Goal: Task Accomplishment & Management: Complete application form

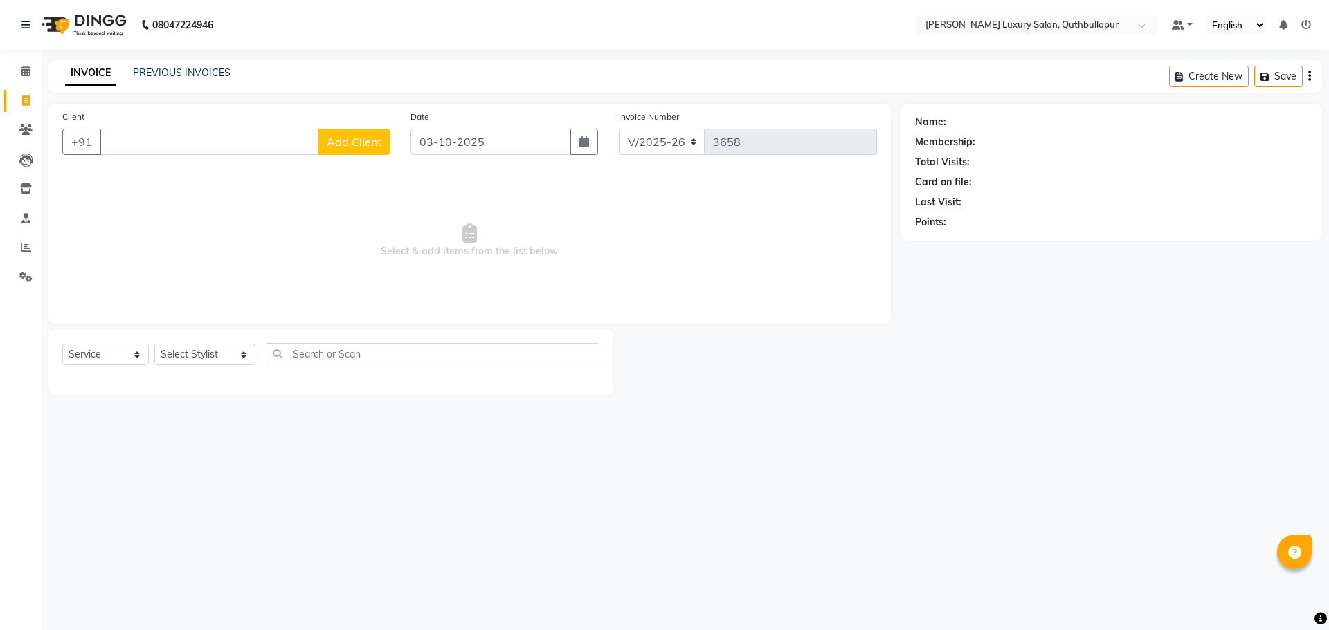
select select "5816"
select select "service"
click at [122, 149] on input "Client" at bounding box center [209, 142] width 219 height 26
click at [179, 145] on input "Client" at bounding box center [209, 142] width 219 height 26
click at [138, 143] on input "Client" at bounding box center [209, 142] width 219 height 26
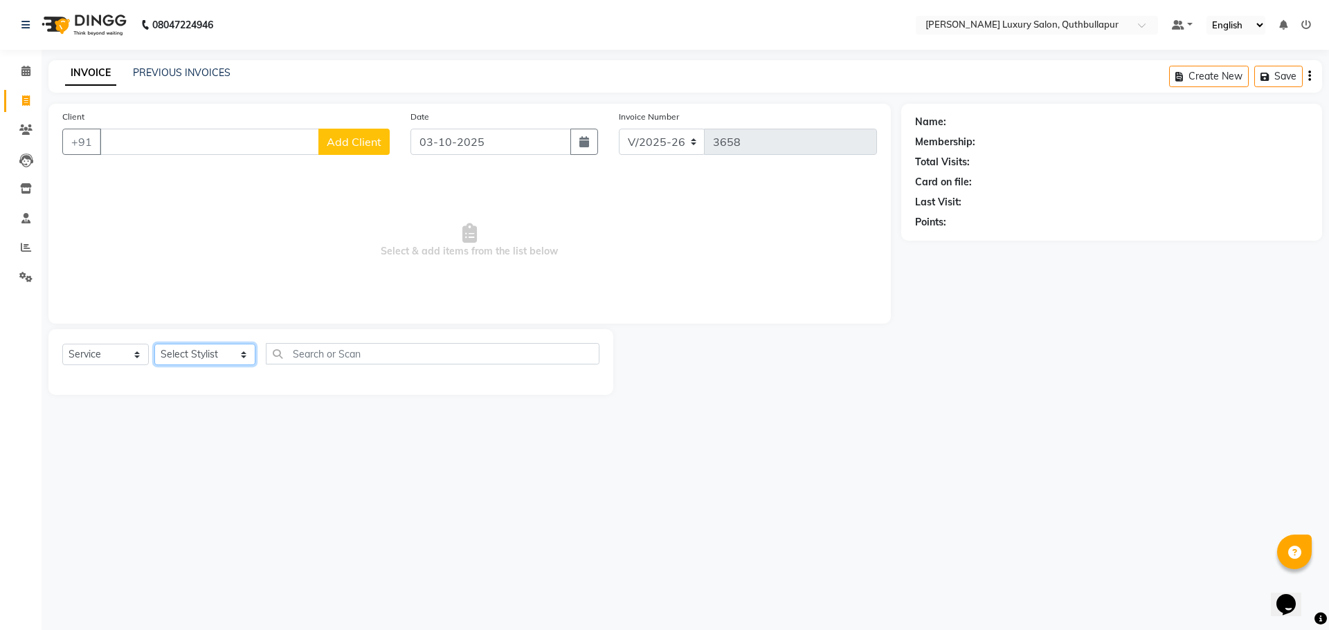
click at [219, 361] on select "Select Stylist [PERSON_NAME] SHAKE AHON [PERSON_NAME] [PERSON_NAME] [PERSON_NAM…" at bounding box center [204, 354] width 101 height 21
select select "59115"
click at [154, 344] on select "Select Stylist [PERSON_NAME] SHAKE AHON [PERSON_NAME] [PERSON_NAME] [PERSON_NAM…" at bounding box center [204, 354] width 101 height 21
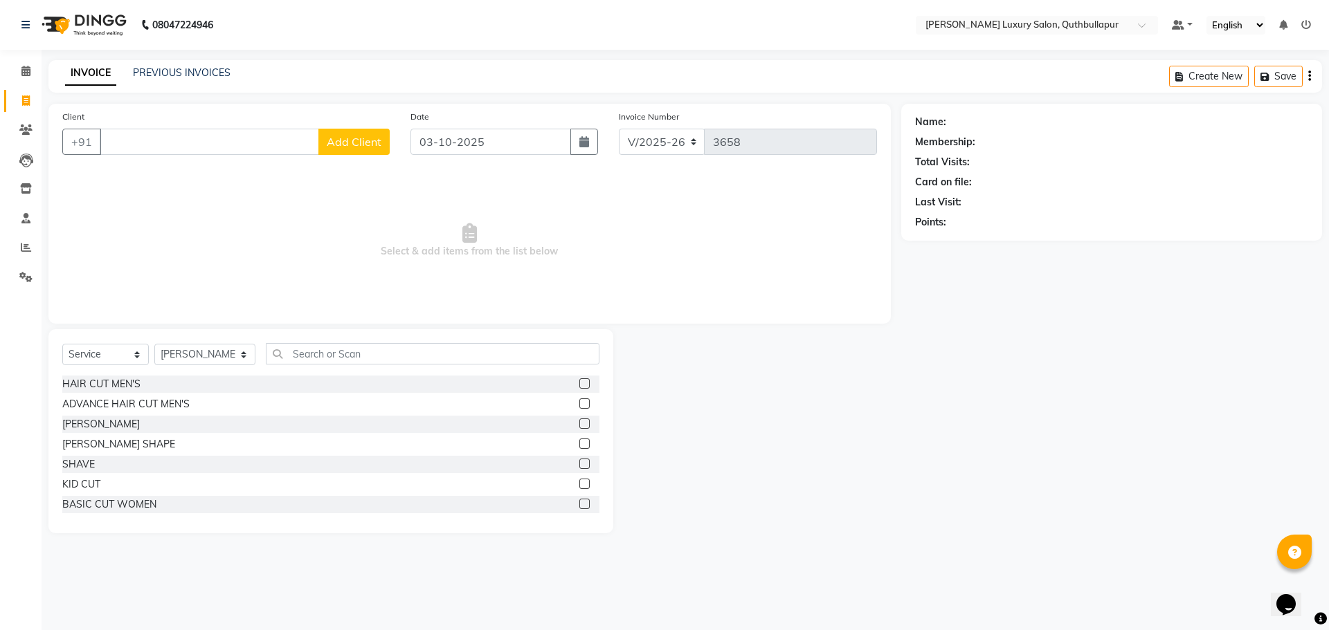
click at [156, 385] on div "HAIR CUT MEN'S" at bounding box center [330, 384] width 537 height 17
click at [91, 394] on div "HAIR CUT MEN'S ADVANCE HAIR CUT MEN'S [PERSON_NAME] [PERSON_NAME] SHAPE SHAVE K…" at bounding box center [330, 445] width 537 height 138
click at [98, 384] on div "HAIR CUT MEN'S" at bounding box center [101, 384] width 78 height 15
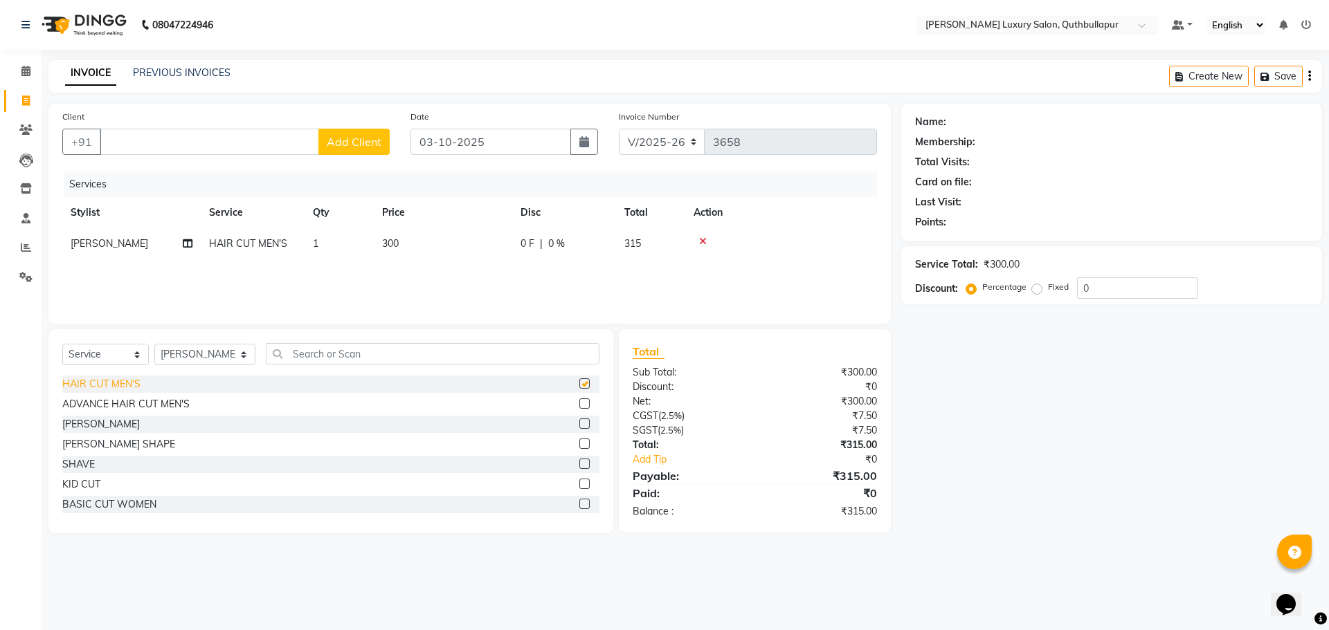
checkbox input "false"
click at [102, 428] on div "[PERSON_NAME]" at bounding box center [330, 424] width 537 height 17
click at [87, 420] on div "[PERSON_NAME]" at bounding box center [101, 424] width 78 height 15
checkbox input "false"
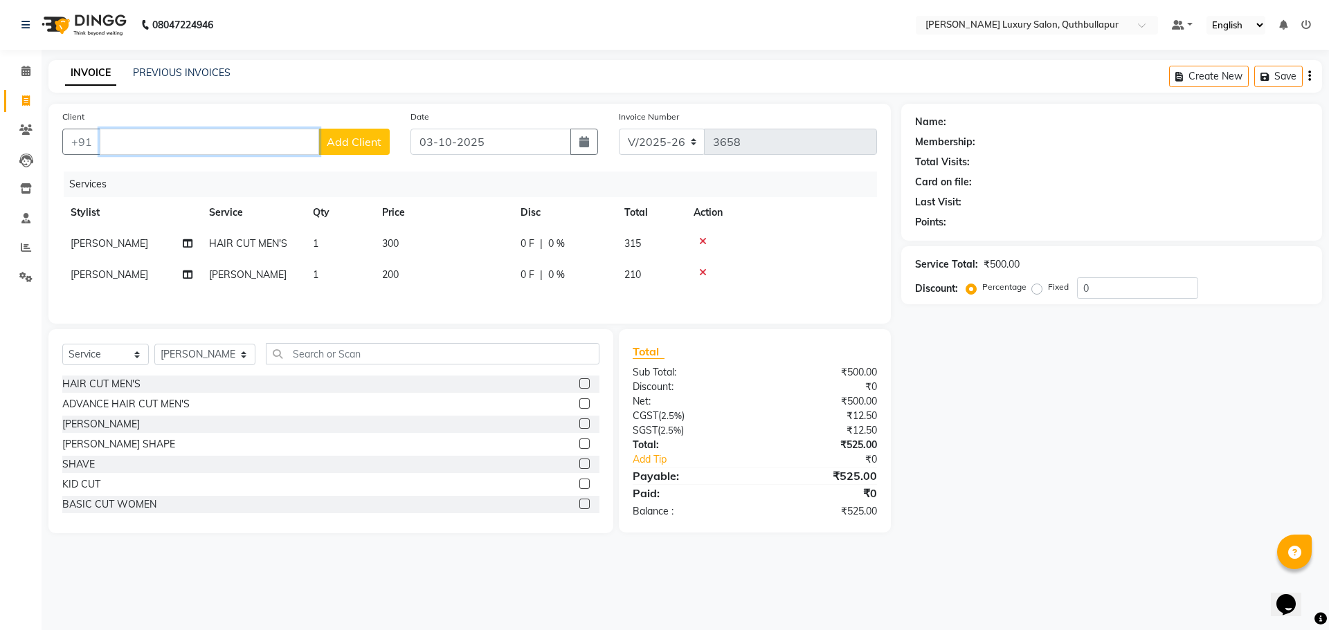
click at [179, 140] on input "Client" at bounding box center [209, 142] width 219 height 26
click at [199, 176] on ngb-highlight "8686129435" at bounding box center [202, 174] width 69 height 14
type input "8686129435"
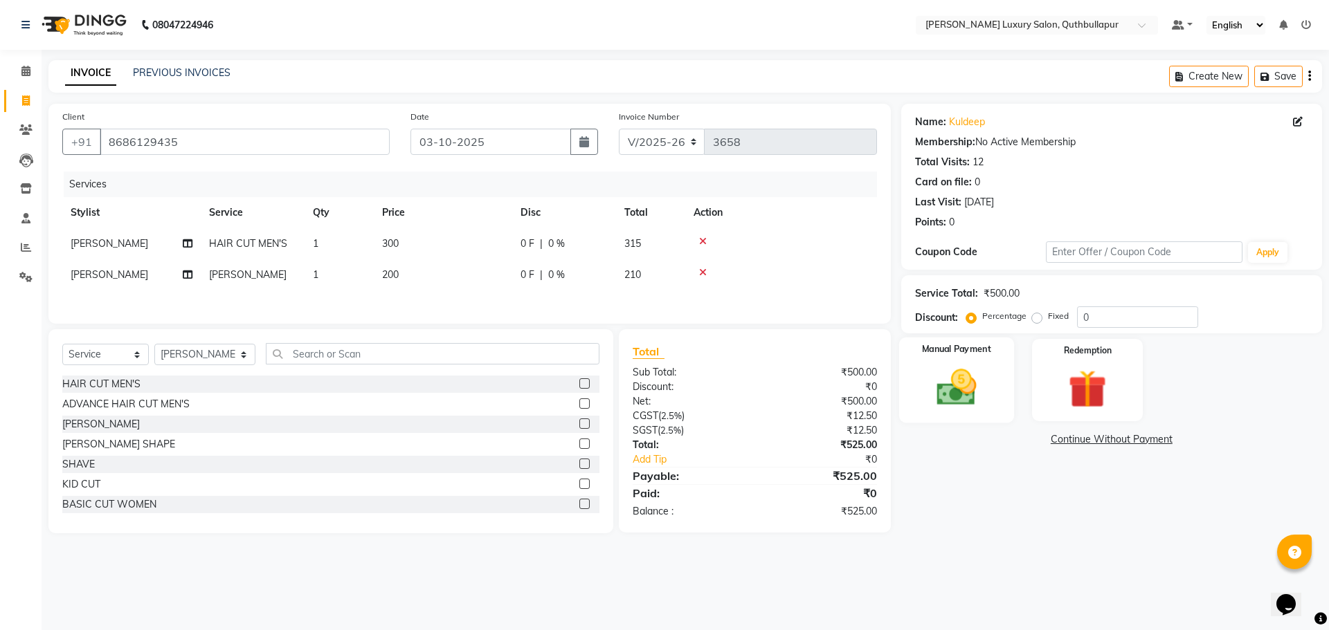
click at [983, 394] on img at bounding box center [956, 388] width 64 height 46
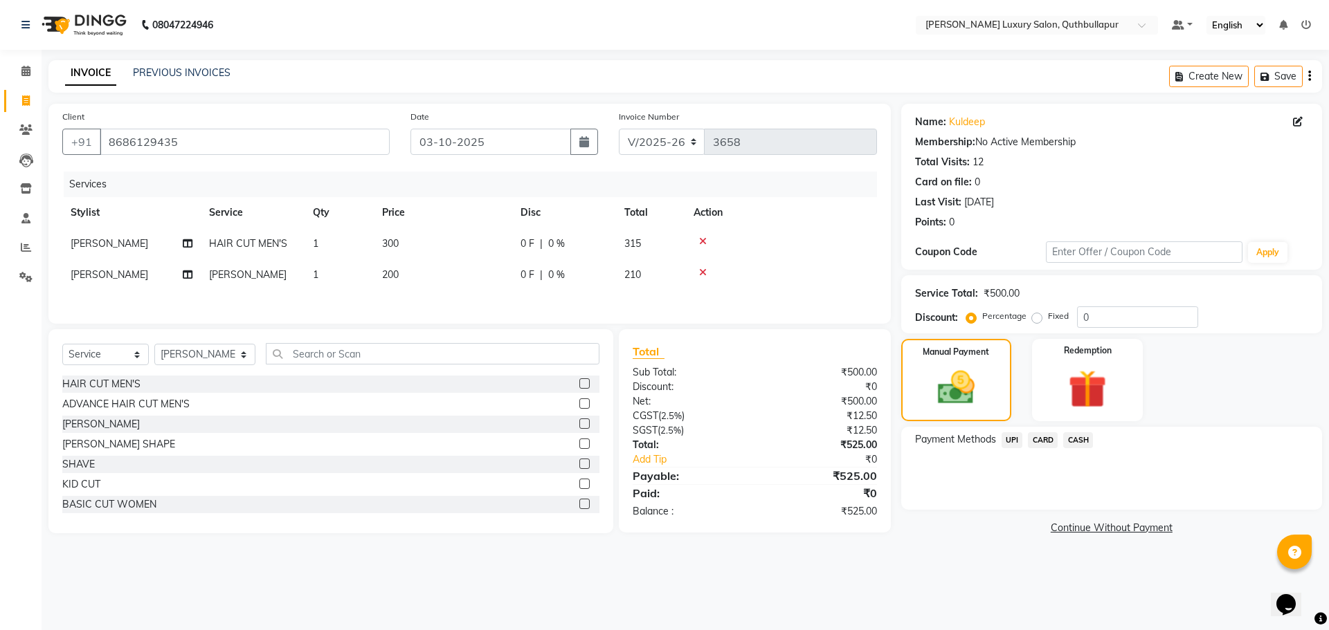
click at [1084, 439] on span "CASH" at bounding box center [1078, 440] width 30 height 16
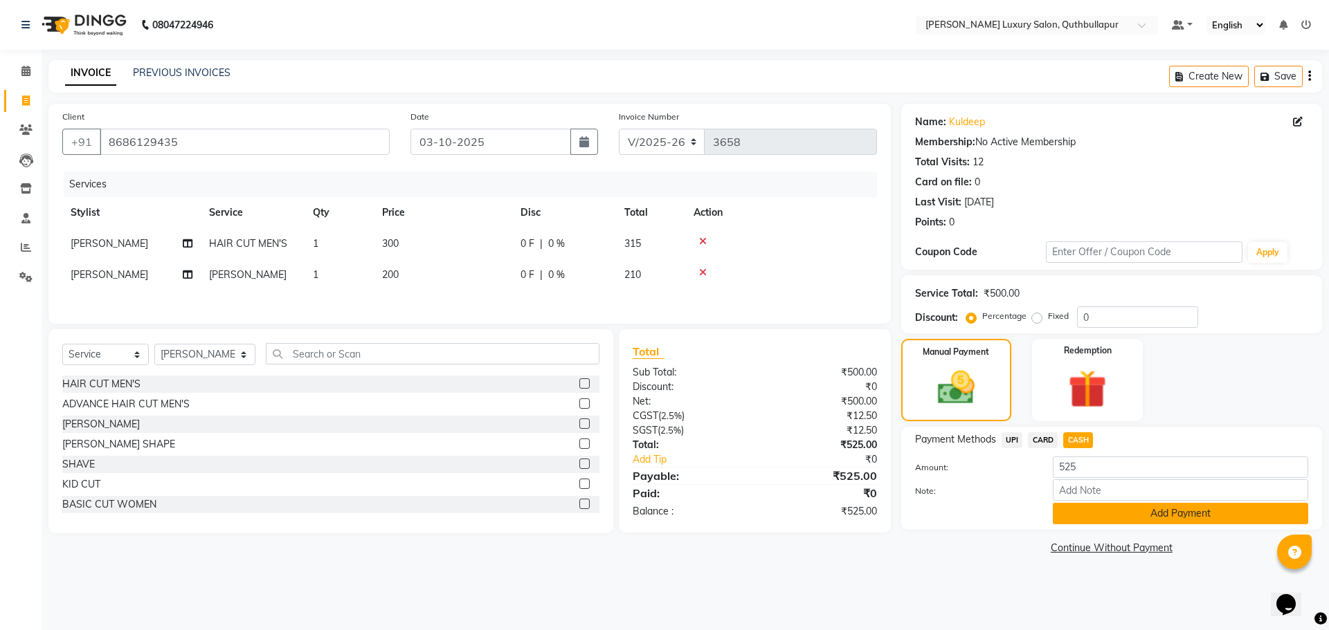
click at [1073, 520] on button "Add Payment" at bounding box center [1180, 513] width 255 height 21
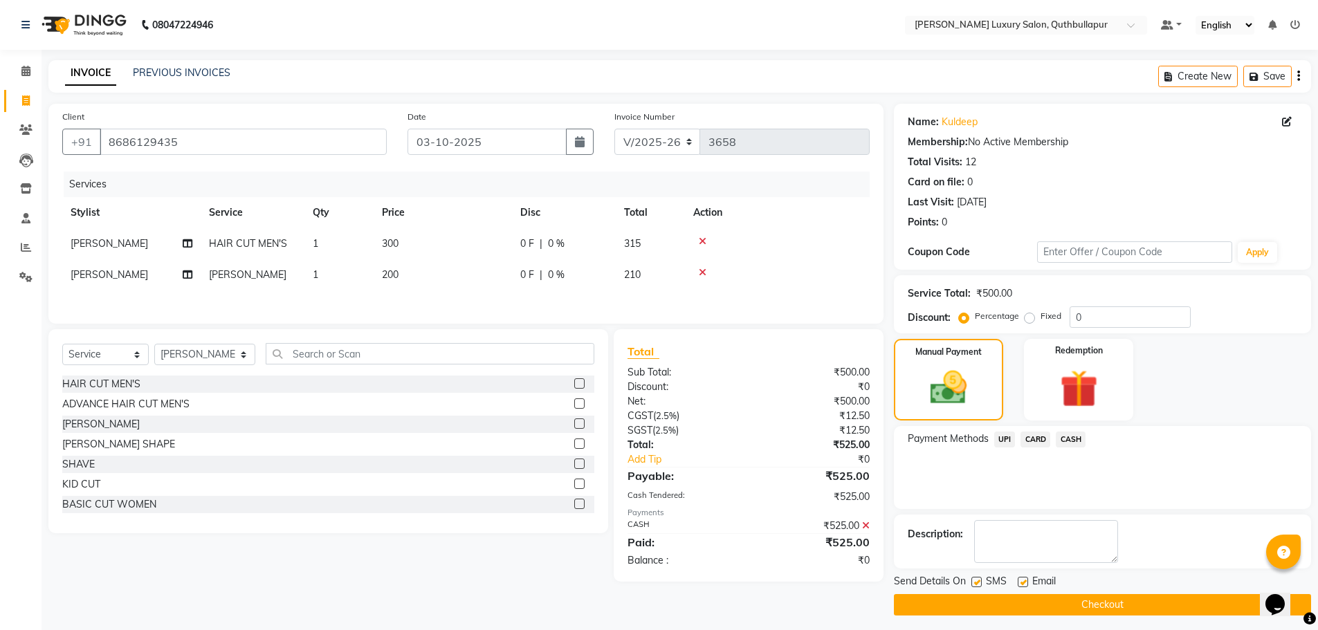
click at [1073, 601] on button "Checkout" at bounding box center [1102, 604] width 417 height 21
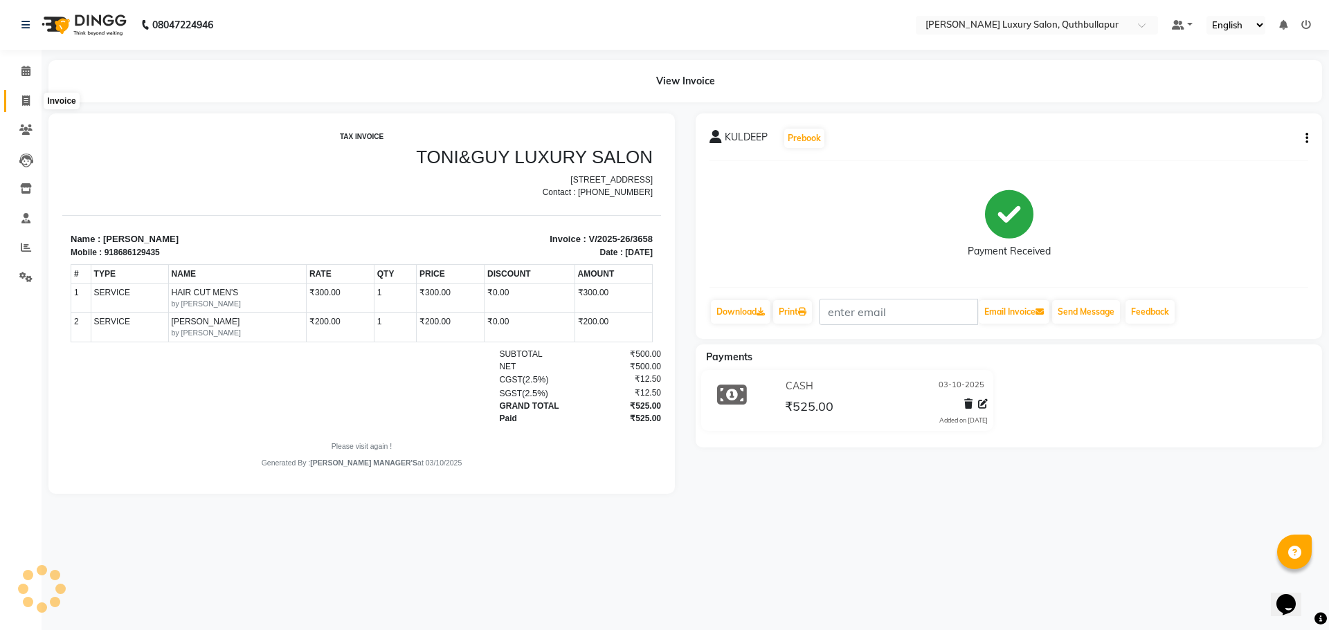
click at [30, 107] on span at bounding box center [26, 101] width 24 height 16
select select "service"
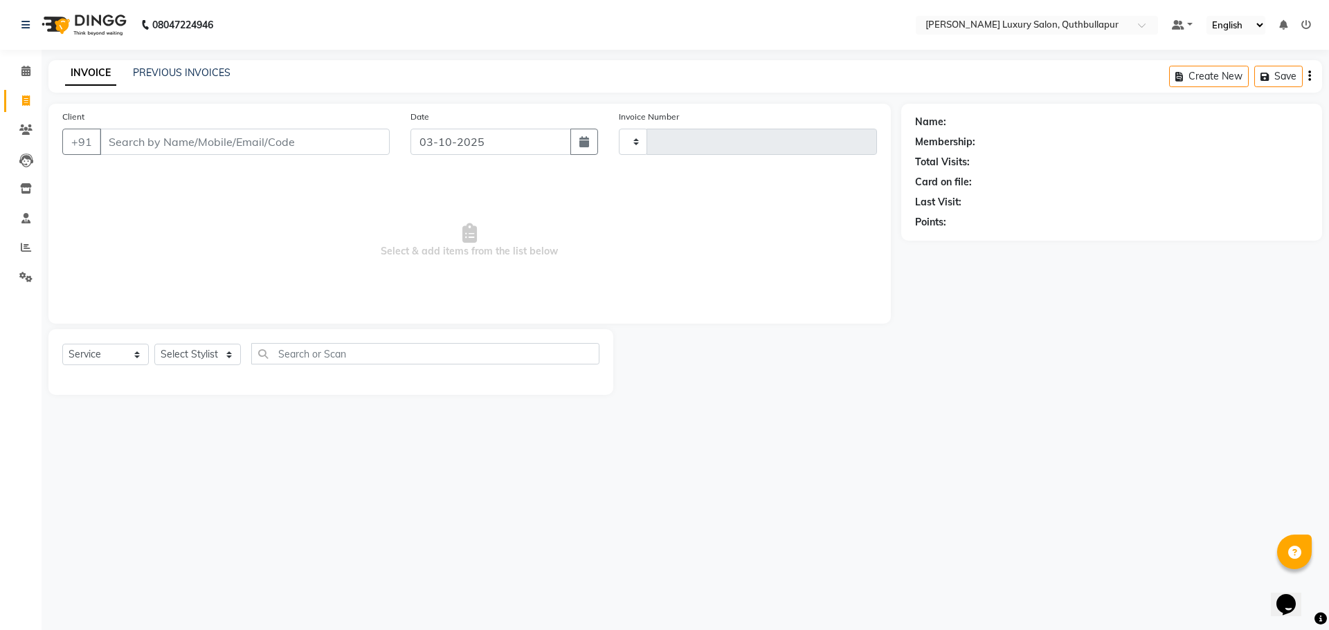
type input "3659"
select select "5816"
click at [125, 143] on input "Client" at bounding box center [245, 142] width 290 height 26
click at [181, 73] on link "PREVIOUS INVOICES" at bounding box center [182, 72] width 98 height 12
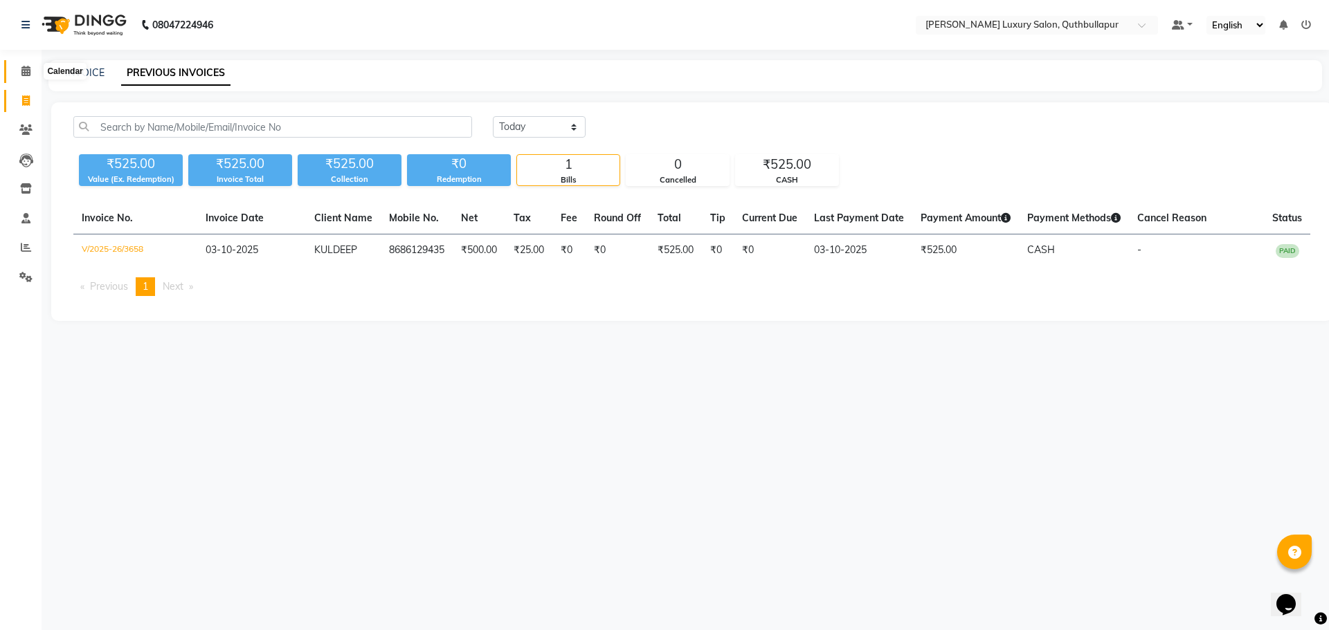
click at [26, 75] on icon at bounding box center [25, 71] width 9 height 10
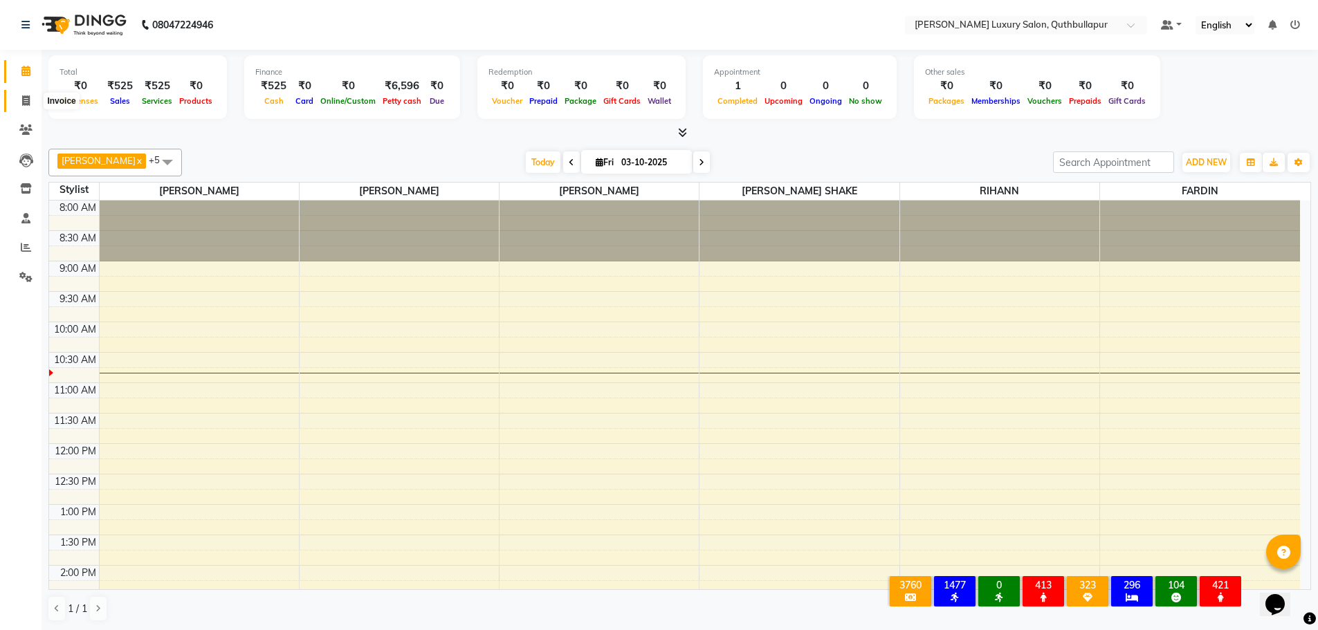
click at [25, 107] on span at bounding box center [26, 101] width 24 height 16
select select "5816"
select select "service"
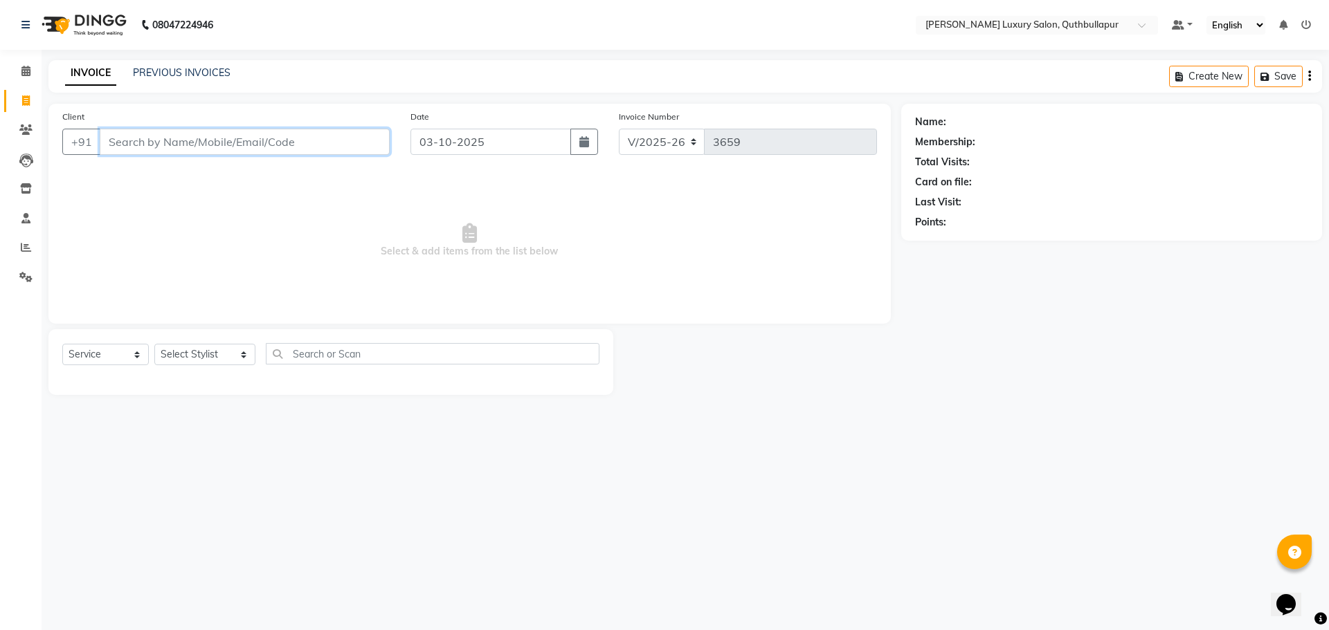
click at [131, 144] on input "Client" at bounding box center [245, 142] width 290 height 26
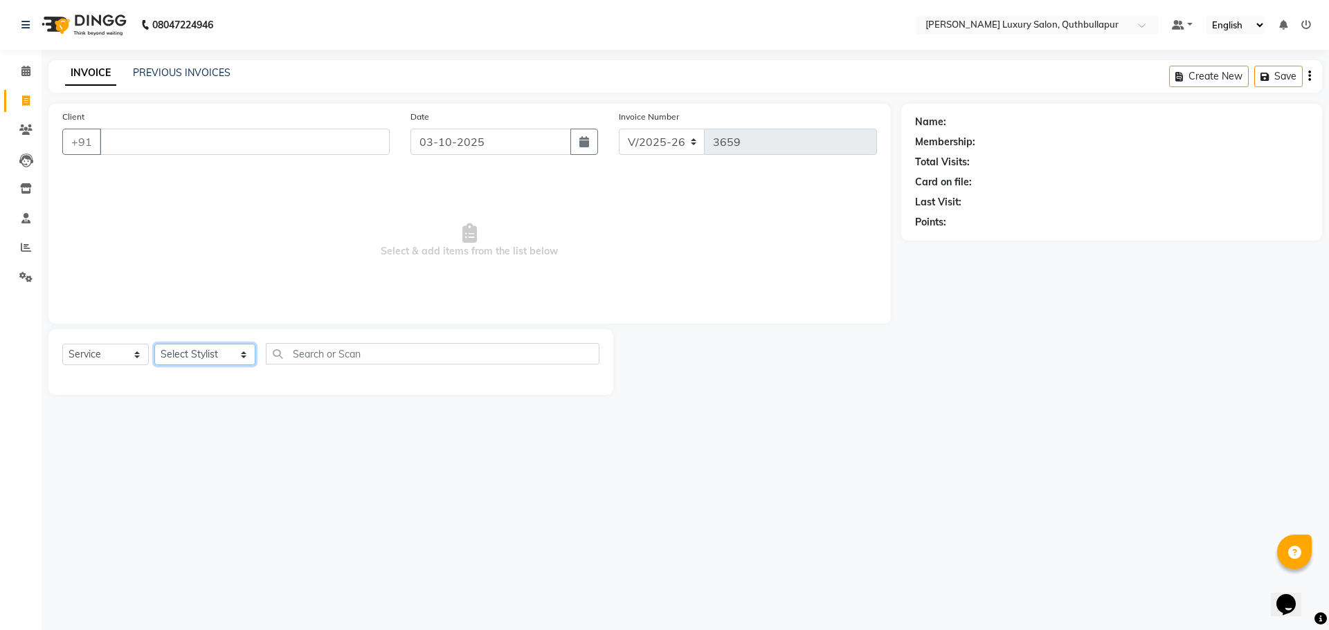
click at [226, 361] on select "Select Stylist [PERSON_NAME] SHAKE AHON [PERSON_NAME] [PERSON_NAME] [PERSON_NAM…" at bounding box center [204, 354] width 101 height 21
select select "83845"
click at [154, 344] on select "Select Stylist [PERSON_NAME] SHAKE AHON [PERSON_NAME] [PERSON_NAME] [PERSON_NAM…" at bounding box center [204, 354] width 101 height 21
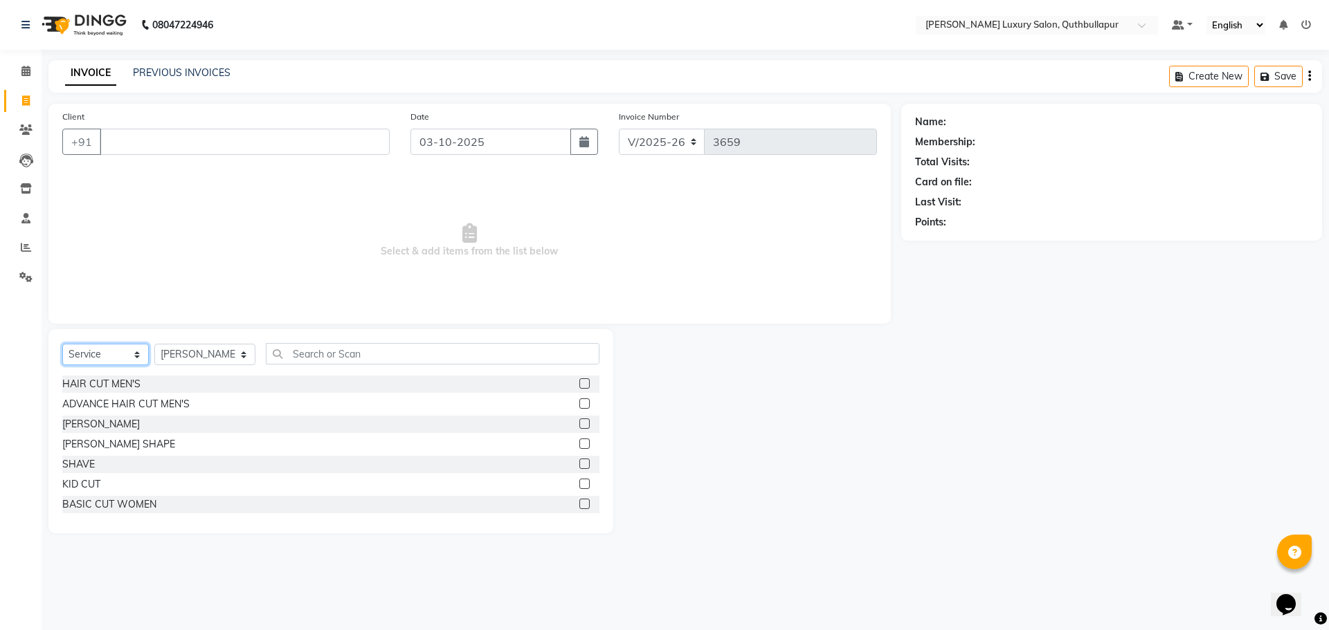
click at [128, 352] on select "Select Service Product Membership Package Voucher Prepaid Gift Card" at bounding box center [105, 354] width 86 height 21
click at [275, 353] on input "text" at bounding box center [433, 353] width 334 height 21
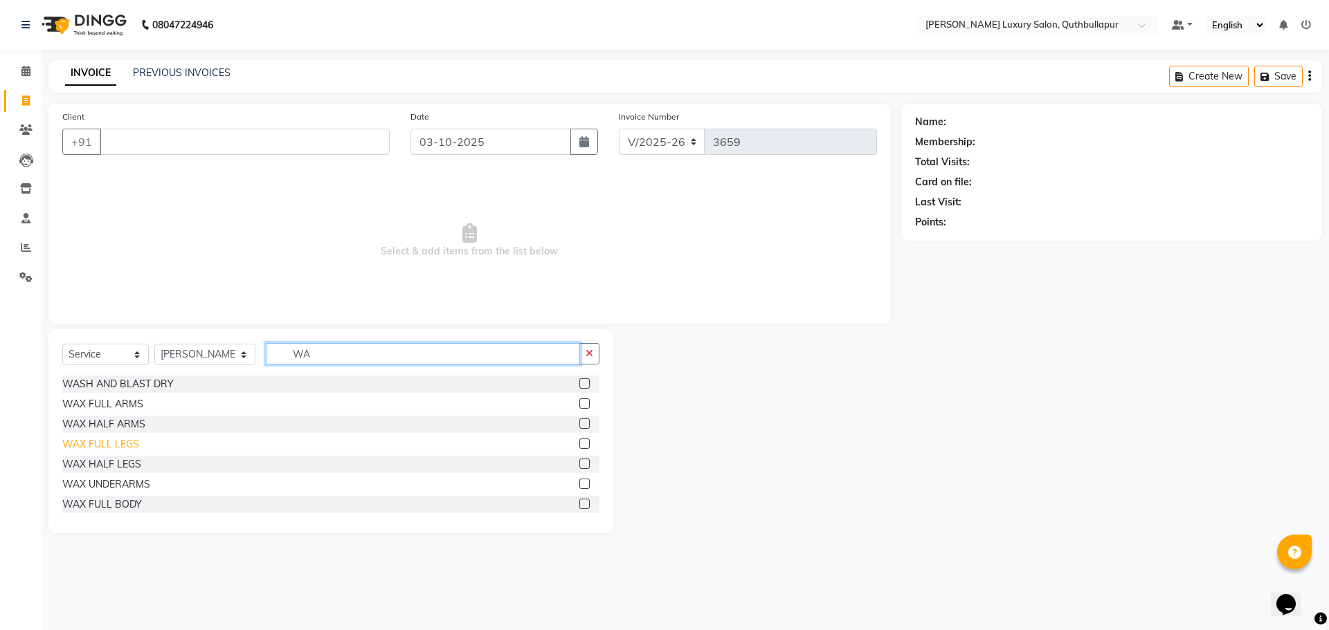
type input "WA"
click at [122, 439] on div "WAX FULL LEGS" at bounding box center [100, 444] width 77 height 15
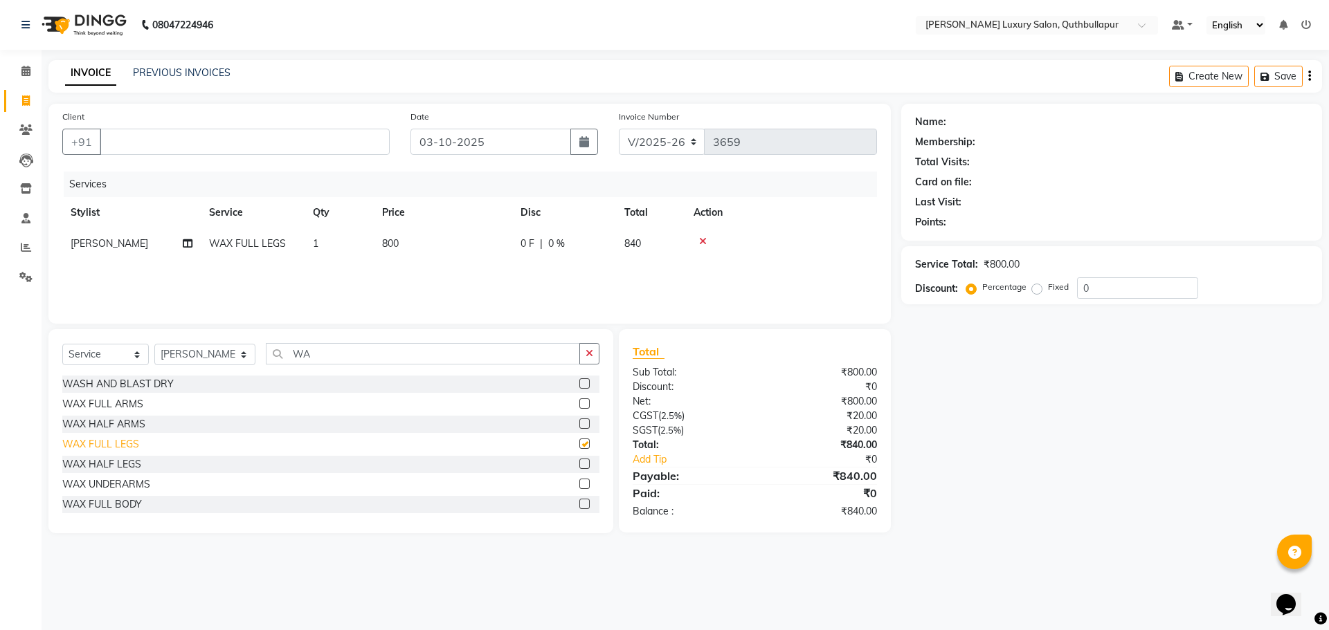
checkbox input "false"
click at [128, 408] on div "WAX FULL ARMS" at bounding box center [102, 404] width 81 height 15
checkbox input "false"
click at [124, 483] on div "WAX UNDERARMS" at bounding box center [106, 484] width 88 height 15
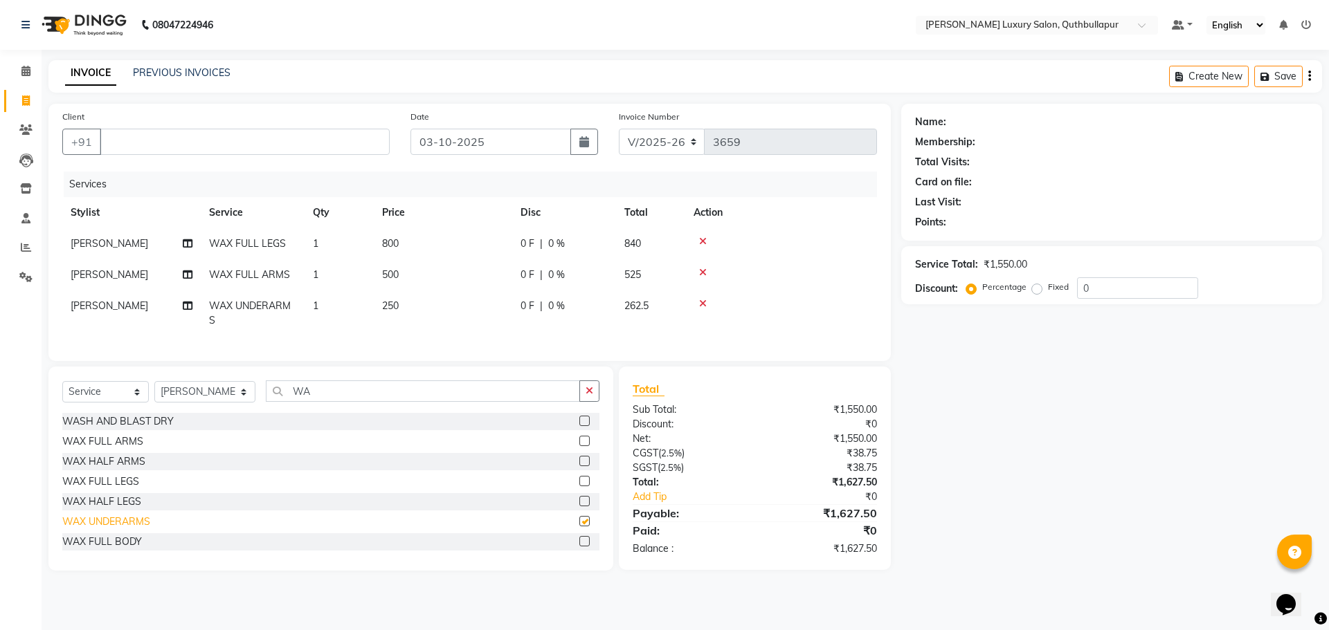
checkbox input "false"
click at [179, 136] on input "Client" at bounding box center [245, 142] width 290 height 26
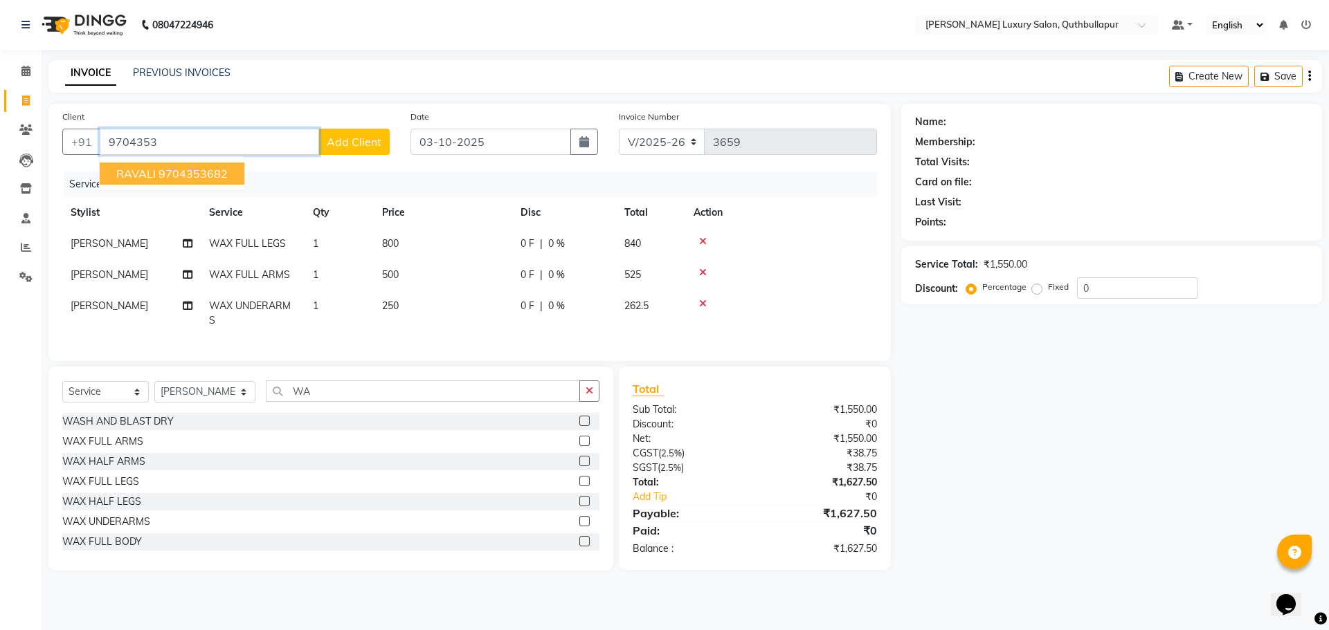
click at [179, 173] on ngb-highlight "9704353682" at bounding box center [192, 174] width 69 height 14
type input "9704353682"
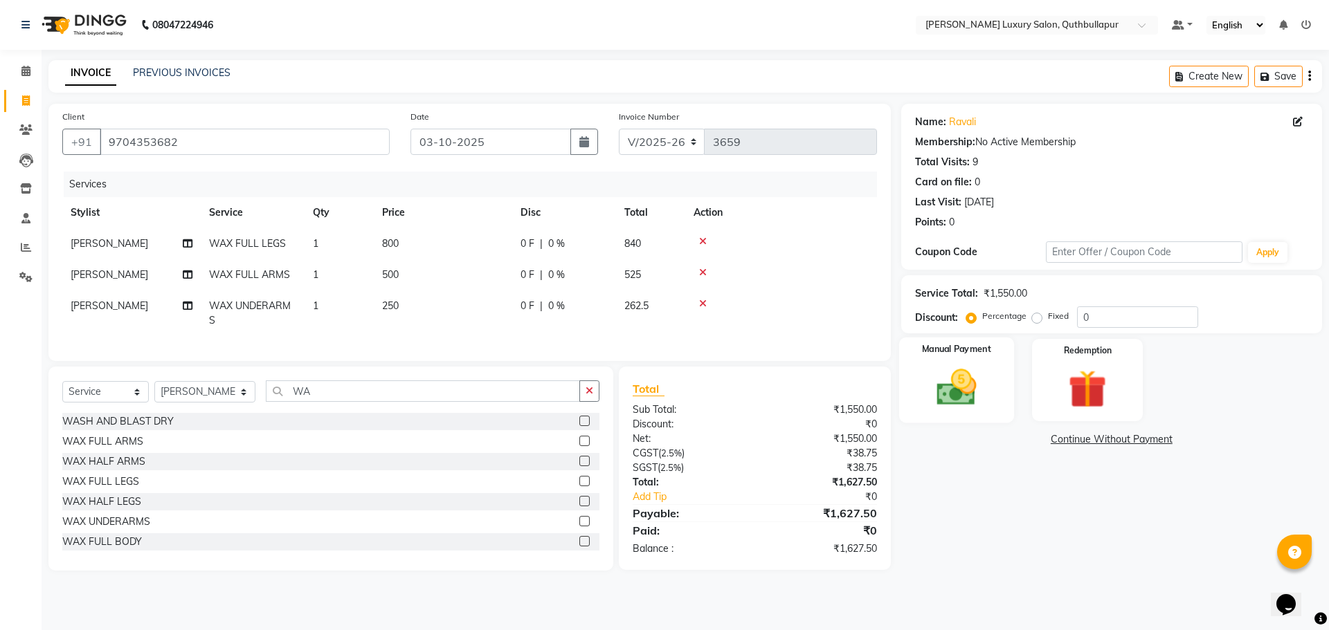
click at [969, 371] on img at bounding box center [956, 388] width 64 height 46
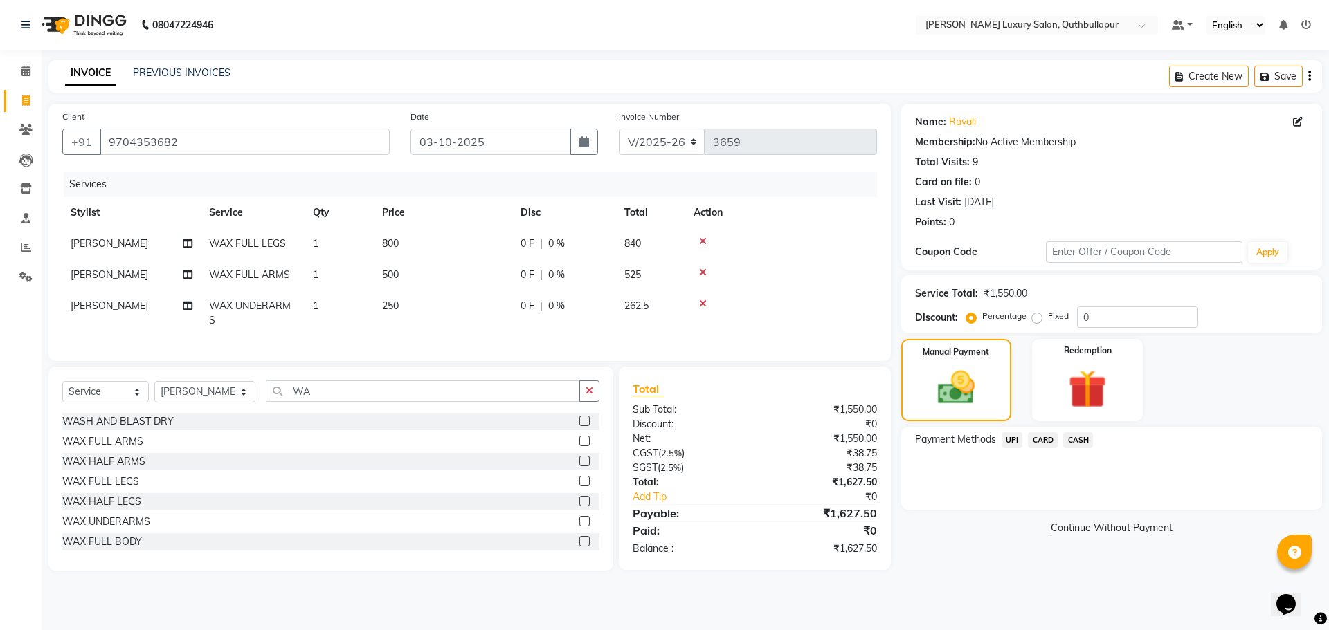
click at [1045, 440] on span "CARD" at bounding box center [1043, 440] width 30 height 16
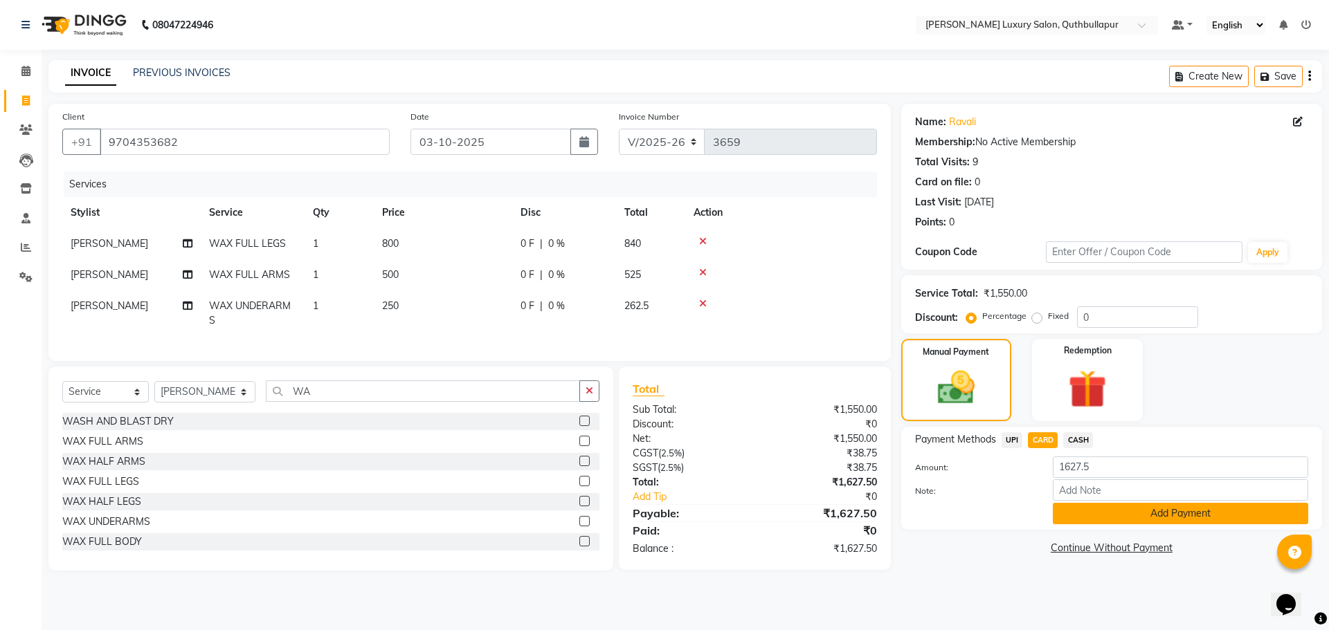
click at [1128, 507] on button "Add Payment" at bounding box center [1180, 513] width 255 height 21
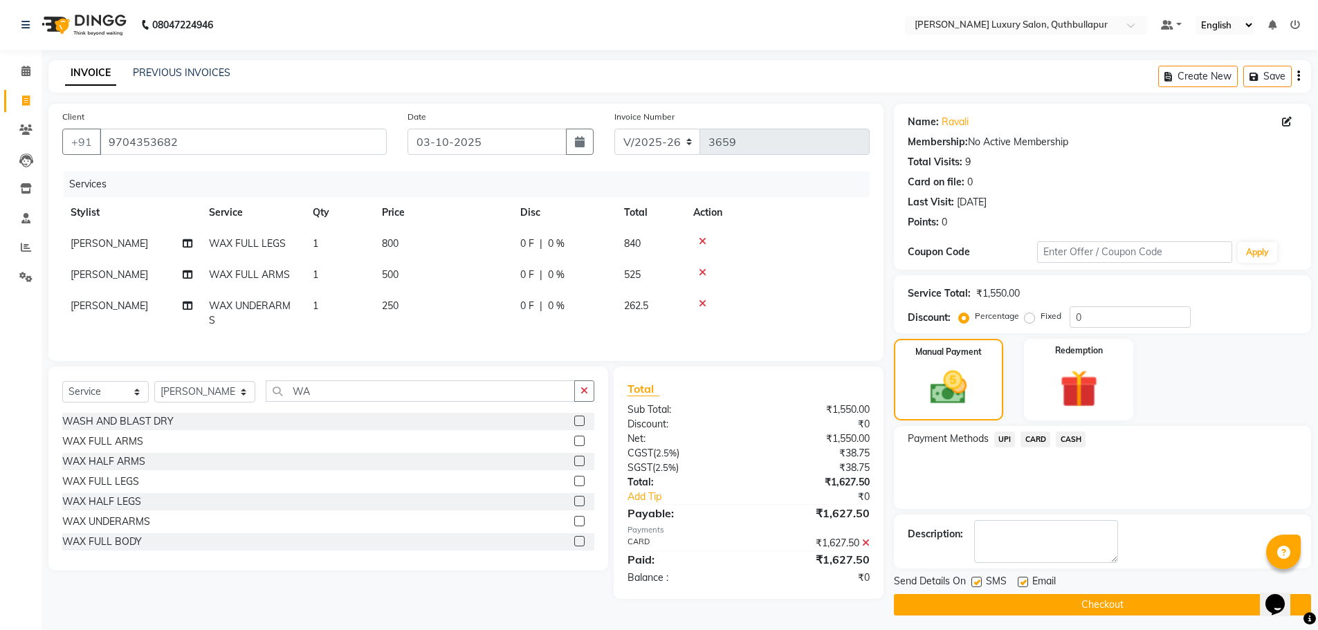
click at [1110, 601] on button "Checkout" at bounding box center [1102, 604] width 417 height 21
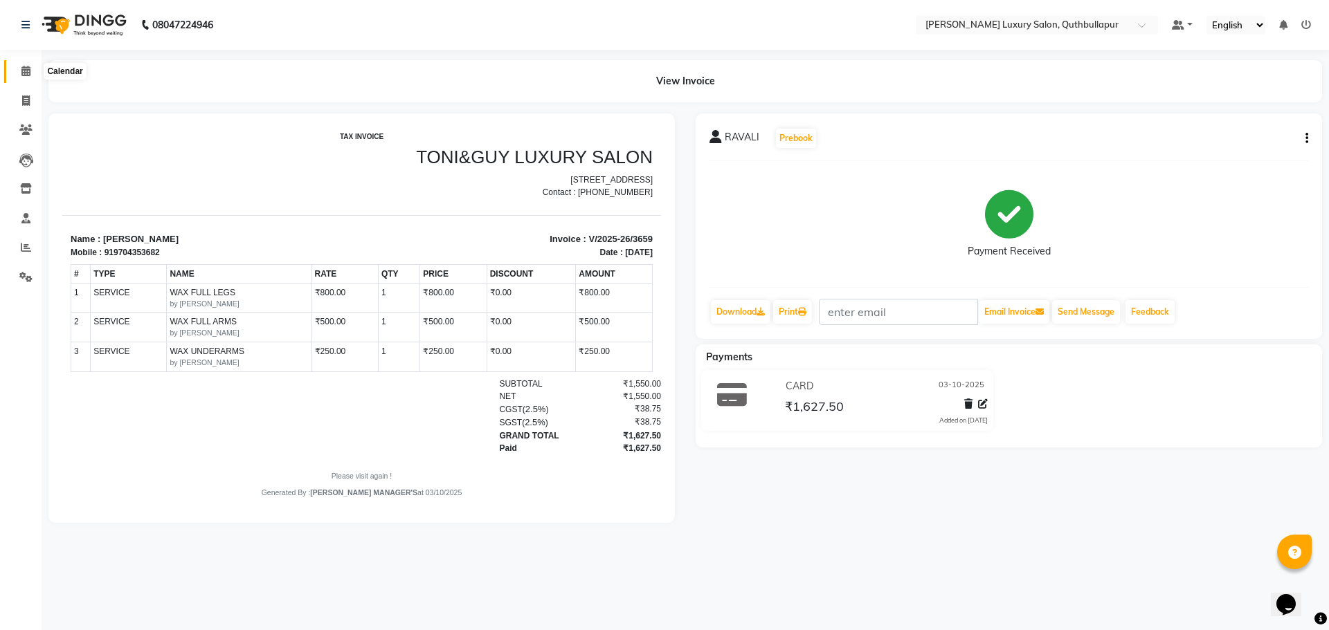
click at [17, 64] on span at bounding box center [26, 72] width 24 height 16
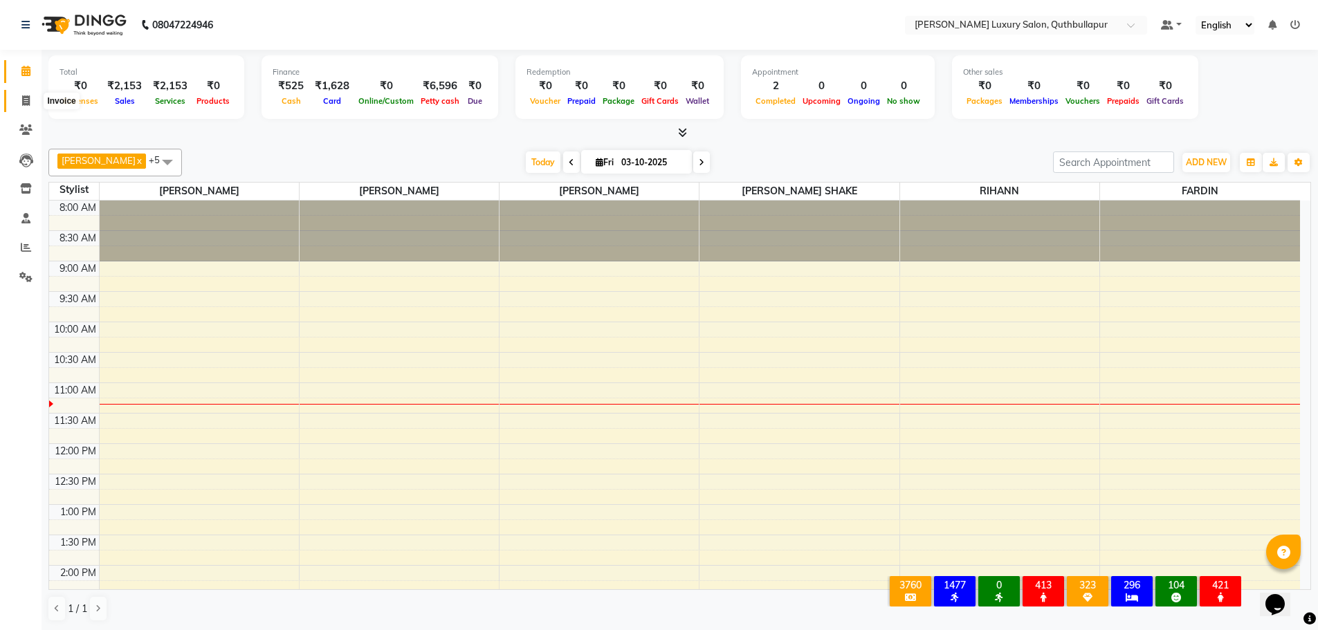
click at [18, 107] on span at bounding box center [26, 101] width 24 height 16
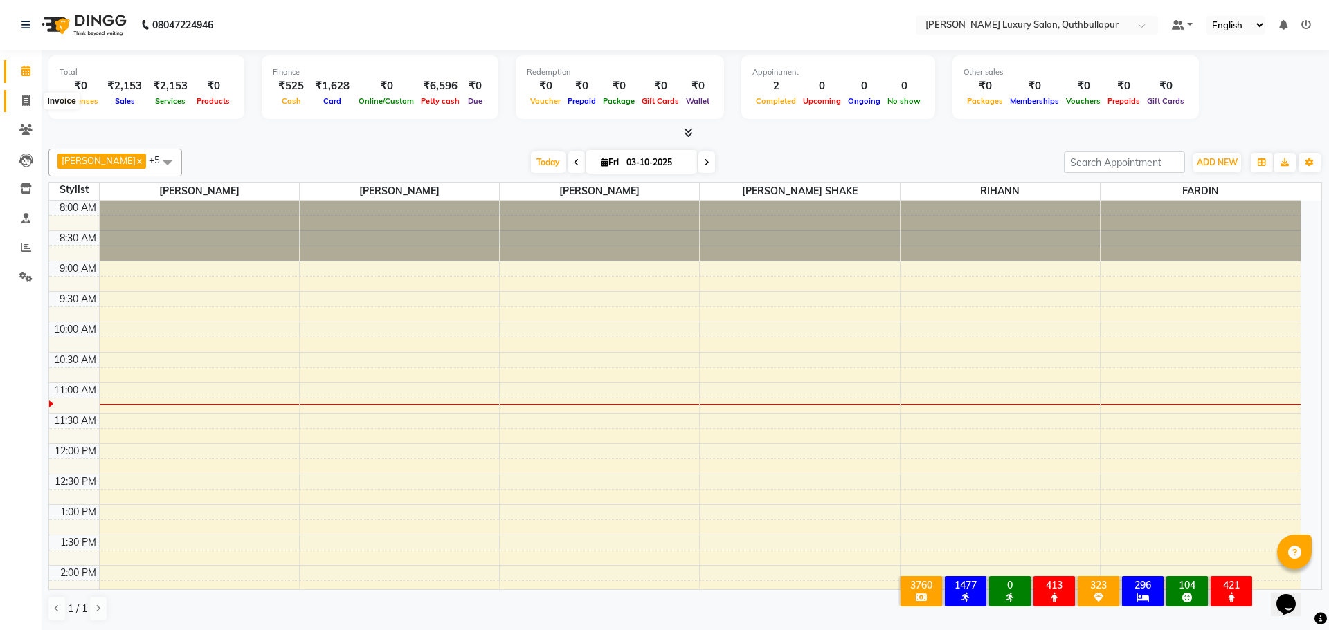
select select "service"
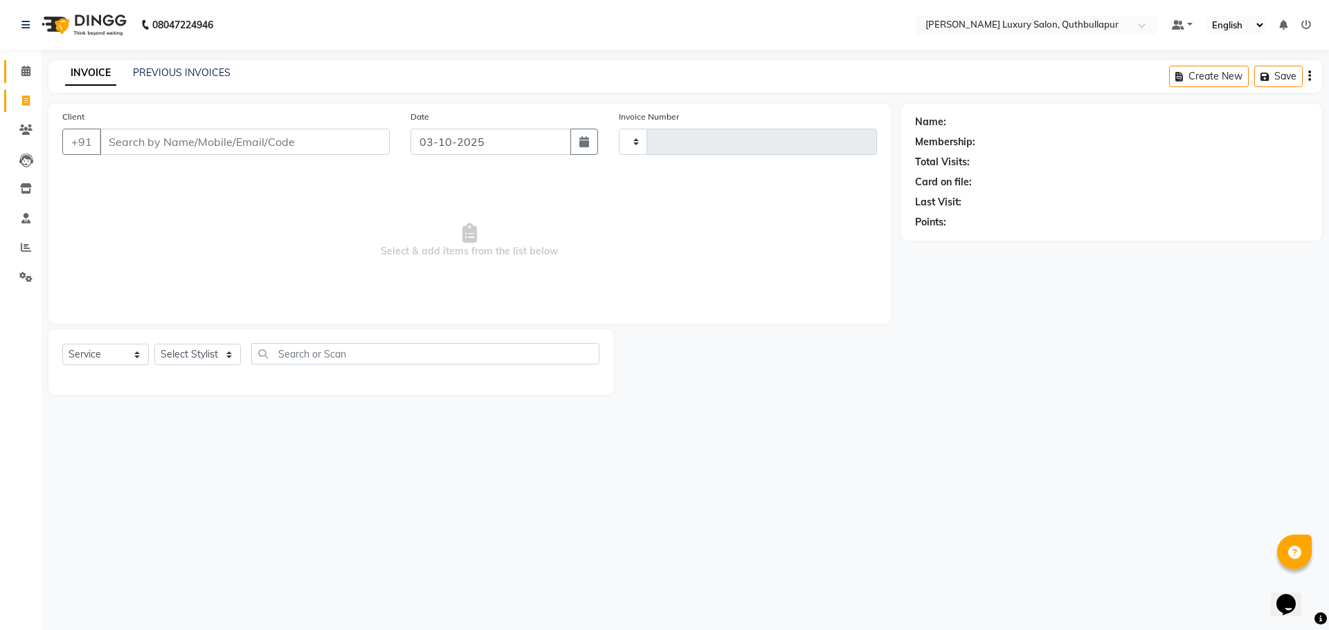
type input "3660"
select select "5816"
click at [146, 135] on input "Client" at bounding box center [245, 142] width 290 height 26
click at [190, 354] on select "Select Stylist [PERSON_NAME] SHAKE AHON [PERSON_NAME] [PERSON_NAME] [PERSON_NAM…" at bounding box center [204, 354] width 101 height 21
select select "54483"
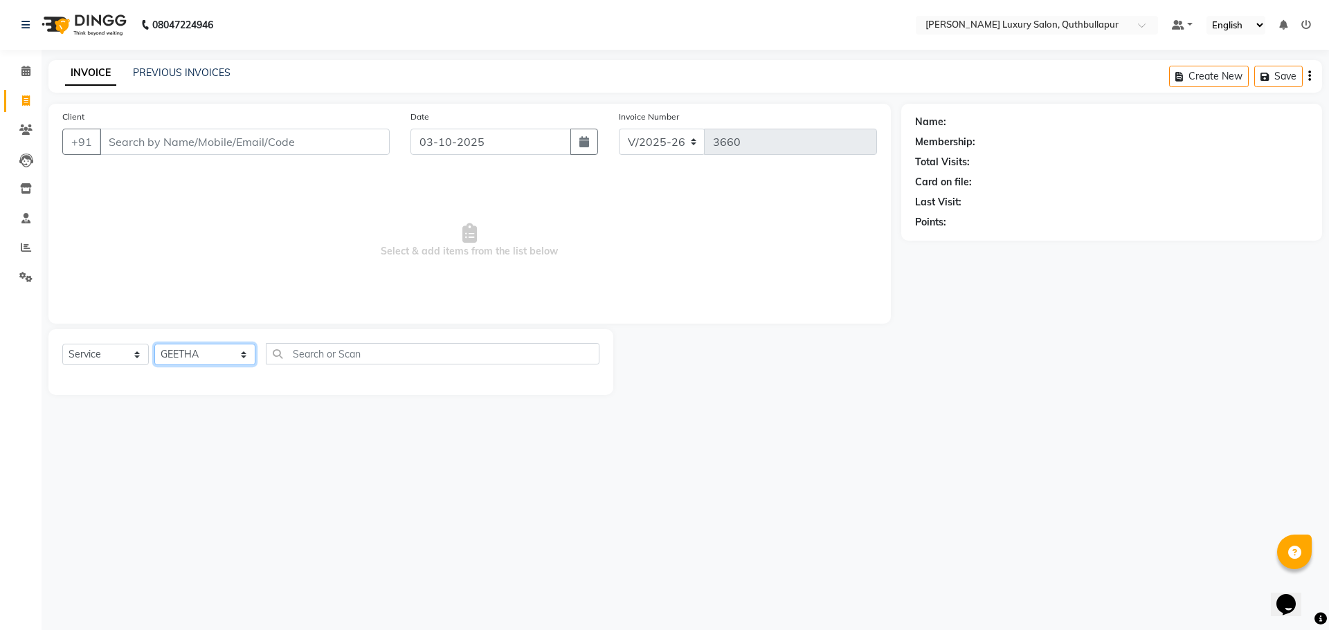
click at [154, 344] on select "Select Stylist [PERSON_NAME] SHAKE AHON [PERSON_NAME] [PERSON_NAME] [PERSON_NAM…" at bounding box center [204, 354] width 101 height 21
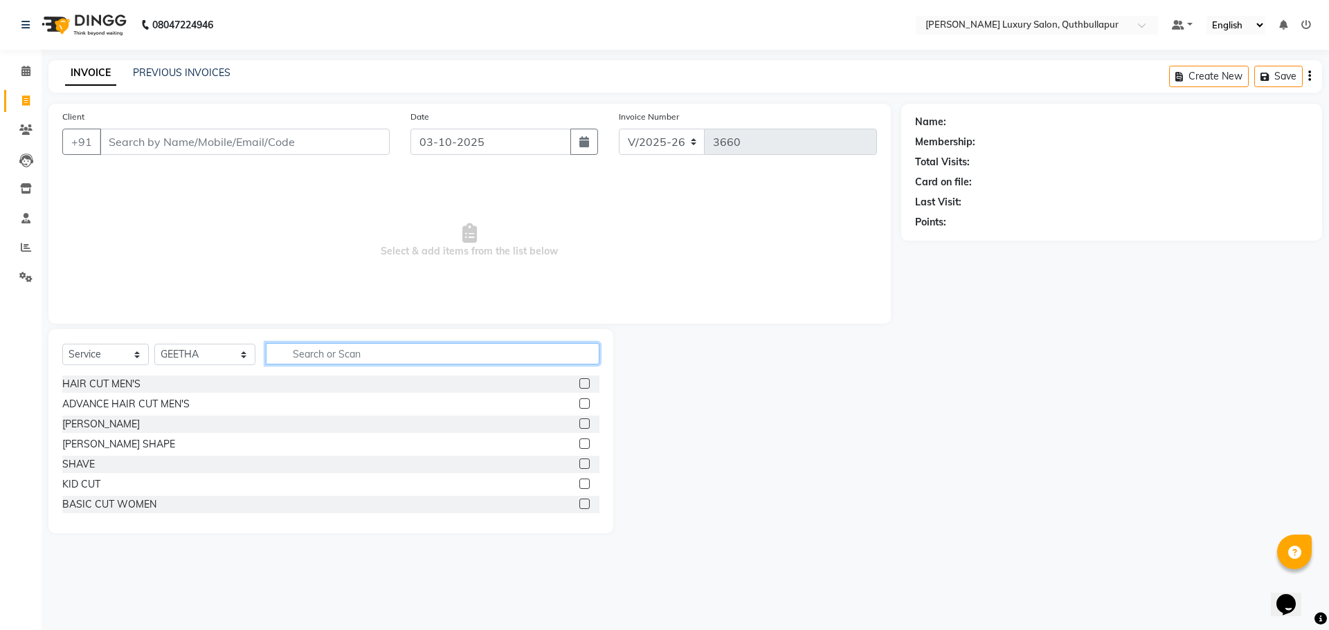
click at [339, 356] on input "text" at bounding box center [433, 353] width 334 height 21
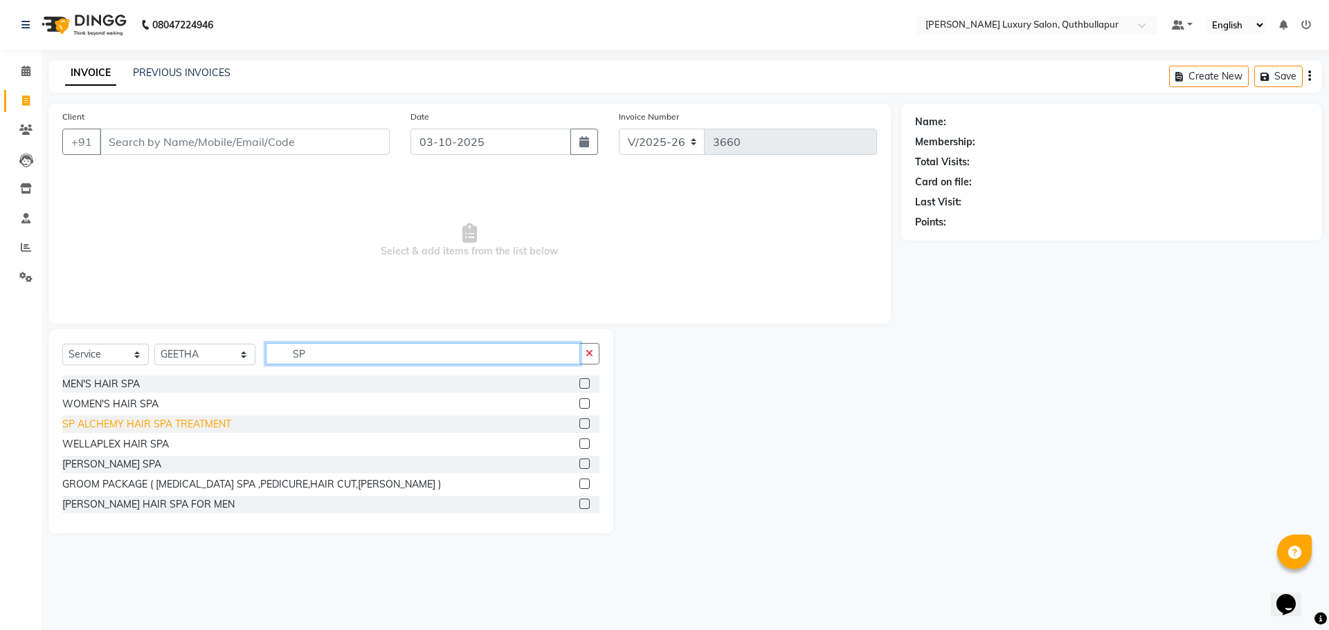
type input "SP"
click at [125, 421] on div "SP ALCHEMY HAIR SPA TREATMENT" at bounding box center [146, 424] width 169 height 15
checkbox input "false"
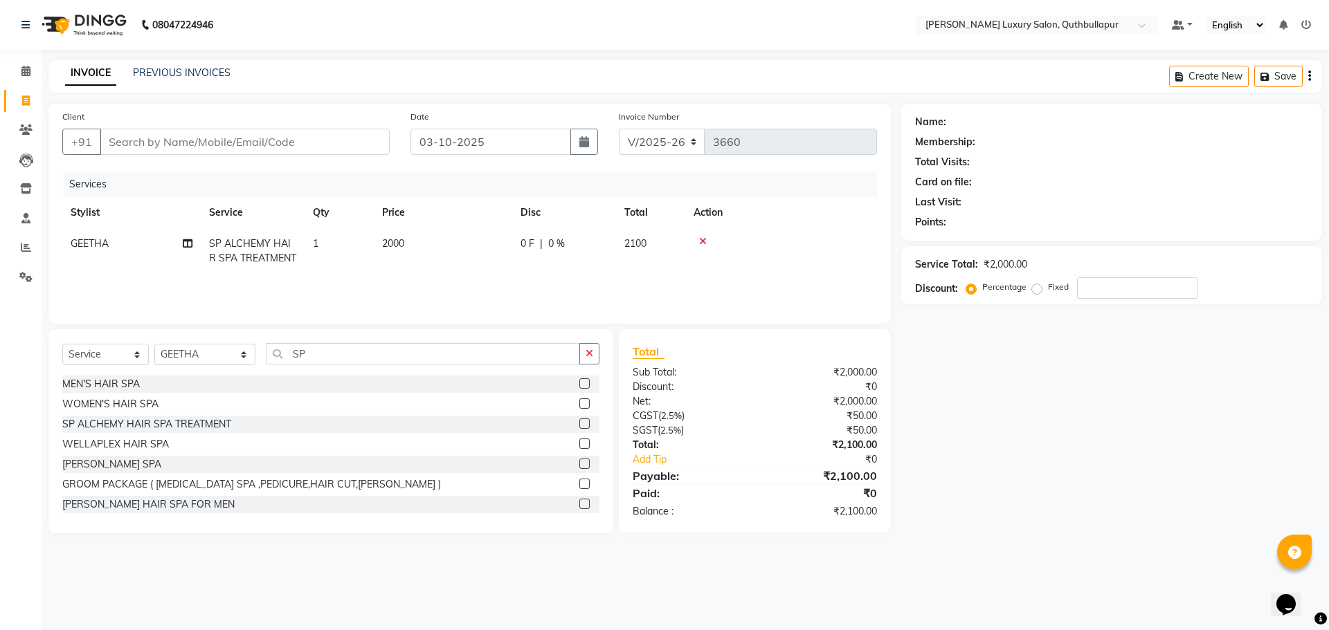
click at [635, 243] on span "2100" at bounding box center [635, 243] width 22 height 12
select select "54483"
click at [485, 252] on input "2000" at bounding box center [508, 247] width 122 height 21
type input "2"
type input "3500"
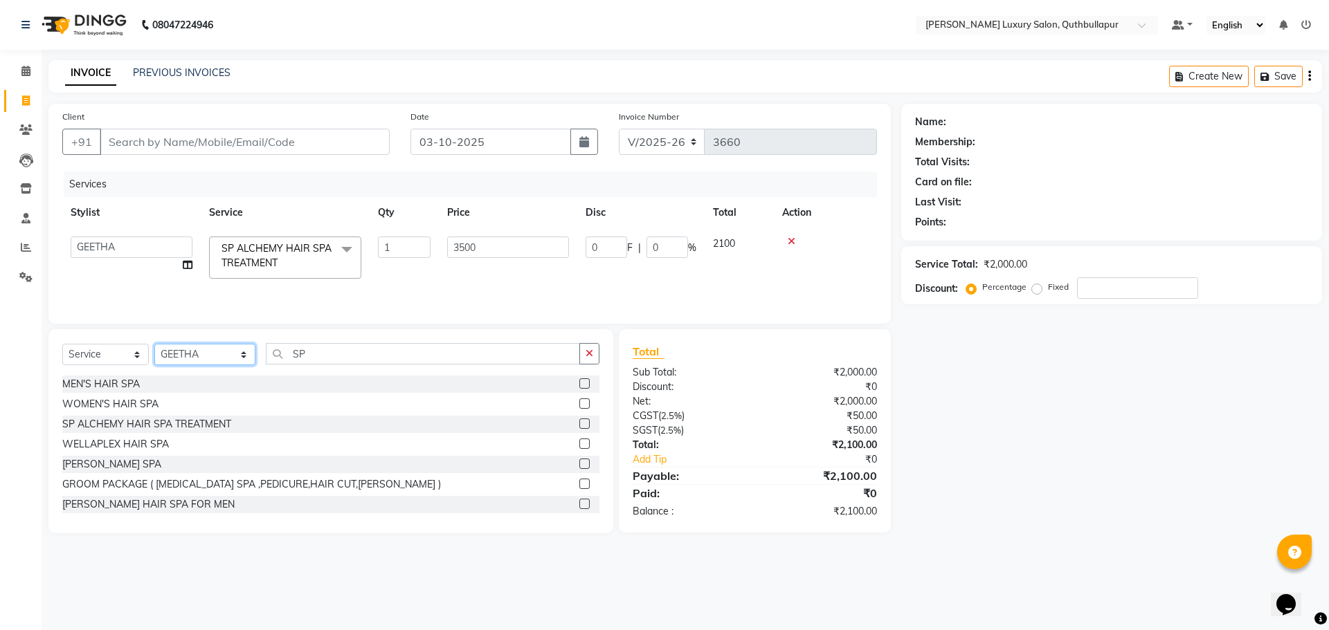
click at [226, 354] on select "Select Stylist [PERSON_NAME] SHAKE AHON [PERSON_NAME] [PERSON_NAME] [PERSON_NAM…" at bounding box center [204, 354] width 101 height 21
select select "75082"
click at [154, 344] on select "Select Stylist [PERSON_NAME] SHAKE AHON [PERSON_NAME] [PERSON_NAME] [PERSON_NAM…" at bounding box center [204, 354] width 101 height 21
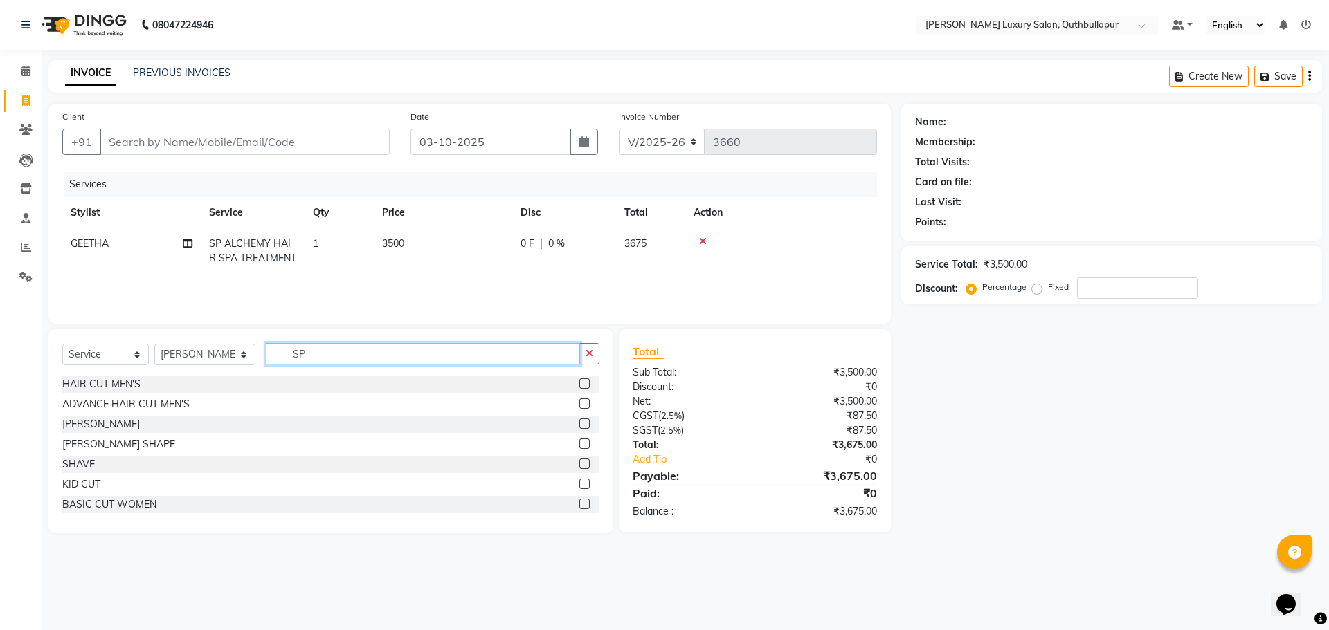
click at [286, 352] on input "SP" at bounding box center [423, 353] width 314 height 21
click at [119, 352] on select "Select Service Product Membership Package Voucher Prepaid Gift Card" at bounding box center [105, 354] width 86 height 21
click at [62, 344] on select "Select Service Product Membership Package Voucher Prepaid Gift Card" at bounding box center [105, 354] width 86 height 21
click at [293, 356] on input "SP" at bounding box center [423, 353] width 314 height 21
click at [99, 352] on select "Select Service Product Membership Package Voucher Prepaid Gift Card" at bounding box center [105, 354] width 86 height 21
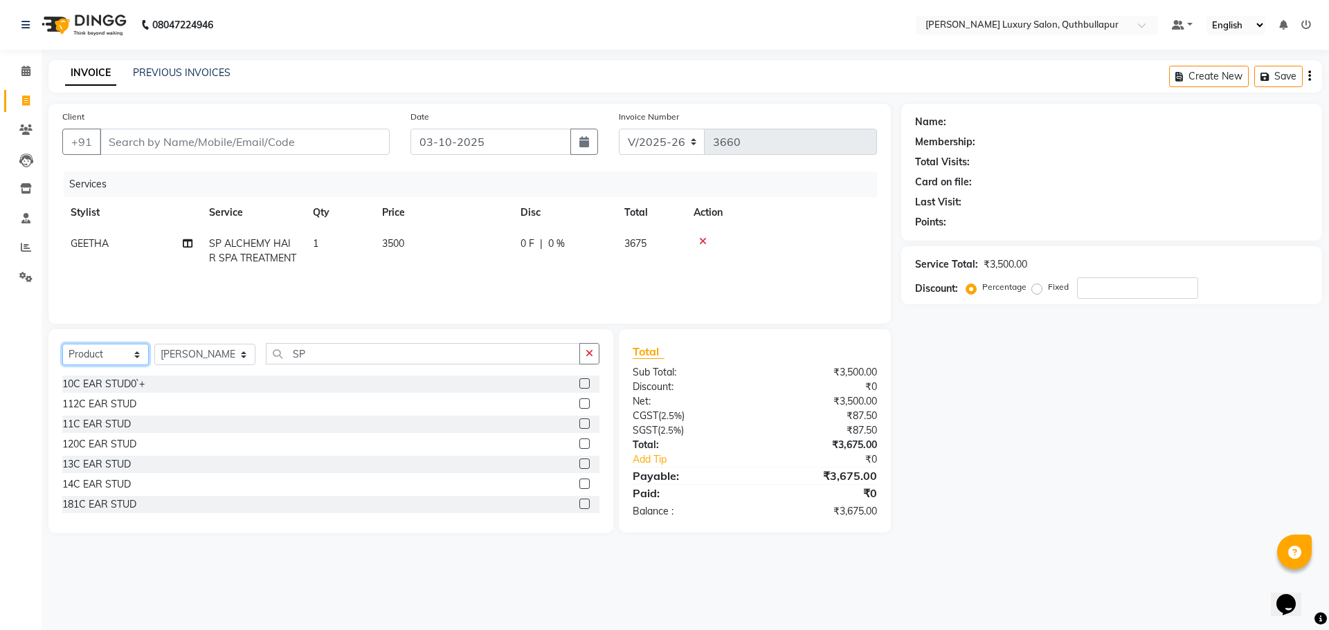
select select "service"
click at [62, 344] on select "Select Service Product Membership Package Voucher Prepaid Gift Card" at bounding box center [105, 354] width 86 height 21
drag, startPoint x: 28, startPoint y: 104, endPoint x: 786, endPoint y: 77, distance: 758.2
click at [28, 103] on icon at bounding box center [26, 100] width 8 height 10
click at [229, 356] on select "Select Stylist [PERSON_NAME] SHAKE AHON [PERSON_NAME] [PERSON_NAME] [PERSON_NAM…" at bounding box center [204, 354] width 101 height 21
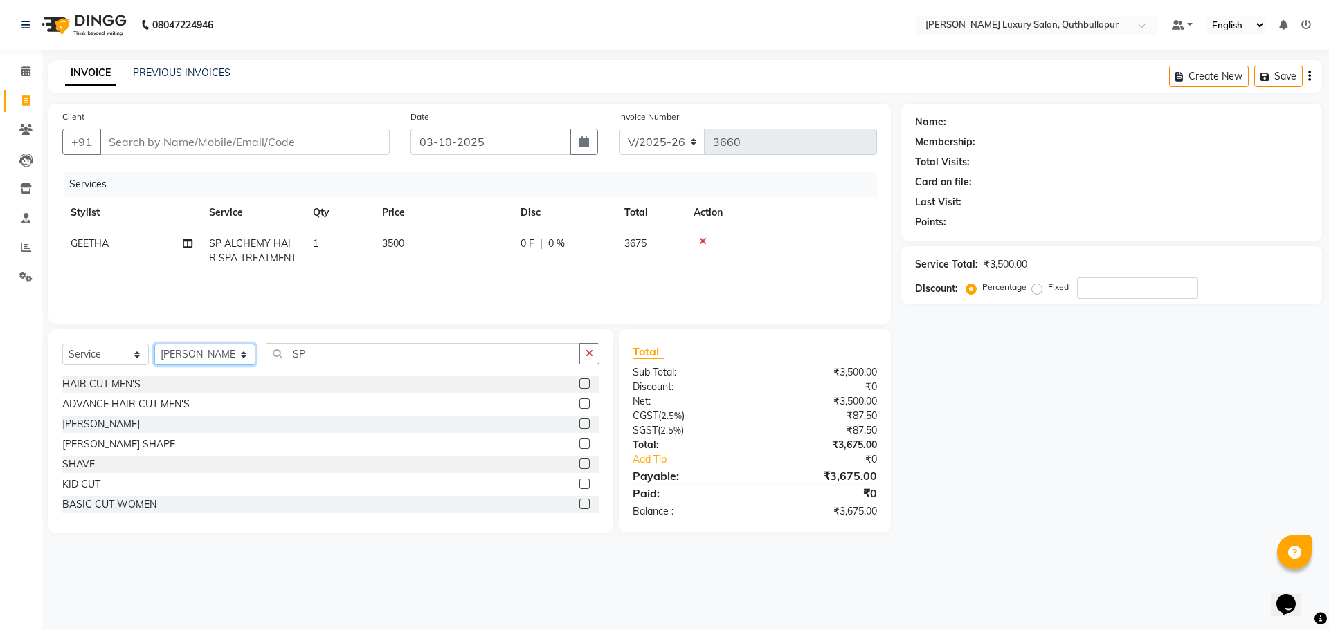
select select "86654"
click at [345, 41] on nav "08047224946 Select Location × Toni&guy Luxury Salon, Quthbullapur Default Panel…" at bounding box center [664, 25] width 1329 height 50
click at [34, 73] on span at bounding box center [26, 72] width 24 height 16
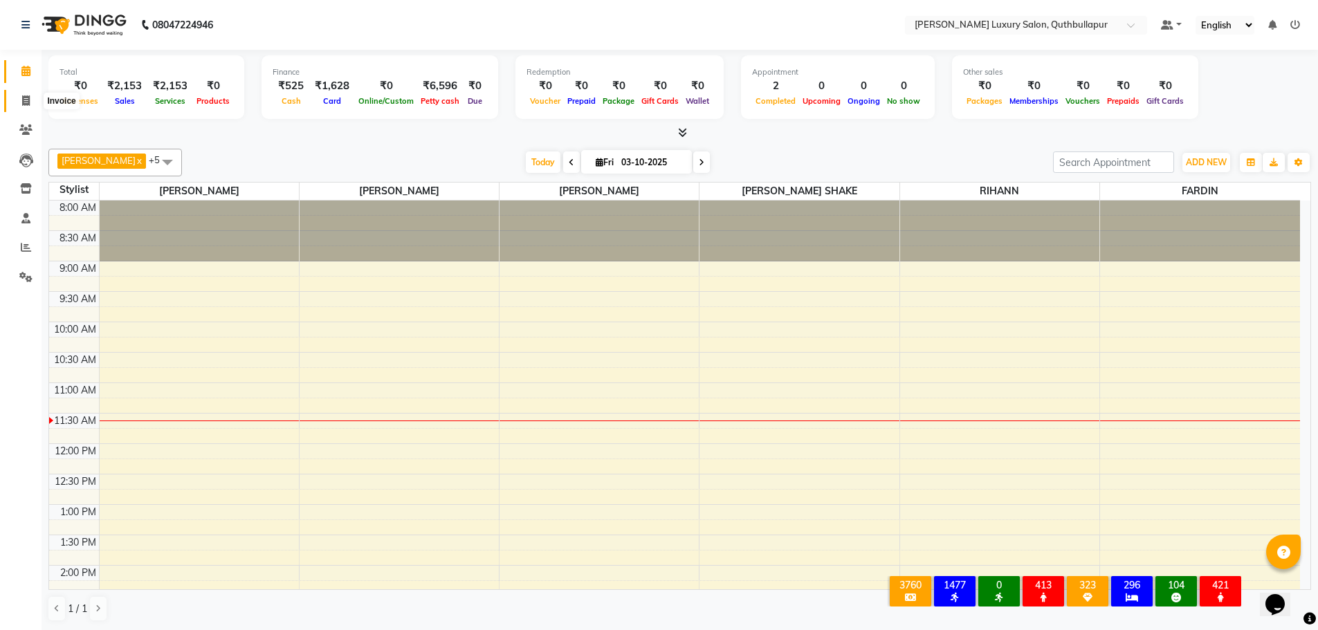
click at [28, 102] on icon at bounding box center [26, 100] width 8 height 10
select select "5816"
select select "service"
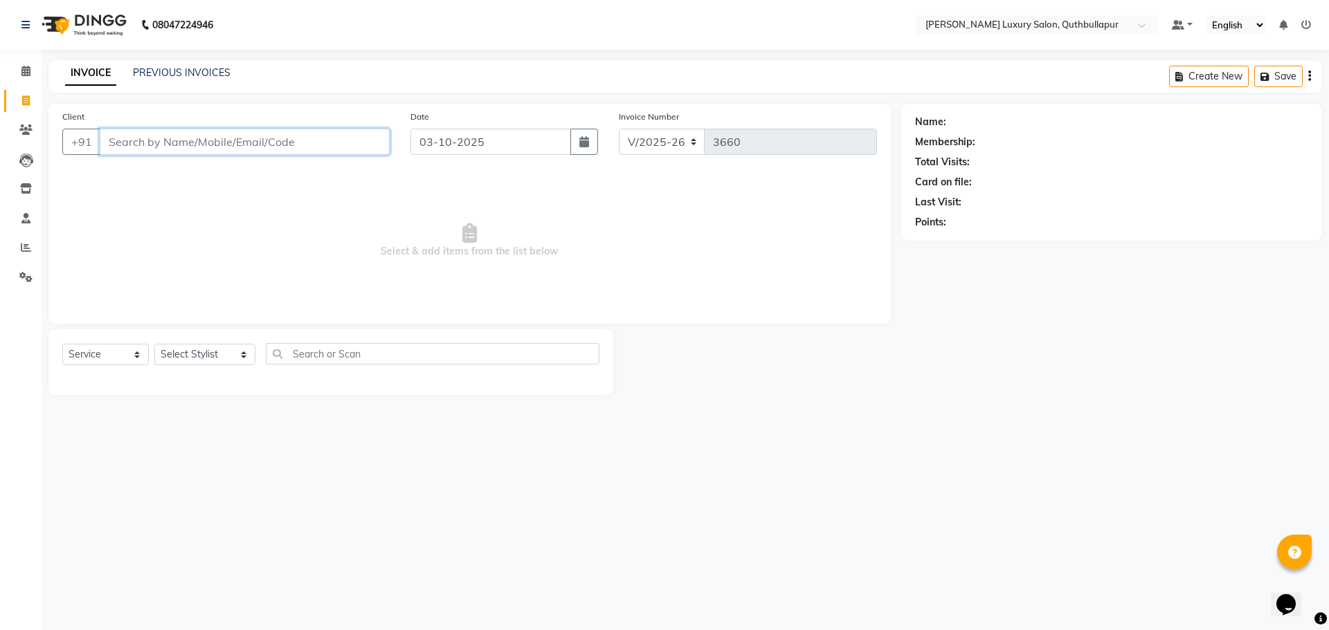
click at [120, 140] on input "Client" at bounding box center [245, 142] width 290 height 26
type input "7337299704"
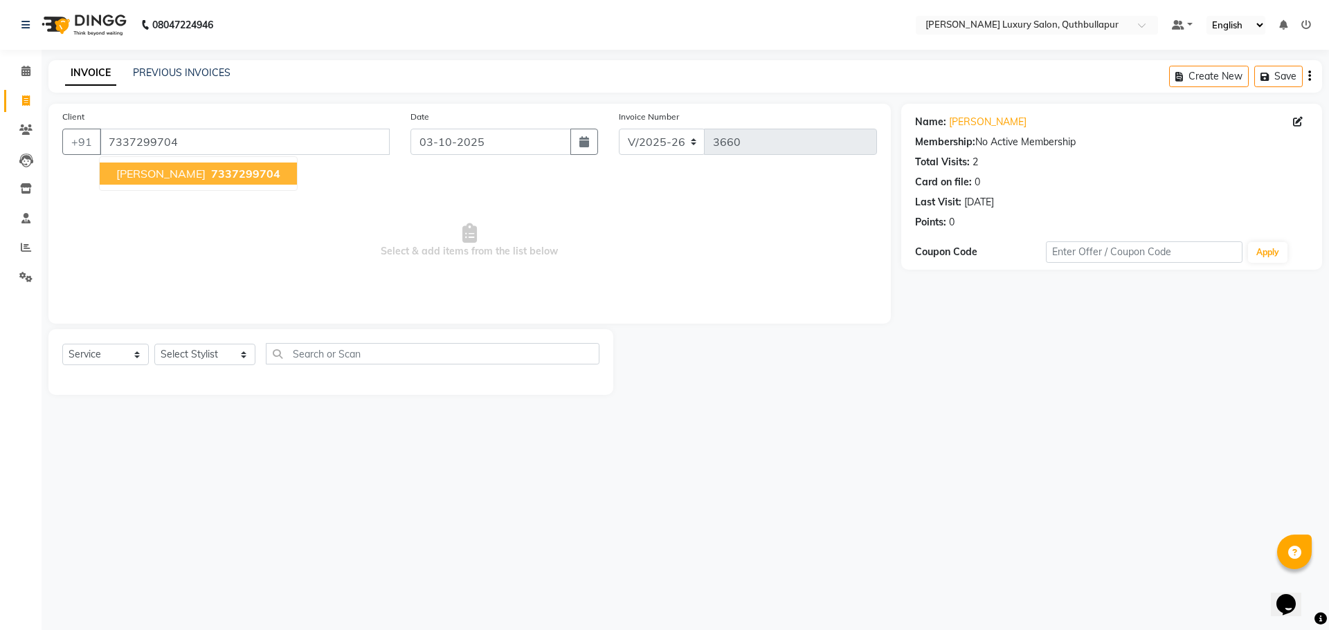
click at [156, 170] on span "[PERSON_NAME]" at bounding box center [160, 174] width 89 height 14
click at [194, 354] on select "Select Stylist [PERSON_NAME] SHAKE AHON [PERSON_NAME] [PERSON_NAME] [PERSON_NAM…" at bounding box center [204, 354] width 101 height 21
select select "59115"
click at [154, 344] on select "Select Stylist [PERSON_NAME] SHAKE AHON [PERSON_NAME] [PERSON_NAME] [PERSON_NAM…" at bounding box center [204, 354] width 101 height 21
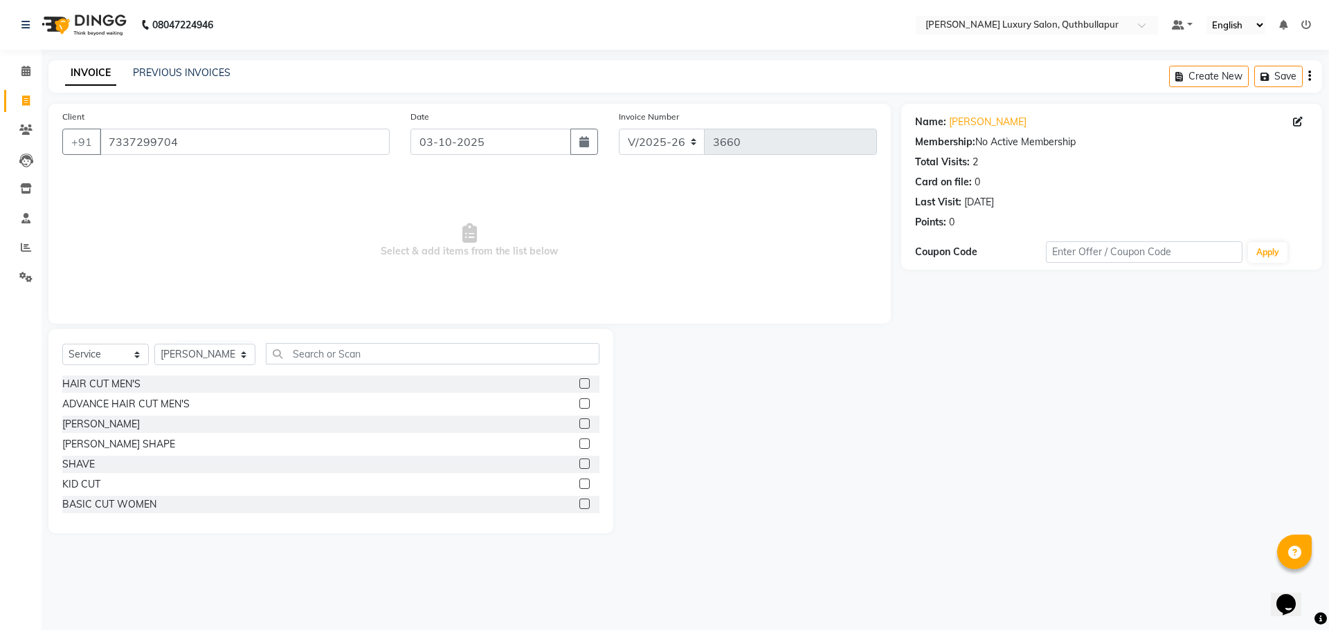
click at [217, 381] on div "HAIR CUT MEN'S" at bounding box center [330, 384] width 537 height 17
click at [131, 380] on div "HAIR CUT MEN'S" at bounding box center [101, 384] width 78 height 15
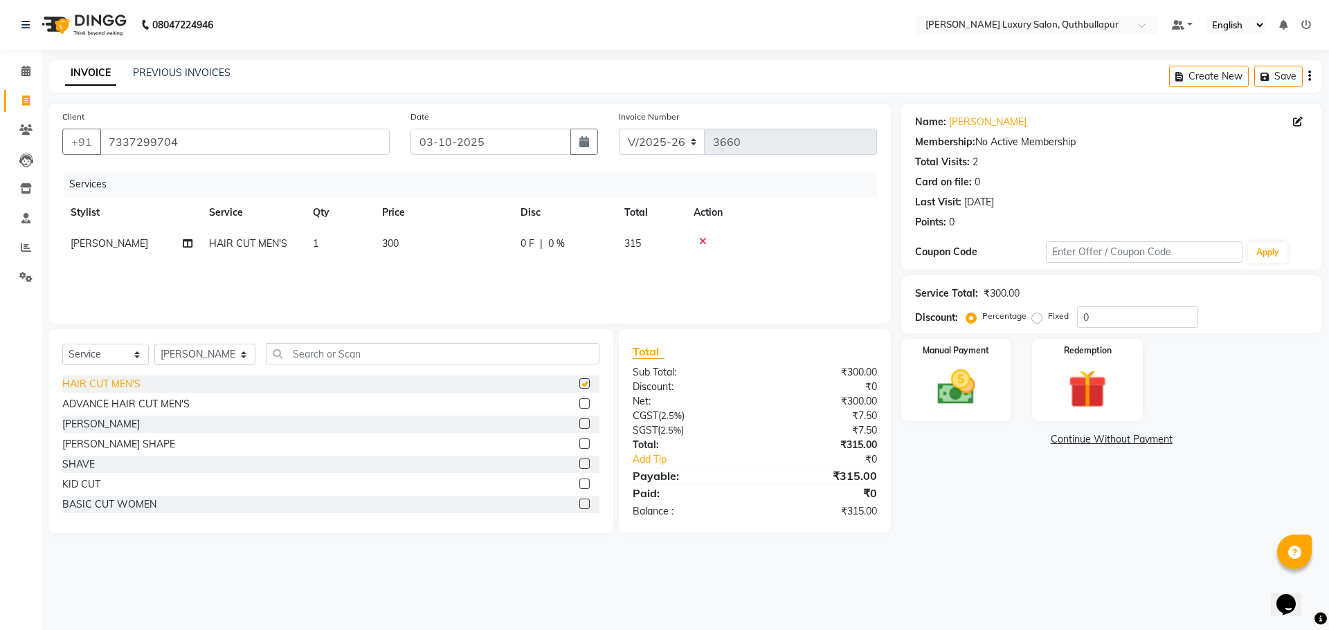
checkbox input "false"
click at [110, 432] on div "[PERSON_NAME]" at bounding box center [330, 424] width 537 height 17
click at [87, 426] on div "[PERSON_NAME]" at bounding box center [101, 424] width 78 height 15
checkbox input "false"
click at [969, 390] on img at bounding box center [956, 388] width 64 height 46
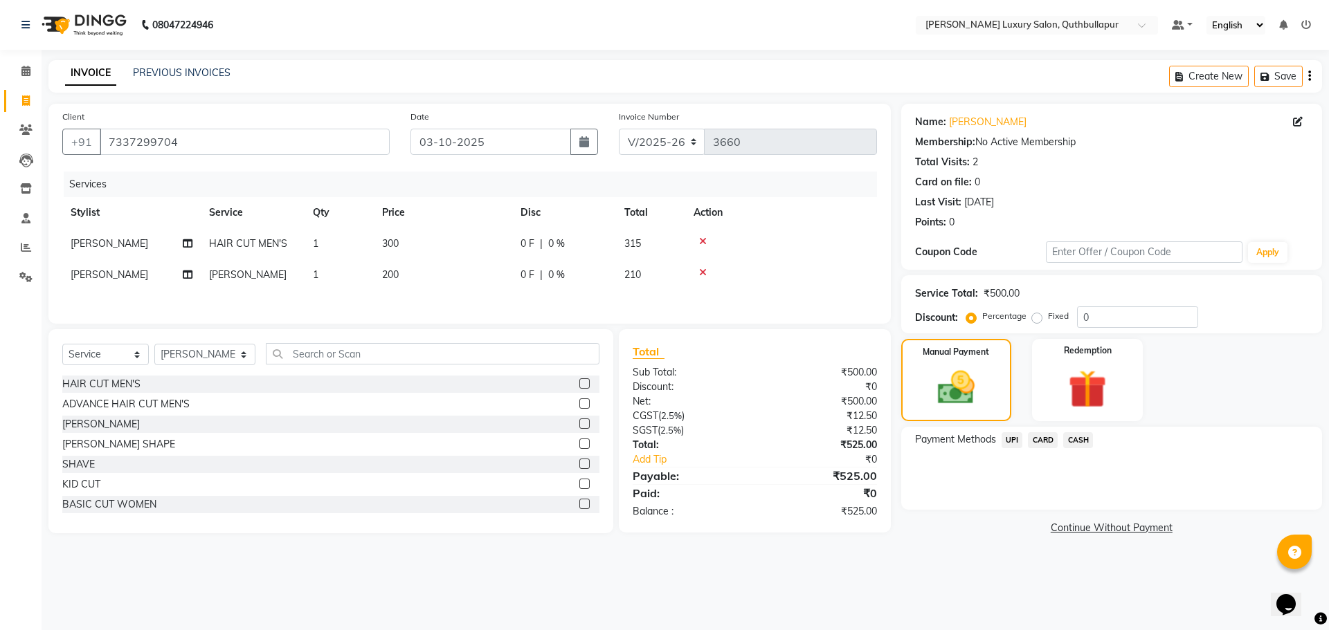
click at [1071, 440] on span "CASH" at bounding box center [1078, 440] width 30 height 16
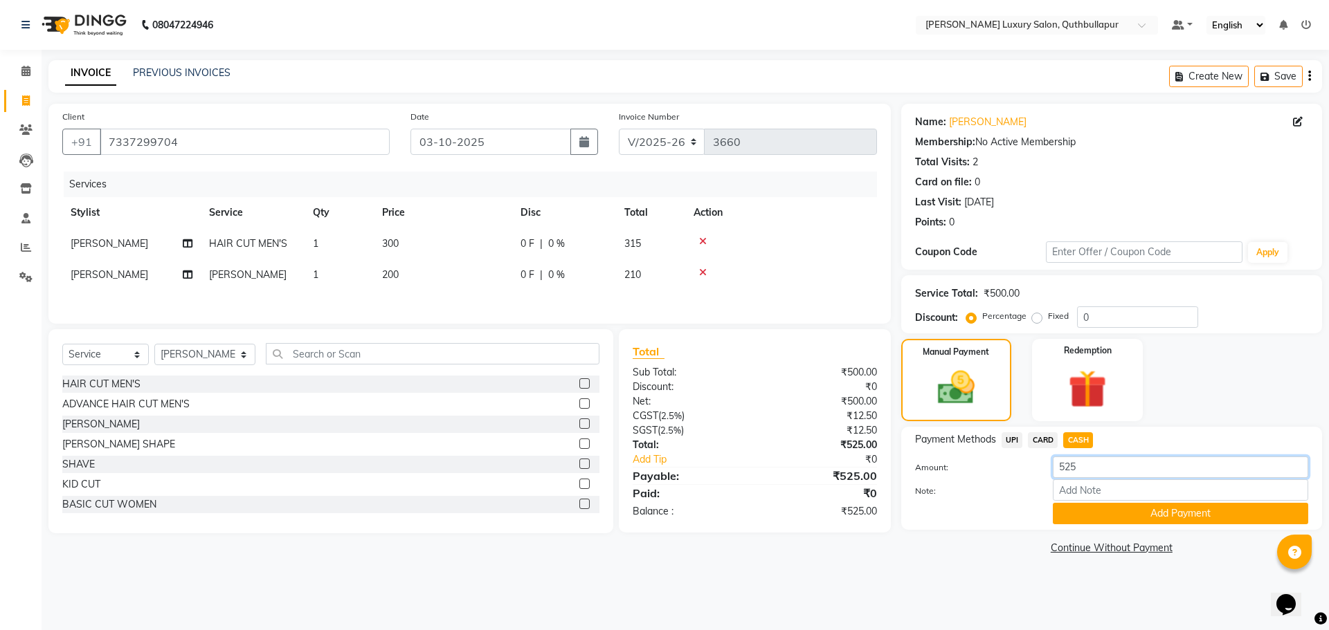
click at [1082, 468] on input "525" at bounding box center [1180, 467] width 255 height 21
type input "500"
click at [1139, 511] on button "Add Payment" at bounding box center [1180, 513] width 255 height 21
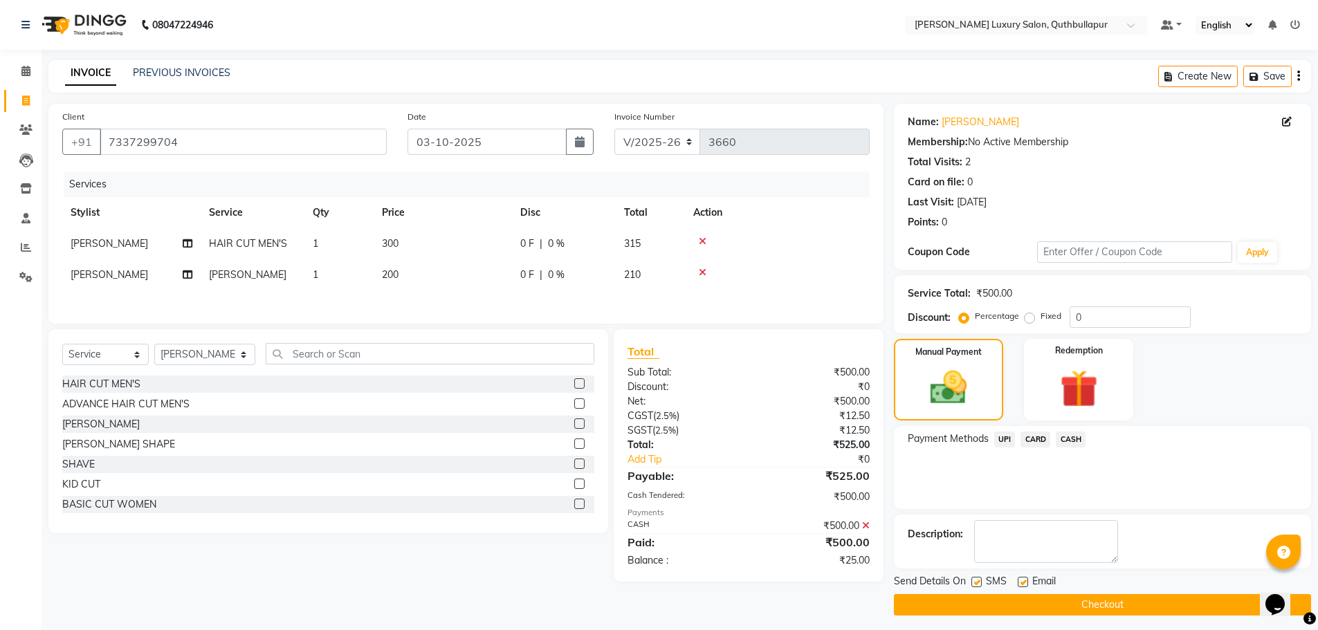
click at [999, 444] on span "UPI" at bounding box center [1004, 440] width 21 height 16
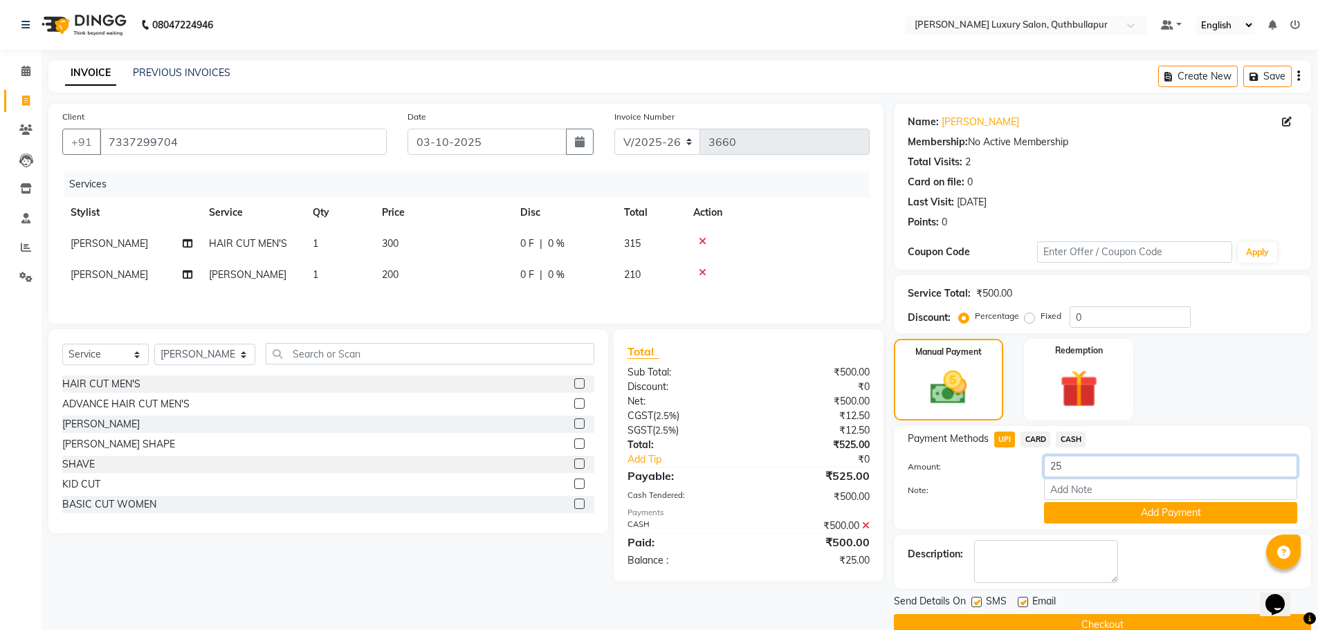
click at [1051, 470] on input "25" at bounding box center [1170, 466] width 253 height 21
type input "125"
click at [1088, 484] on input "Note:" at bounding box center [1170, 489] width 253 height 21
type input "100 TIP TO [PERSON_NAME]"
click at [1134, 511] on button "Add Payment" at bounding box center [1170, 512] width 253 height 21
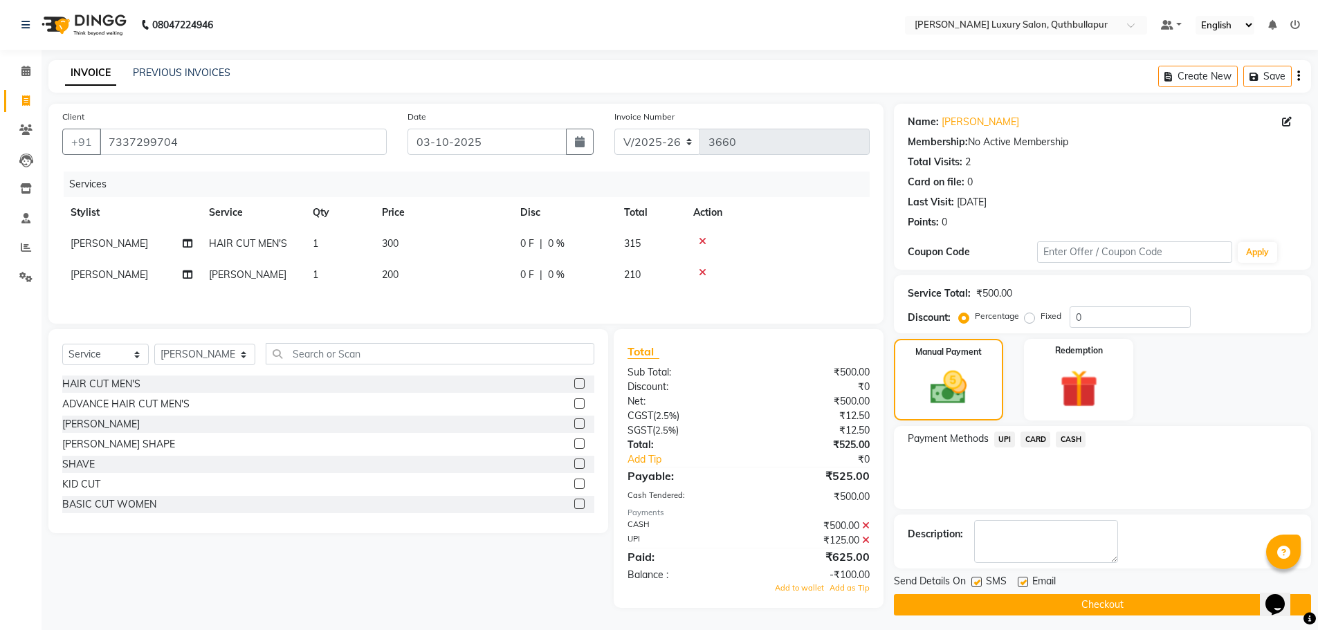
click at [989, 603] on button "Checkout" at bounding box center [1102, 604] width 417 height 21
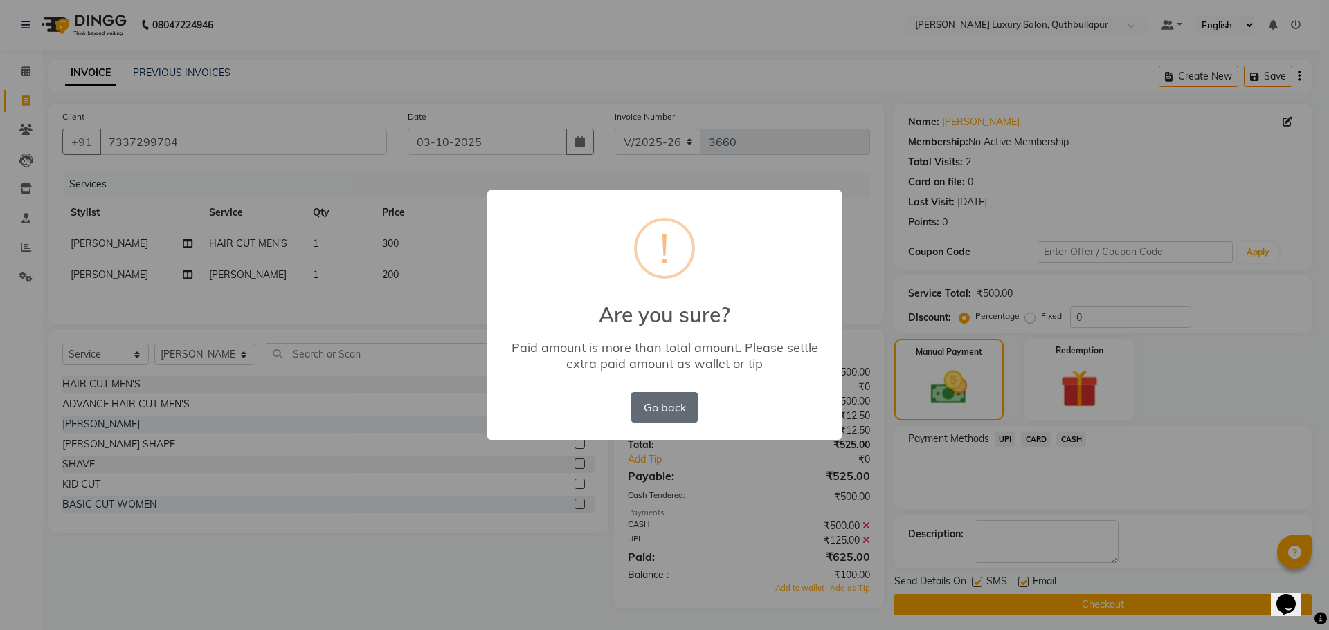
click at [672, 407] on button "Go back" at bounding box center [664, 407] width 66 height 30
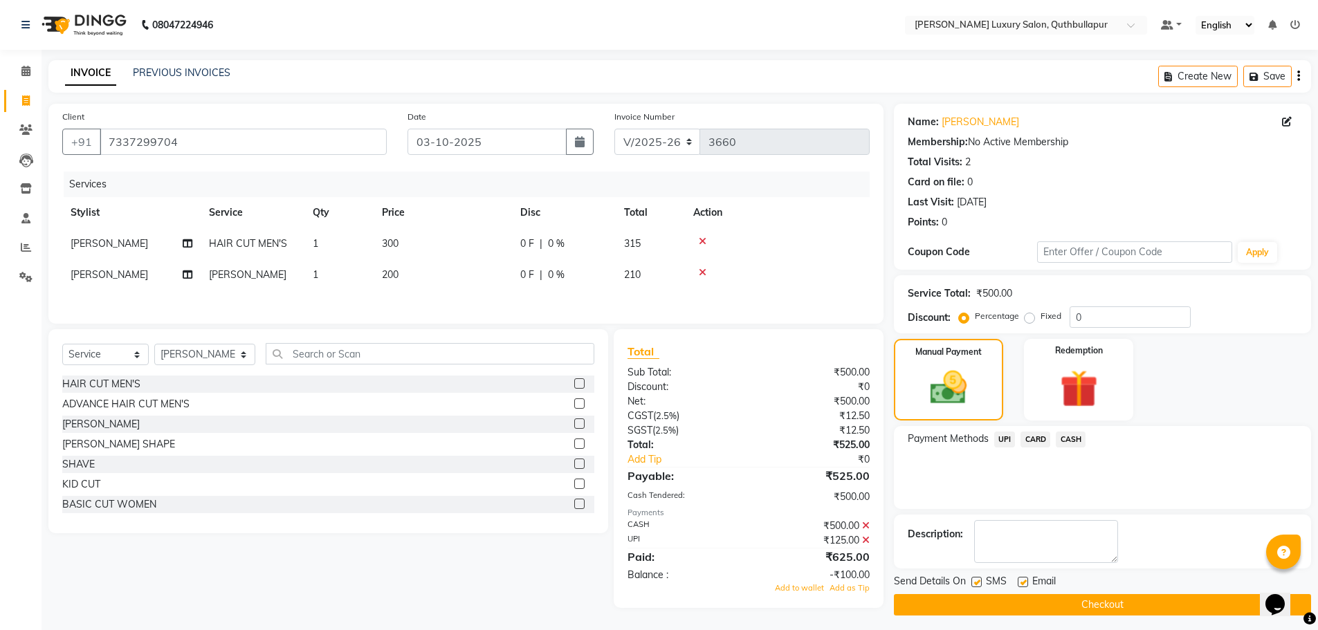
click at [1001, 439] on span "UPI" at bounding box center [1004, 440] width 21 height 16
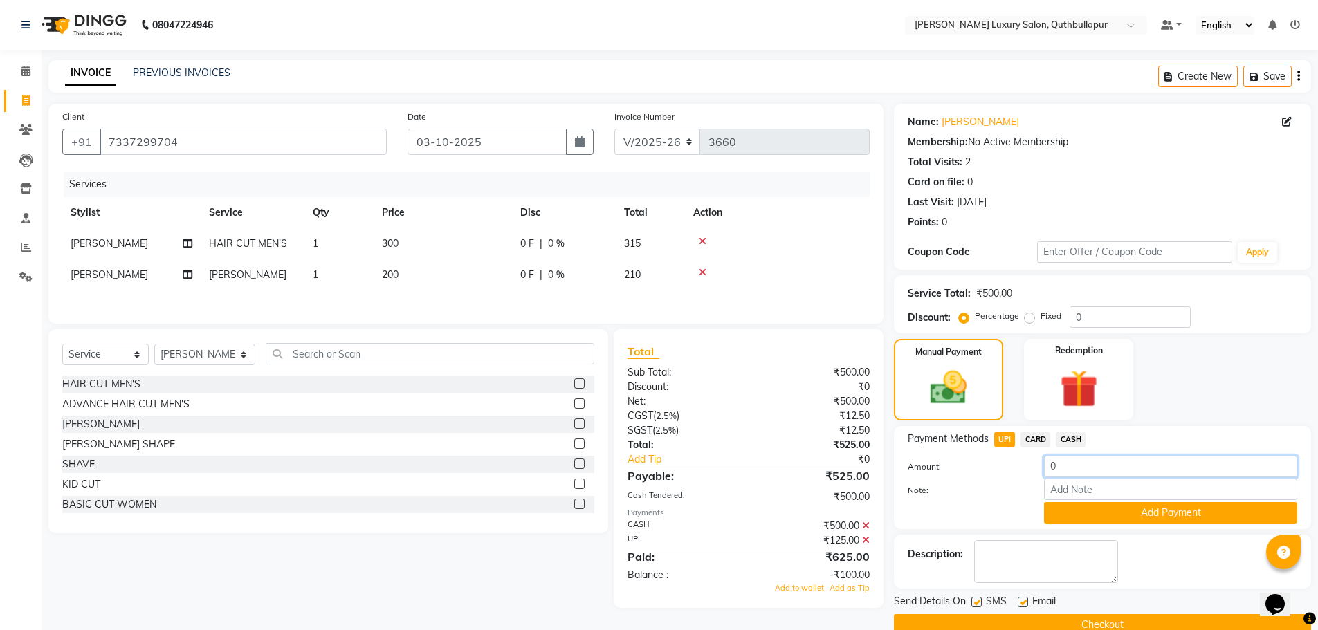
click at [1057, 467] on input "0" at bounding box center [1170, 466] width 253 height 21
type input "0"
click at [1074, 441] on span "CASH" at bounding box center [1071, 440] width 30 height 16
click at [1065, 469] on input "0" at bounding box center [1170, 466] width 253 height 21
type input "500"
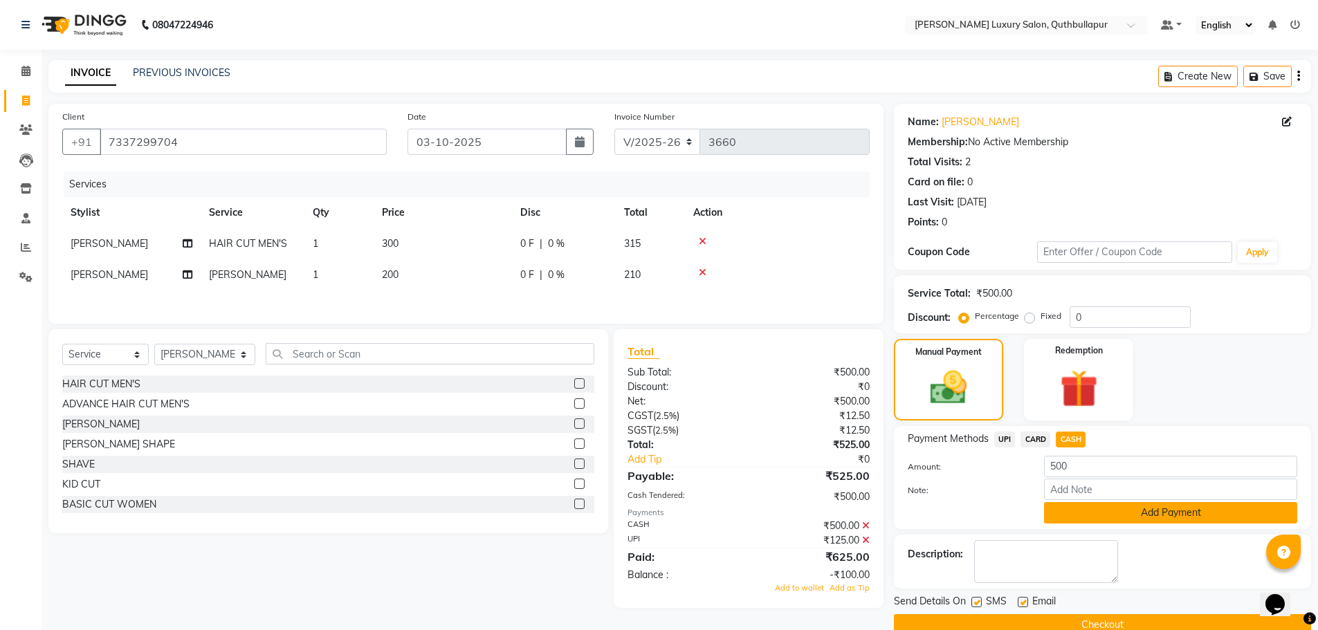
click at [1064, 504] on button "Add Payment" at bounding box center [1170, 512] width 253 height 21
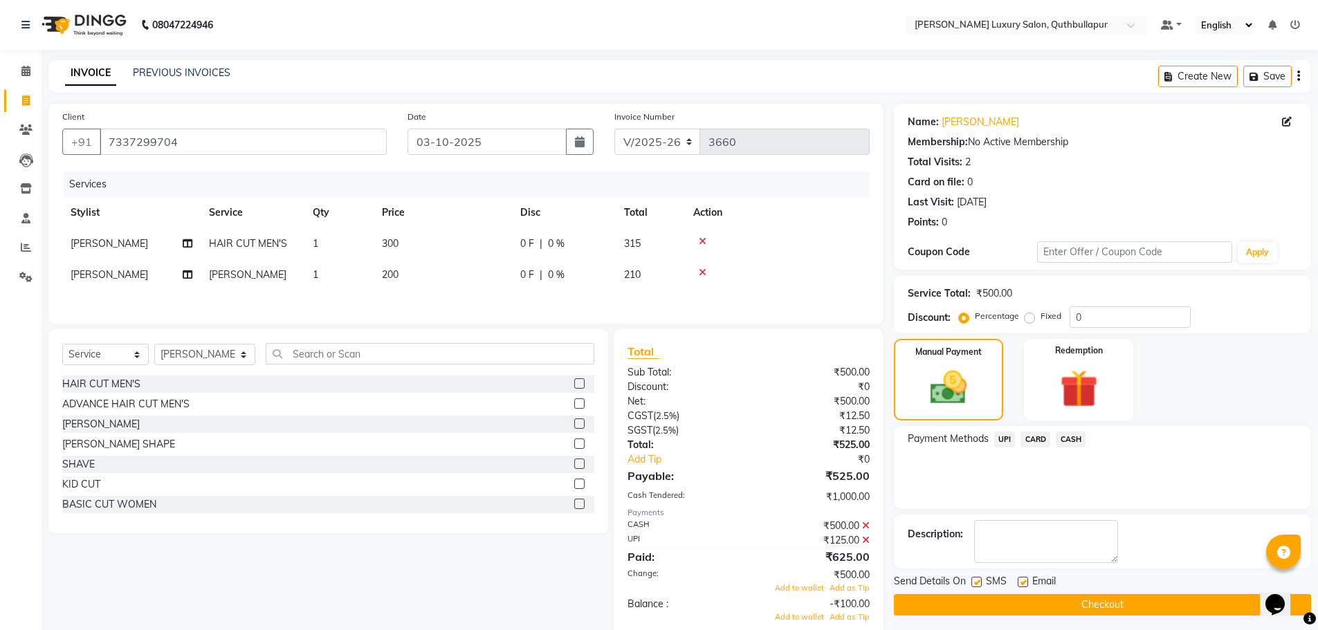
click at [1062, 609] on button "Checkout" at bounding box center [1102, 604] width 417 height 21
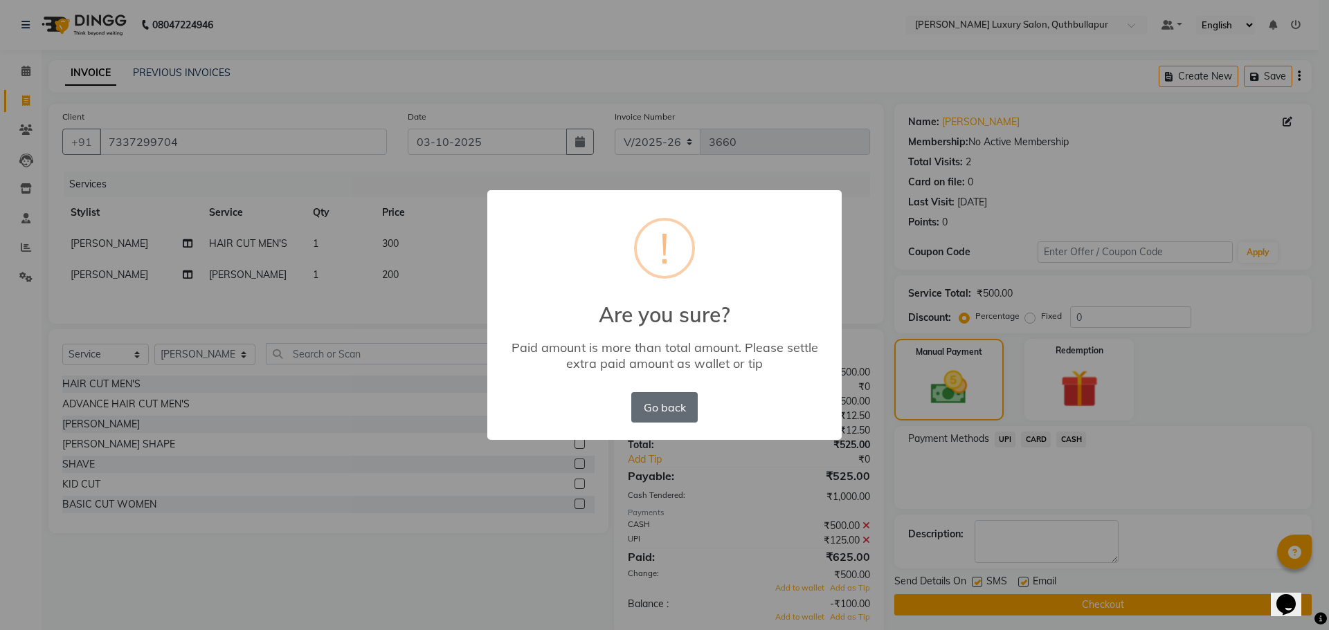
click at [672, 405] on button "Go back" at bounding box center [664, 407] width 66 height 30
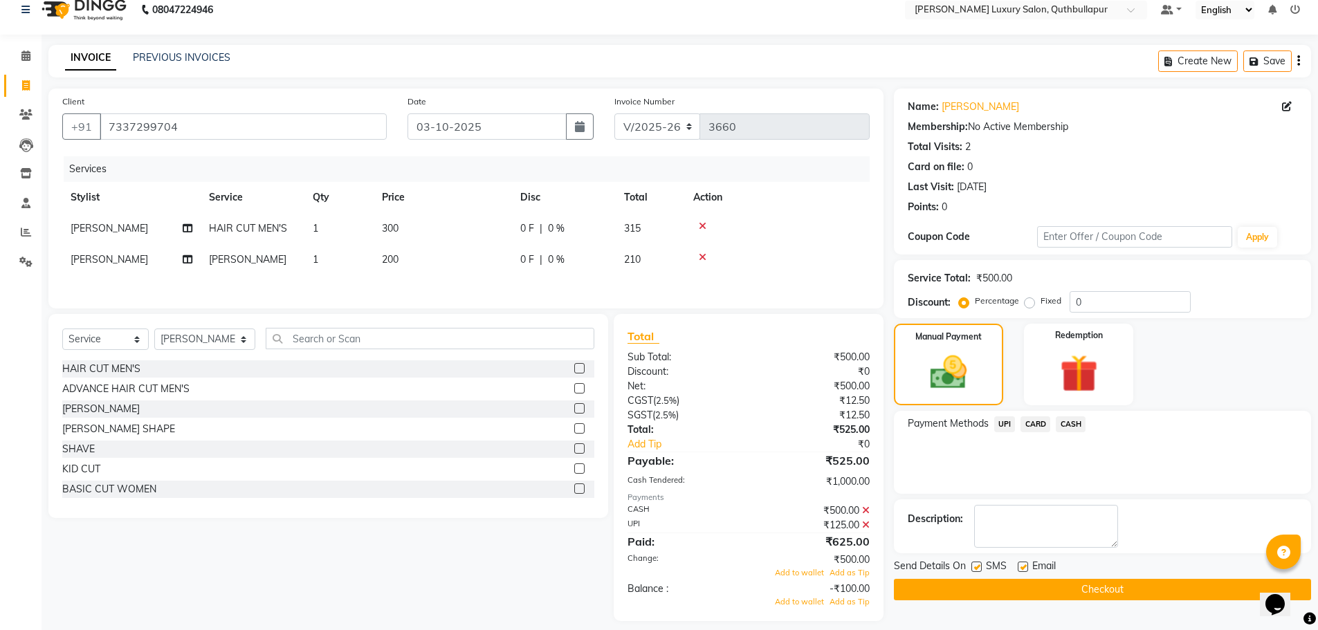
scroll to position [29, 0]
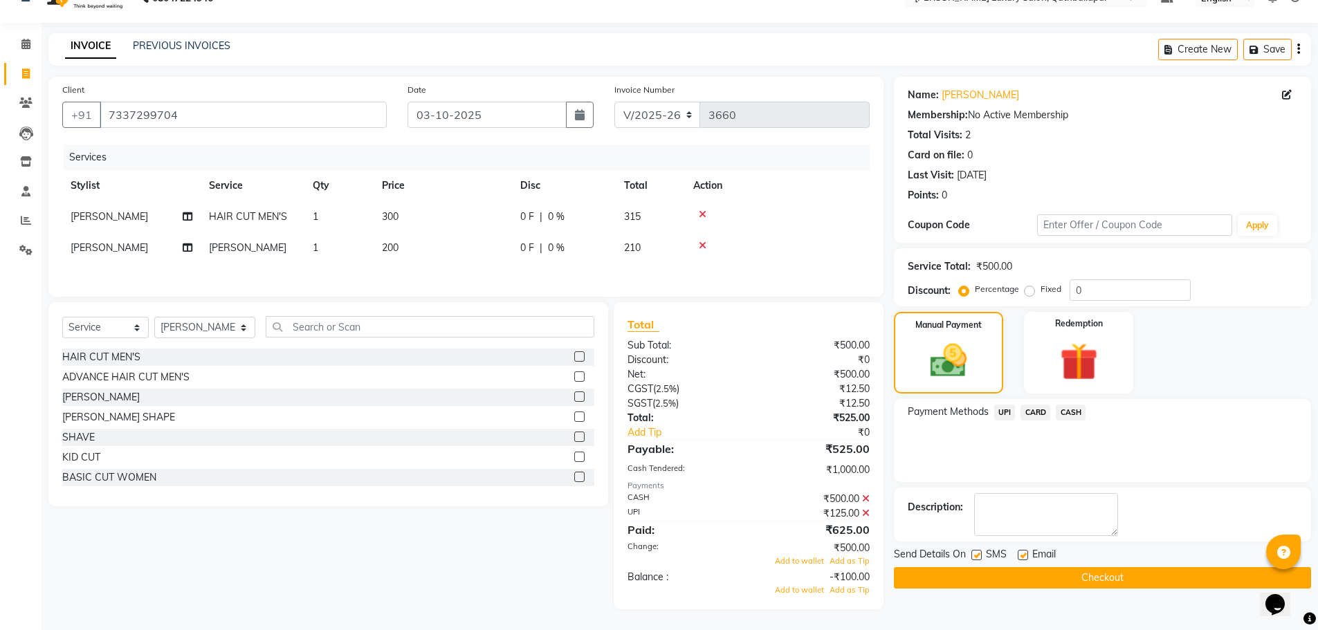
click at [1004, 407] on span "UPI" at bounding box center [1004, 413] width 21 height 16
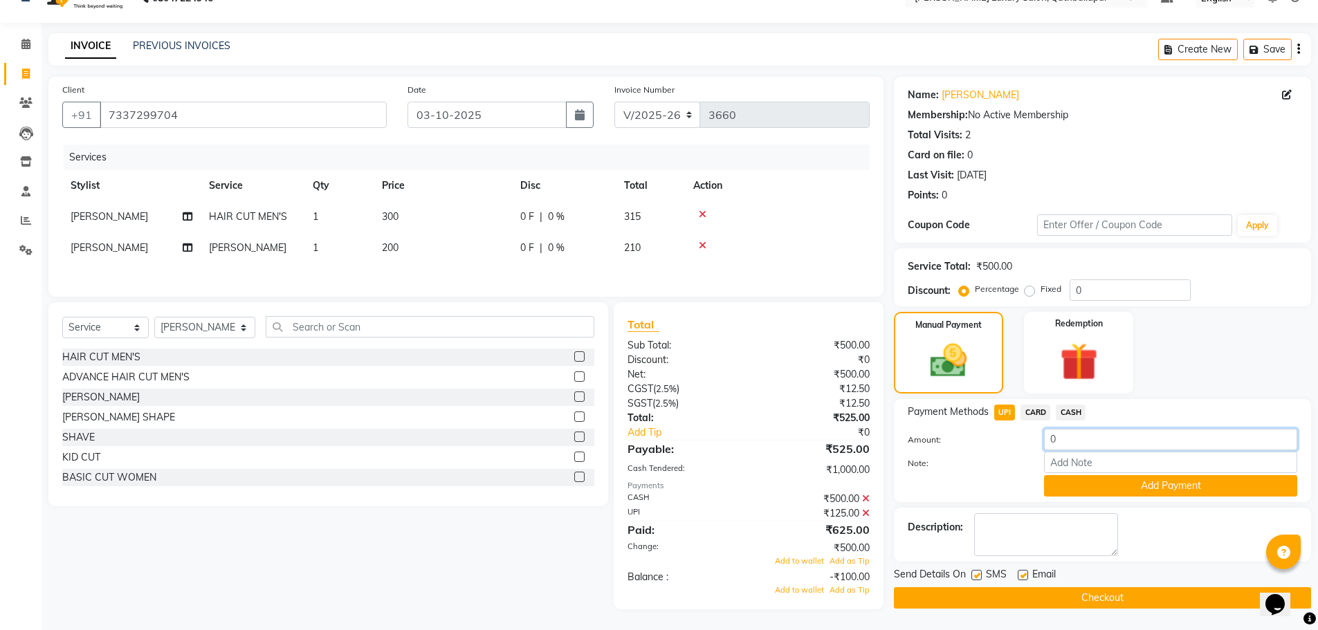
click at [1053, 433] on input "0" at bounding box center [1170, 439] width 253 height 21
click at [1068, 406] on span "CASH" at bounding box center [1071, 413] width 30 height 16
click at [1048, 439] on input "0" at bounding box center [1170, 439] width 253 height 21
type input "500"
click at [1103, 482] on button "Add Payment" at bounding box center [1170, 485] width 253 height 21
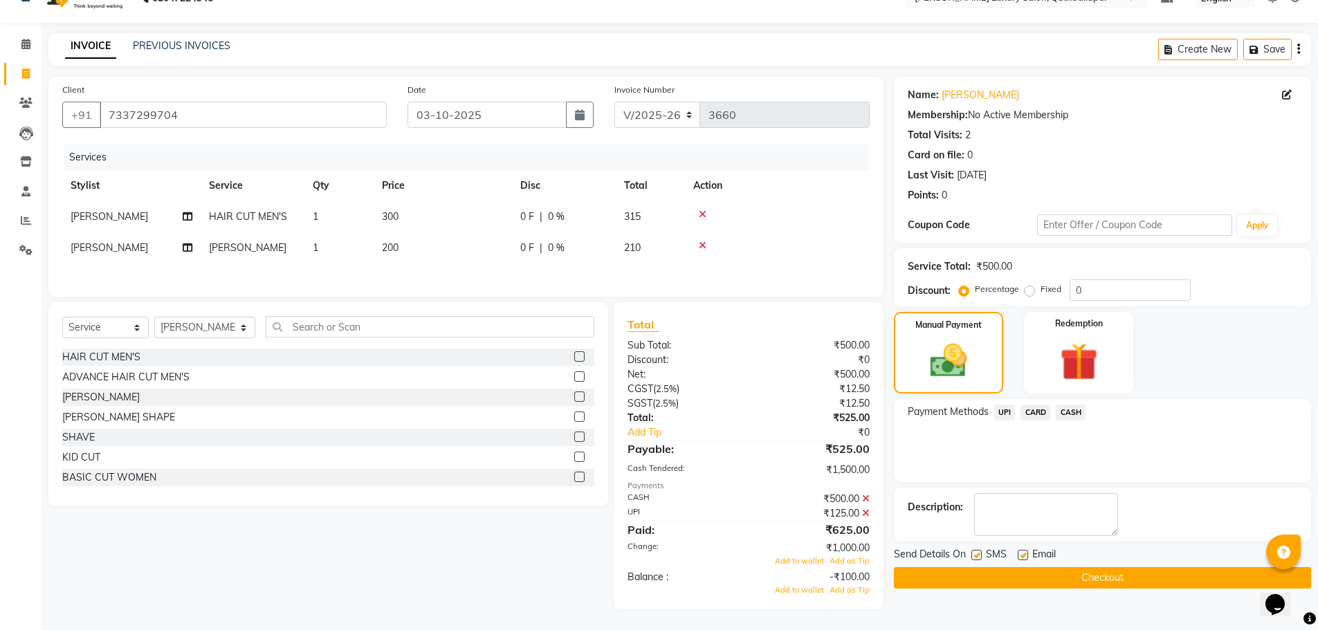
click at [1002, 413] on span "UPI" at bounding box center [1004, 413] width 21 height 16
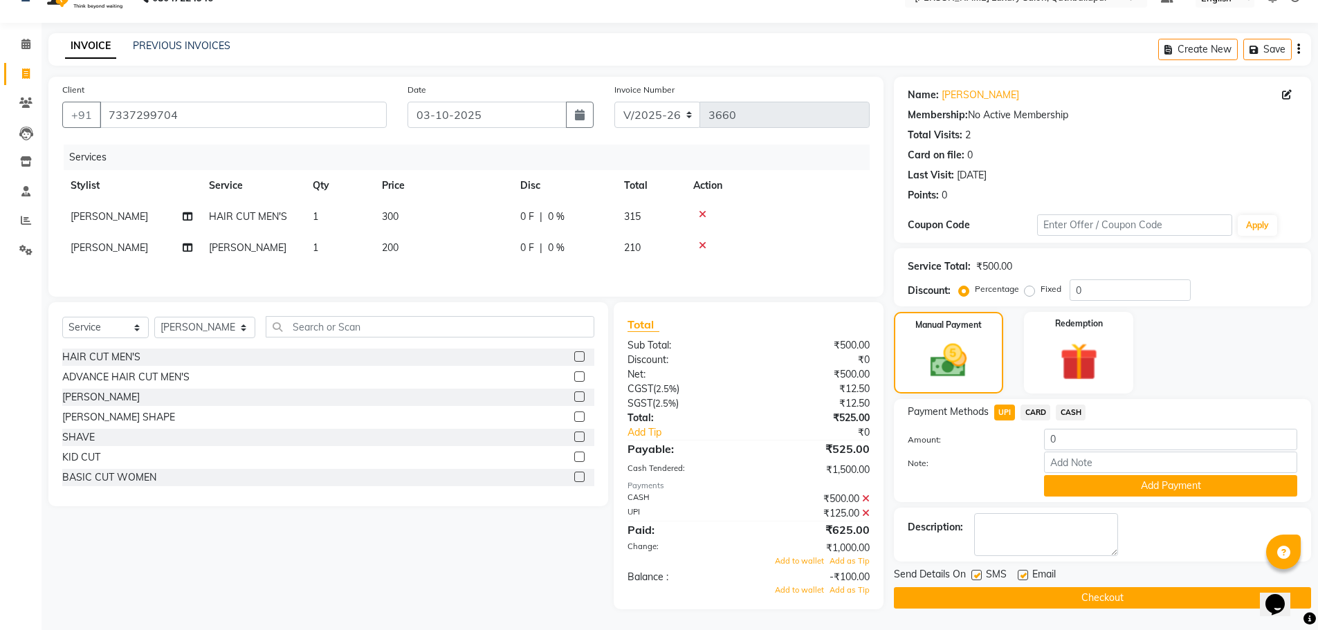
click at [1066, 410] on span "CASH" at bounding box center [1071, 413] width 30 height 16
click at [1059, 440] on input "0" at bounding box center [1170, 439] width 253 height 21
type input "0"
type input "500"
click at [1077, 479] on button "Add Payment" at bounding box center [1170, 485] width 253 height 21
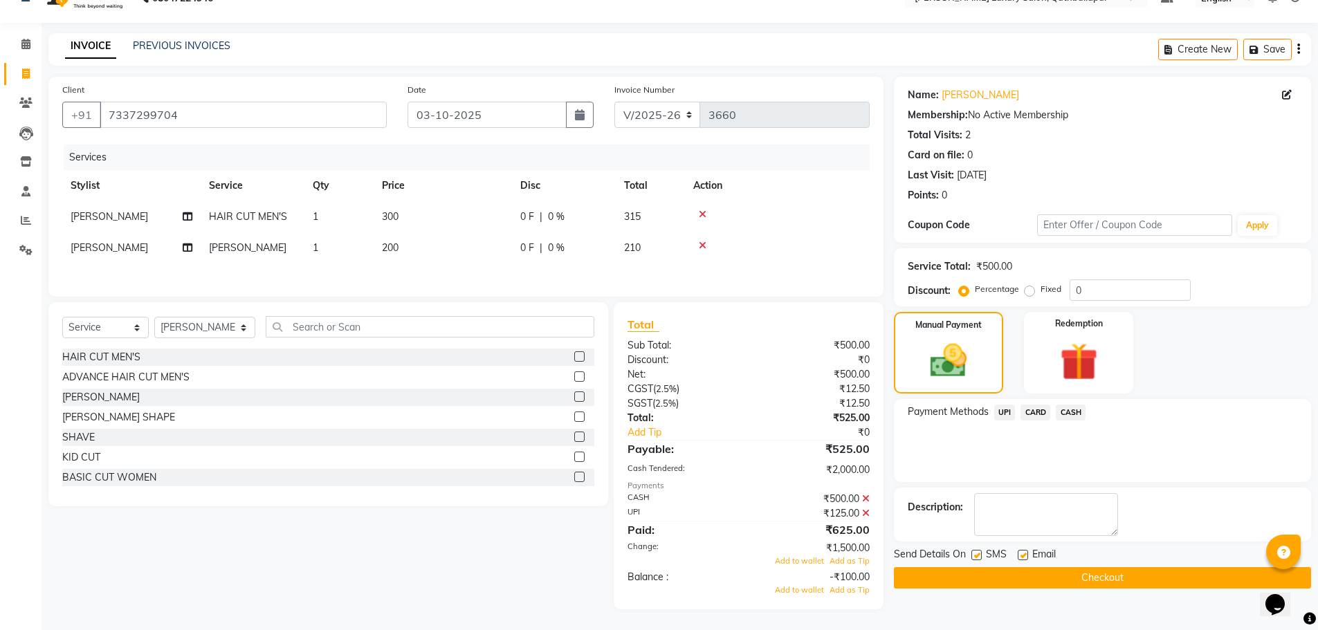
click at [1082, 577] on button "Checkout" at bounding box center [1102, 577] width 417 height 21
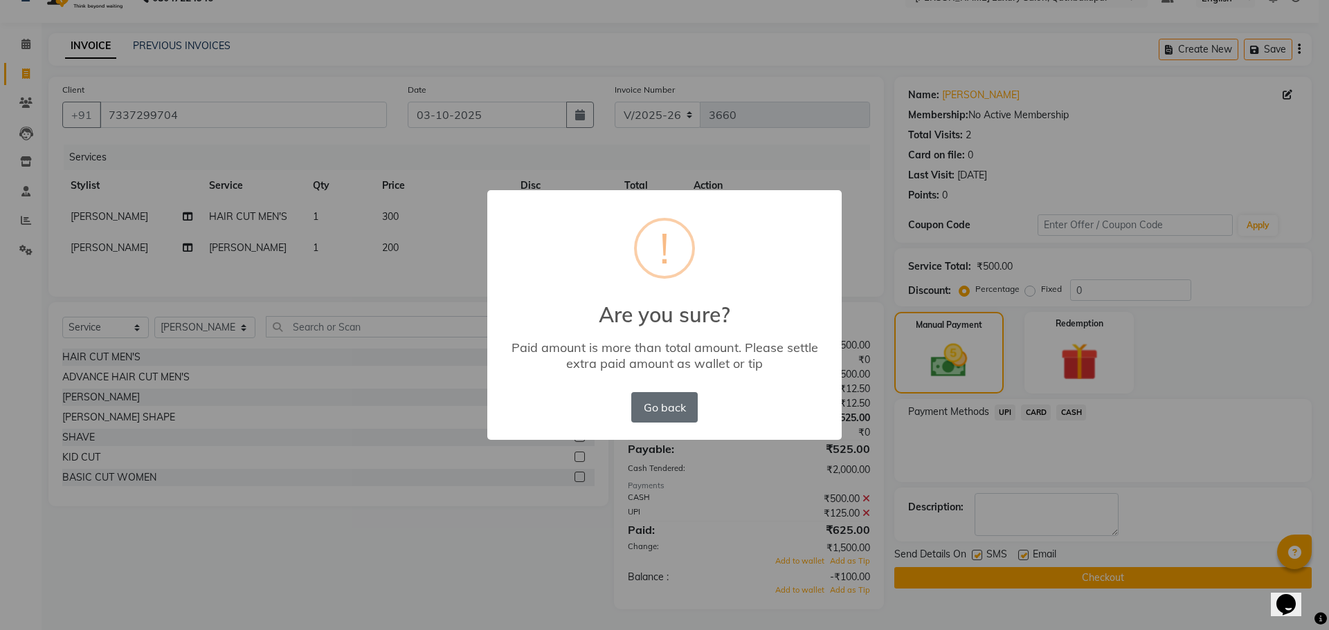
click at [639, 397] on button "Go back" at bounding box center [664, 407] width 66 height 30
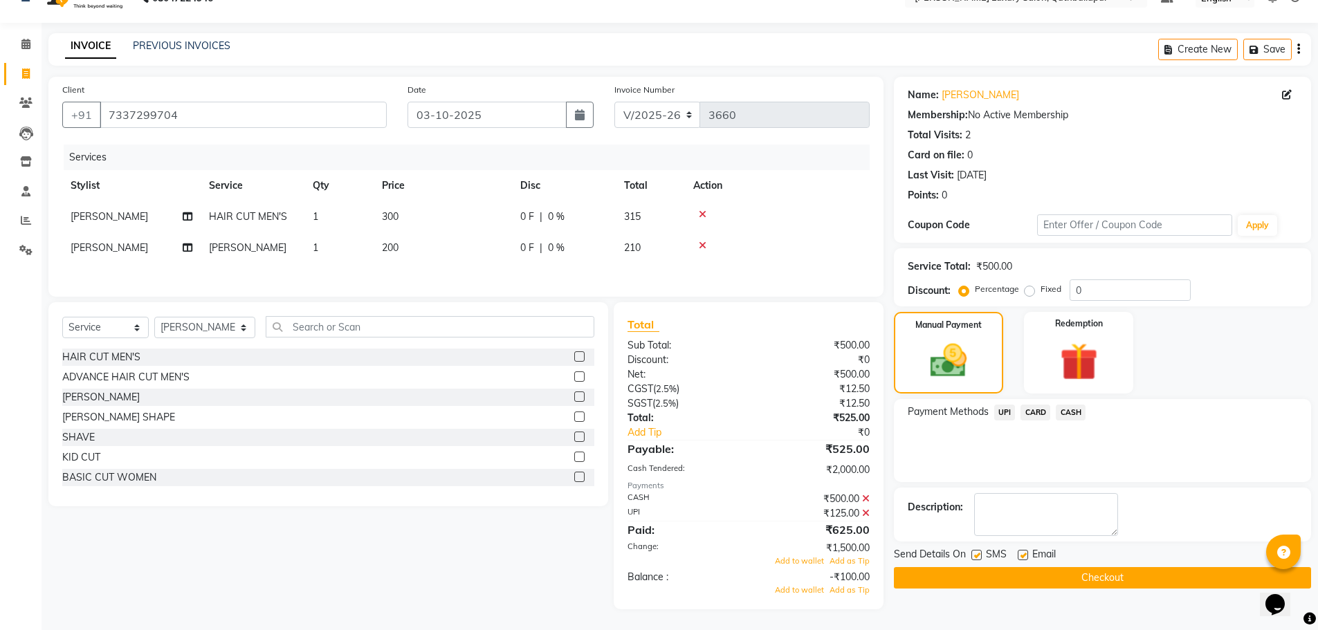
click at [864, 513] on icon at bounding box center [866, 514] width 8 height 10
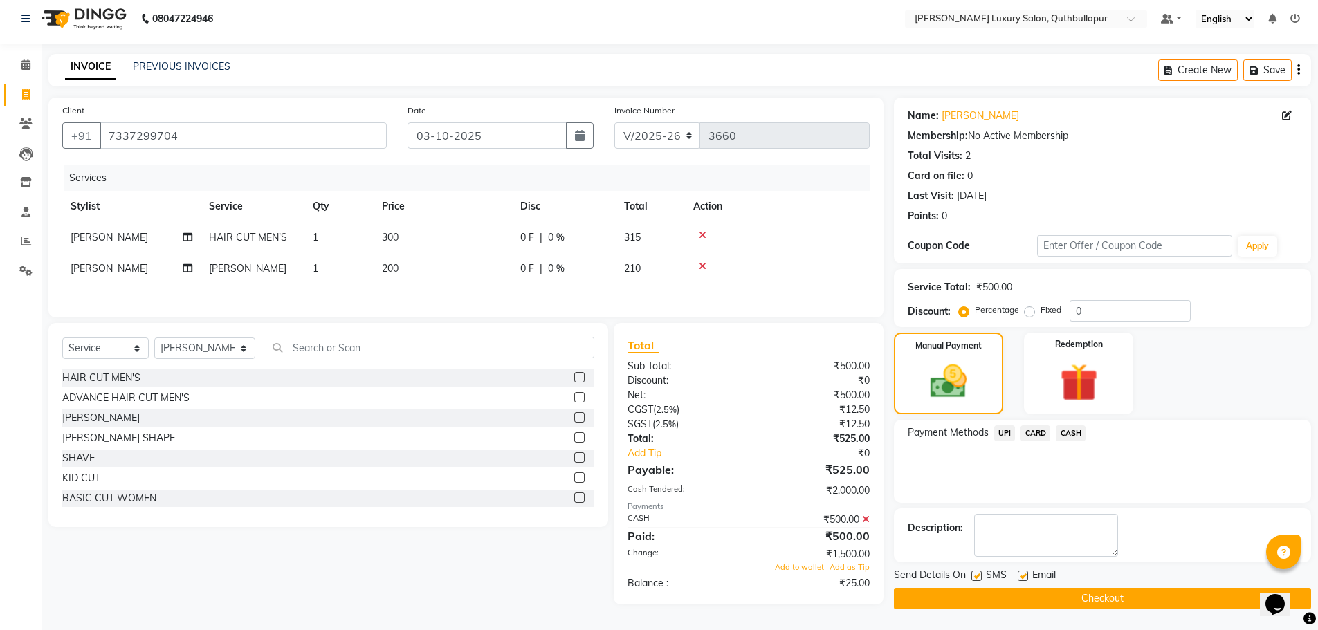
click at [1006, 432] on span "UPI" at bounding box center [1004, 434] width 21 height 16
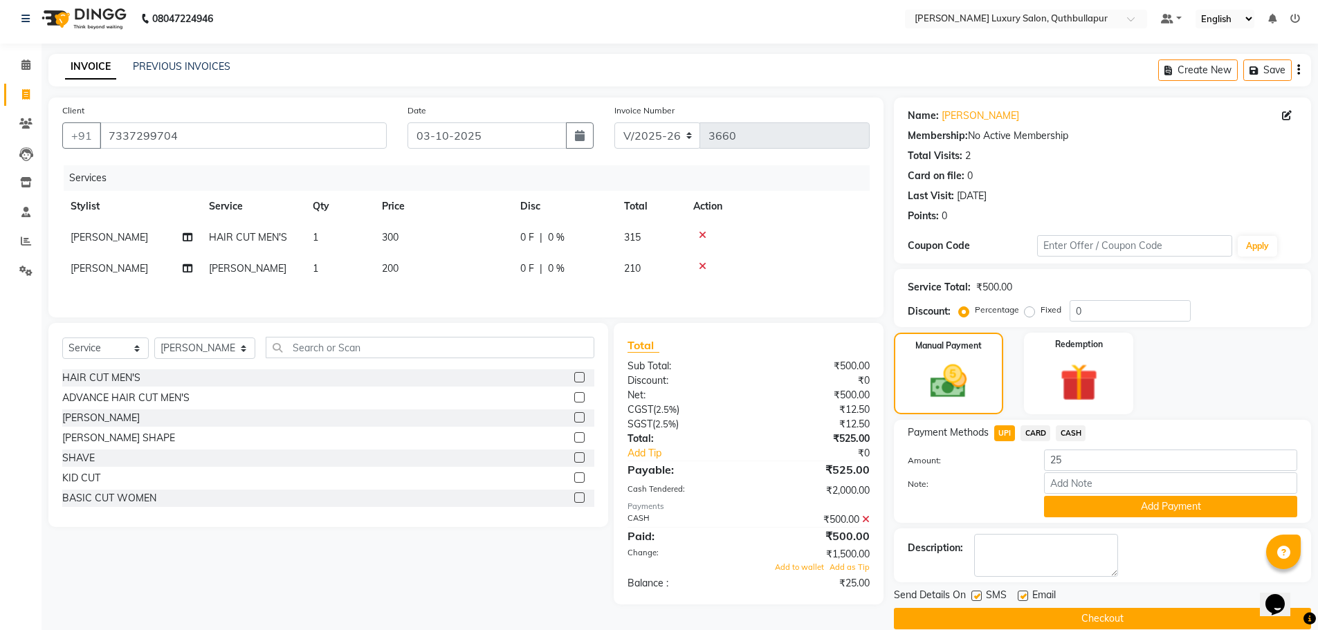
scroll to position [26, 0]
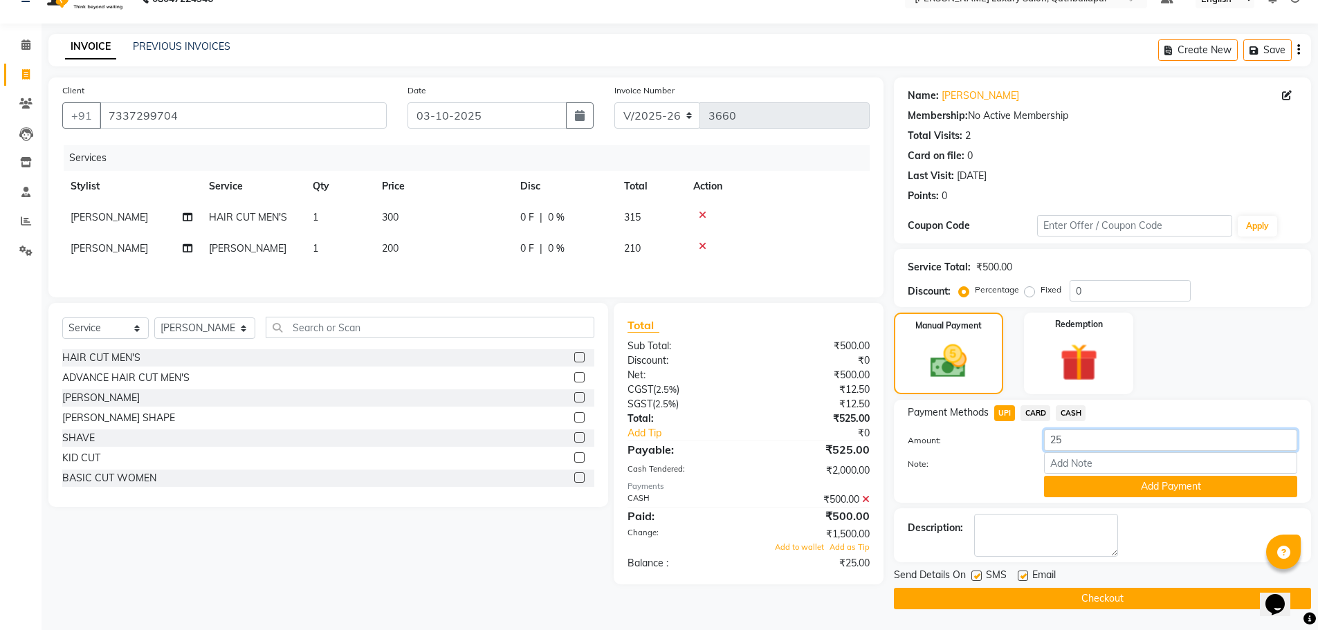
click at [1071, 437] on input "25" at bounding box center [1170, 440] width 253 height 21
type input "2"
type input "525"
click at [1072, 486] on button "Add Payment" at bounding box center [1170, 486] width 253 height 21
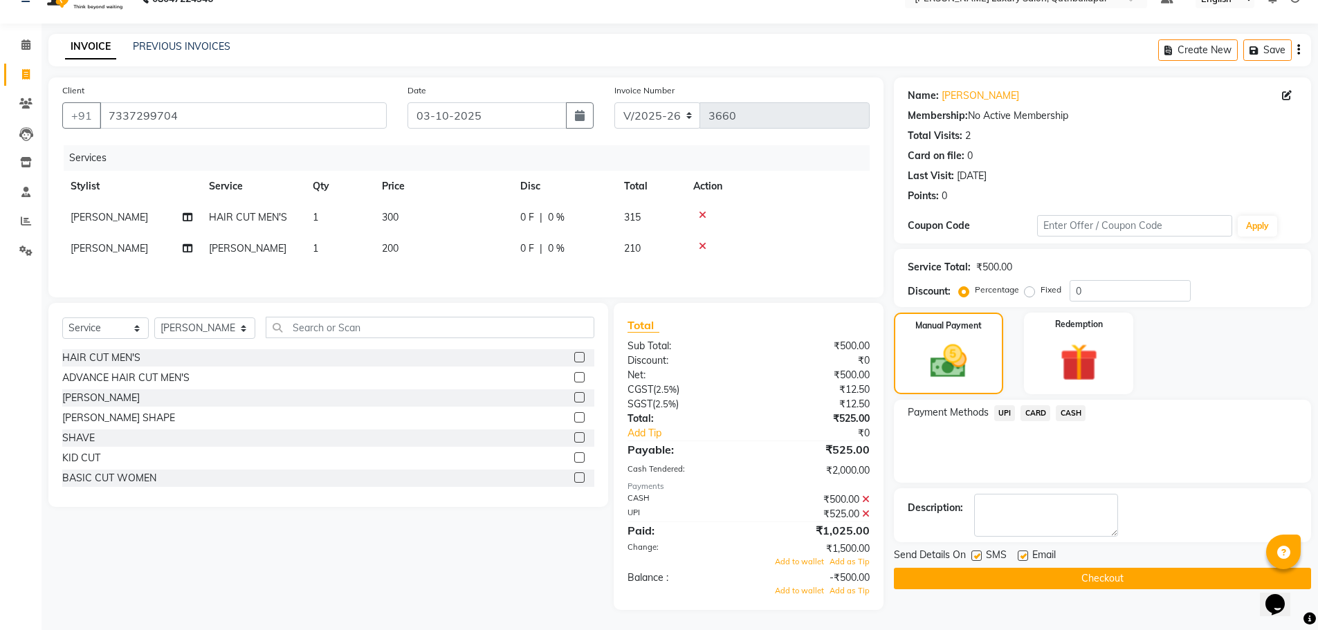
click at [1018, 574] on button "Checkout" at bounding box center [1102, 578] width 417 height 21
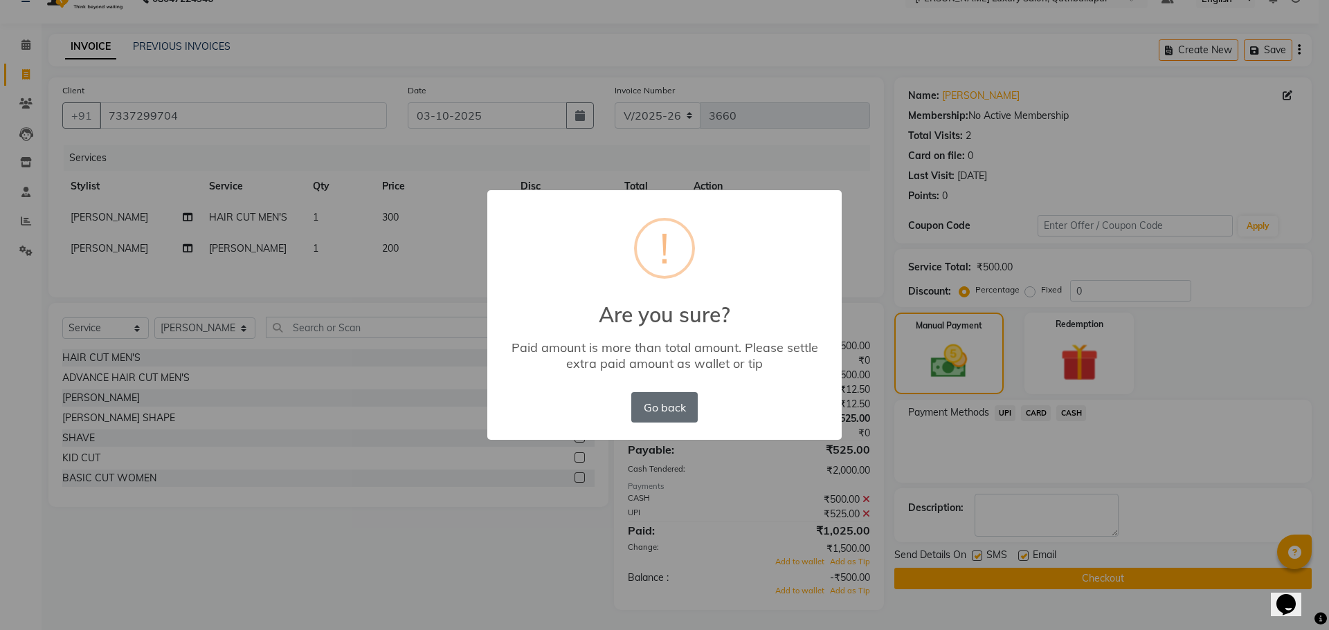
click at [651, 403] on button "Go back" at bounding box center [664, 407] width 66 height 30
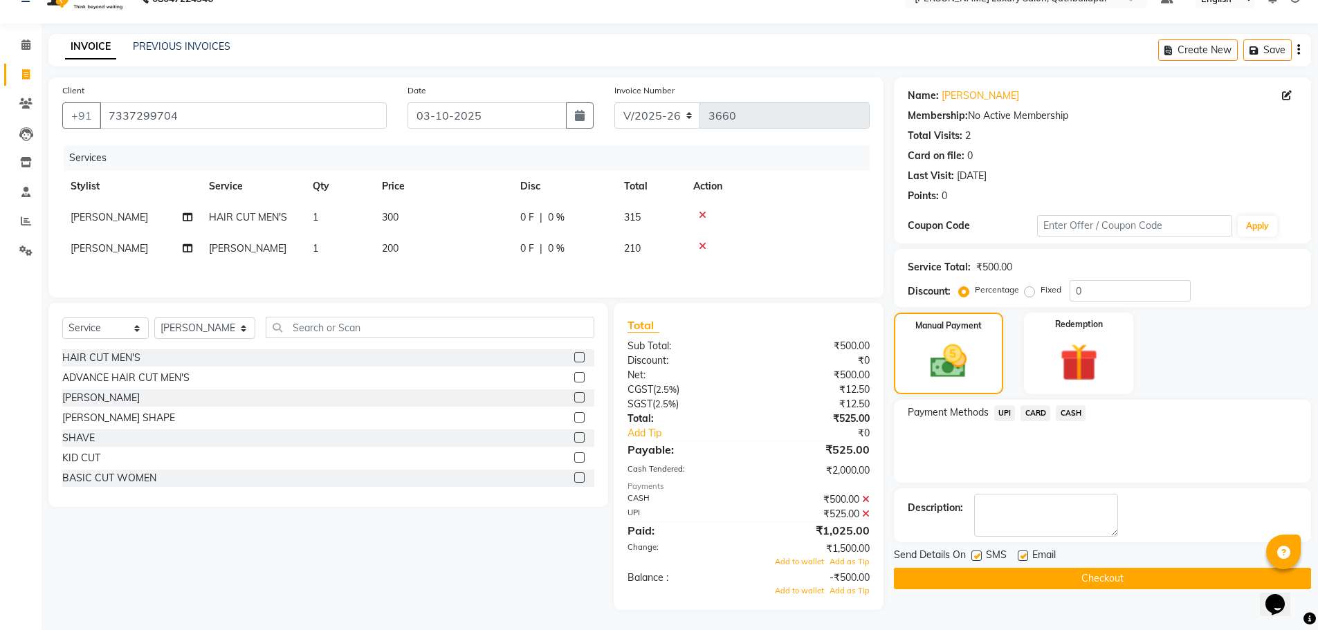
click at [866, 500] on icon at bounding box center [866, 500] width 8 height 10
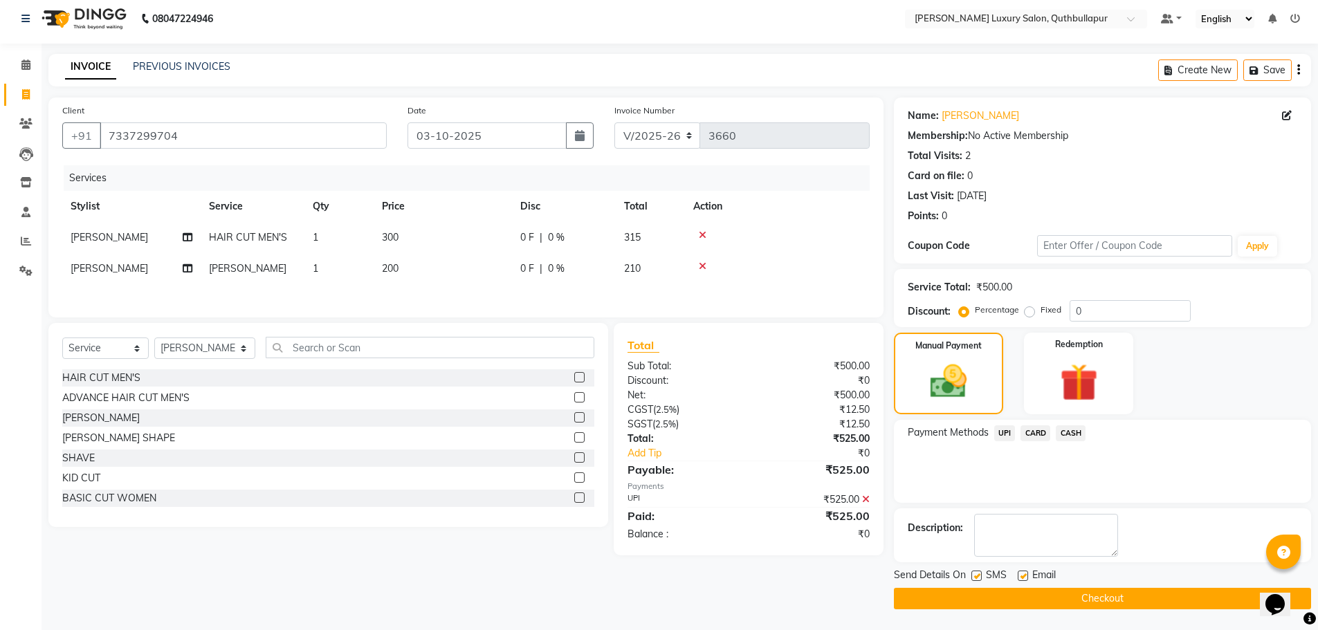
click at [1010, 434] on span "UPI" at bounding box center [1004, 434] width 21 height 16
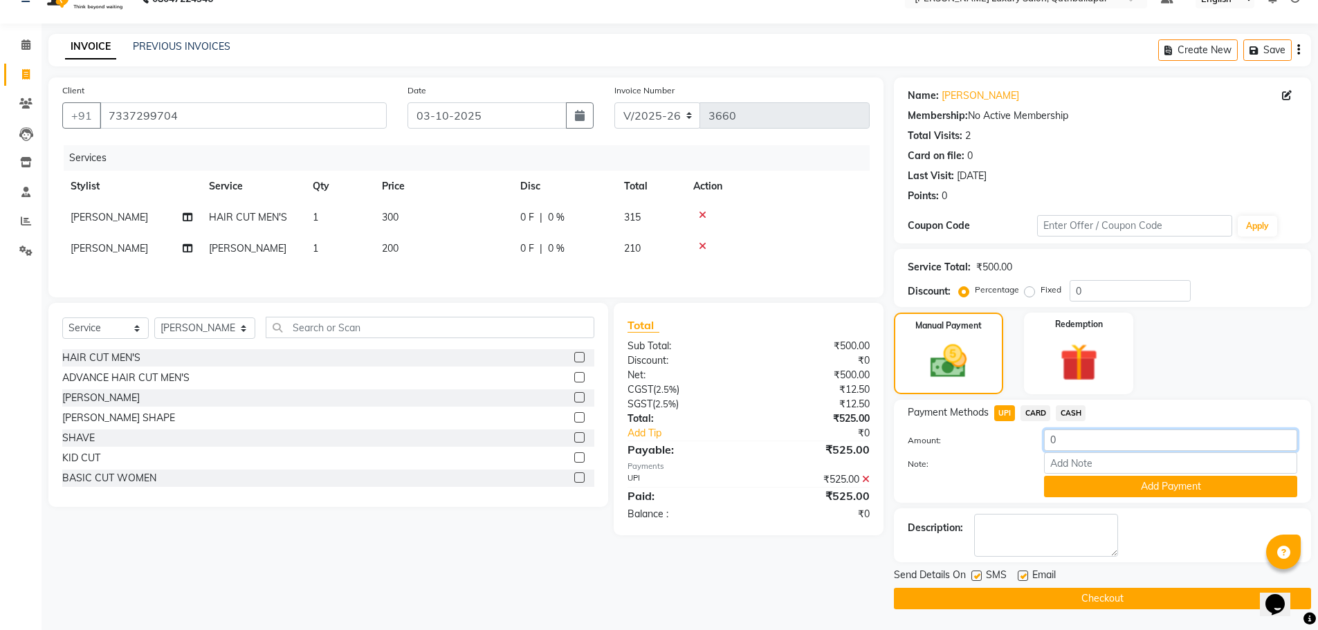
click at [1070, 434] on input "0" at bounding box center [1170, 440] width 253 height 21
type input "0"
type input "2"
type input "525"
click at [1085, 480] on button "Add Payment" at bounding box center [1170, 486] width 253 height 21
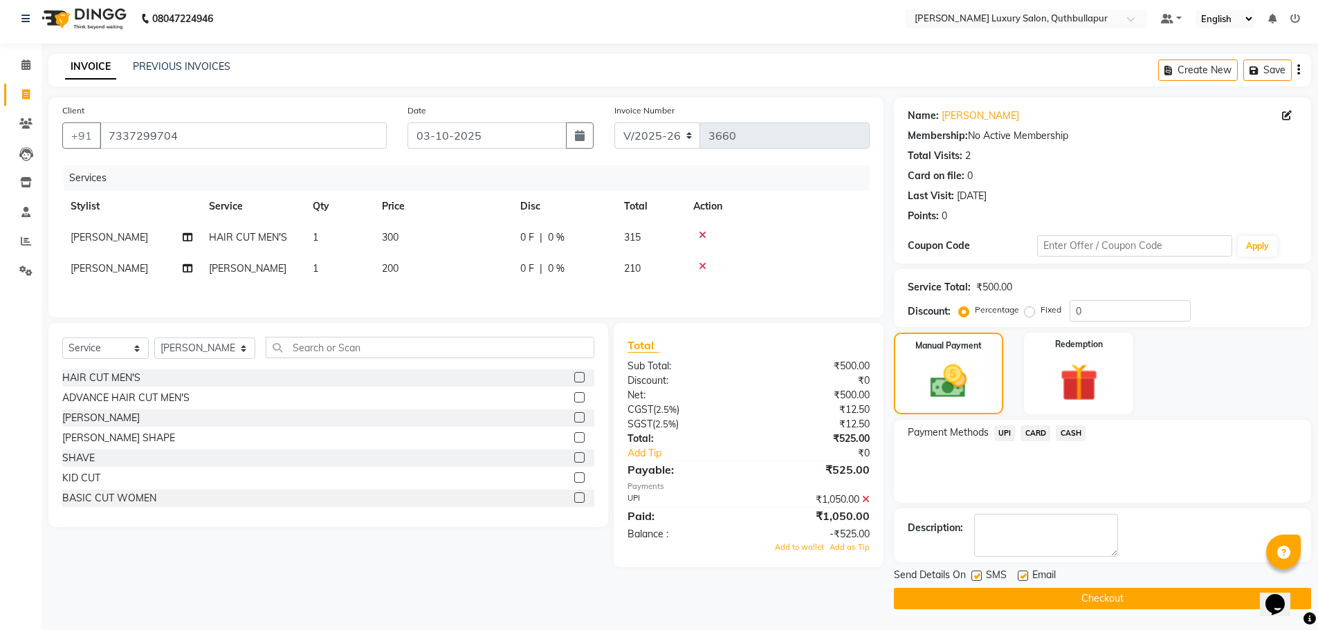
scroll to position [6, 0]
click at [1072, 601] on button "Checkout" at bounding box center [1102, 598] width 417 height 21
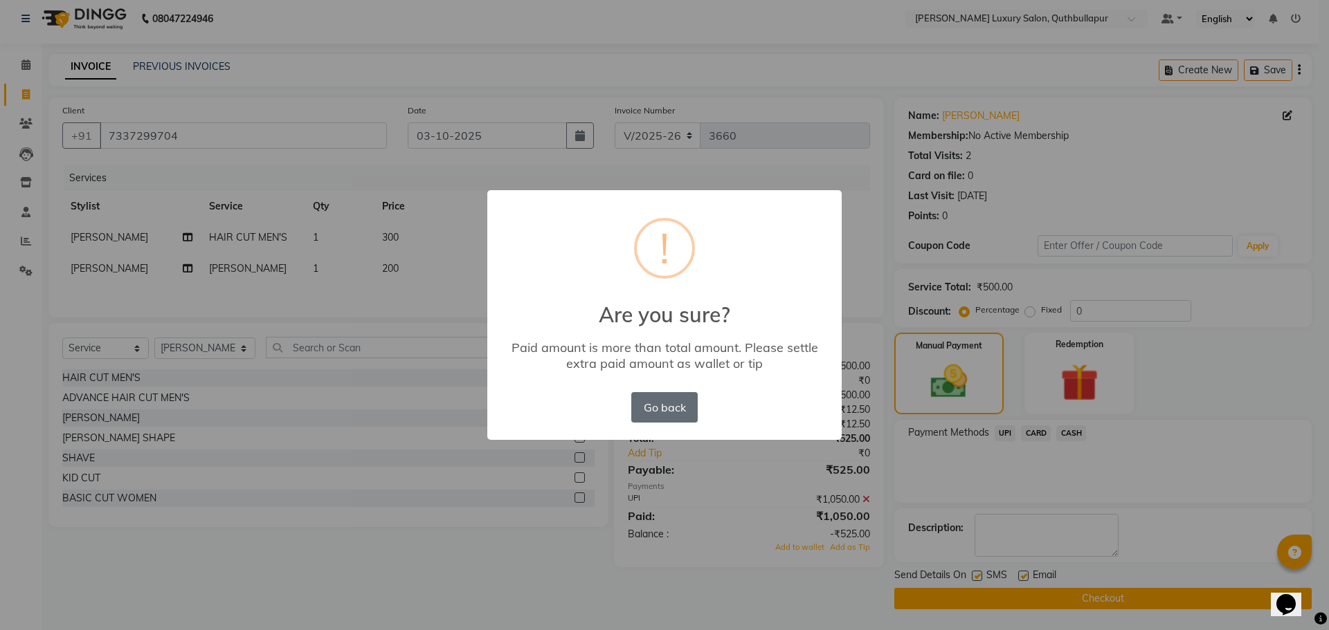
click at [667, 405] on button "Go back" at bounding box center [664, 407] width 66 height 30
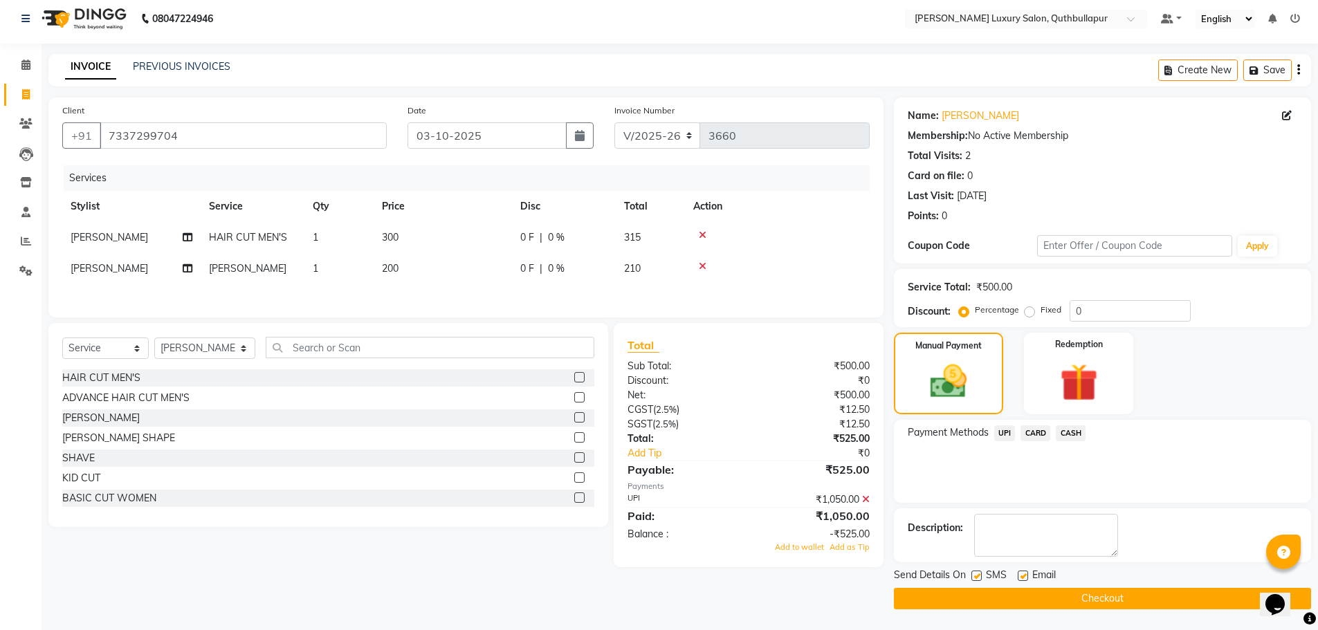
click at [864, 502] on icon at bounding box center [866, 500] width 8 height 10
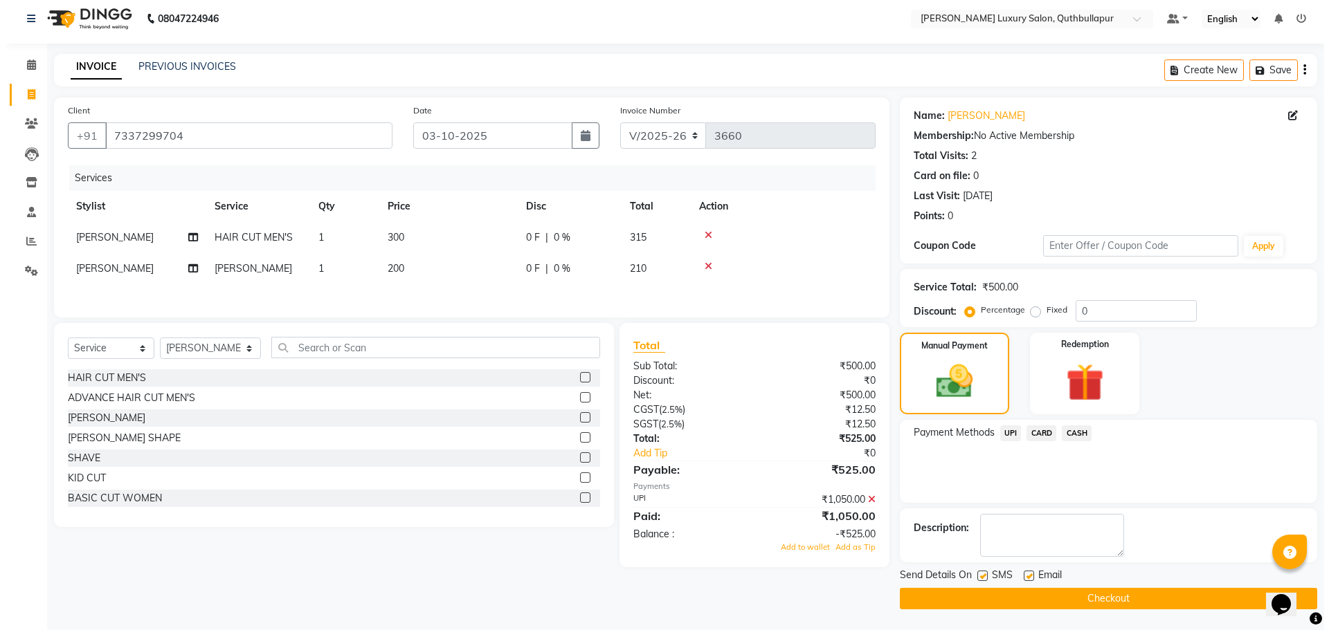
scroll to position [0, 0]
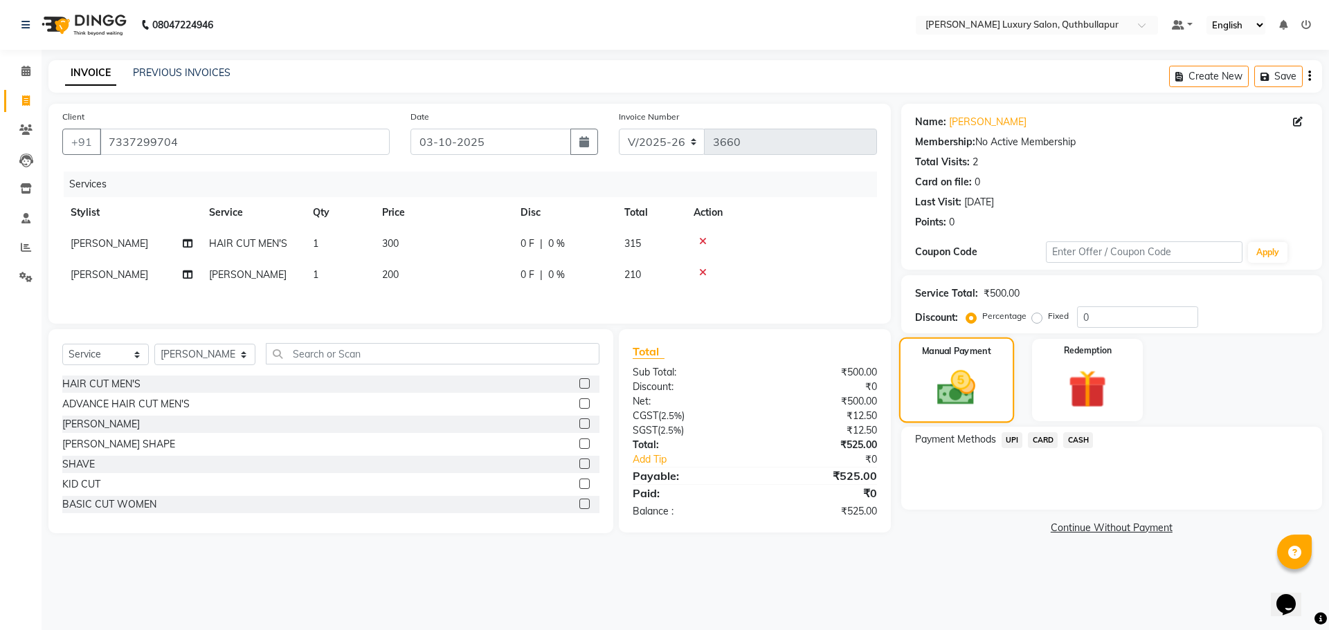
click at [964, 392] on img at bounding box center [955, 388] width 62 height 44
click at [1013, 443] on span "UPI" at bounding box center [1011, 440] width 21 height 16
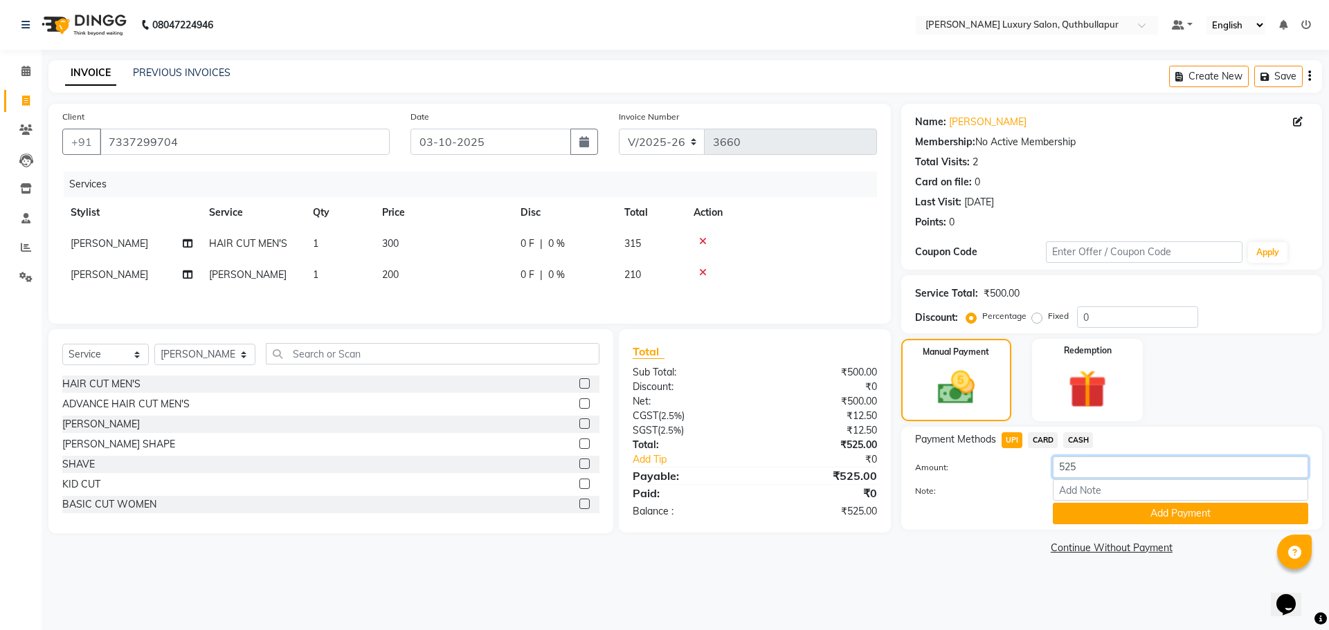
click at [1118, 468] on input "525" at bounding box center [1180, 467] width 255 height 21
type input "500"
click at [1262, 511] on button "Add Payment" at bounding box center [1180, 513] width 255 height 21
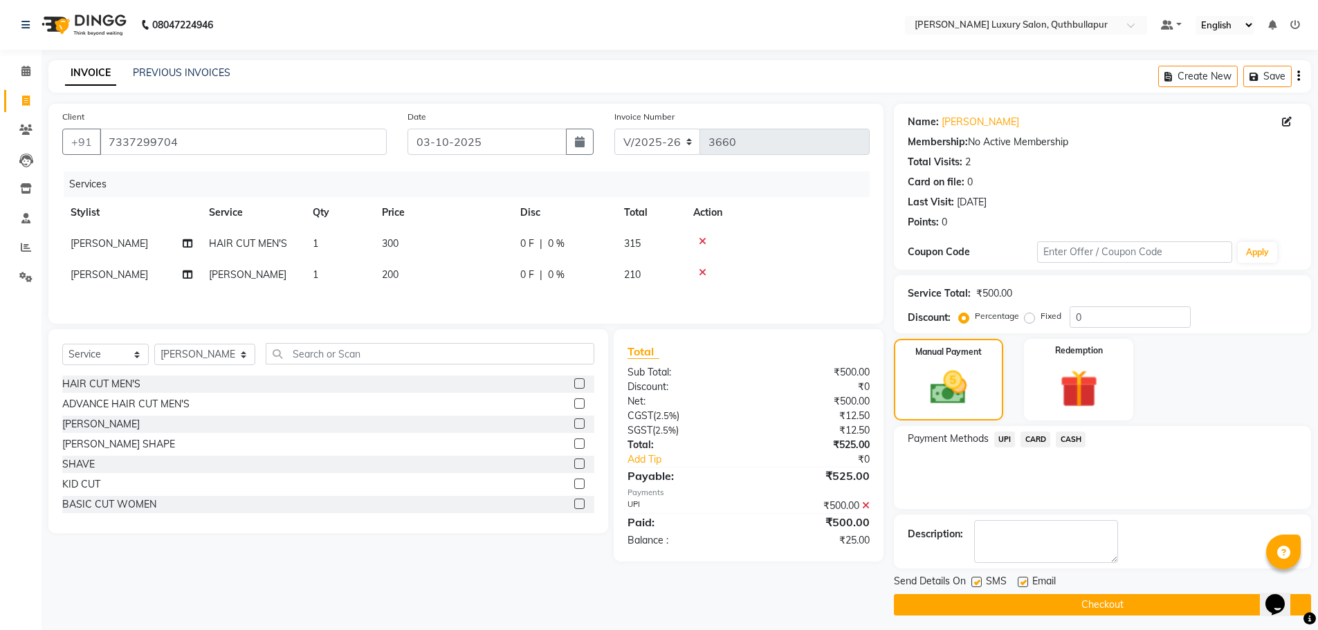
click at [1081, 440] on span "CASH" at bounding box center [1071, 440] width 30 height 16
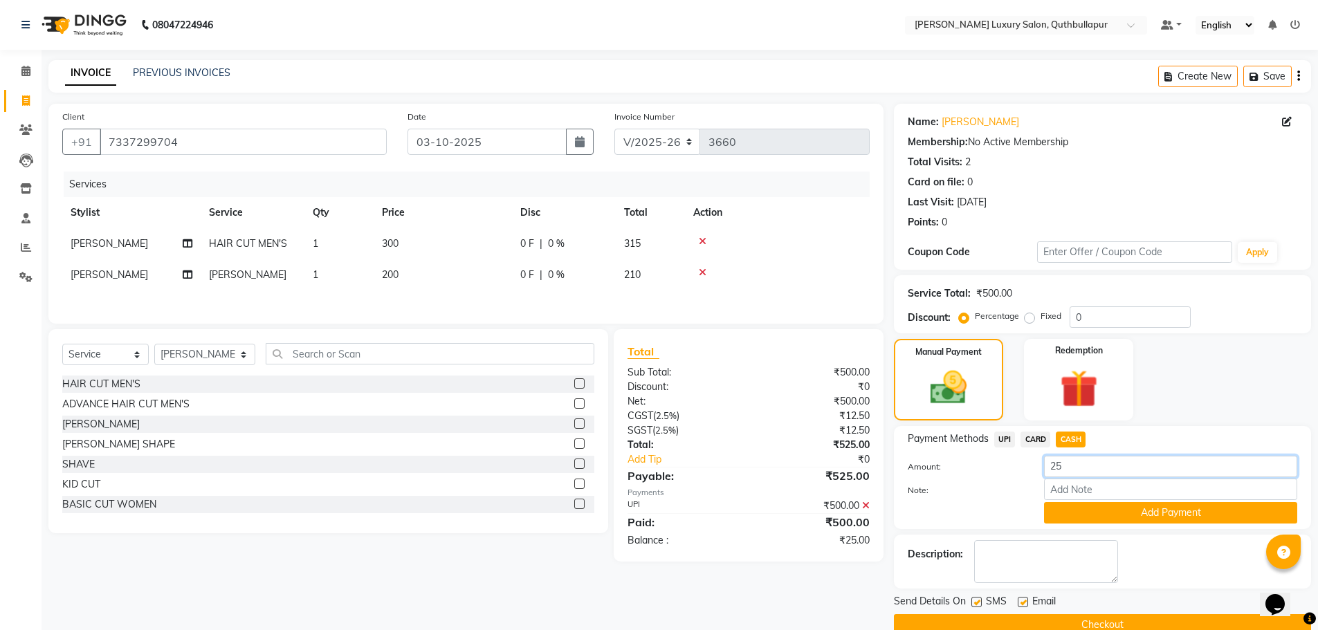
click at [1088, 464] on input "25" at bounding box center [1170, 466] width 253 height 21
type input "2"
type input "500"
click at [1221, 517] on button "Add Payment" at bounding box center [1170, 512] width 253 height 21
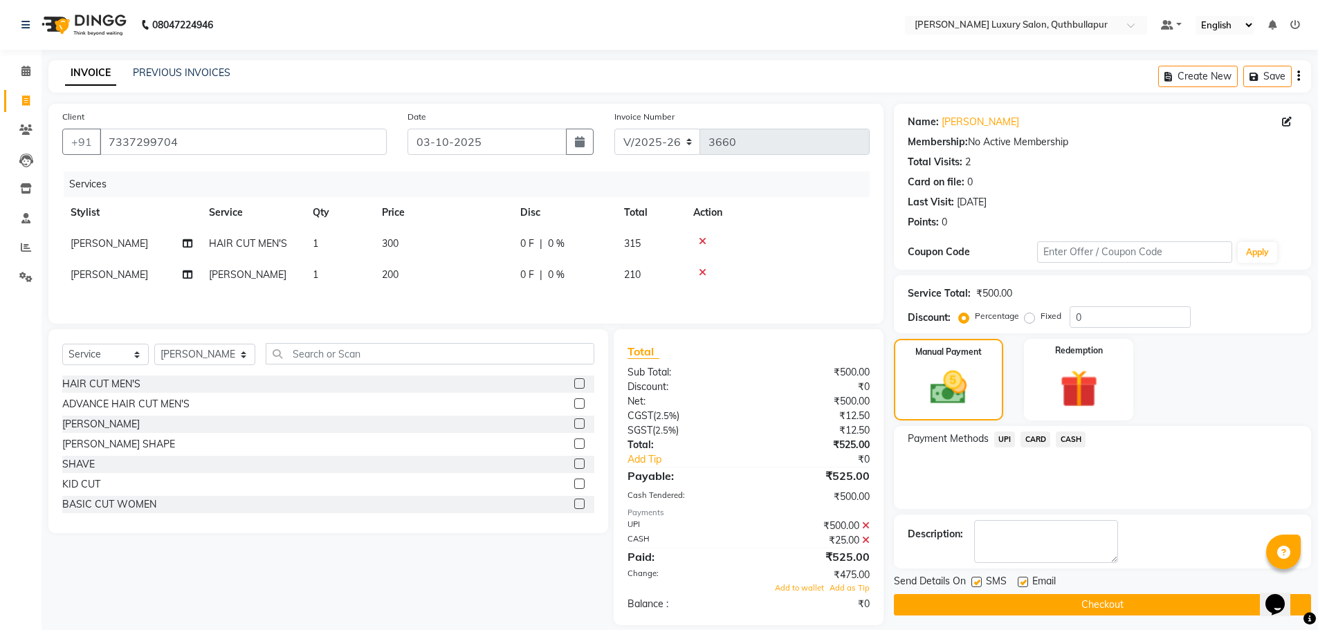
click at [1007, 435] on span "UPI" at bounding box center [1004, 440] width 21 height 16
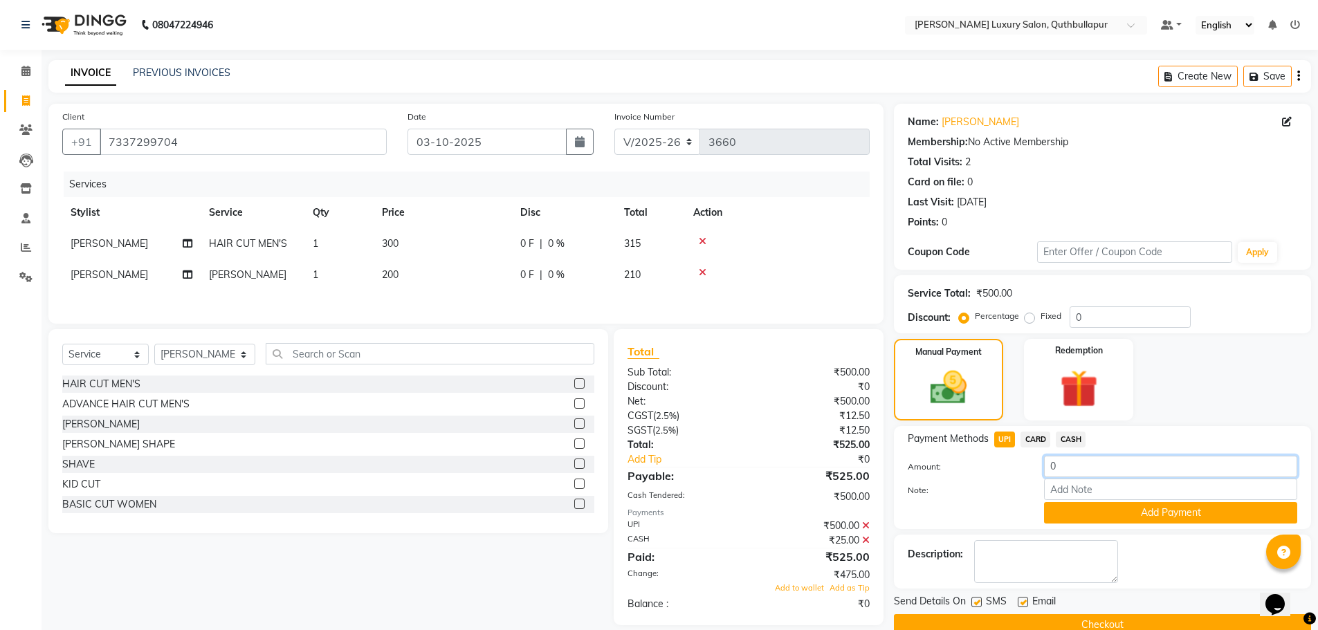
click at [1104, 466] on input "0" at bounding box center [1170, 466] width 253 height 21
click at [865, 528] on icon at bounding box center [866, 526] width 8 height 10
click at [865, 530] on icon at bounding box center [866, 526] width 8 height 10
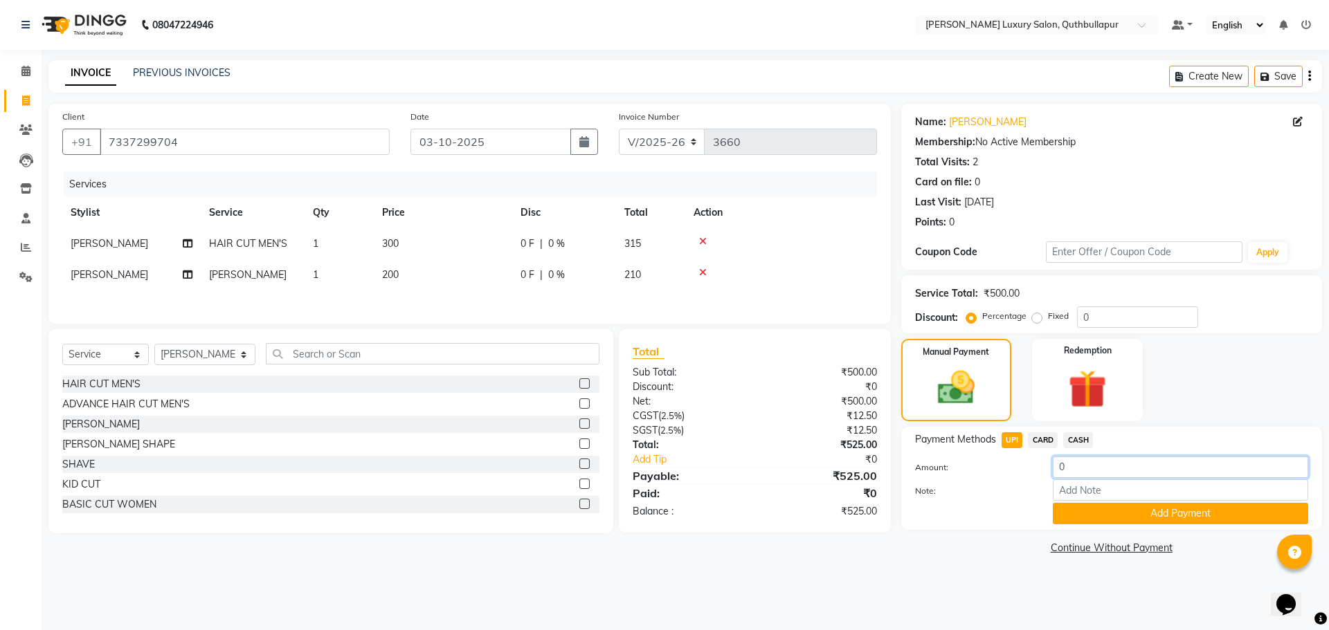
click at [1141, 471] on input "0" at bounding box center [1180, 467] width 255 height 21
click at [1077, 444] on span "CASH" at bounding box center [1078, 440] width 30 height 16
type input "525"
click at [1121, 511] on button "Add Payment" at bounding box center [1180, 513] width 255 height 21
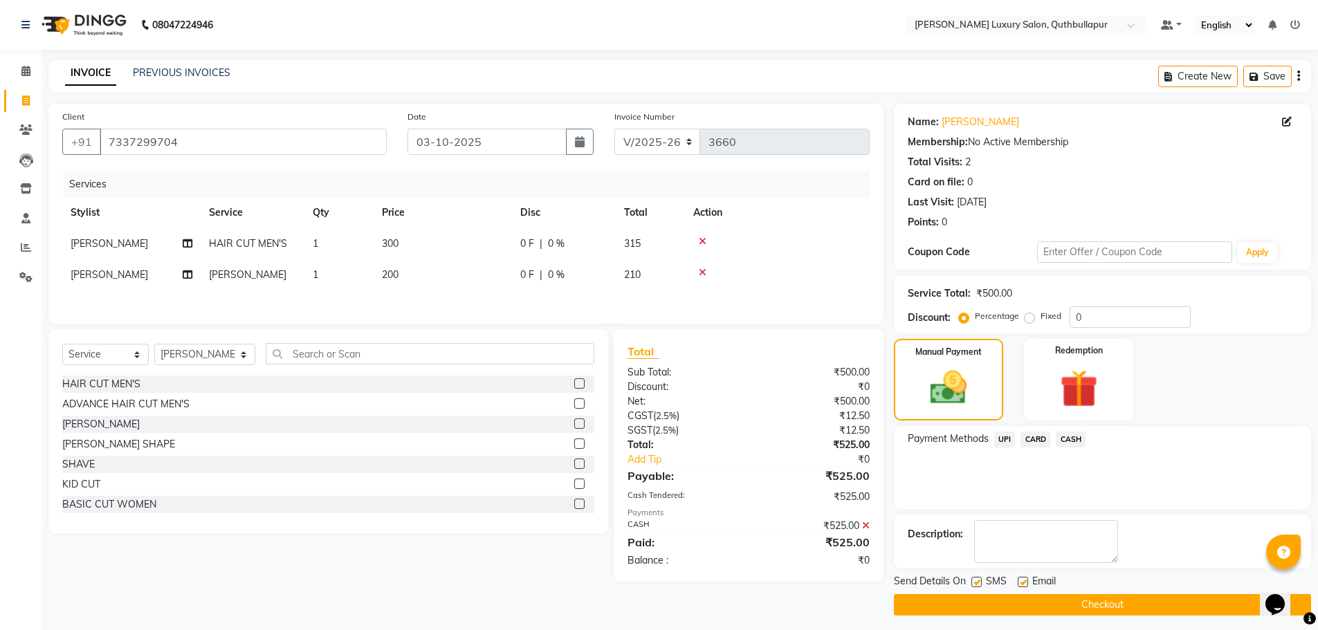
click at [1005, 436] on span "UPI" at bounding box center [1004, 440] width 21 height 16
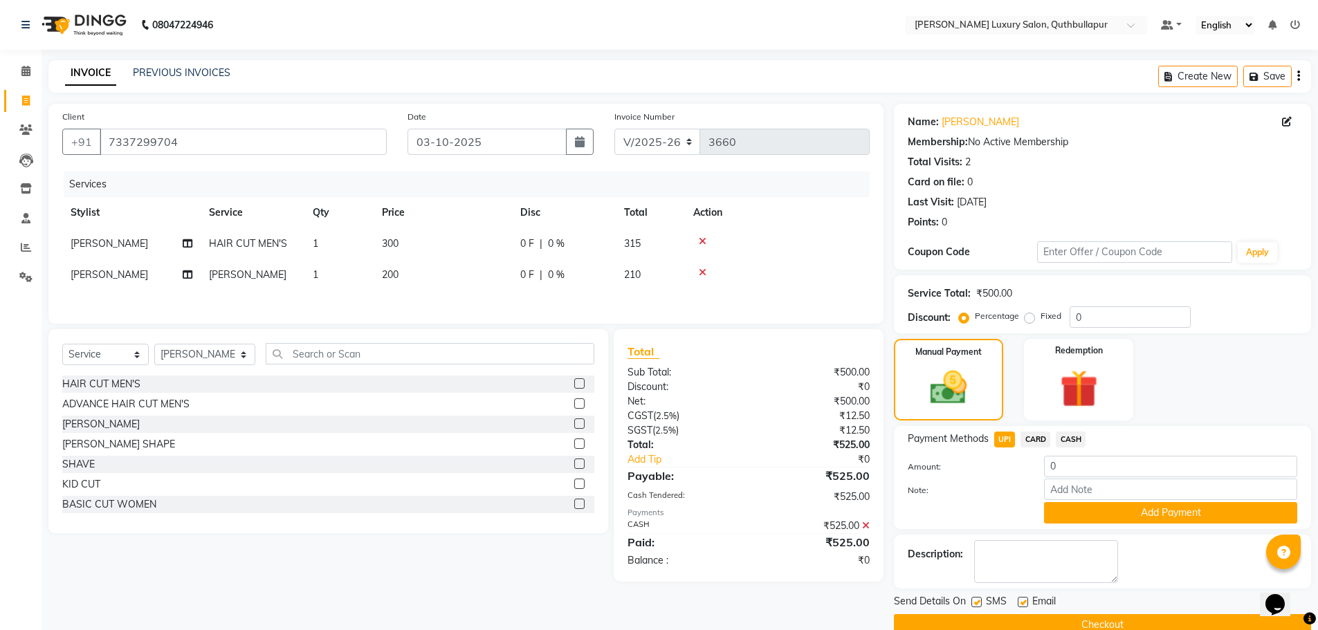
click at [867, 525] on icon at bounding box center [866, 526] width 8 height 10
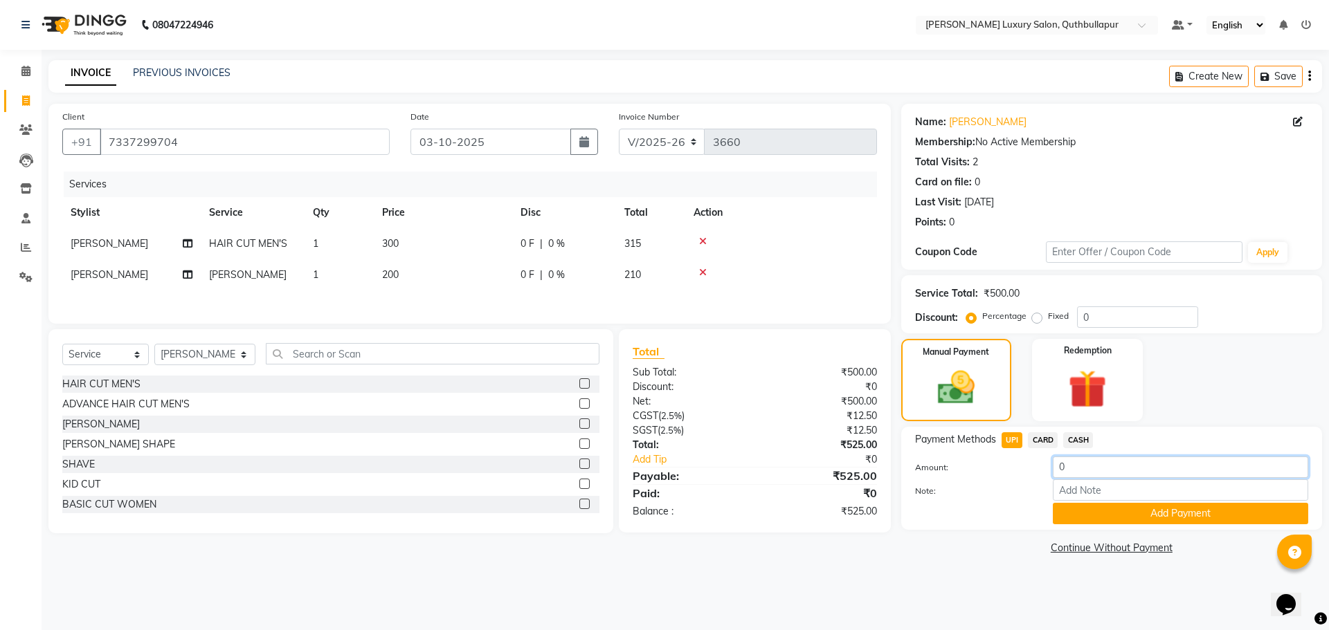
click at [1074, 466] on input "0" at bounding box center [1180, 467] width 255 height 21
type input "0"
click at [1080, 438] on span "CASH" at bounding box center [1078, 440] width 30 height 16
type input "525"
click at [1133, 515] on button "Add Payment" at bounding box center [1180, 513] width 255 height 21
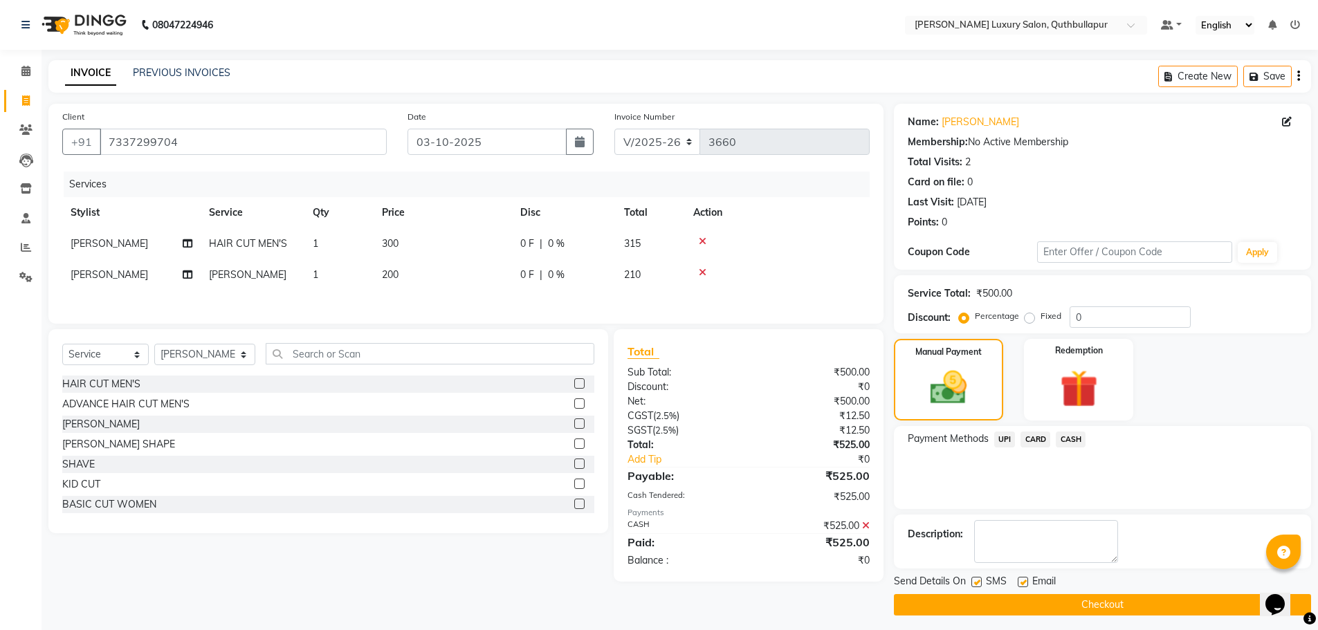
click at [1006, 444] on span "UPI" at bounding box center [1004, 440] width 21 height 16
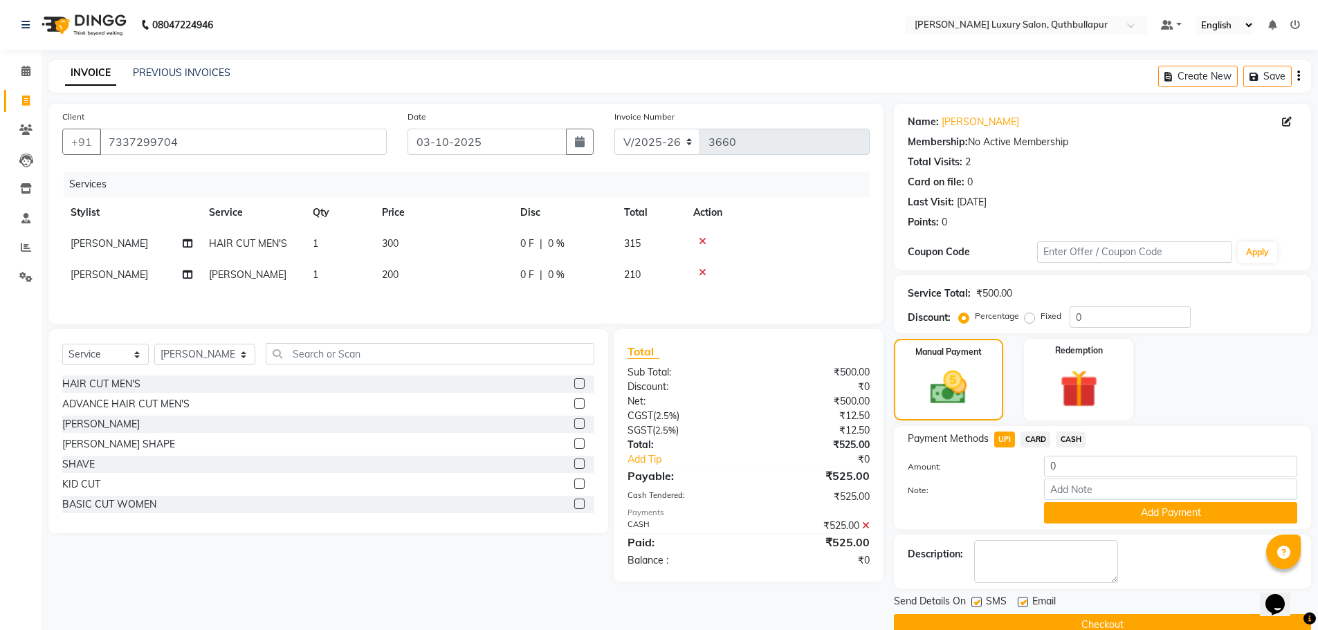
click at [1106, 478] on div "Amount: 0" at bounding box center [1103, 468] width 410 height 24
click at [1107, 462] on input "0" at bounding box center [1170, 466] width 253 height 21
type input "25"
click at [1131, 512] on button "Add Payment" at bounding box center [1170, 512] width 253 height 21
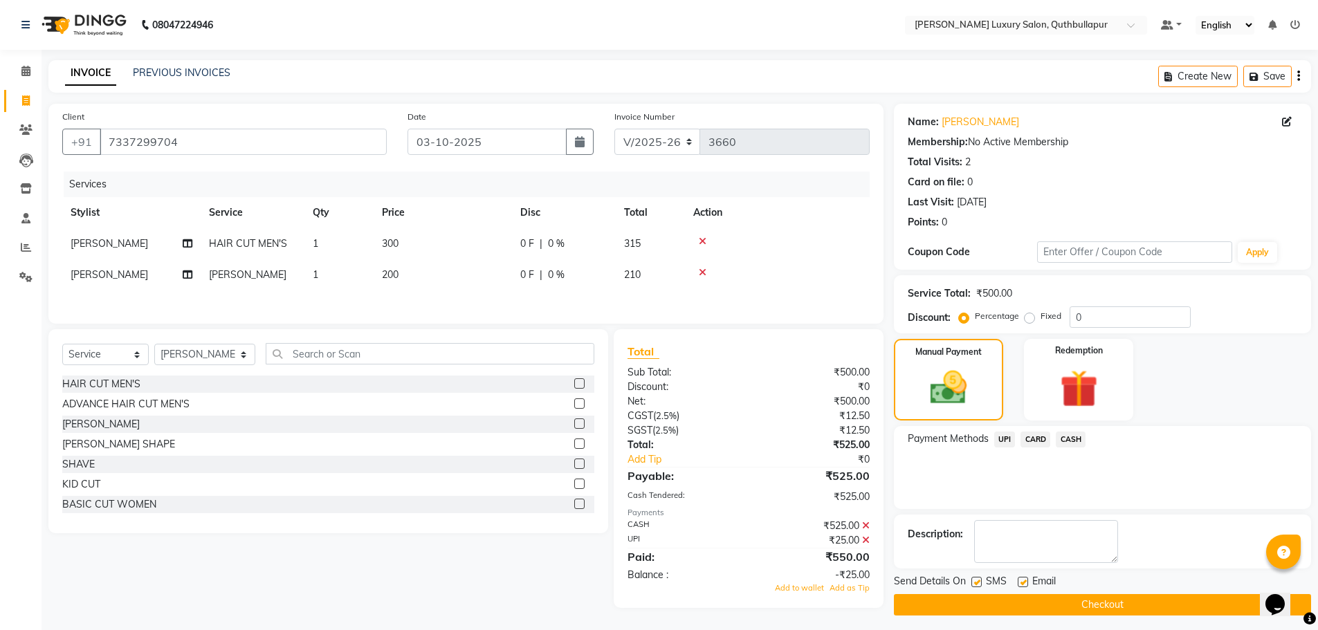
click at [1121, 600] on button "Checkout" at bounding box center [1102, 604] width 417 height 21
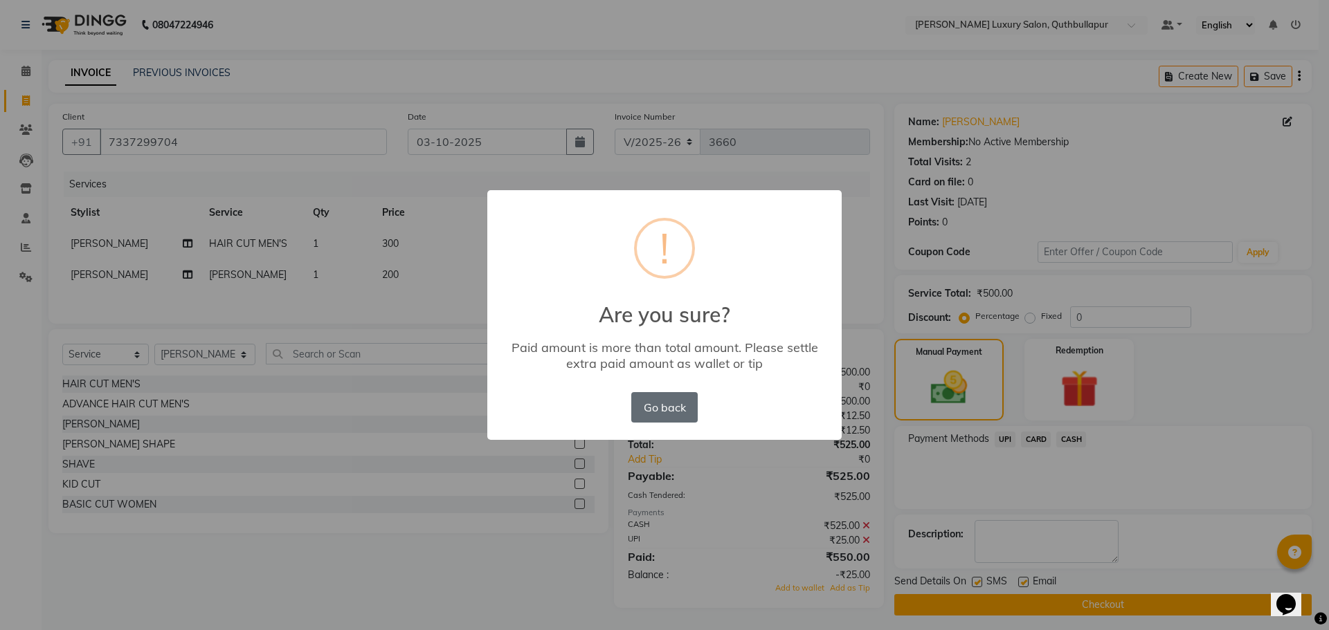
click at [648, 402] on button "Go back" at bounding box center [664, 407] width 66 height 30
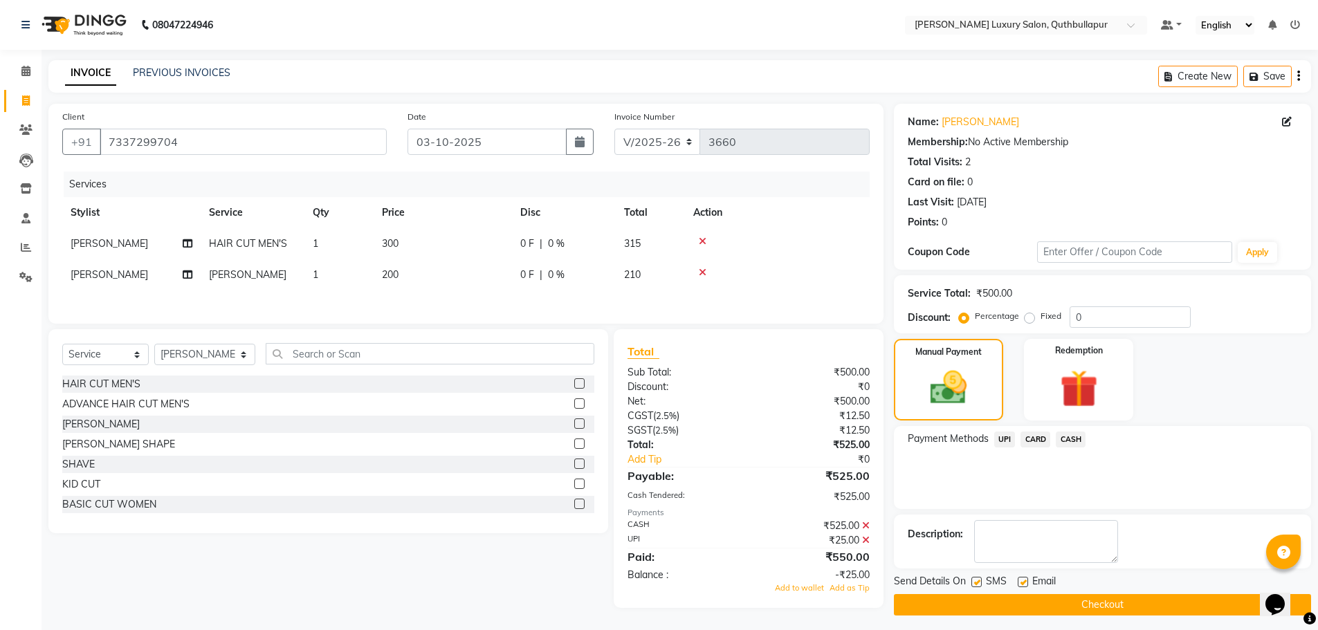
click at [868, 539] on icon at bounding box center [866, 541] width 8 height 10
click at [870, 525] on div "₹525.00" at bounding box center [814, 526] width 131 height 15
click at [863, 525] on icon at bounding box center [866, 526] width 8 height 10
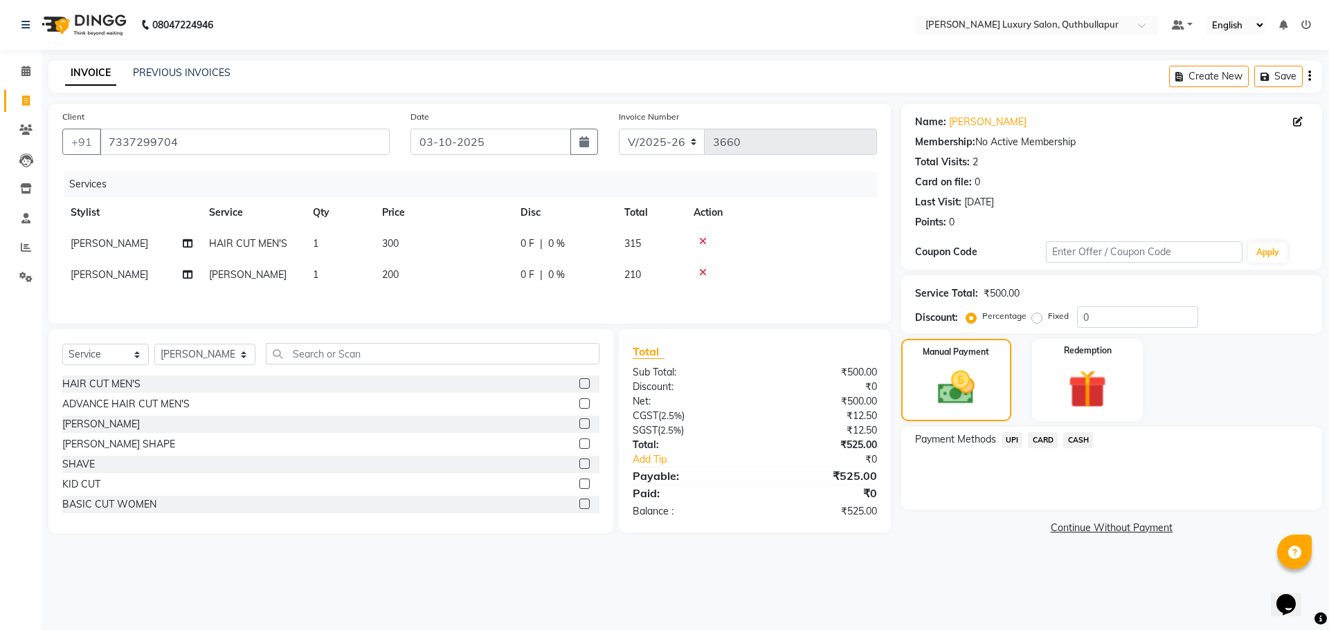
click at [1068, 441] on span "CASH" at bounding box center [1078, 440] width 30 height 16
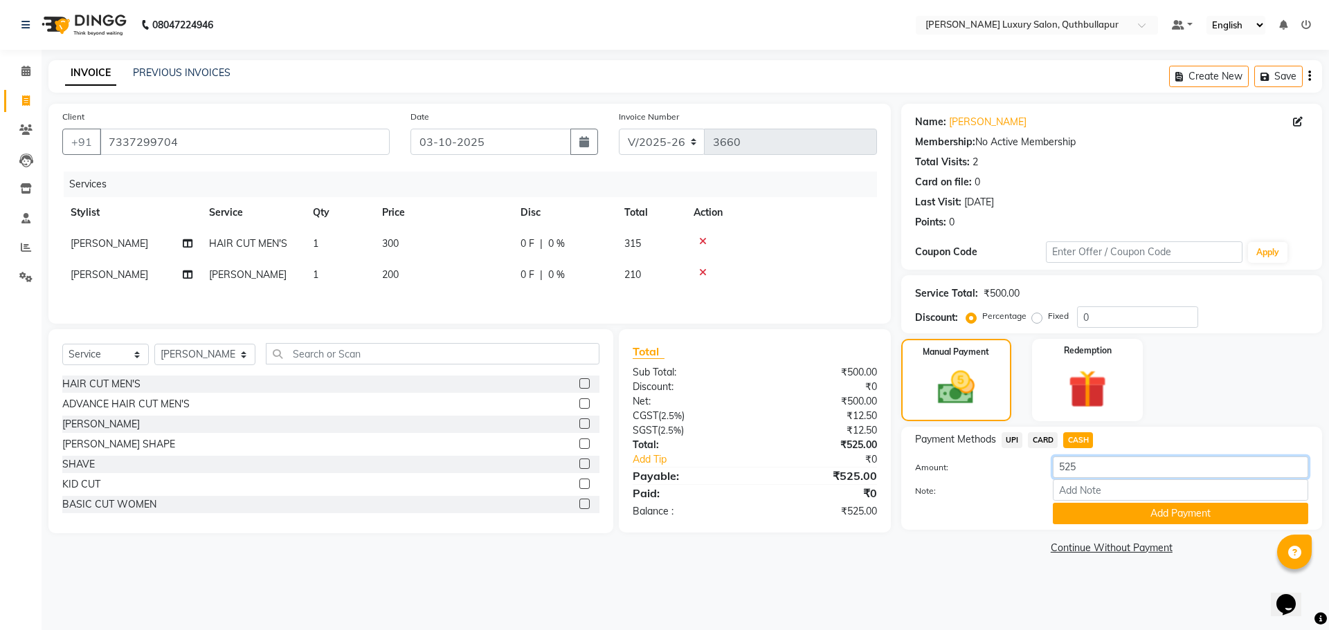
click at [1115, 472] on input "525" at bounding box center [1180, 467] width 255 height 21
type input "500"
click at [1147, 510] on button "Add Payment" at bounding box center [1180, 513] width 255 height 21
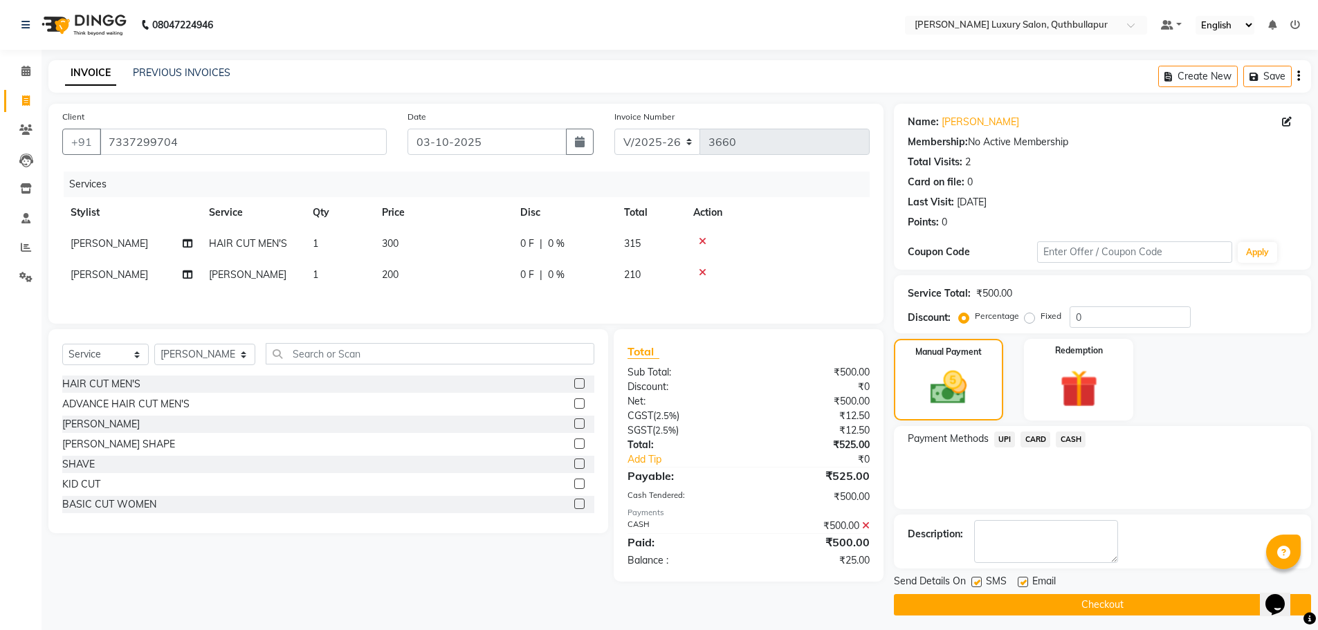
click at [1010, 438] on span "UPI" at bounding box center [1004, 440] width 21 height 16
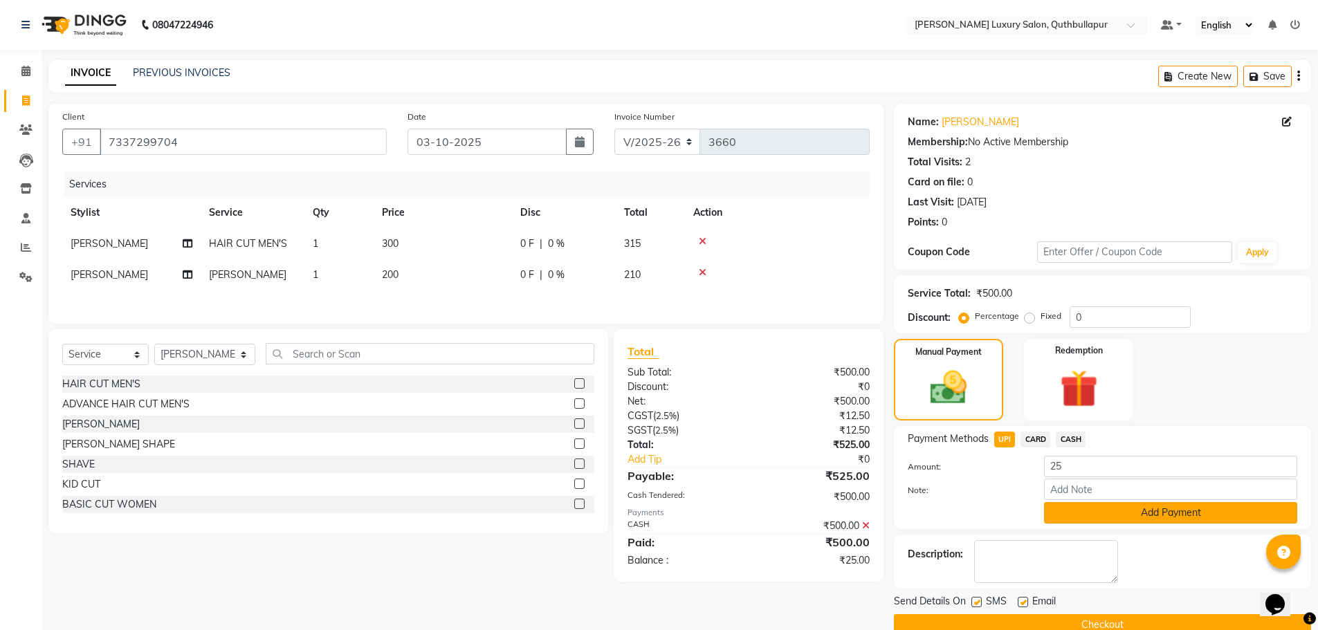
click at [1120, 511] on button "Add Payment" at bounding box center [1170, 512] width 253 height 21
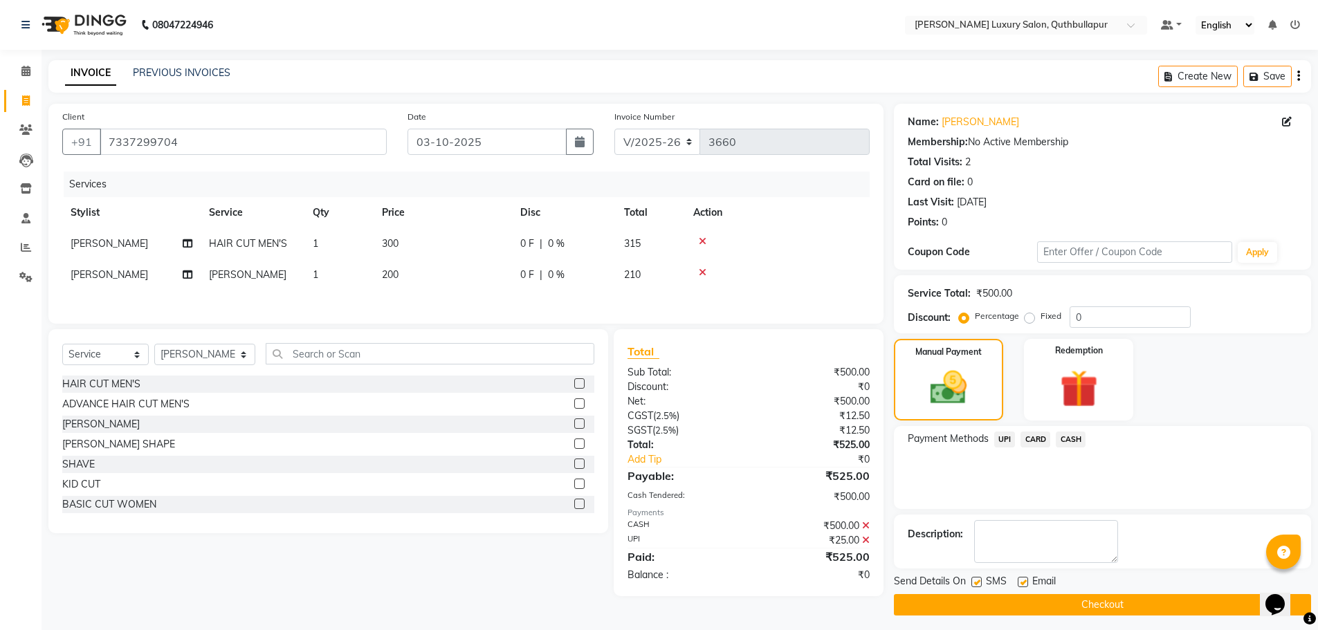
click at [1098, 603] on button "Checkout" at bounding box center [1102, 604] width 417 height 21
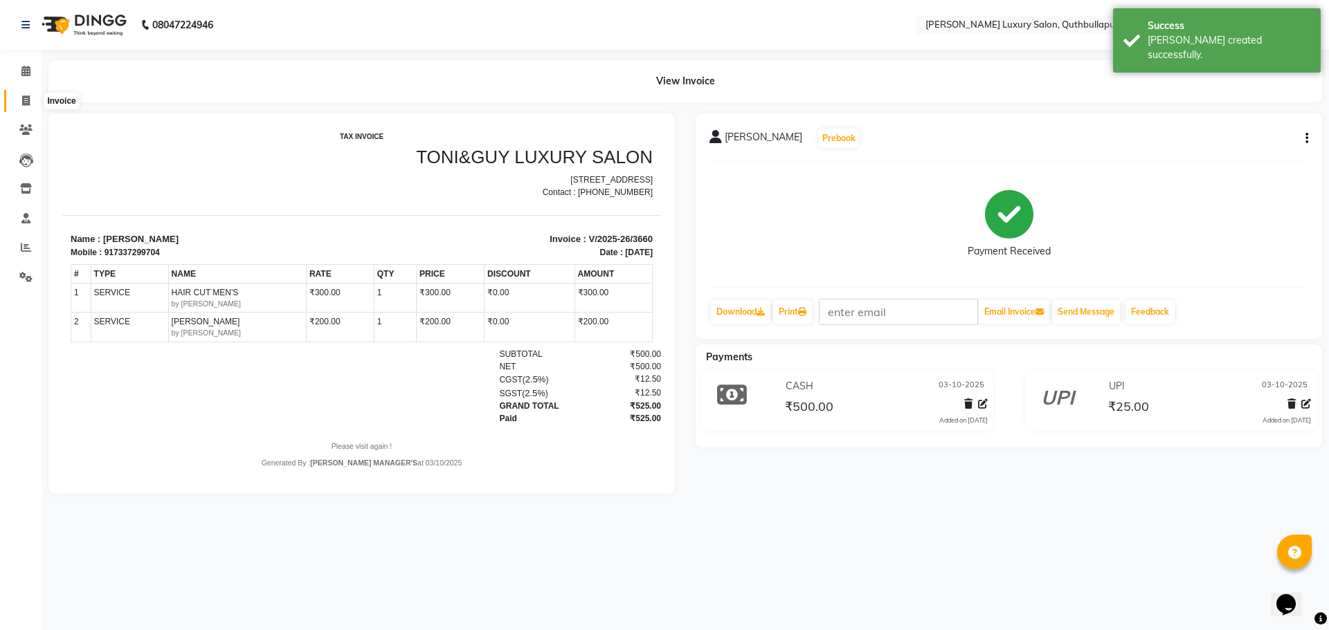
click at [24, 105] on icon at bounding box center [26, 100] width 8 height 10
select select "5816"
select select "service"
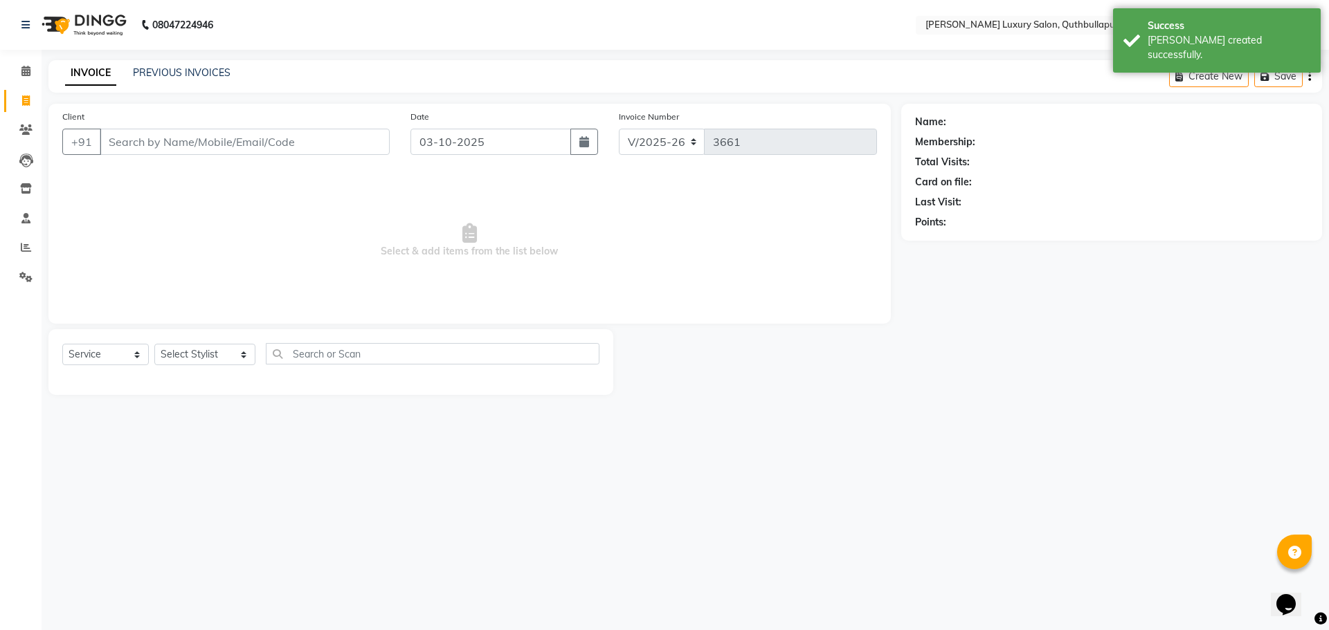
click at [156, 131] on input "Client" at bounding box center [245, 142] width 290 height 26
click at [119, 144] on input "Client" at bounding box center [245, 142] width 290 height 26
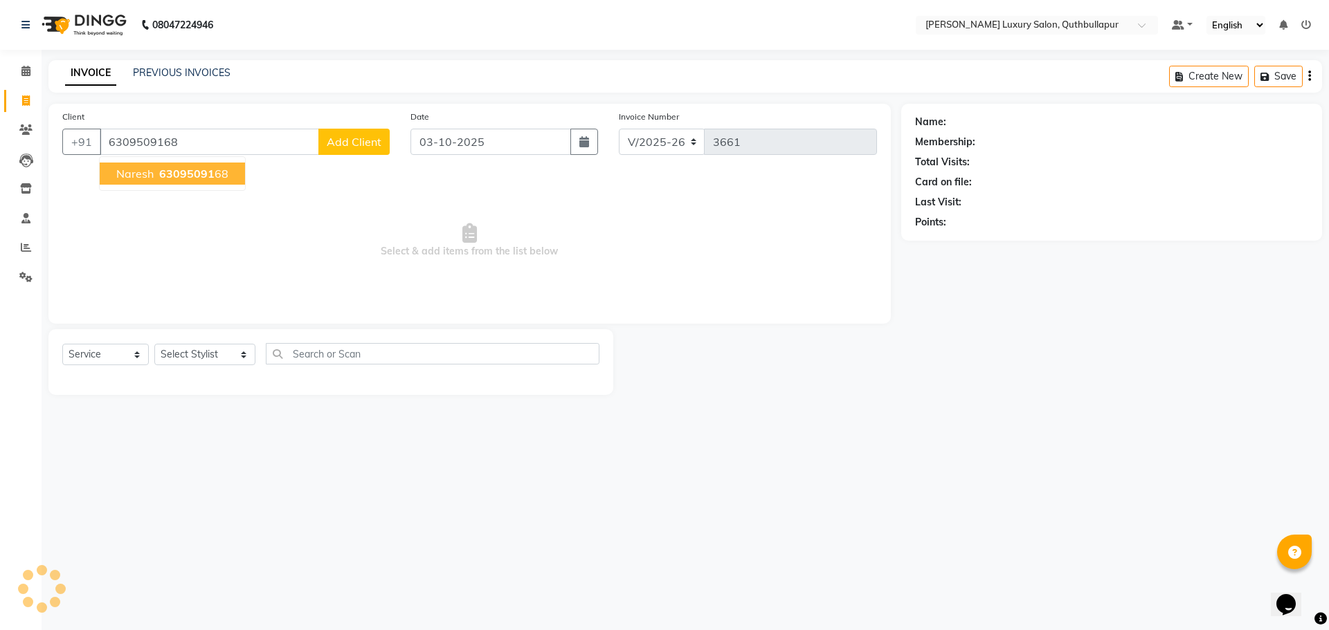
type input "6309509168"
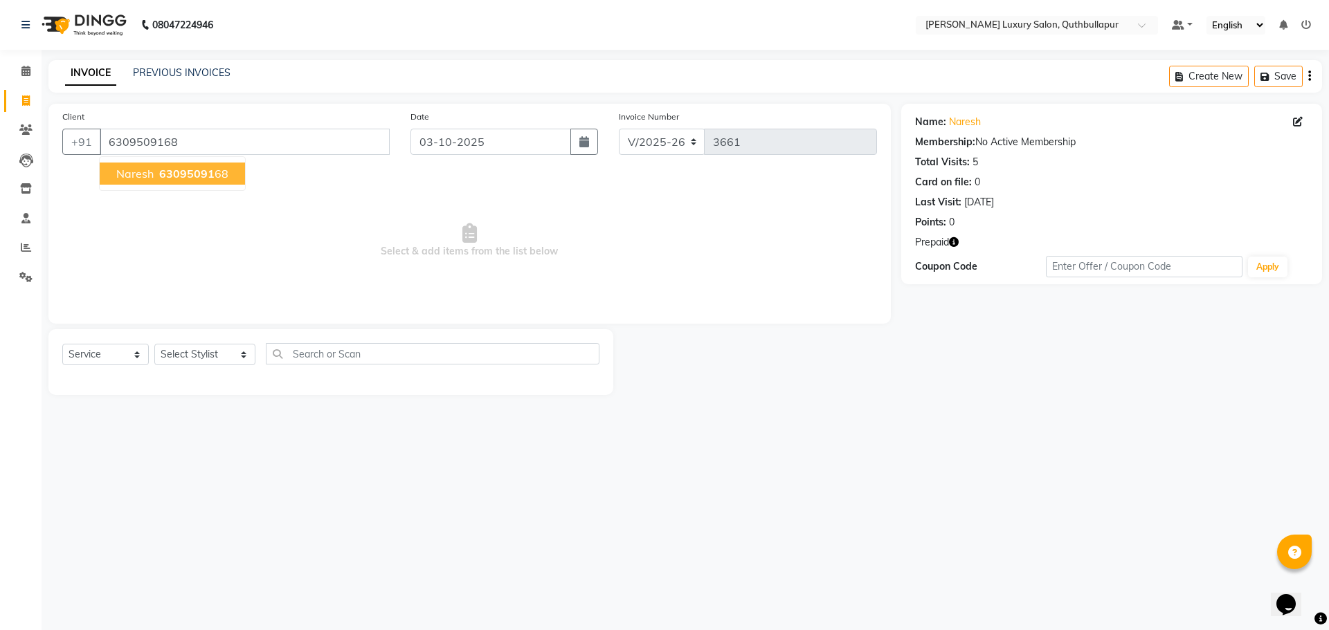
click at [166, 172] on span "63095091" at bounding box center [186, 174] width 55 height 14
click at [194, 350] on select "Select Stylist [PERSON_NAME] SHAKE AHON [PERSON_NAME] [PERSON_NAME] [PERSON_NAM…" at bounding box center [204, 354] width 101 height 21
select select "54483"
click at [154, 344] on select "Select Stylist [PERSON_NAME] SHAKE AHON [PERSON_NAME] [PERSON_NAME] [PERSON_NAM…" at bounding box center [204, 354] width 101 height 21
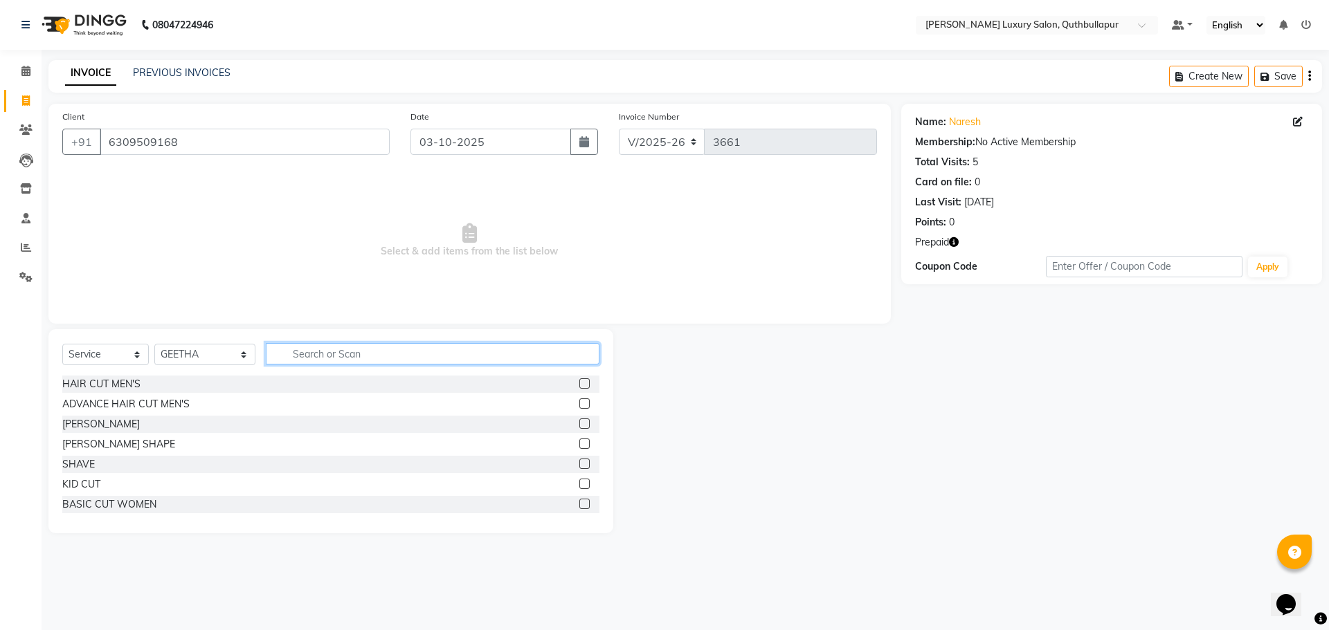
click at [266, 356] on input "text" at bounding box center [433, 353] width 334 height 21
click at [271, 356] on input "text" at bounding box center [433, 353] width 334 height 21
click at [268, 352] on input "text" at bounding box center [433, 353] width 334 height 21
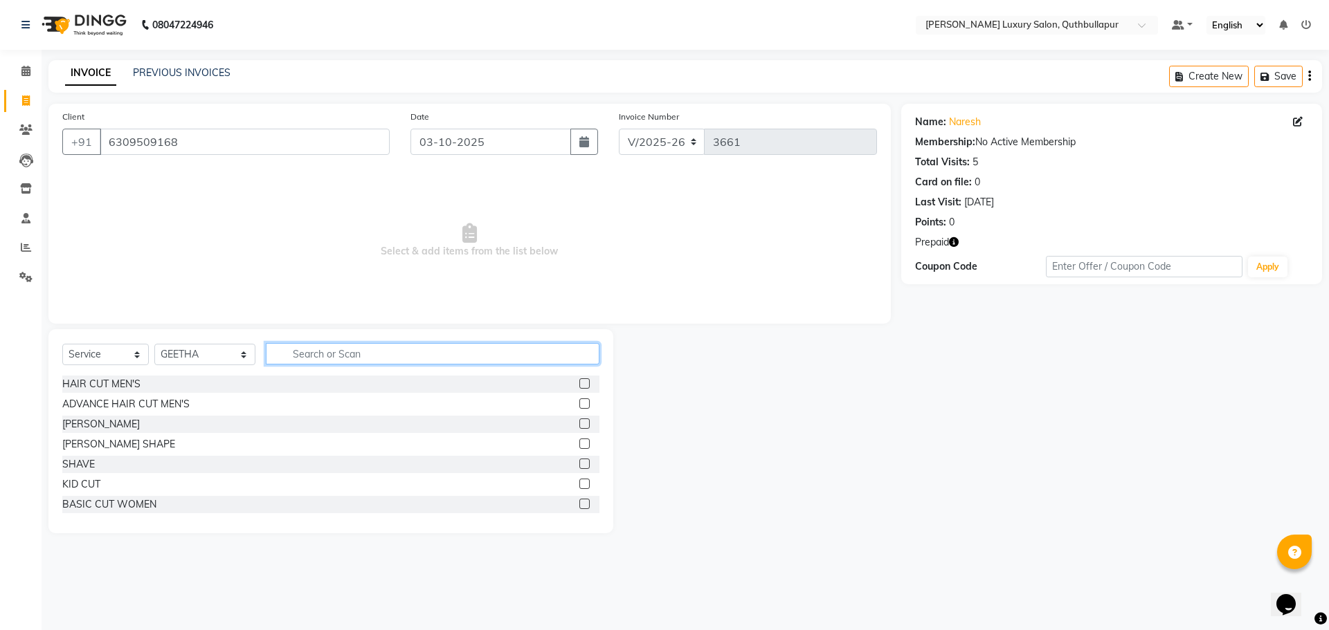
click at [268, 352] on input "text" at bounding box center [433, 353] width 334 height 21
click at [290, 352] on input "text" at bounding box center [433, 353] width 334 height 21
type input "HAIR"
click at [579, 487] on label at bounding box center [584, 484] width 10 height 10
click at [579, 487] on input "checkbox" at bounding box center [583, 484] width 9 height 9
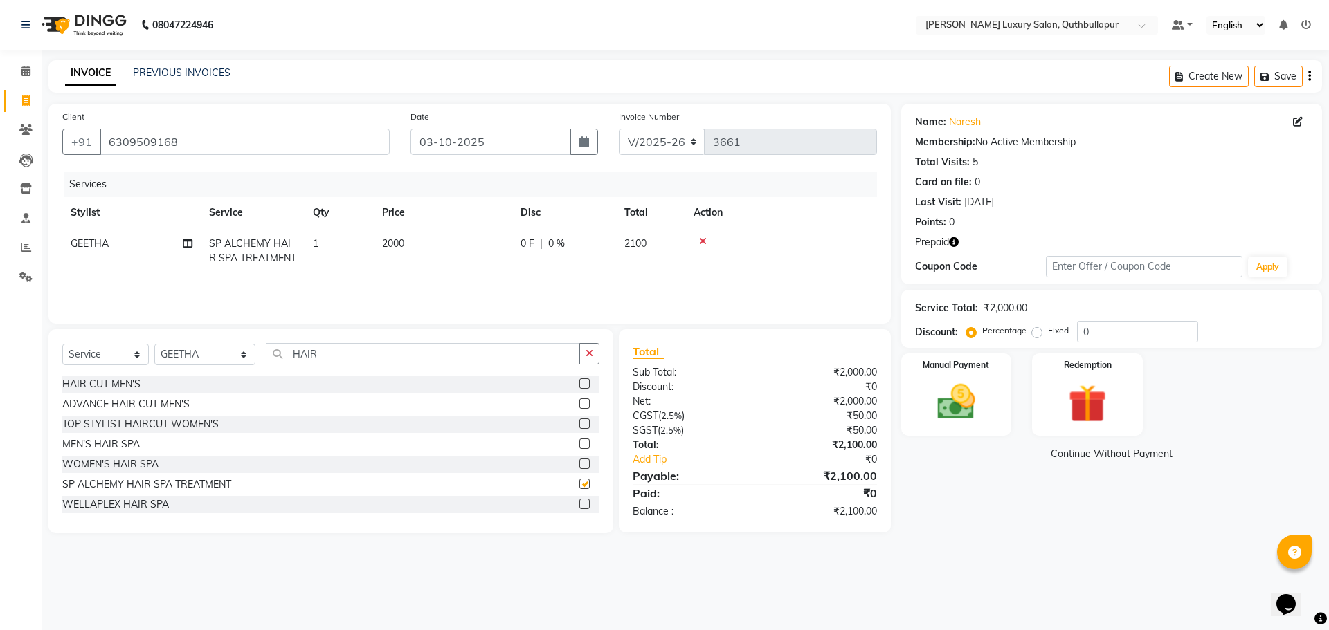
checkbox input "false"
click at [650, 247] on td "2100" at bounding box center [650, 251] width 69 height 46
select select "54483"
click at [502, 199] on th "Price" at bounding box center [508, 212] width 138 height 31
click at [776, 187] on div "Services" at bounding box center [475, 185] width 823 height 26
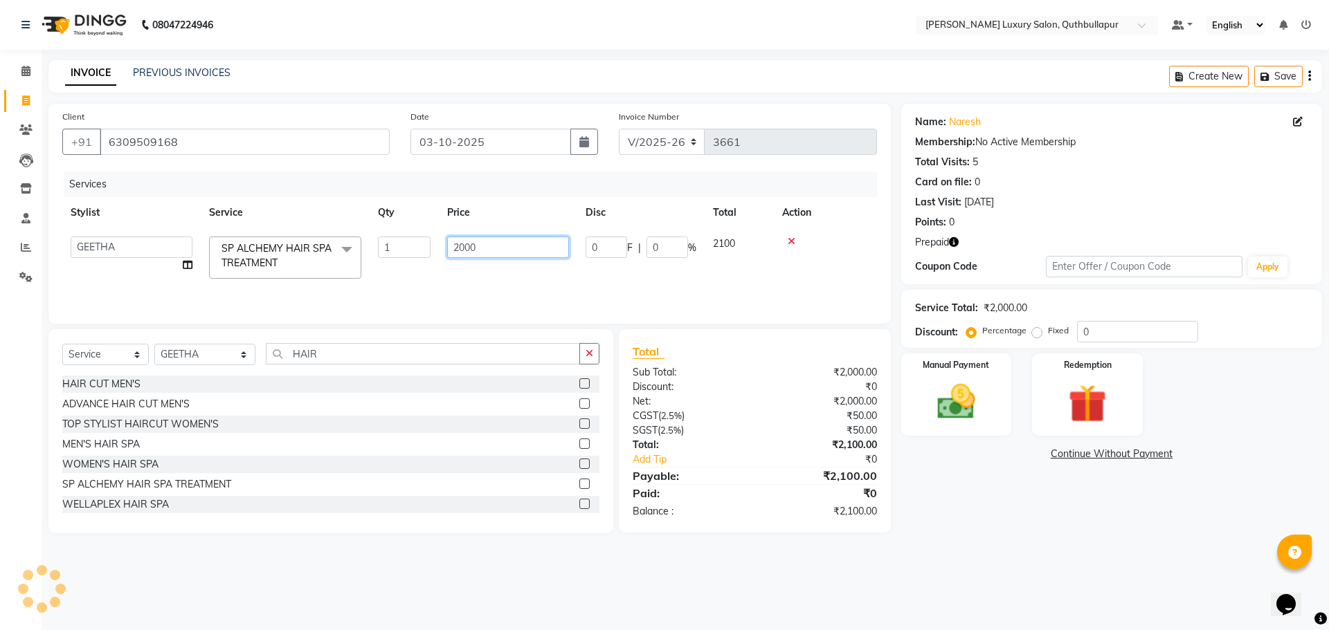
click at [480, 245] on input "2000" at bounding box center [508, 247] width 122 height 21
type input "2"
type input "3500"
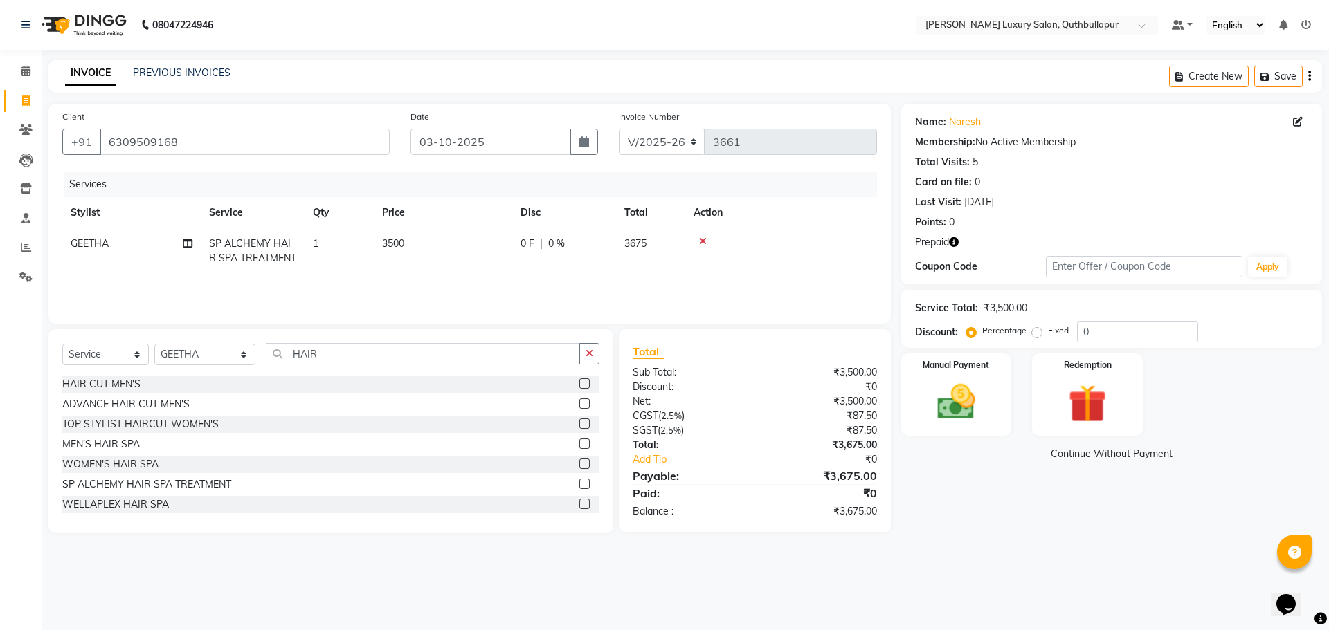
click at [828, 226] on th "Action" at bounding box center [781, 212] width 192 height 31
click at [208, 349] on select "Select Stylist [PERSON_NAME] SHAKE AHON [PERSON_NAME] [PERSON_NAME] [PERSON_NAM…" at bounding box center [204, 354] width 101 height 21
select select "75082"
click at [154, 344] on select "Select Stylist [PERSON_NAME] SHAKE AHON [PERSON_NAME] [PERSON_NAME] [PERSON_NAM…" at bounding box center [204, 354] width 101 height 21
click at [567, 401] on div "ADVANCE HAIR CUT MEN'S" at bounding box center [330, 404] width 537 height 17
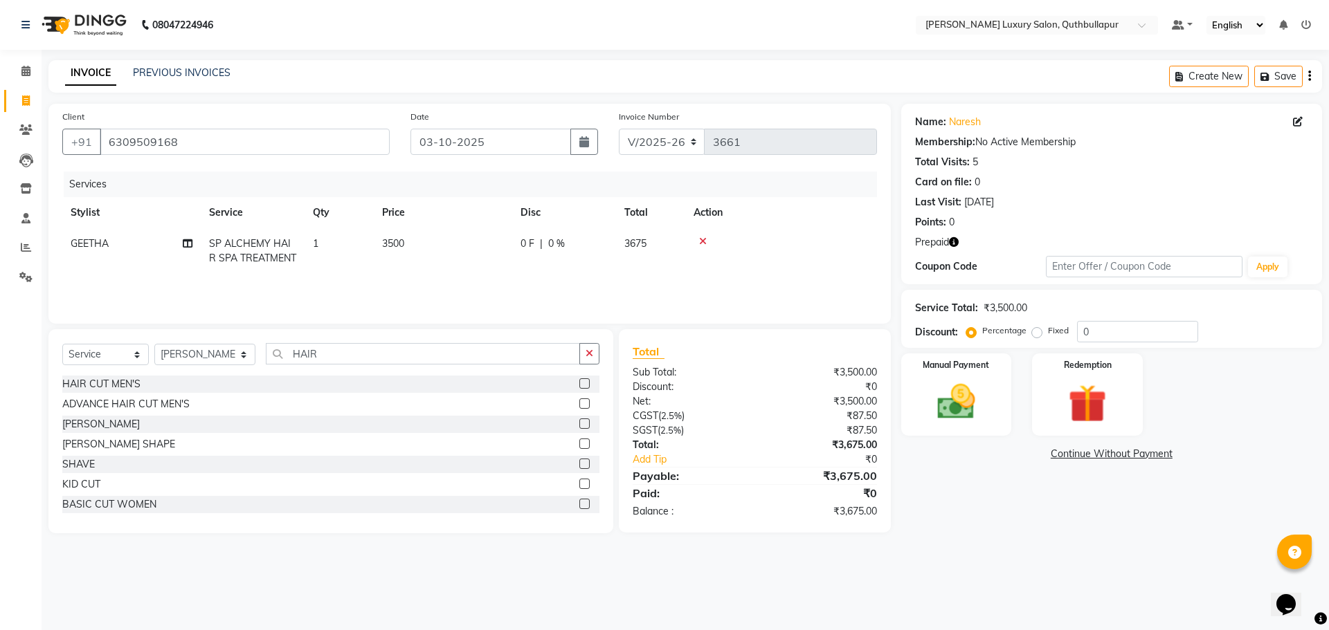
click at [579, 401] on label at bounding box center [584, 404] width 10 height 10
click at [579, 401] on input "checkbox" at bounding box center [583, 404] width 9 height 9
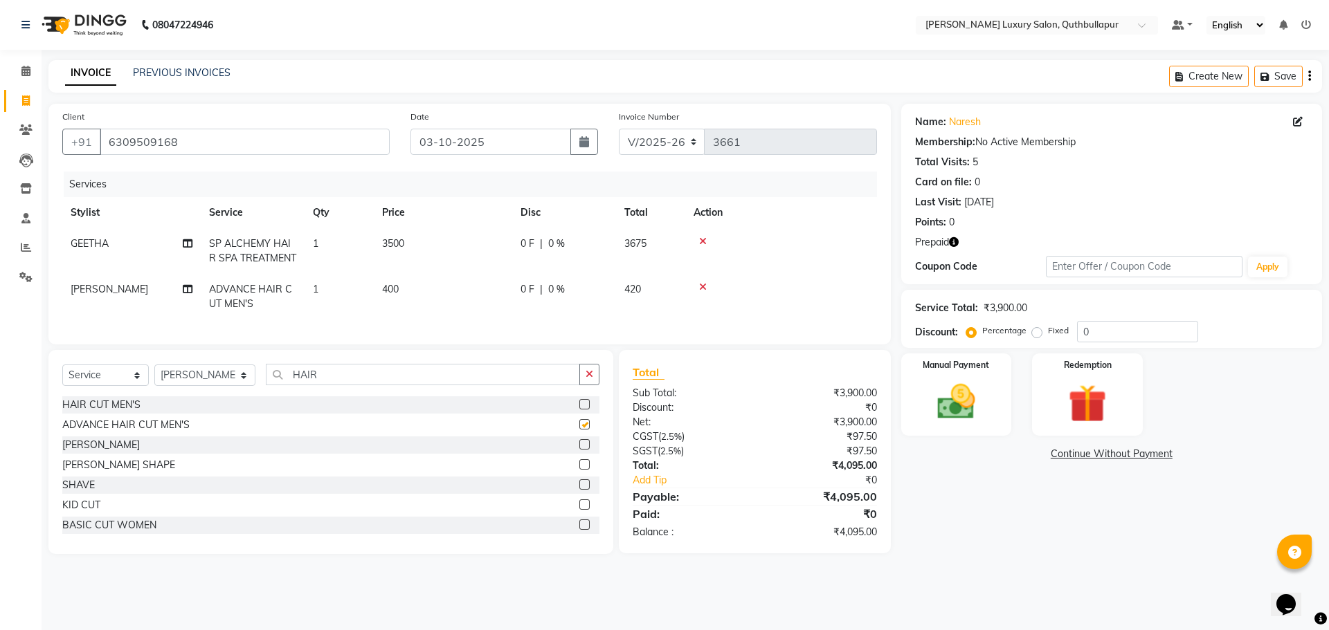
checkbox input "false"
click at [579, 450] on label at bounding box center [584, 444] width 10 height 10
click at [579, 450] on input "checkbox" at bounding box center [583, 445] width 9 height 9
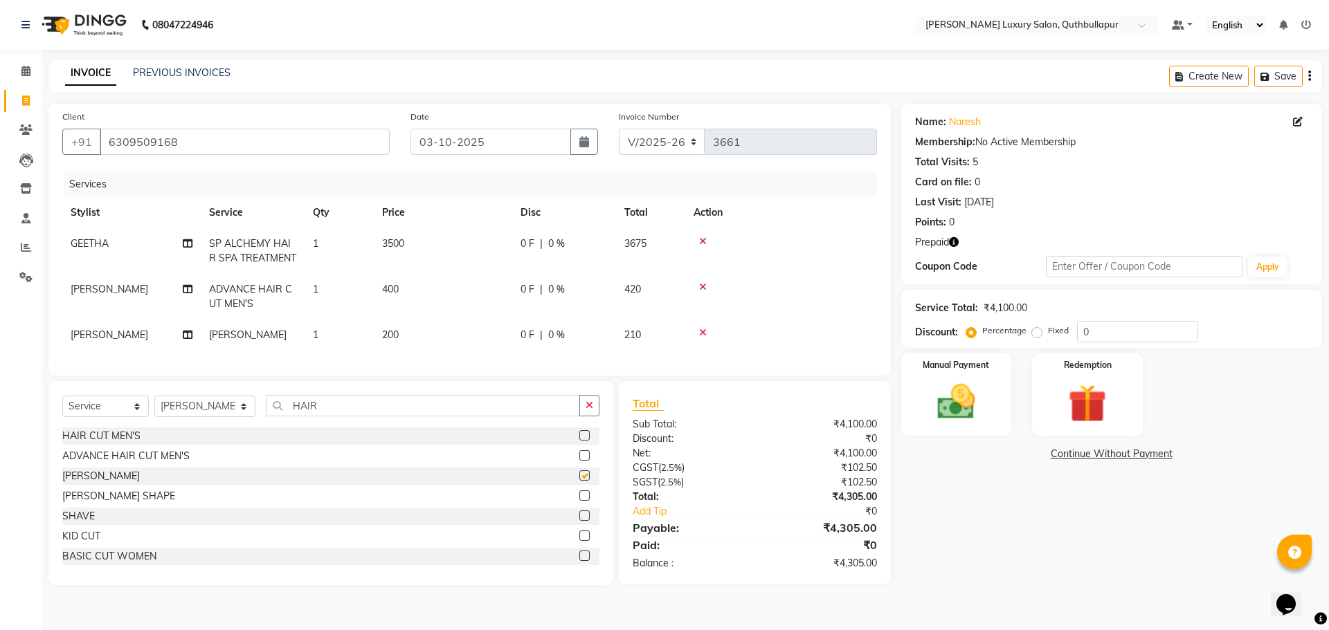
checkbox input "false"
click at [954, 242] on icon "button" at bounding box center [954, 242] width 10 height 10
click at [1114, 421] on img at bounding box center [1087, 403] width 64 height 49
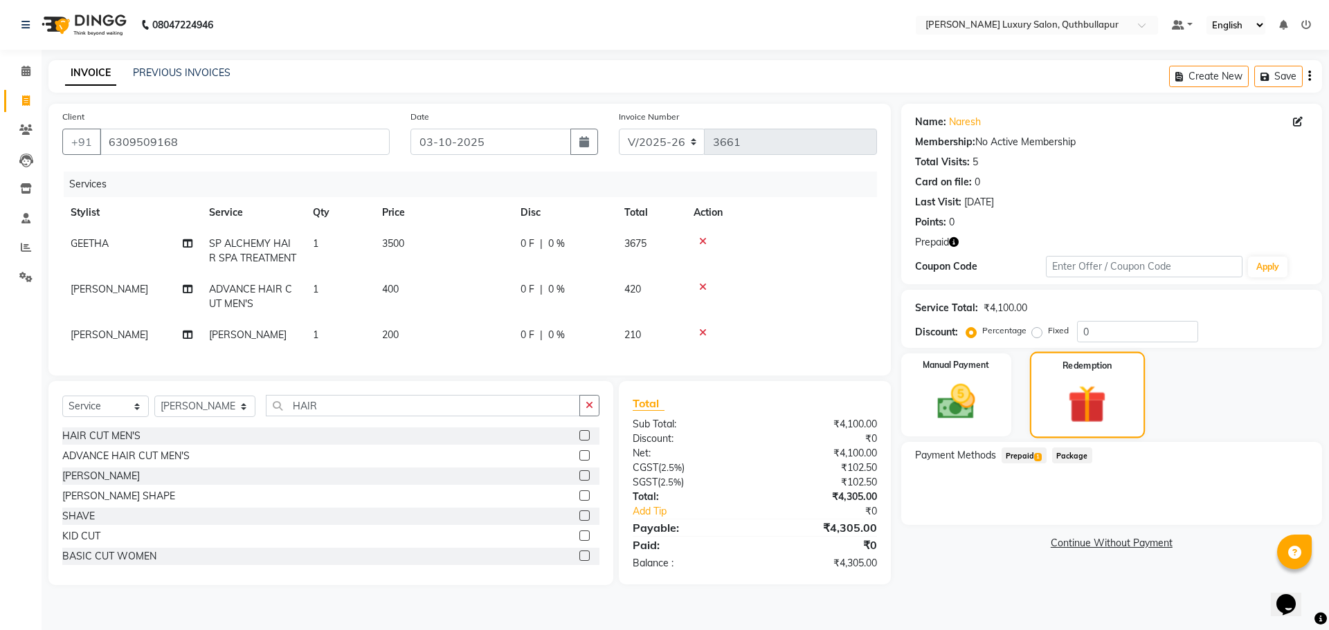
click at [1055, 404] on div "Redemption" at bounding box center [1087, 395] width 115 height 86
click at [1101, 406] on img at bounding box center [1087, 405] width 62 height 48
click at [1102, 406] on img at bounding box center [1087, 405] width 62 height 48
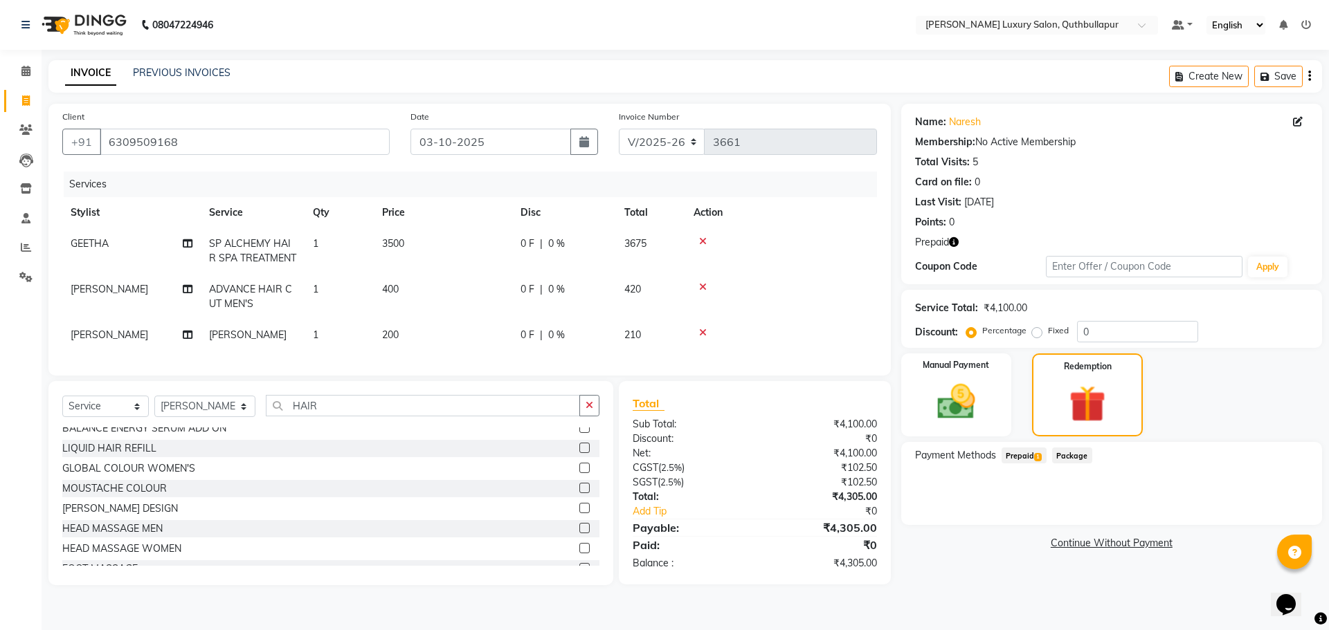
scroll to position [346, 0]
click at [1078, 426] on img at bounding box center [1087, 405] width 62 height 48
click at [1004, 397] on div "Manual Payment" at bounding box center [955, 395] width 115 height 86
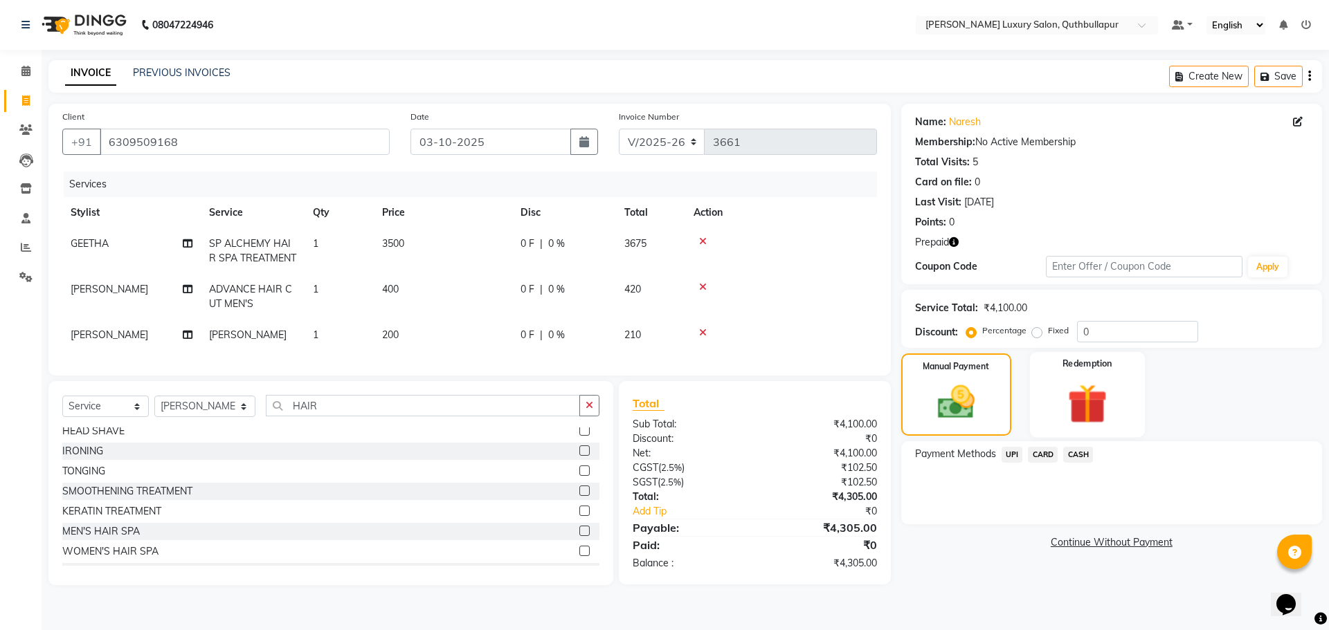
click at [1044, 396] on div "Redemption" at bounding box center [1087, 394] width 115 height 85
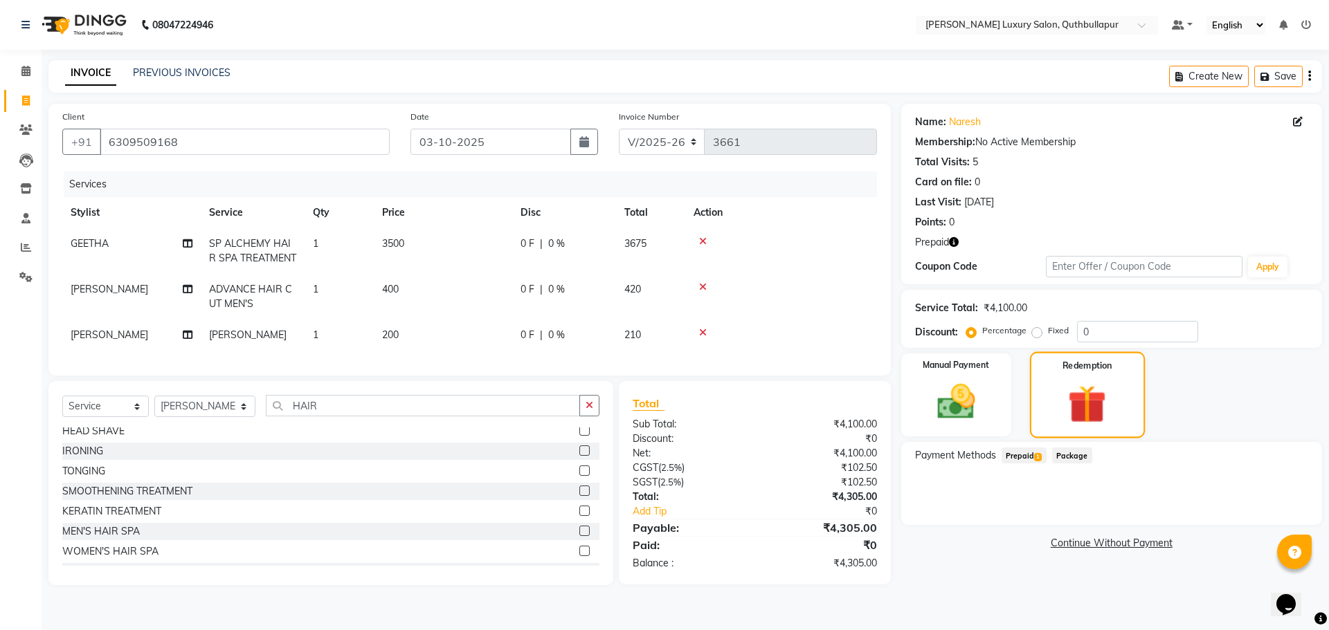
click at [1044, 396] on div "Redemption" at bounding box center [1087, 395] width 115 height 86
click at [1034, 459] on span "Prepaid 1" at bounding box center [1023, 456] width 45 height 16
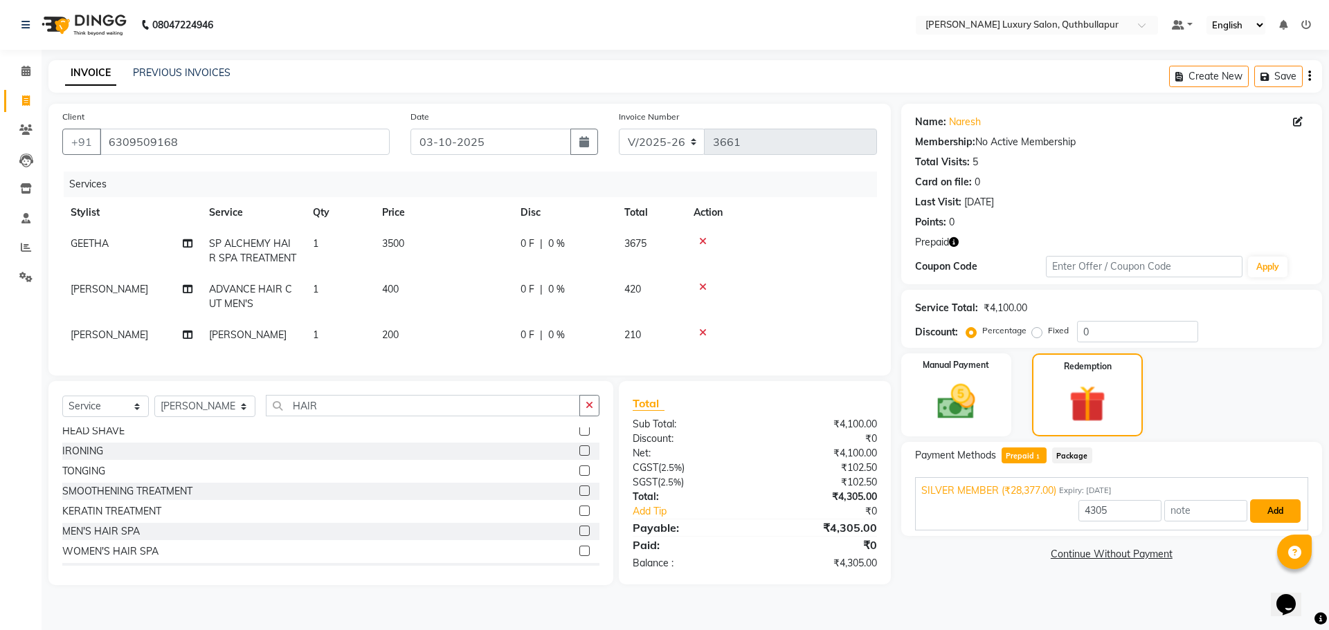
click at [1294, 517] on button "Add" at bounding box center [1275, 512] width 51 height 24
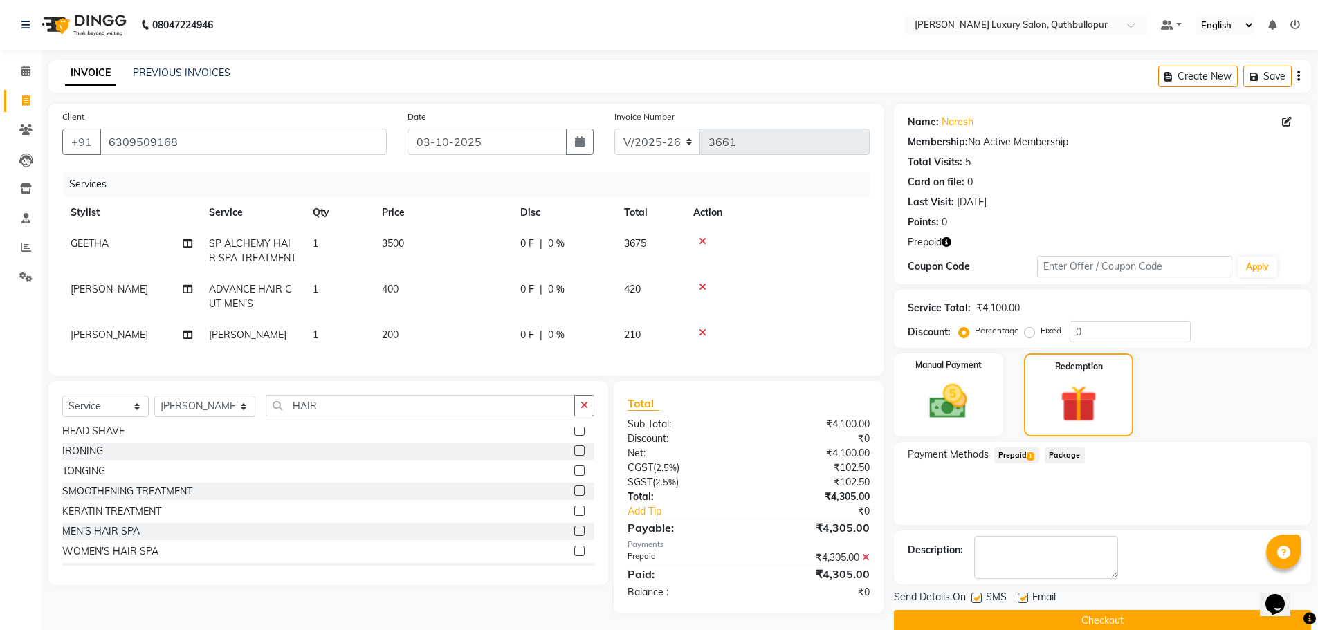
click at [1071, 622] on button "Checkout" at bounding box center [1102, 620] width 417 height 21
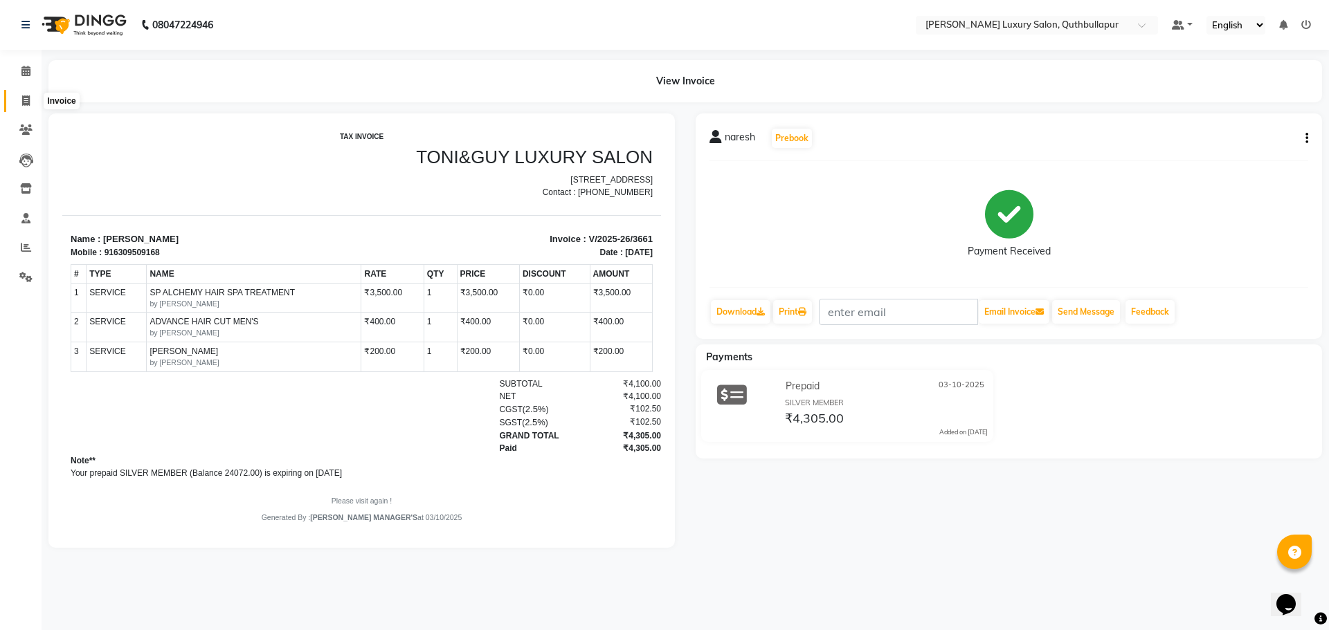
click at [24, 100] on icon at bounding box center [26, 100] width 8 height 10
select select "service"
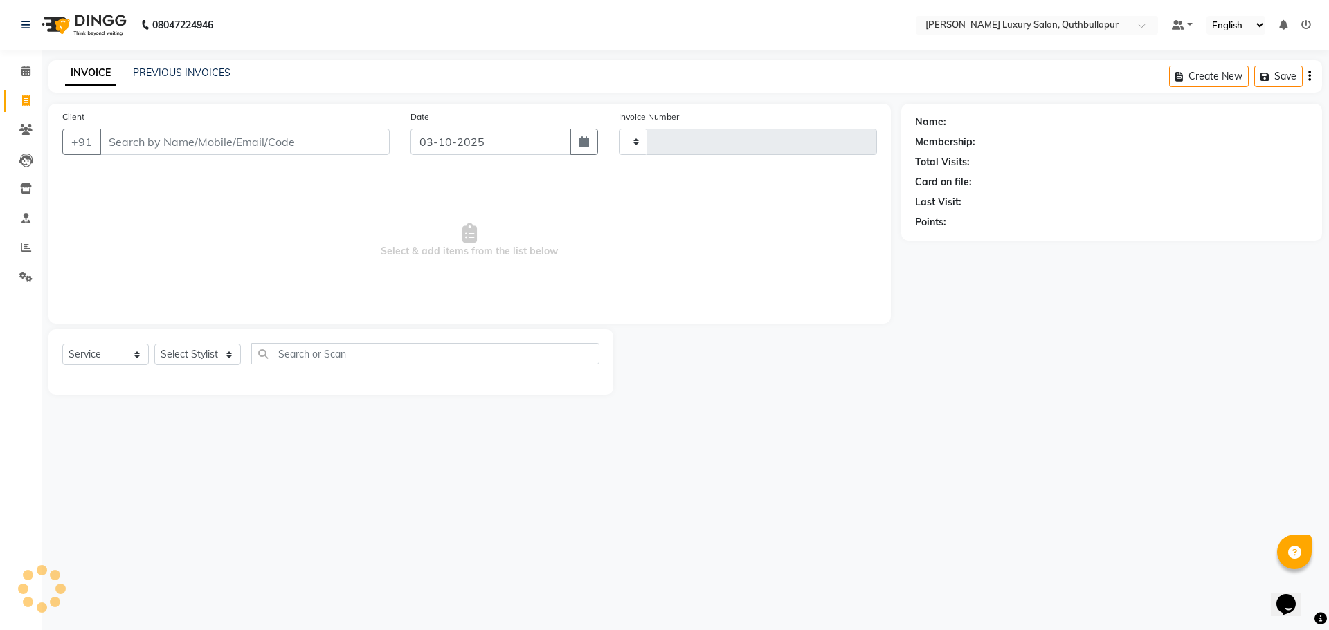
type input "3662"
select select "5816"
click at [28, 98] on icon at bounding box center [26, 100] width 8 height 10
select select "5816"
select select "service"
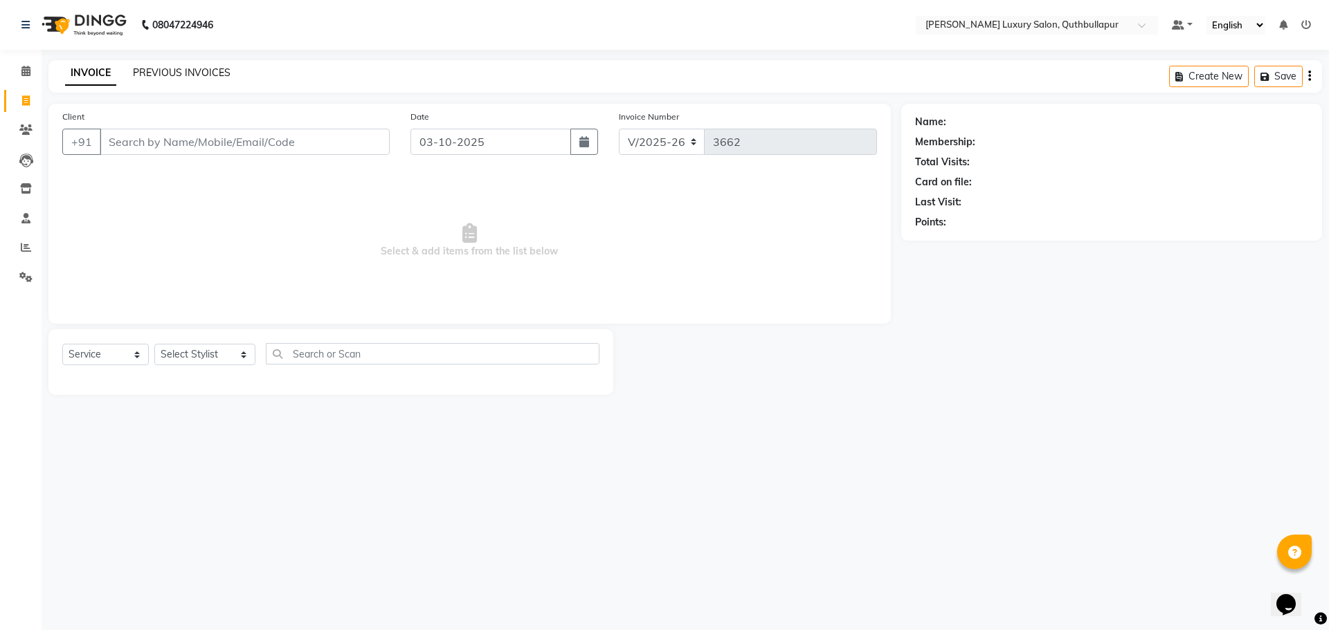
click at [161, 69] on link "PREVIOUS INVOICES" at bounding box center [182, 72] width 98 height 12
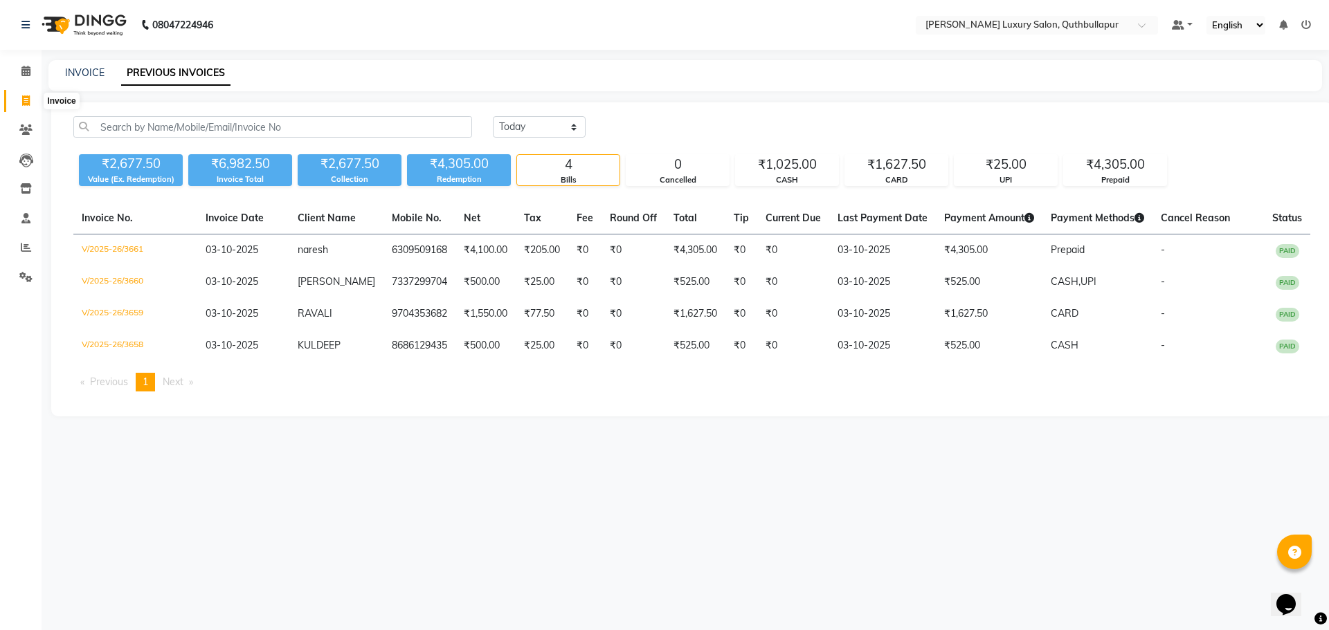
click at [31, 105] on span at bounding box center [26, 101] width 24 height 16
select select "service"
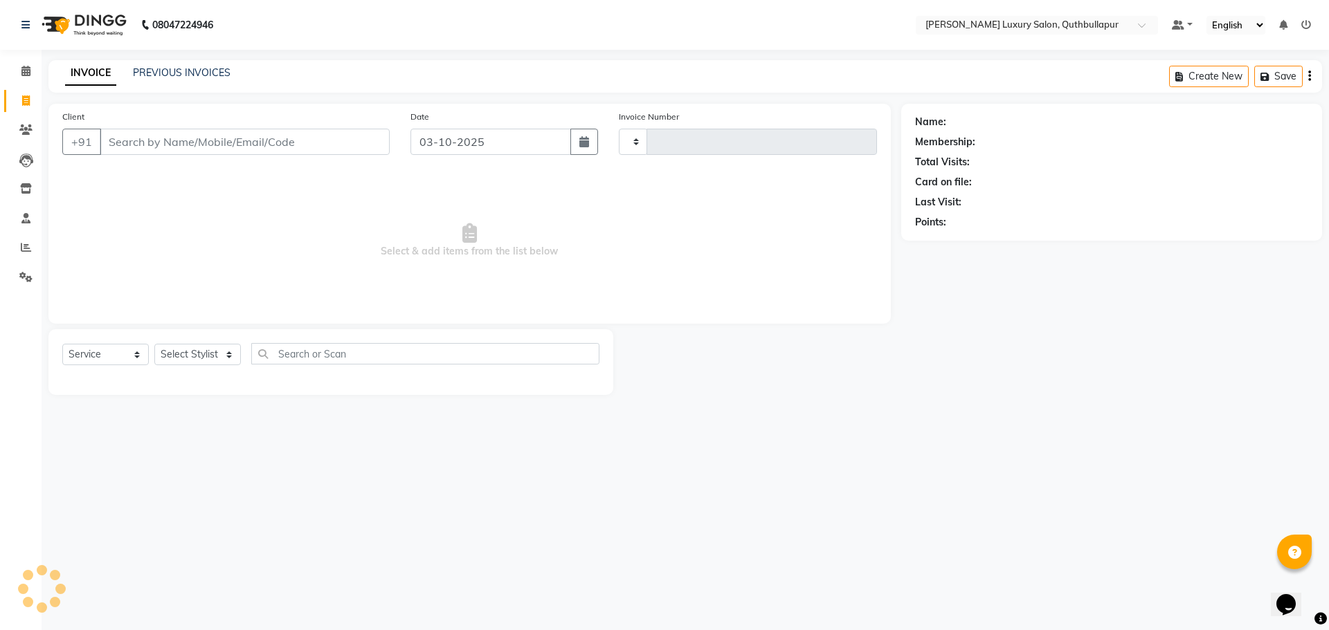
type input "3662"
select select "5816"
click at [179, 66] on div "PREVIOUS INVOICES" at bounding box center [182, 73] width 98 height 15
click at [36, 248] on span at bounding box center [26, 248] width 24 height 16
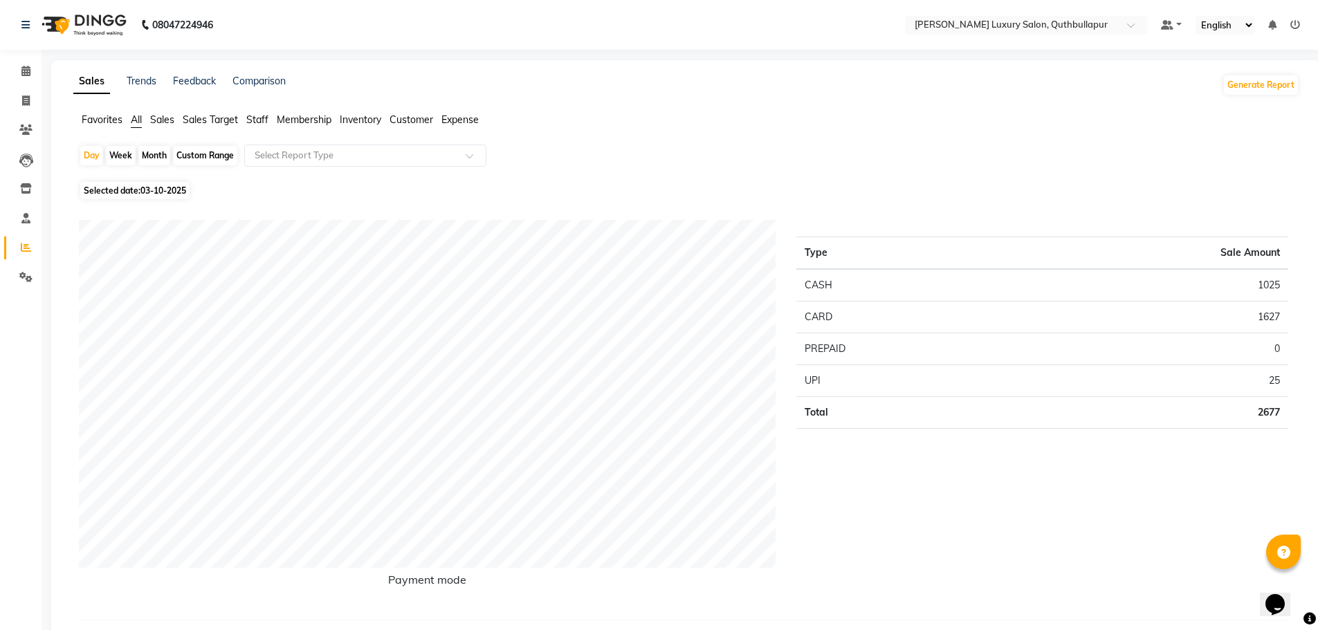
click at [161, 118] on span "Sales" at bounding box center [162, 119] width 24 height 12
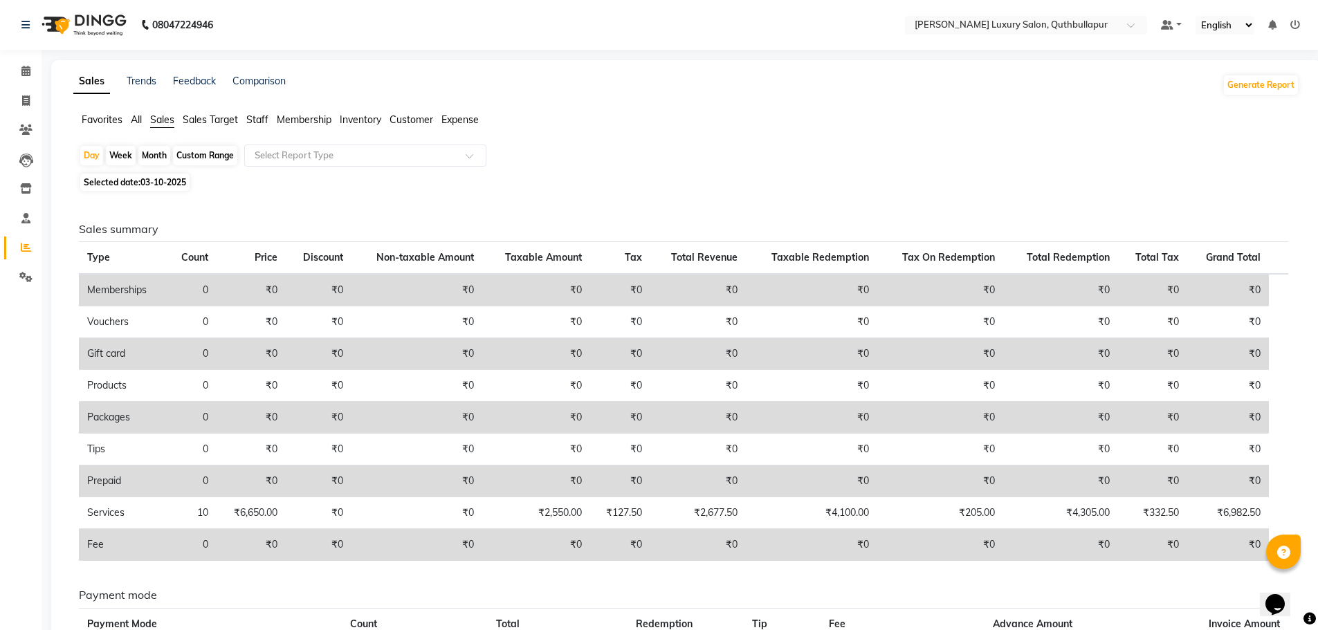
click at [259, 117] on span "Staff" at bounding box center [257, 119] width 22 height 12
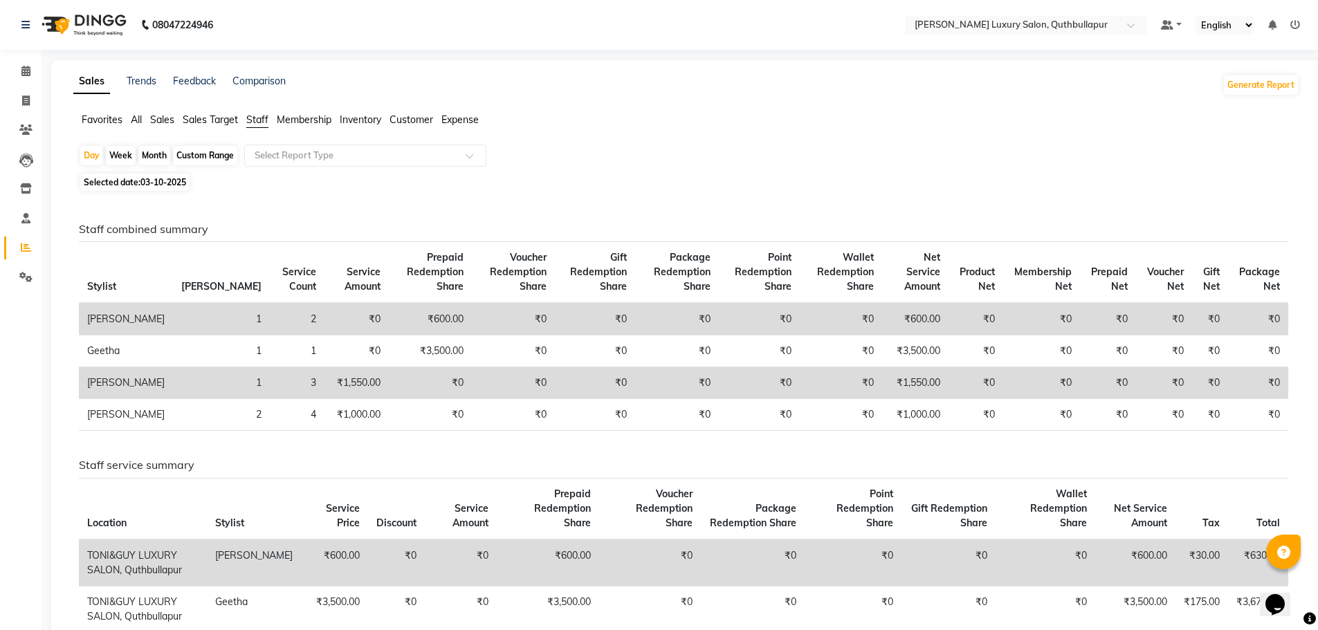
click at [196, 151] on div "Custom Range" at bounding box center [205, 155] width 64 height 19
select select "10"
select select "2025"
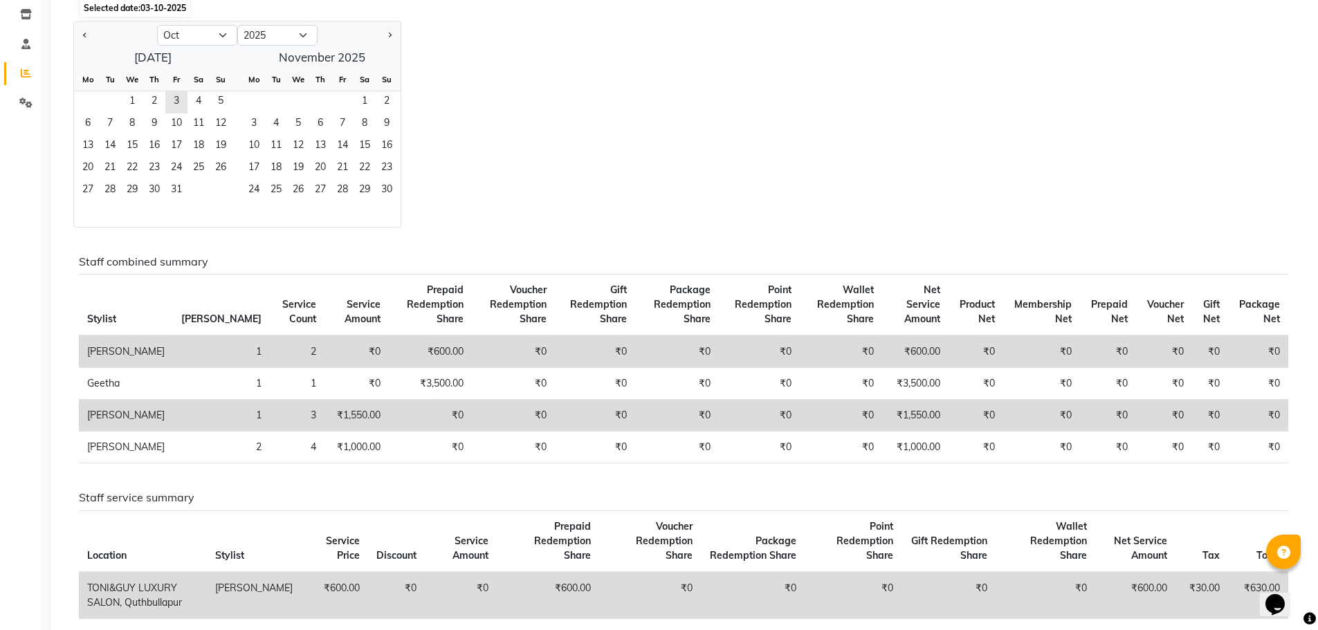
scroll to position [208, 0]
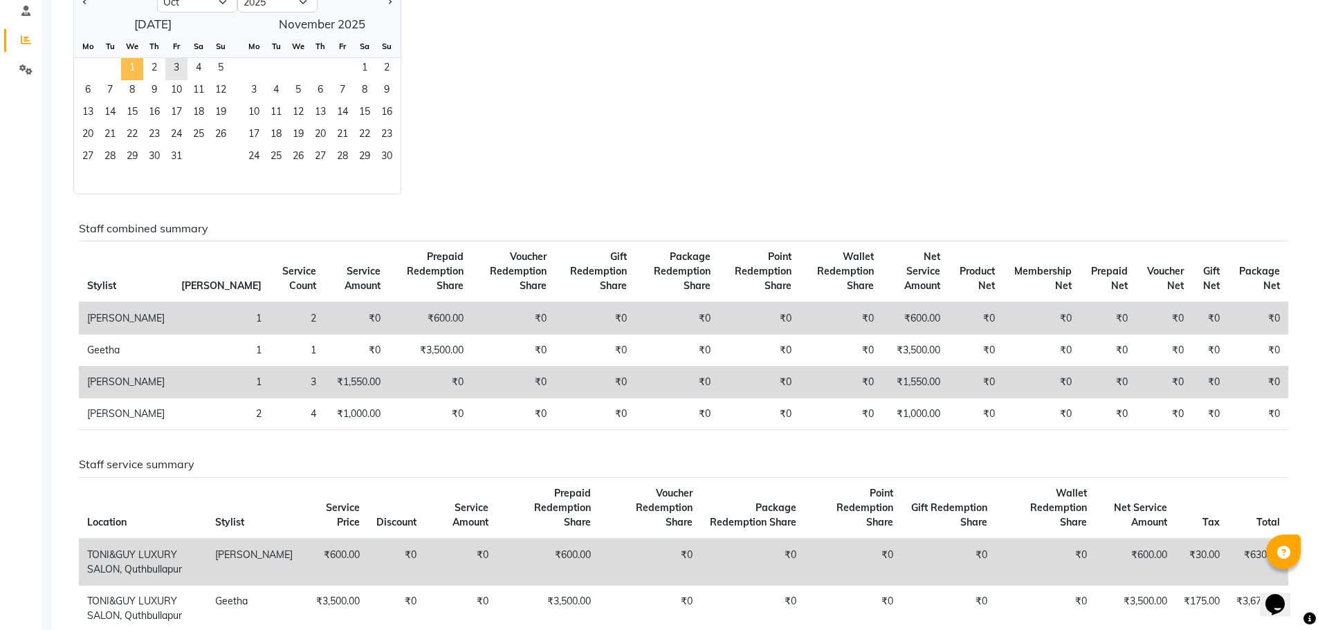
click at [133, 67] on span "1" at bounding box center [132, 69] width 22 height 22
click at [168, 71] on span "3" at bounding box center [176, 69] width 22 height 22
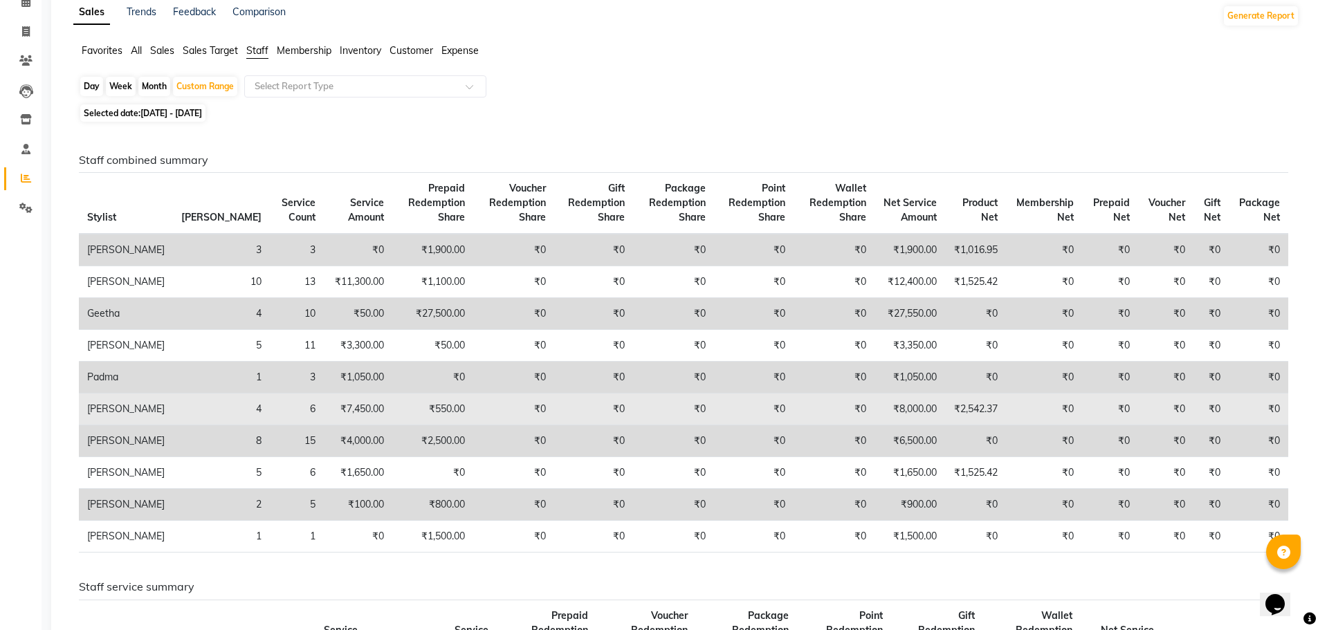
scroll to position [138, 0]
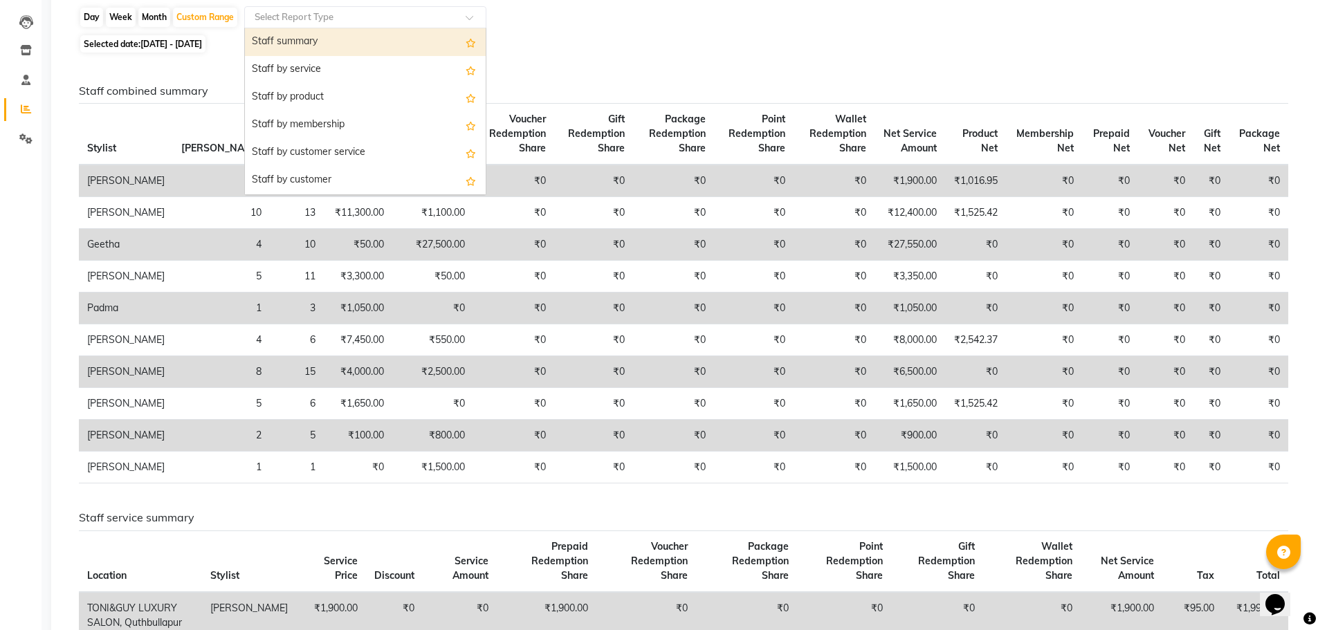
click at [299, 20] on input "text" at bounding box center [351, 17] width 199 height 14
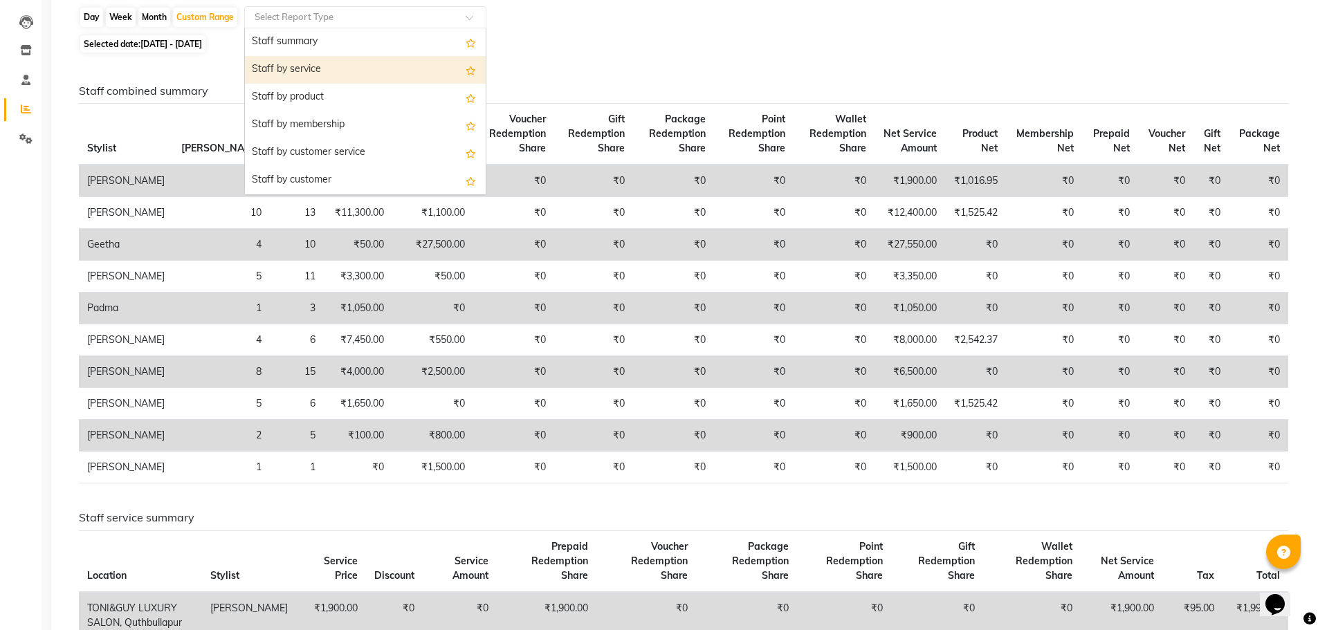
click at [296, 76] on div "Staff by service" at bounding box center [365, 70] width 241 height 28
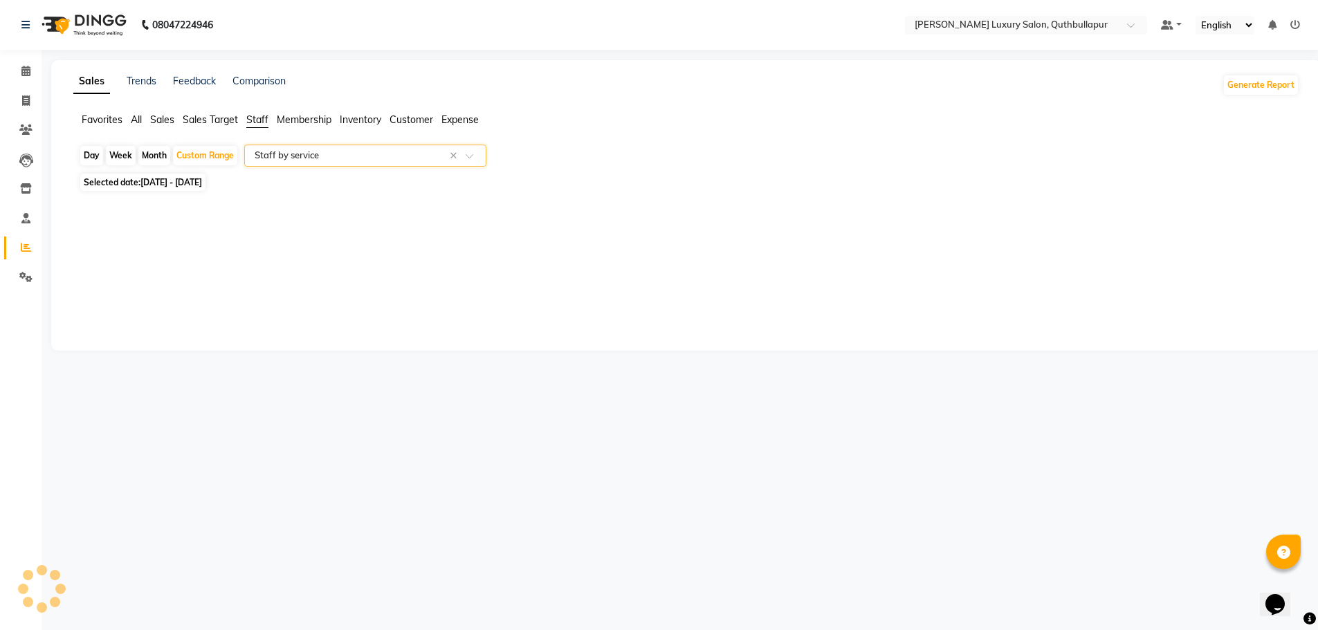
select select "csv"
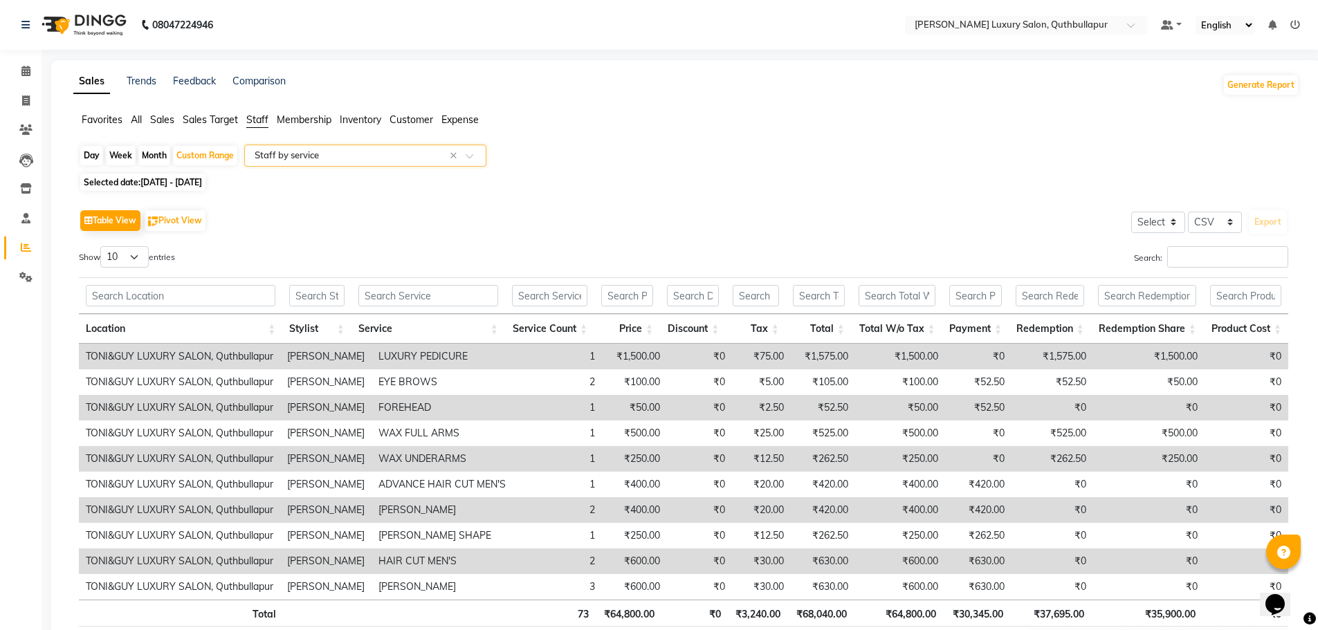
click at [253, 121] on span "Staff" at bounding box center [257, 119] width 22 height 12
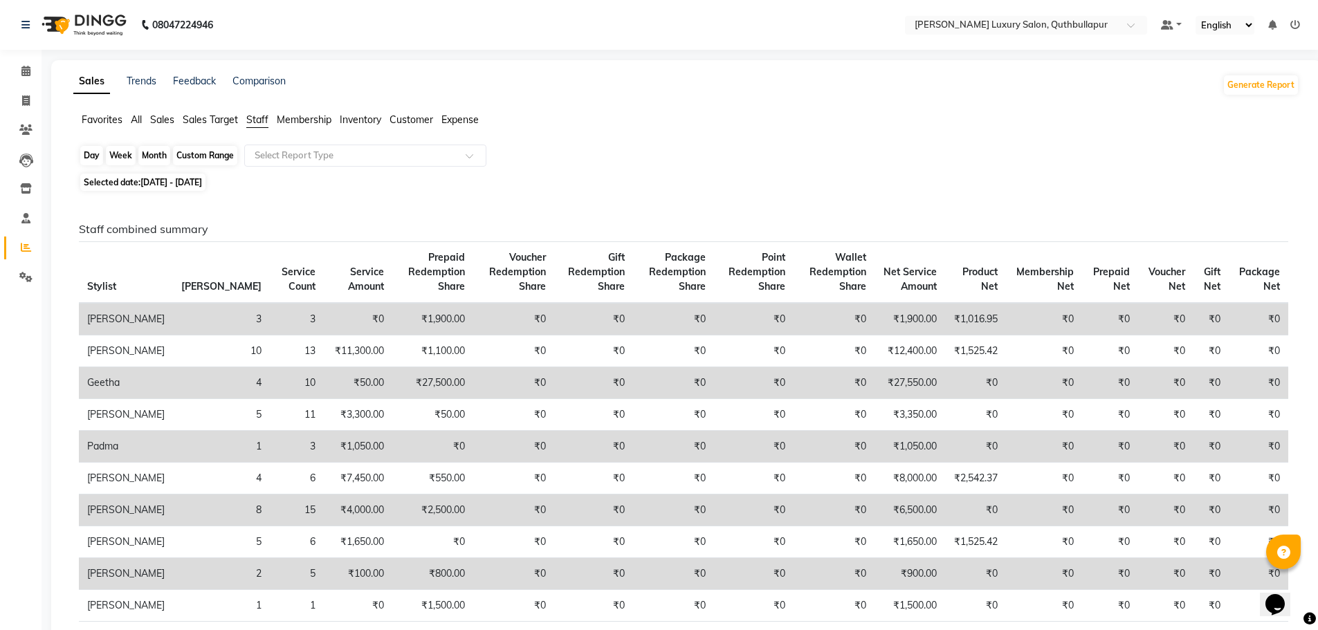
click at [219, 152] on div "Custom Range" at bounding box center [205, 155] width 64 height 19
select select "10"
select select "2025"
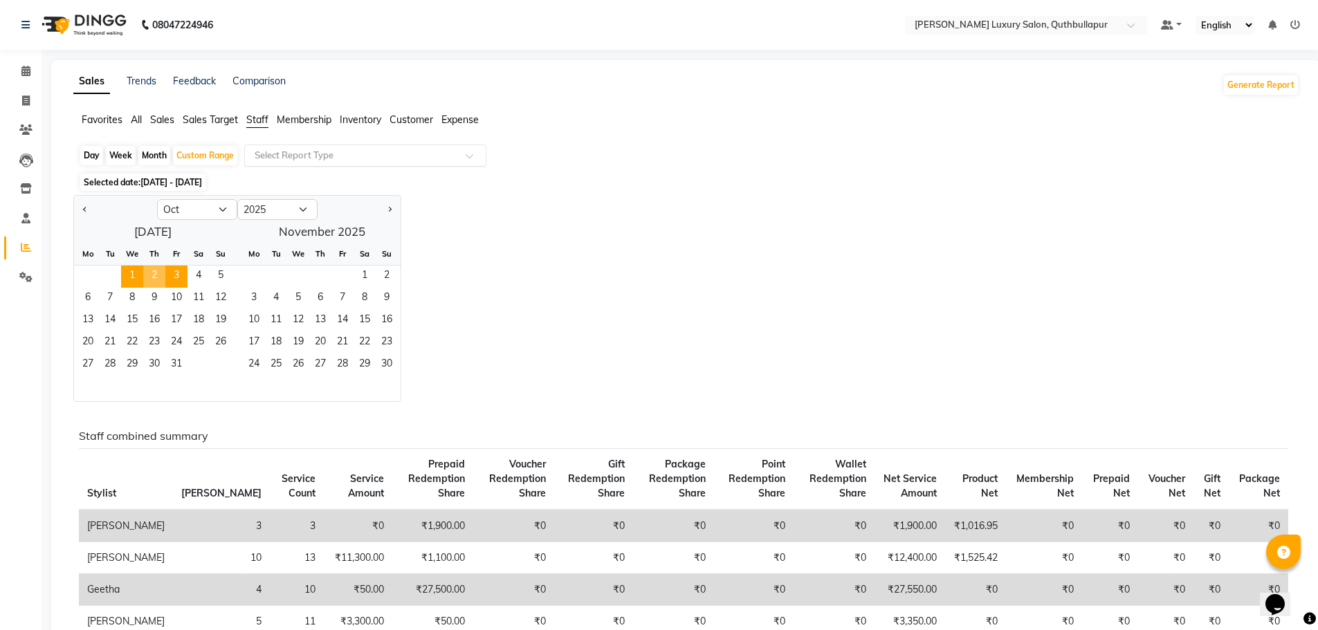
click at [293, 158] on input "text" at bounding box center [351, 156] width 199 height 14
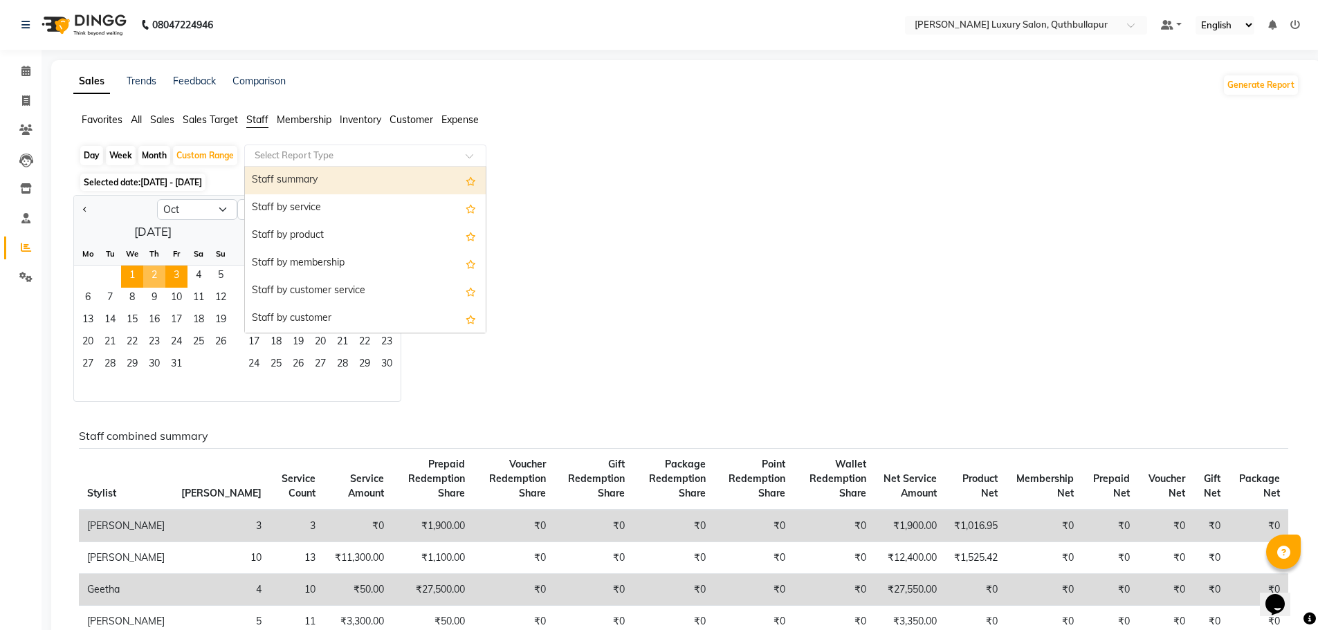
click at [293, 184] on div "Staff summary" at bounding box center [365, 181] width 241 height 28
select select "csv"
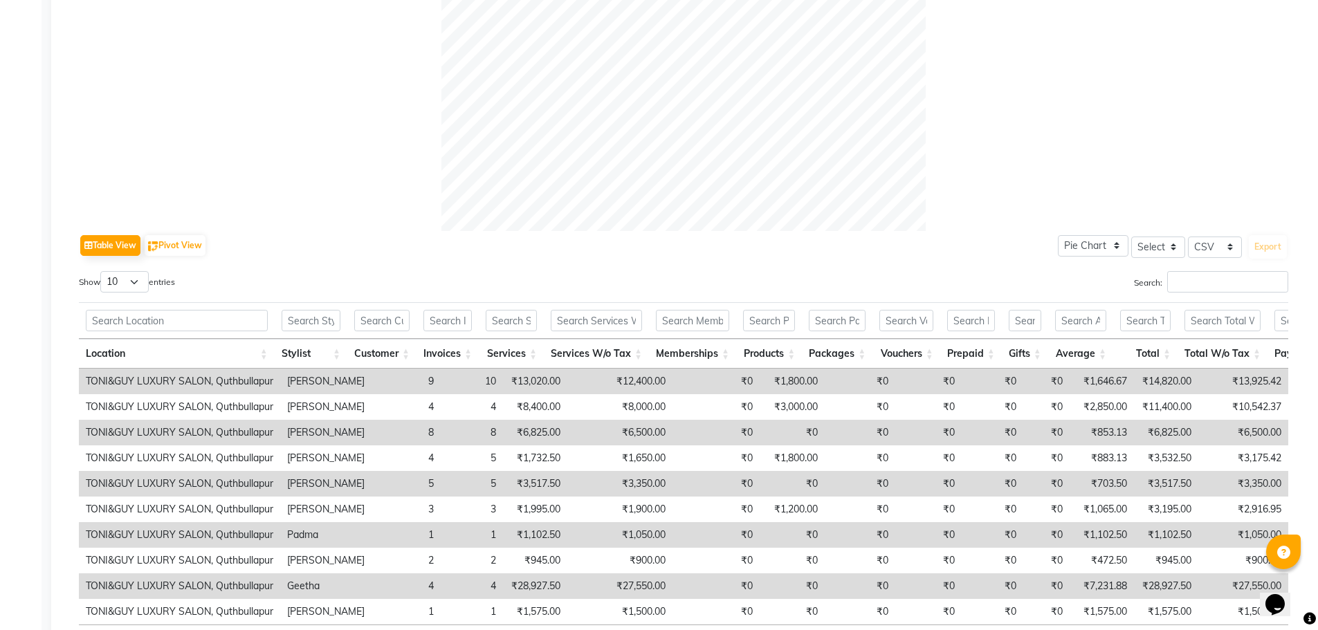
scroll to position [457, 0]
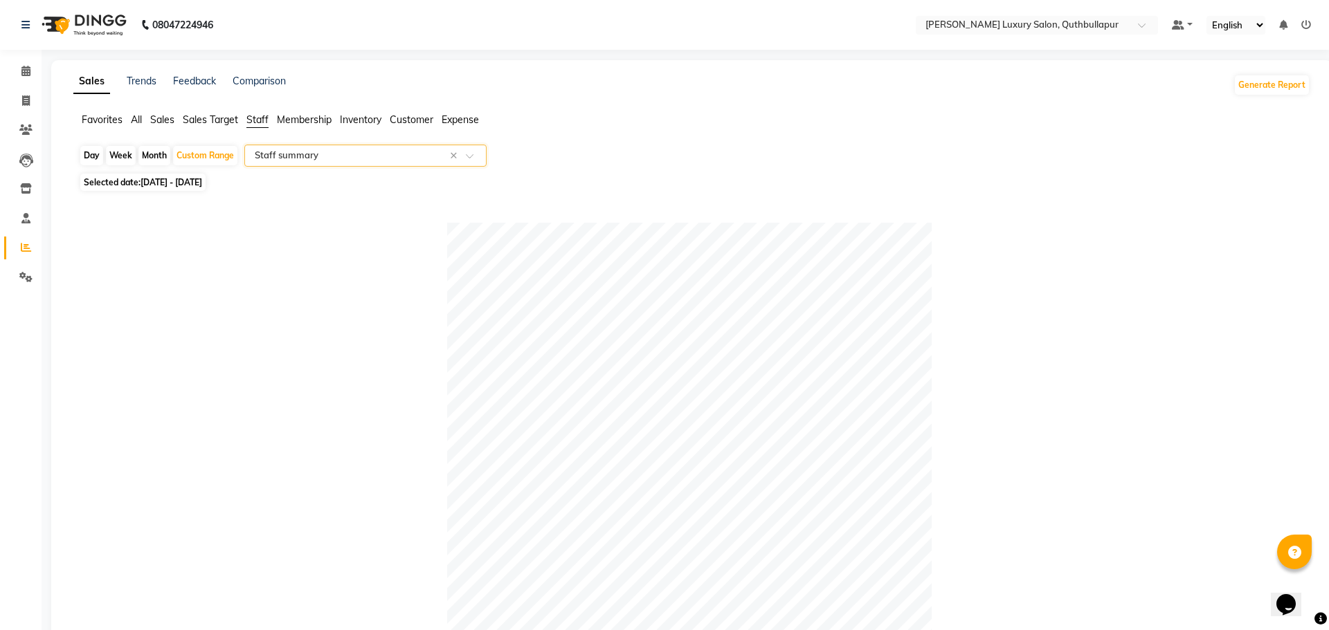
select select "5816"
select select "service"
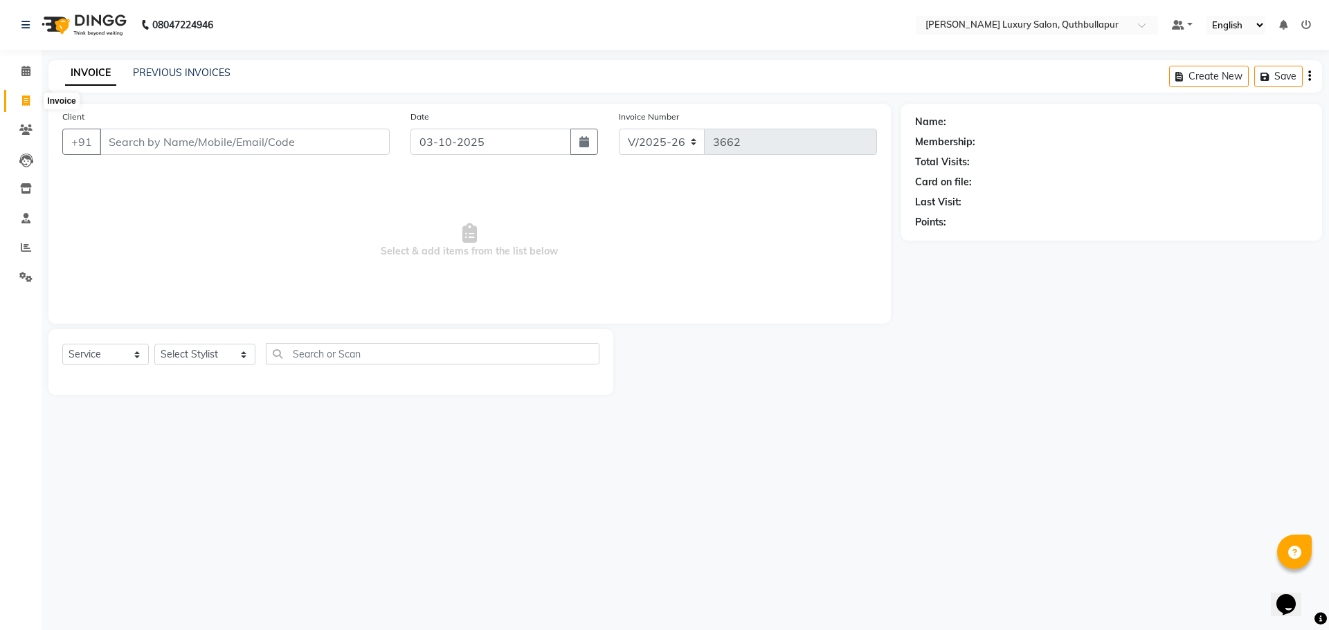
click at [17, 105] on span at bounding box center [26, 101] width 24 height 16
select select "5816"
select select "service"
click at [125, 135] on input "Client" at bounding box center [245, 142] width 290 height 26
click at [27, 103] on icon at bounding box center [26, 100] width 8 height 10
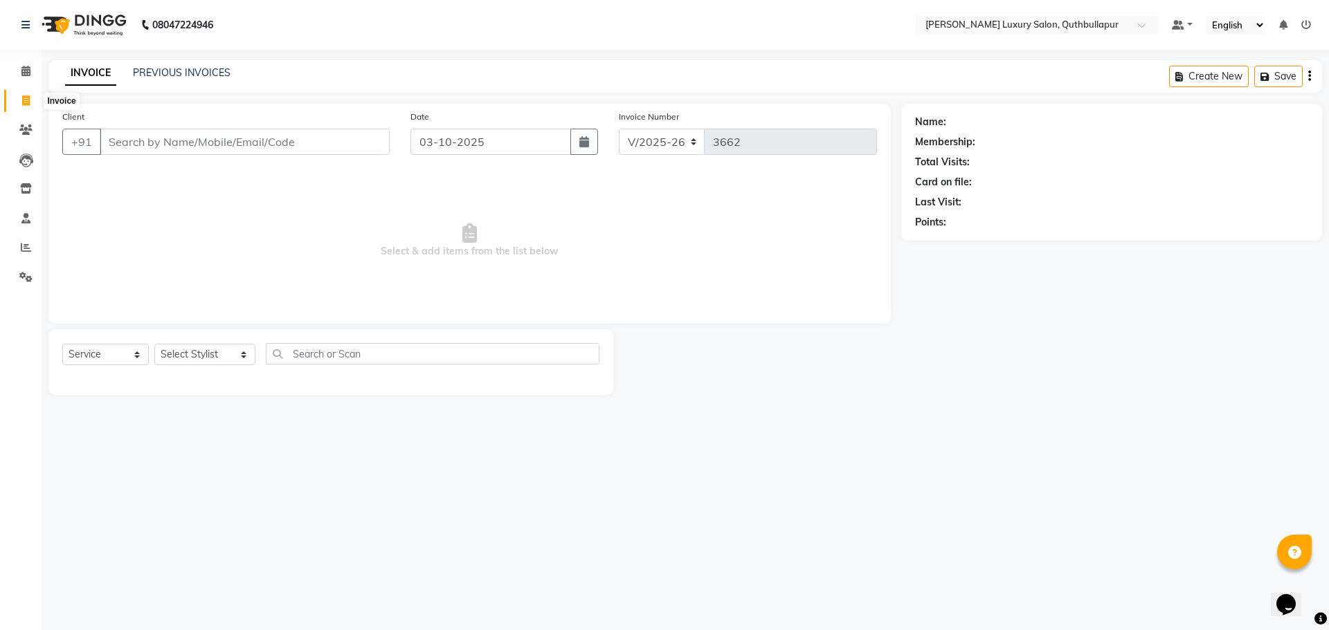
select select "5816"
select select "service"
click at [113, 134] on input "Client" at bounding box center [245, 142] width 290 height 26
click at [31, 75] on span at bounding box center [26, 72] width 24 height 16
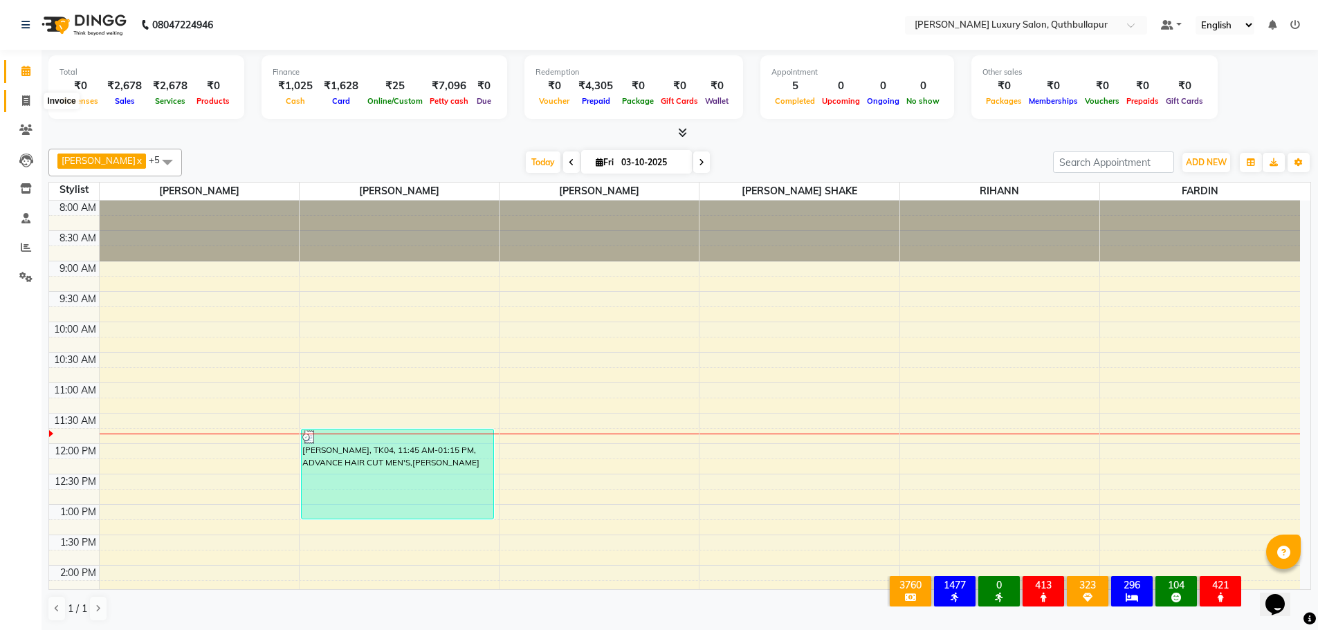
click at [20, 100] on span at bounding box center [26, 101] width 24 height 16
select select "service"
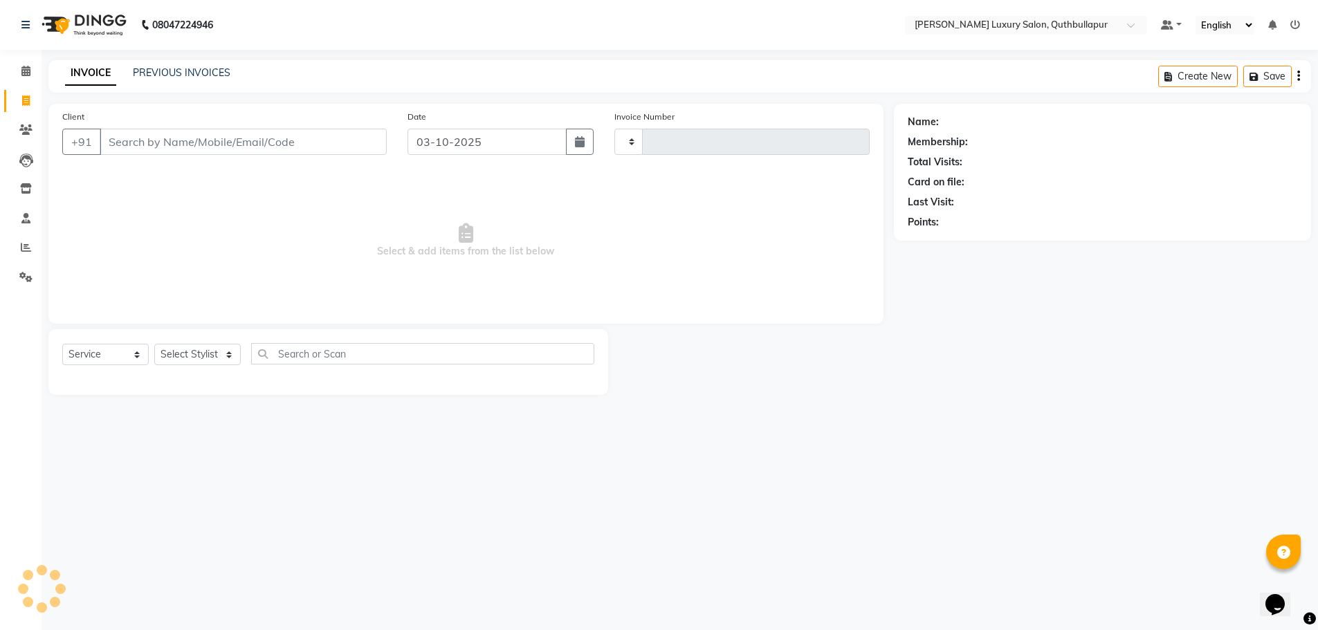
type input "3662"
select select "5816"
click at [158, 65] on div "INVOICE PREVIOUS INVOICES Create New Save" at bounding box center [684, 76] width 1273 height 33
click at [161, 72] on link "PREVIOUS INVOICES" at bounding box center [182, 72] width 98 height 12
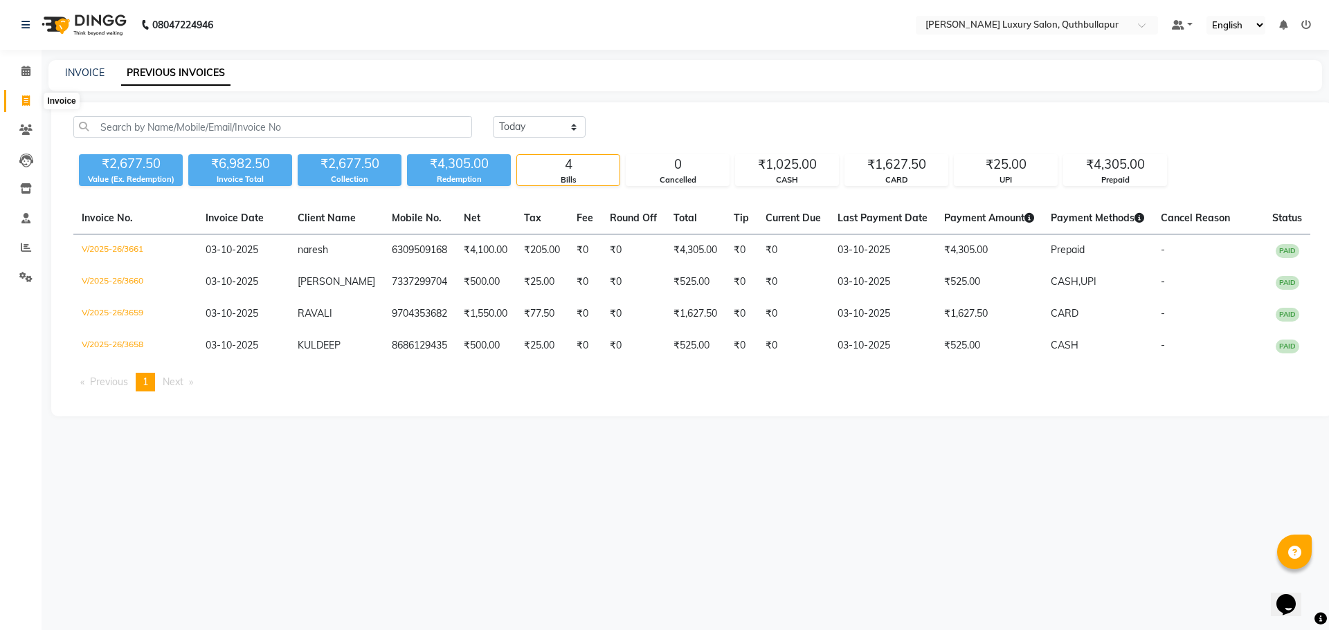
click at [28, 105] on icon at bounding box center [26, 100] width 8 height 10
select select "service"
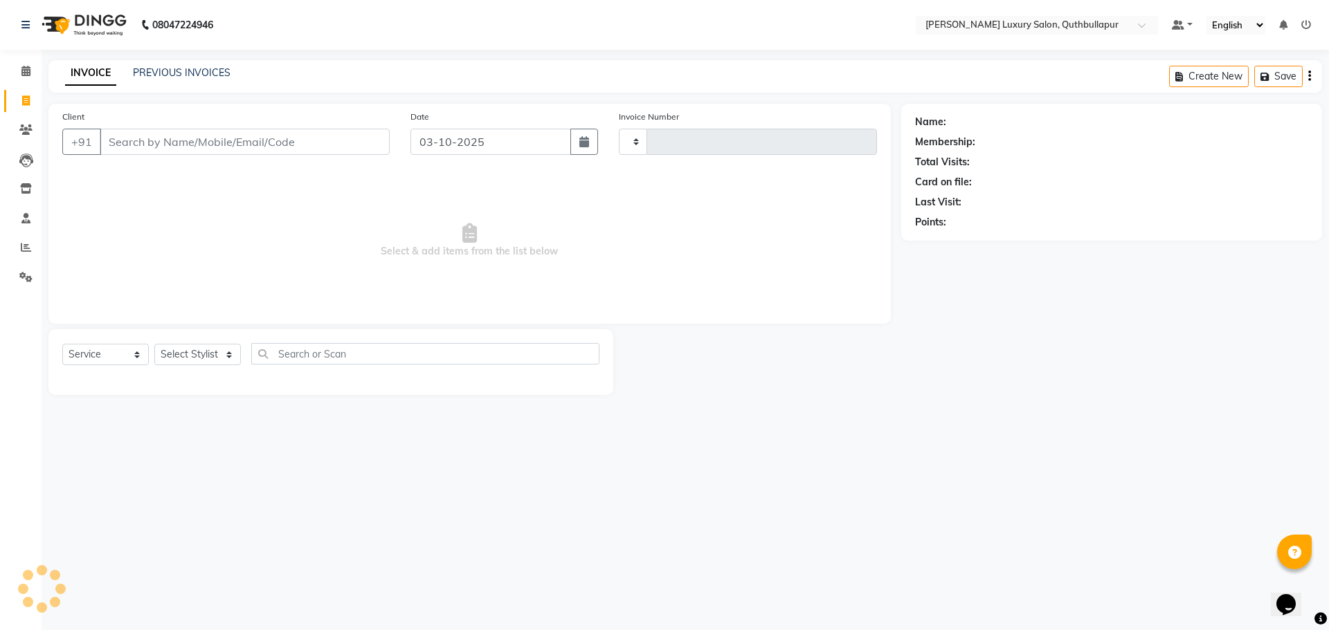
type input "3662"
select select "5816"
click at [82, 74] on link "INVOICE" at bounding box center [90, 73] width 51 height 25
click at [169, 71] on link "PREVIOUS INVOICES" at bounding box center [182, 72] width 98 height 12
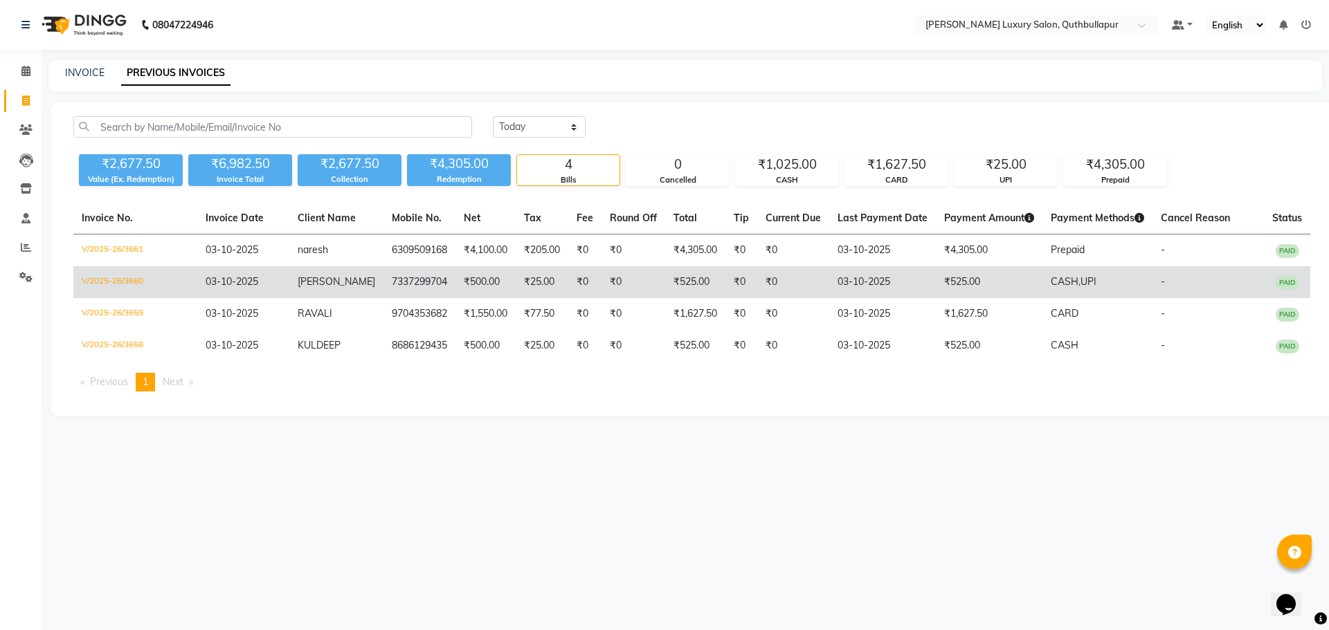
click at [280, 282] on td "03-10-2025" at bounding box center [243, 282] width 92 height 32
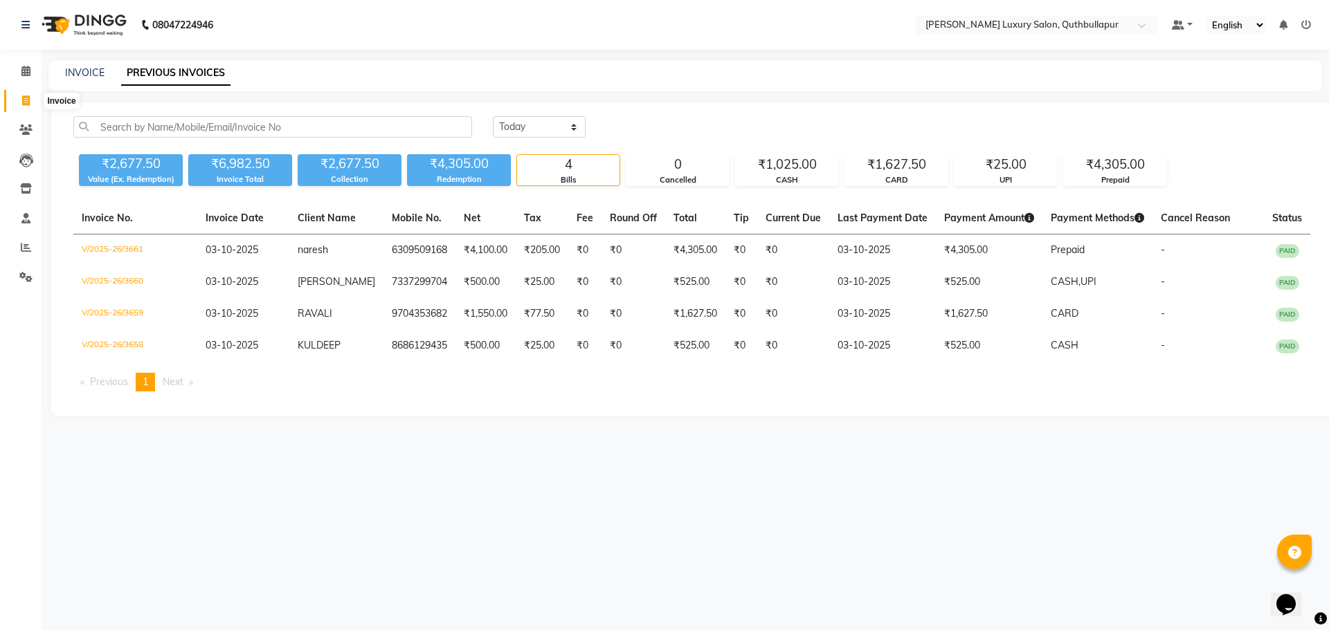
click at [17, 101] on span at bounding box center [26, 101] width 24 height 16
select select "service"
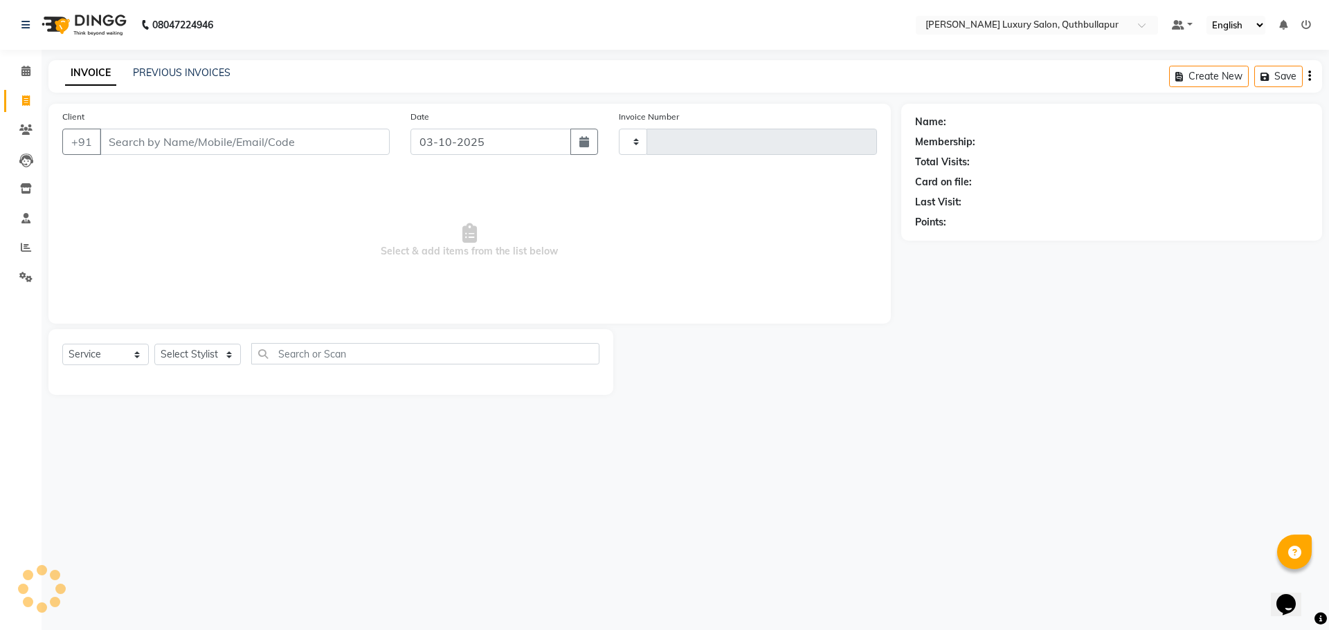
type input "3663"
select select "5816"
click at [172, 67] on link "PREVIOUS INVOICES" at bounding box center [182, 72] width 98 height 12
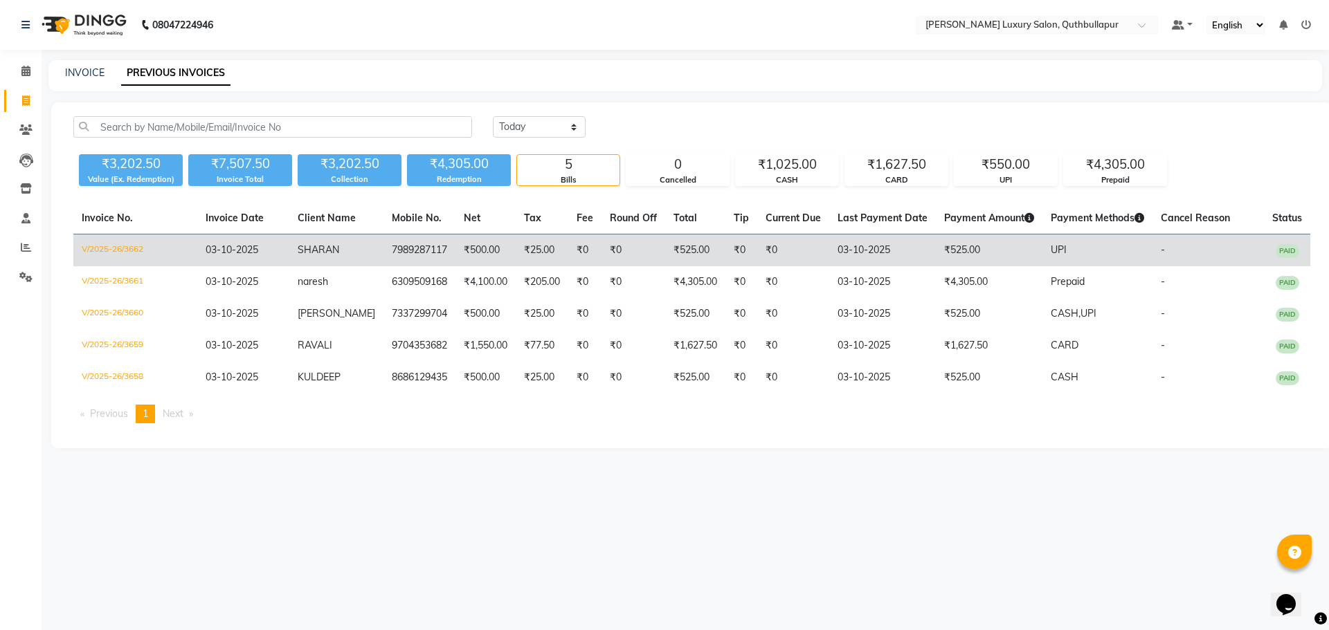
click at [987, 258] on td "₹525.00" at bounding box center [989, 251] width 107 height 33
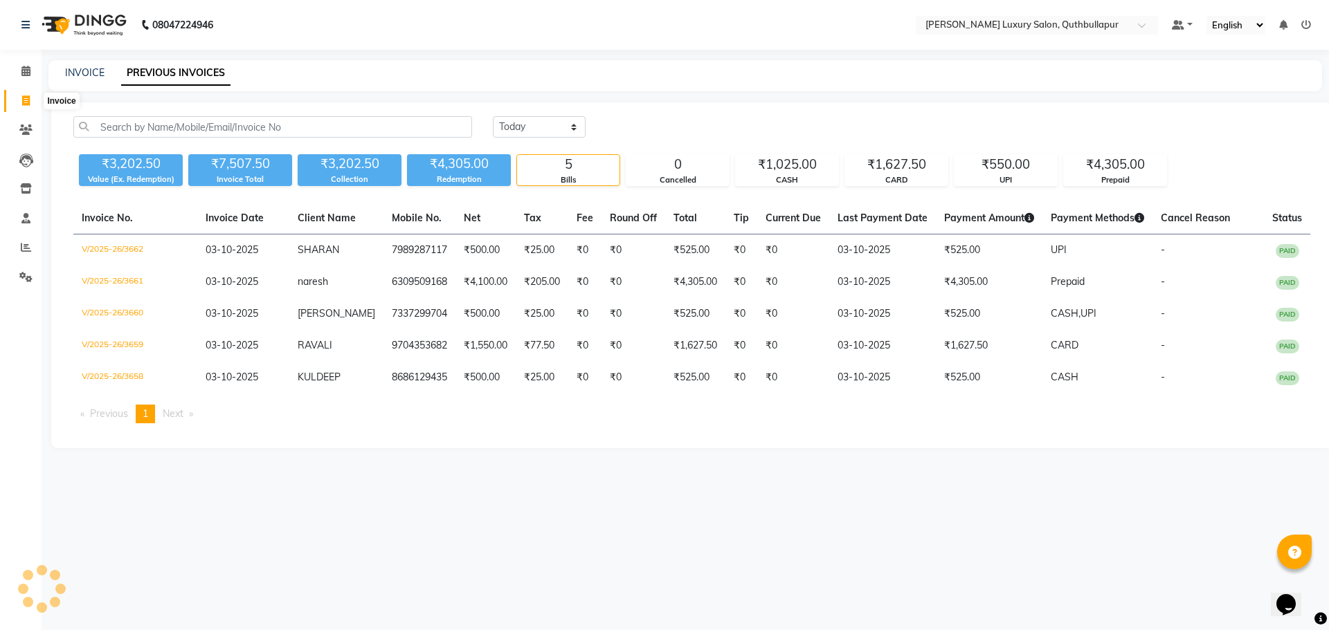
click at [29, 104] on icon at bounding box center [26, 100] width 8 height 10
select select "service"
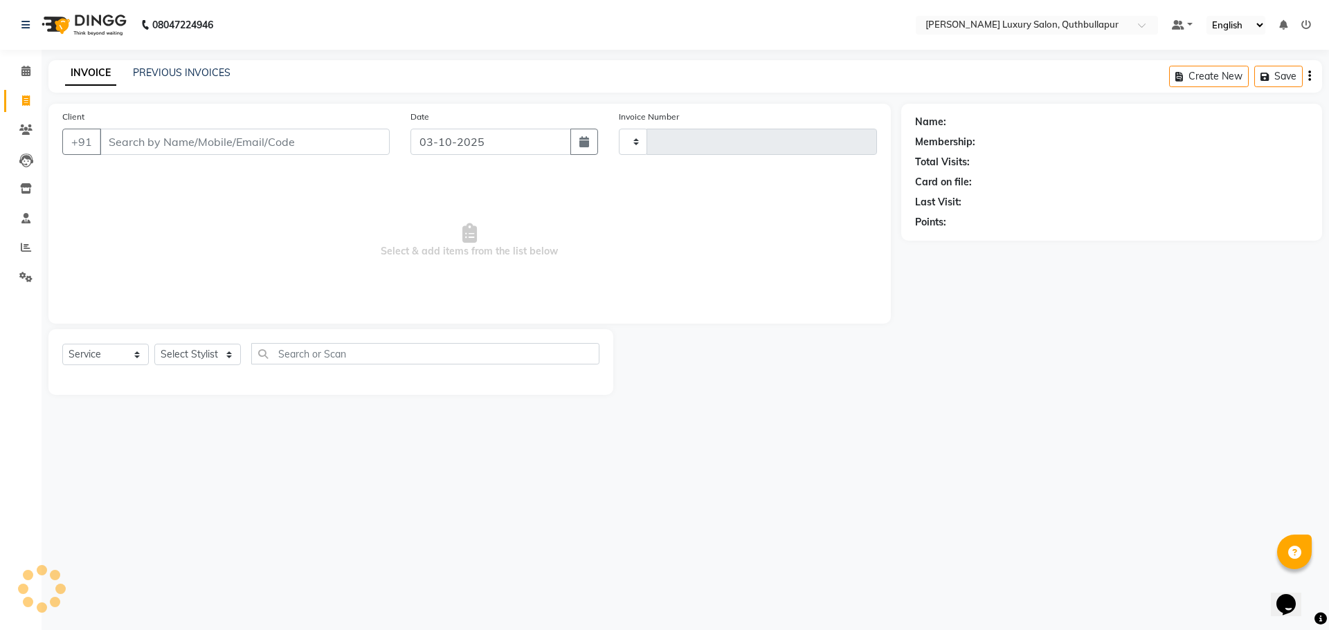
type input "3663"
select select "5816"
click at [113, 138] on input "Client" at bounding box center [245, 142] width 290 height 26
click at [146, 136] on input "Client" at bounding box center [209, 142] width 219 height 26
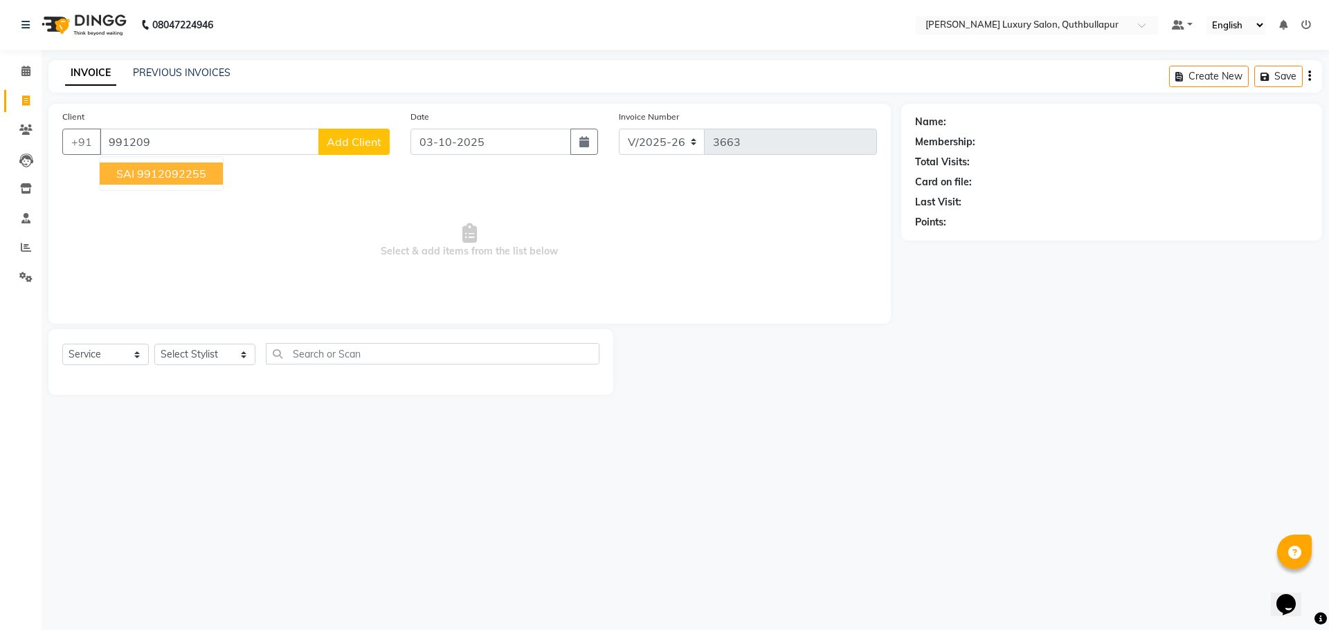
click at [155, 178] on ngb-highlight "9912092255" at bounding box center [171, 174] width 69 height 14
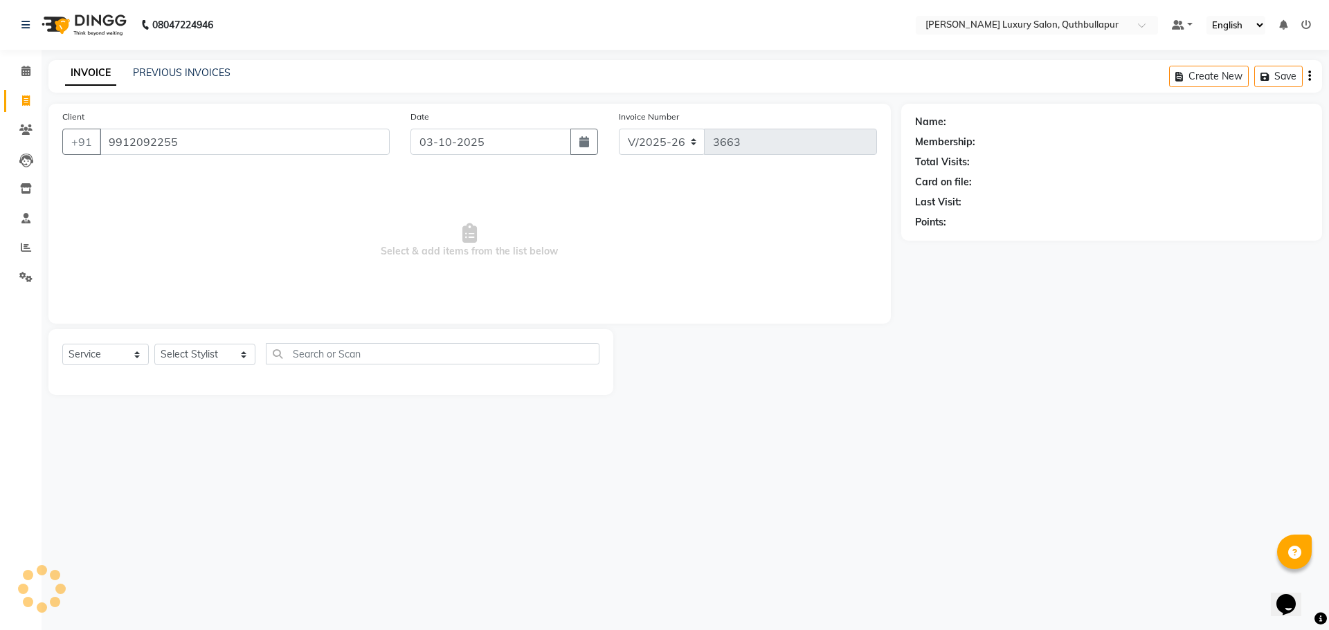
type input "9912092255"
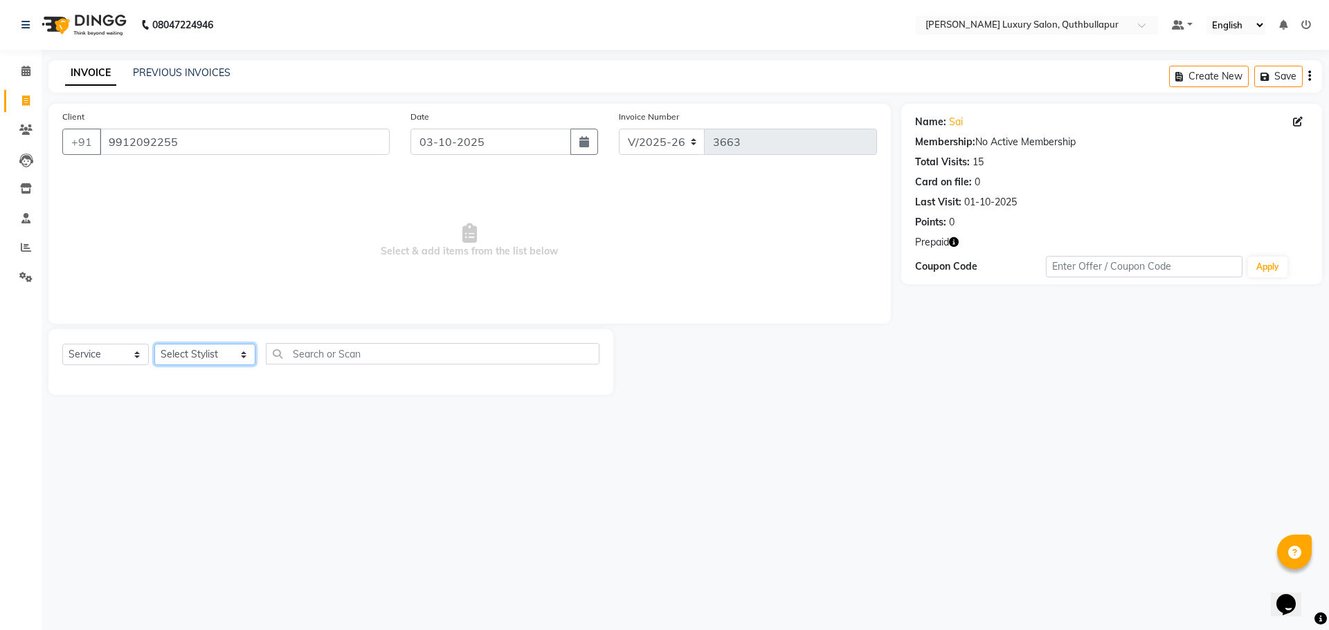
click at [195, 352] on select "Select Stylist [PERSON_NAME] SHAKE AHON [PERSON_NAME] [PERSON_NAME] [PERSON_NAM…" at bounding box center [204, 354] width 101 height 21
select select "59116"
click at [154, 344] on select "Select Stylist [PERSON_NAME] SHAKE AHON [PERSON_NAME] [PERSON_NAME] [PERSON_NAM…" at bounding box center [204, 354] width 101 height 21
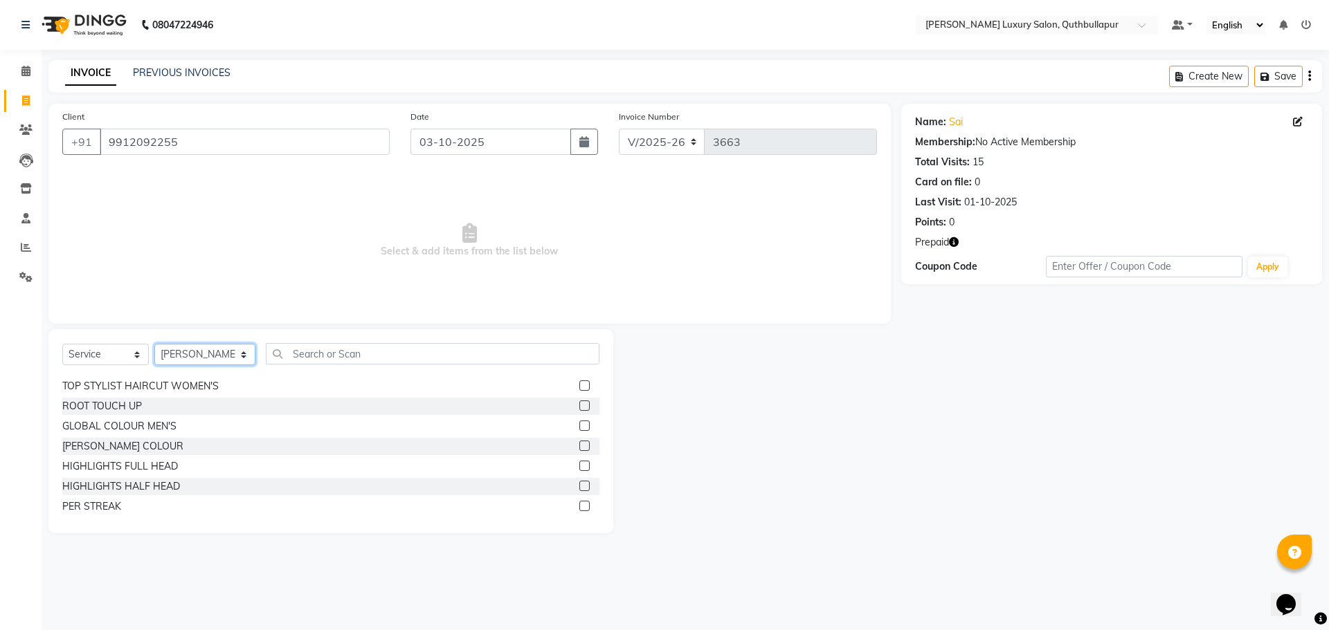
scroll to position [69, 0]
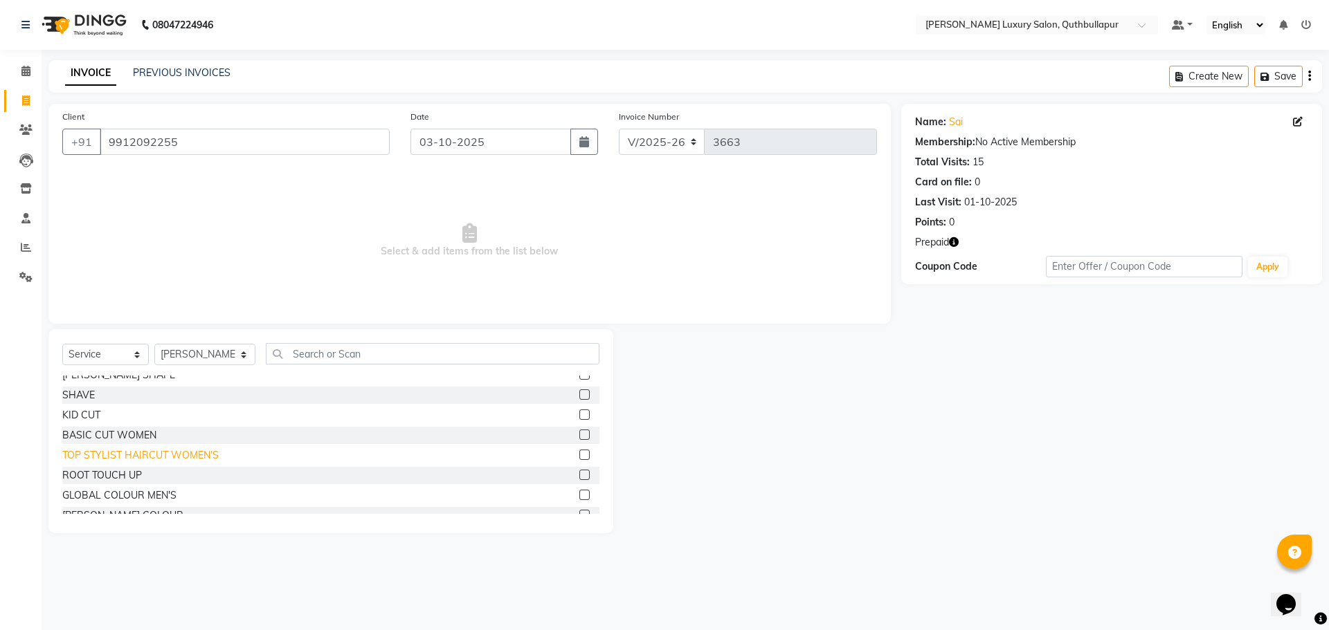
click at [163, 454] on div "TOP STYLIST HAIRCUT WOMEN'S" at bounding box center [140, 455] width 156 height 15
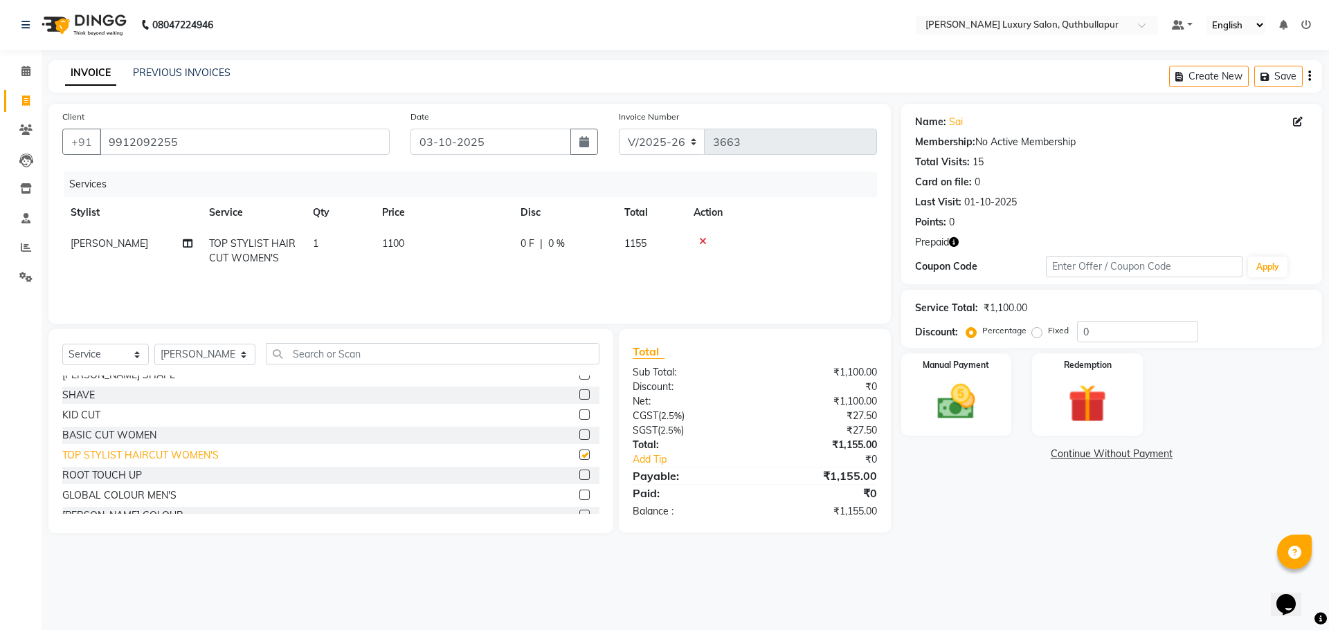
checkbox input "false"
click at [636, 248] on span "1155" at bounding box center [635, 243] width 22 height 12
select select "59116"
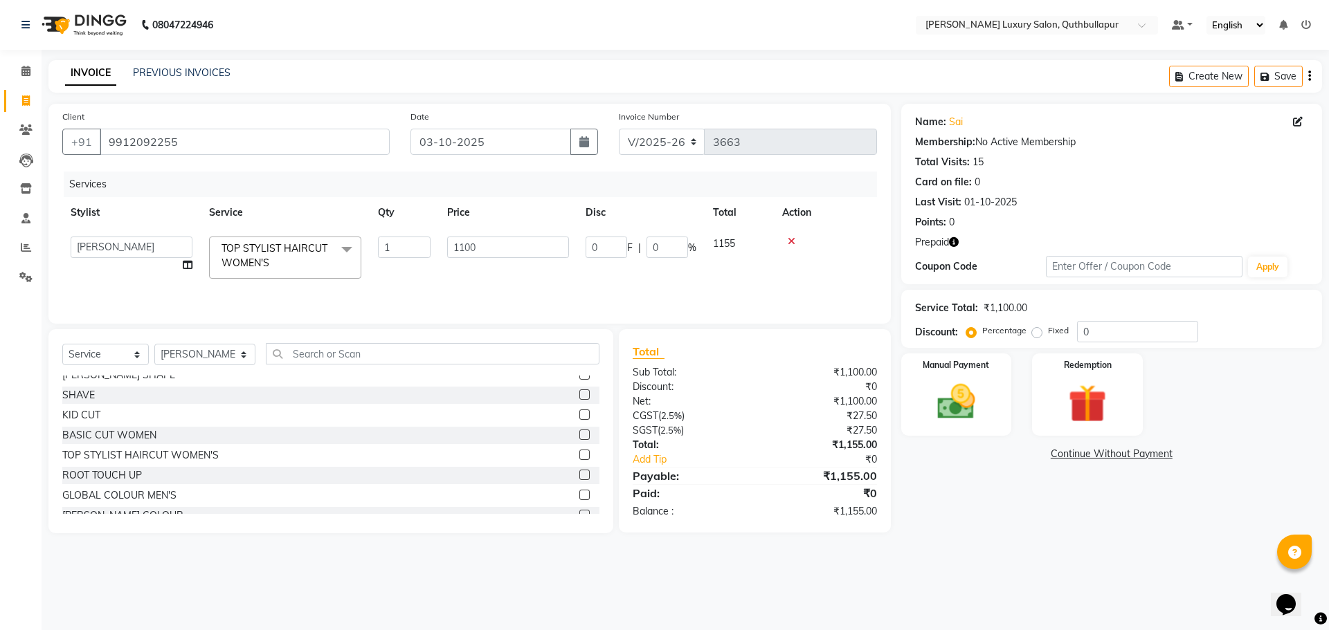
scroll to position [0, 0]
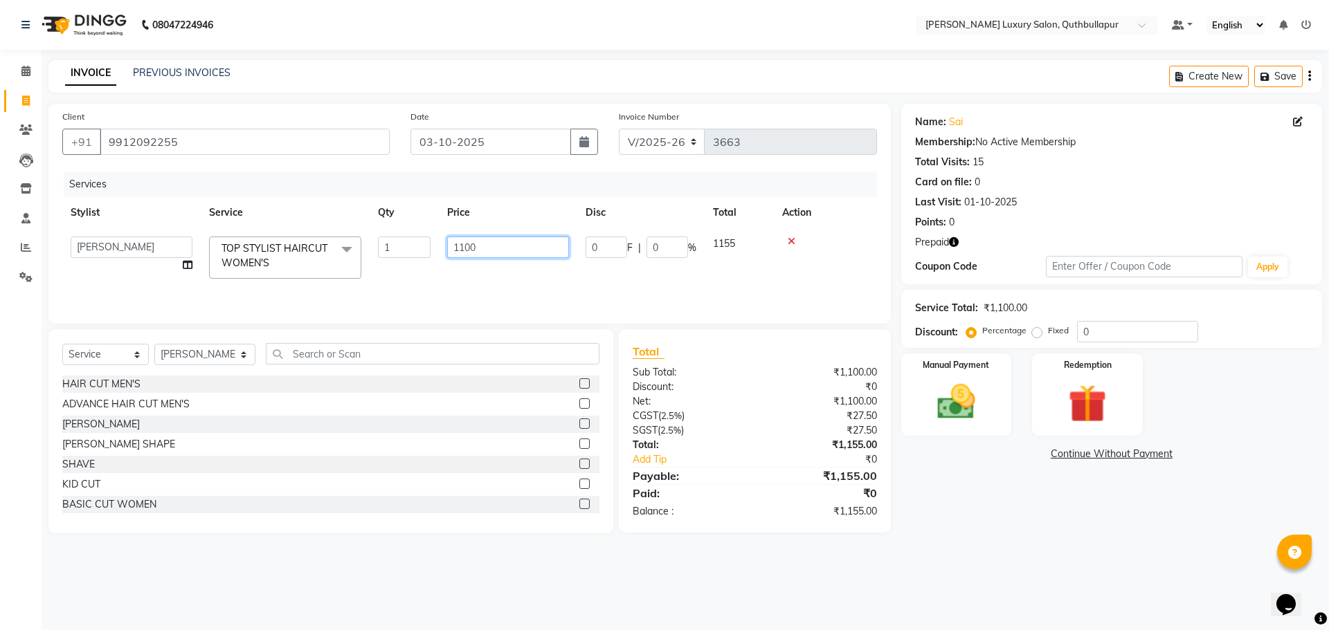
click at [486, 246] on input "1100" at bounding box center [508, 247] width 122 height 21
type input "1"
click at [484, 244] on input "1" at bounding box center [508, 247] width 122 height 21
type input "1100"
click at [231, 356] on select "Select Stylist [PERSON_NAME] SHAKE AHON [PERSON_NAME] [PERSON_NAME] [PERSON_NAM…" at bounding box center [204, 354] width 101 height 21
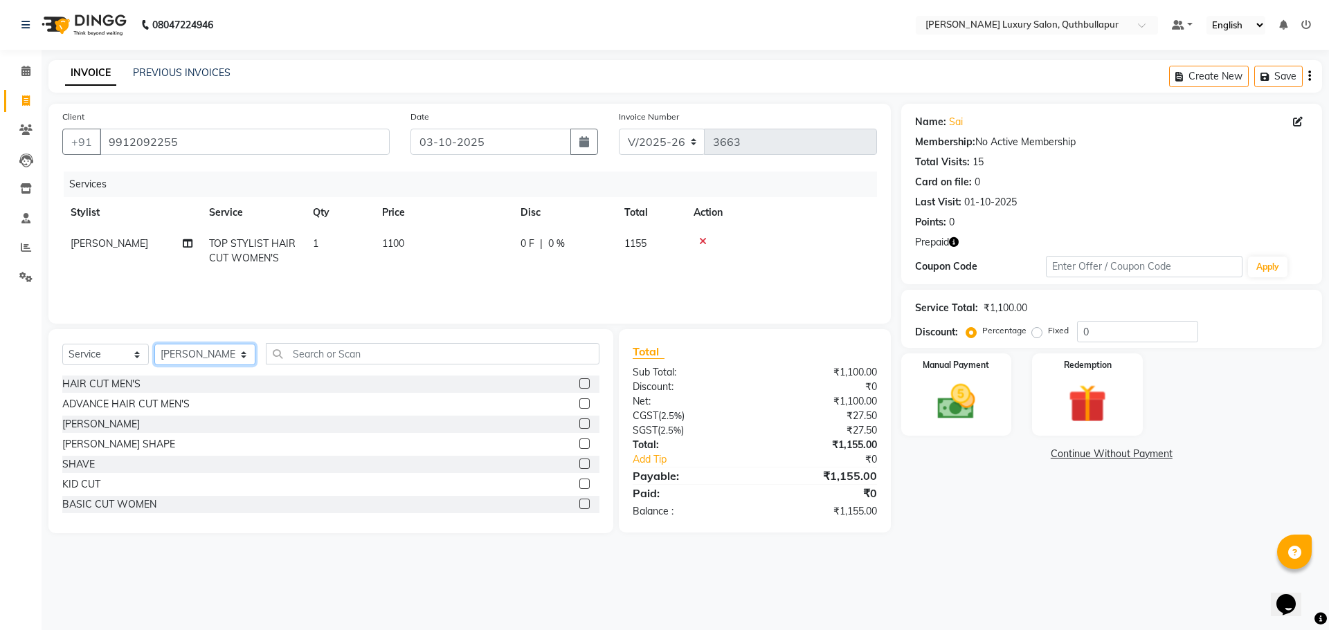
select select "59115"
click at [154, 344] on select "Select Stylist [PERSON_NAME] SHAKE AHON [PERSON_NAME] [PERSON_NAME] [PERSON_NAM…" at bounding box center [204, 354] width 101 height 21
click at [131, 388] on div "HAIR CUT MEN'S" at bounding box center [101, 384] width 78 height 15
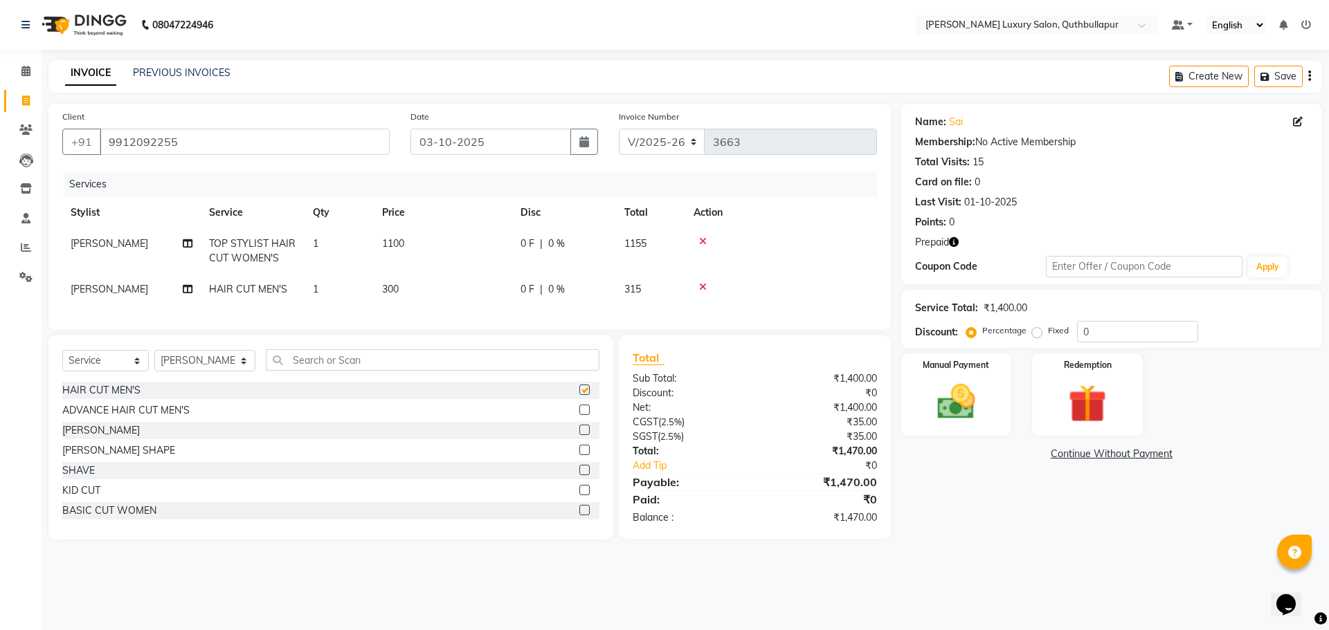
checkbox input "false"
click at [1093, 406] on img at bounding box center [1087, 403] width 64 height 49
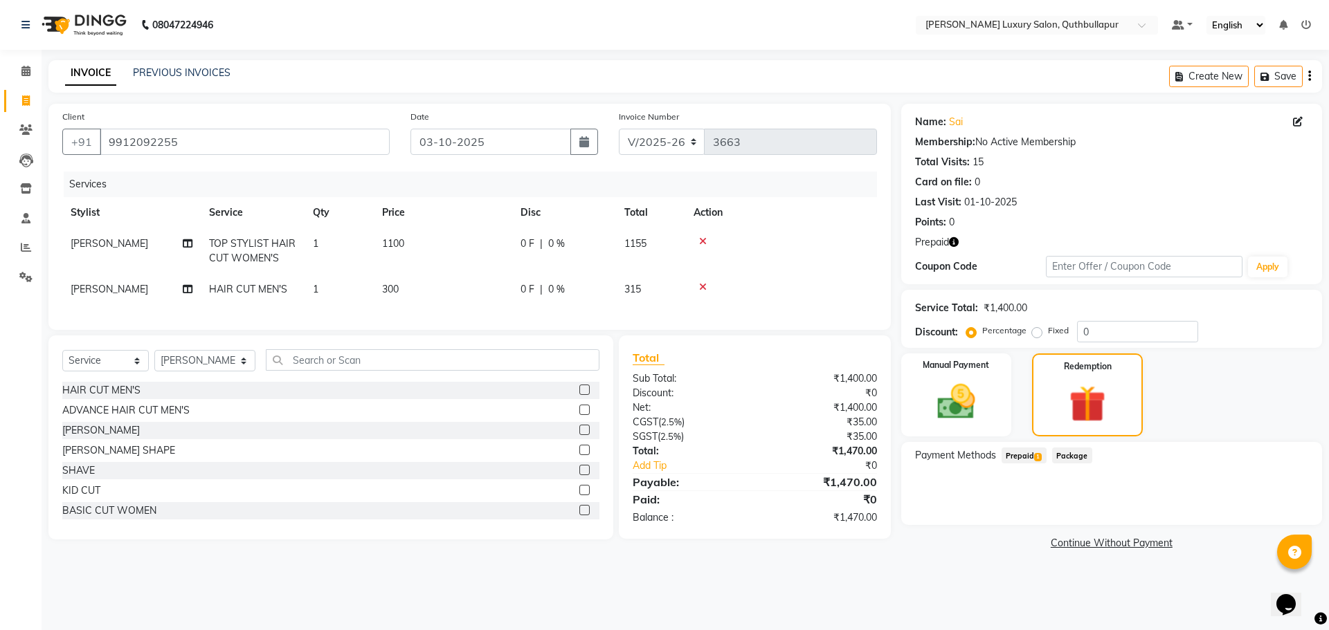
click at [1018, 457] on span "Prepaid 1" at bounding box center [1023, 456] width 45 height 16
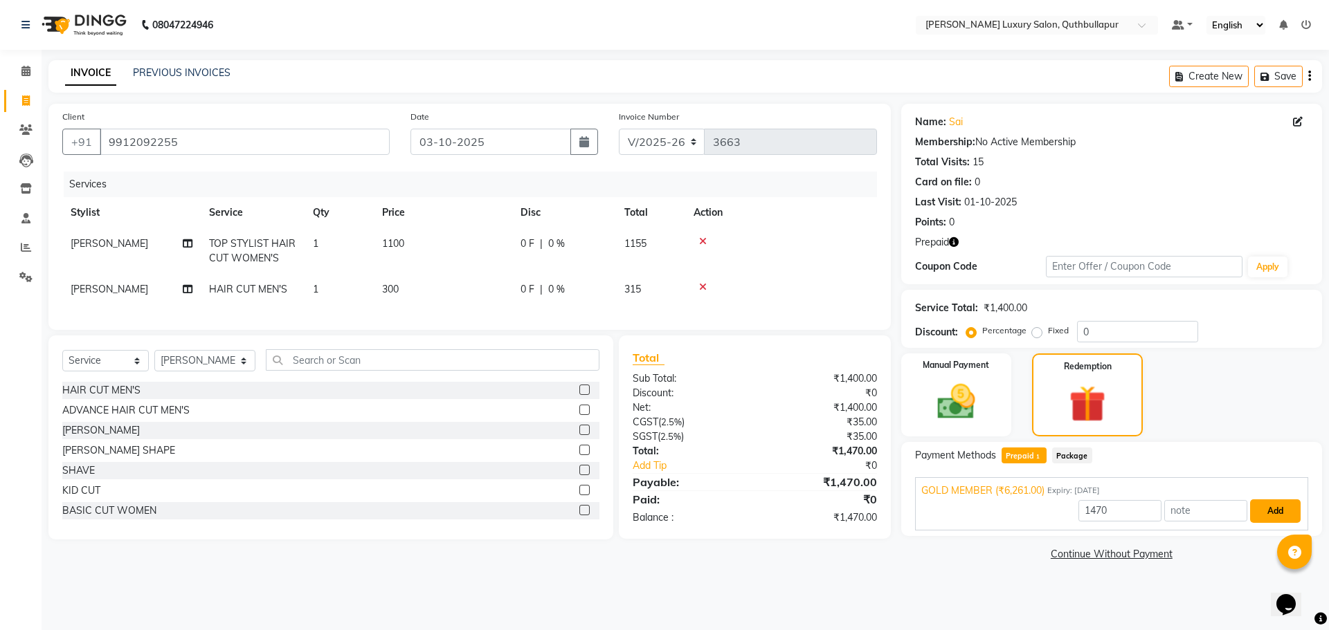
click at [1274, 511] on button "Add" at bounding box center [1275, 512] width 51 height 24
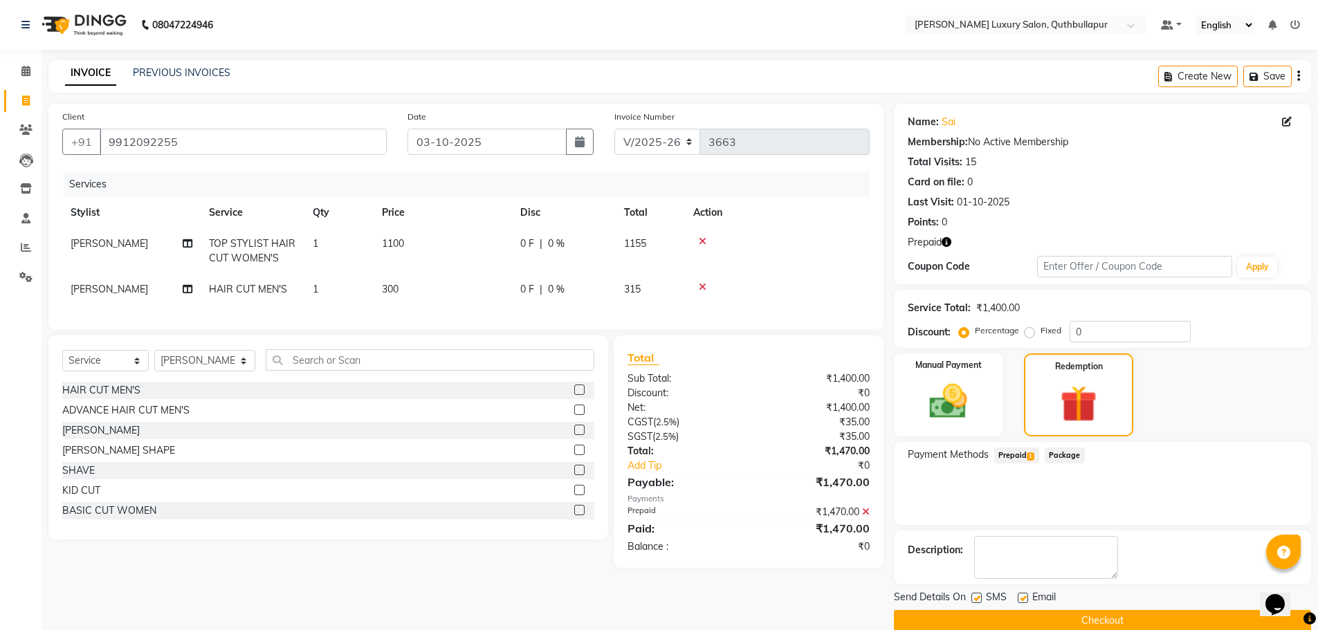
click at [1113, 621] on button "Checkout" at bounding box center [1102, 620] width 417 height 21
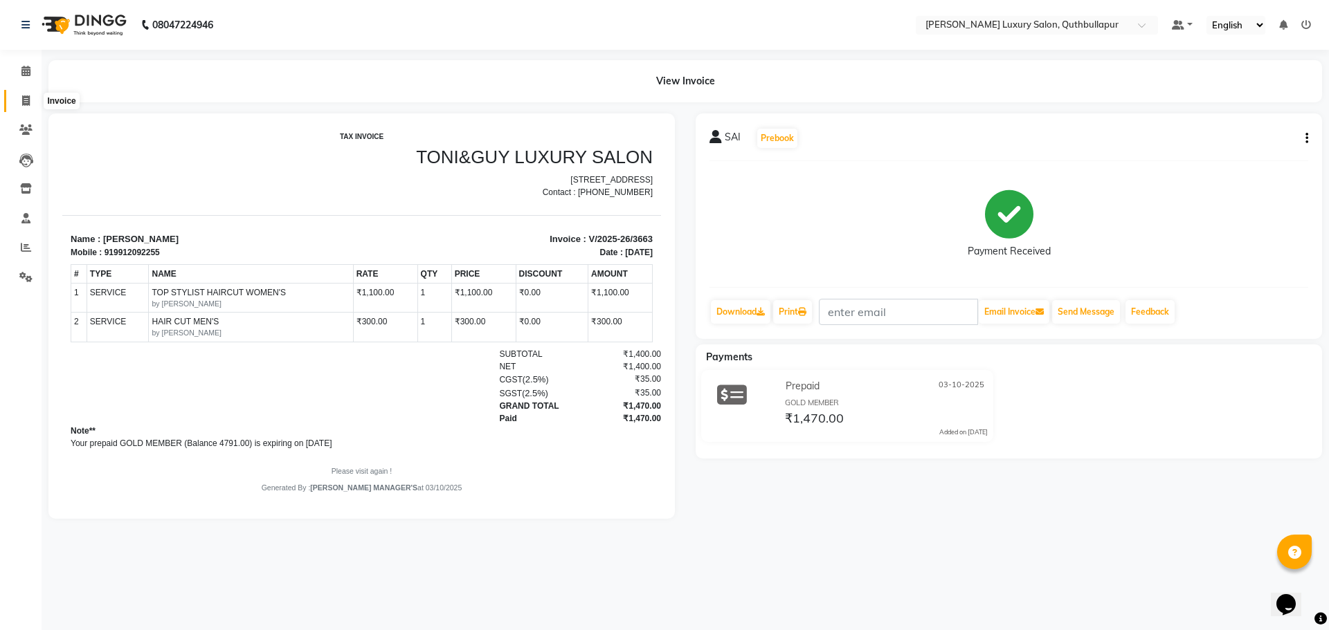
click at [25, 103] on icon at bounding box center [26, 100] width 8 height 10
select select "service"
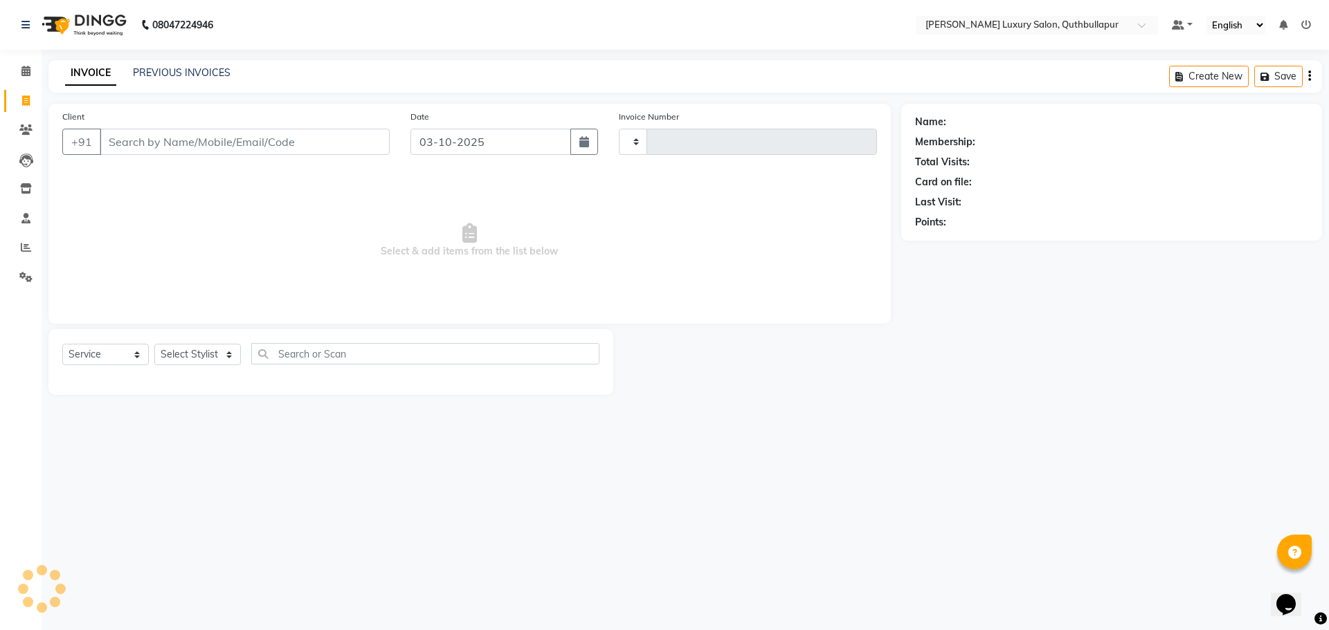
type input "3664"
select select "5816"
click at [163, 72] on link "PREVIOUS INVOICES" at bounding box center [182, 72] width 98 height 12
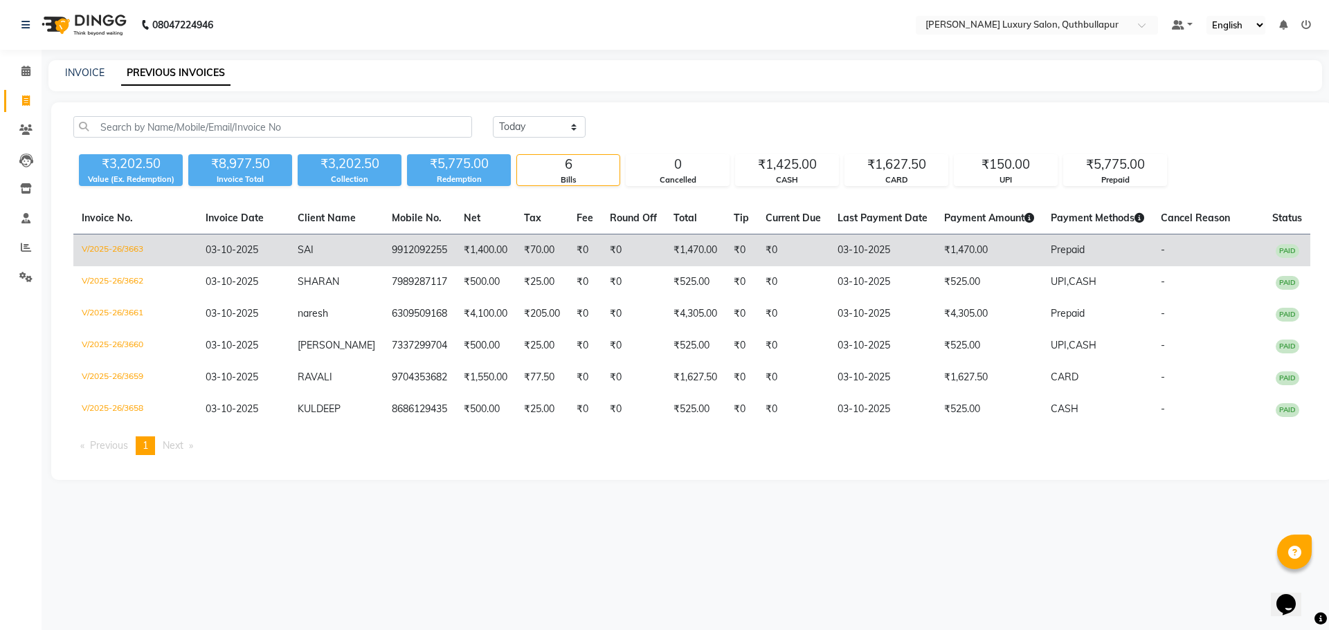
click at [299, 255] on td "SAI" at bounding box center [336, 251] width 94 height 33
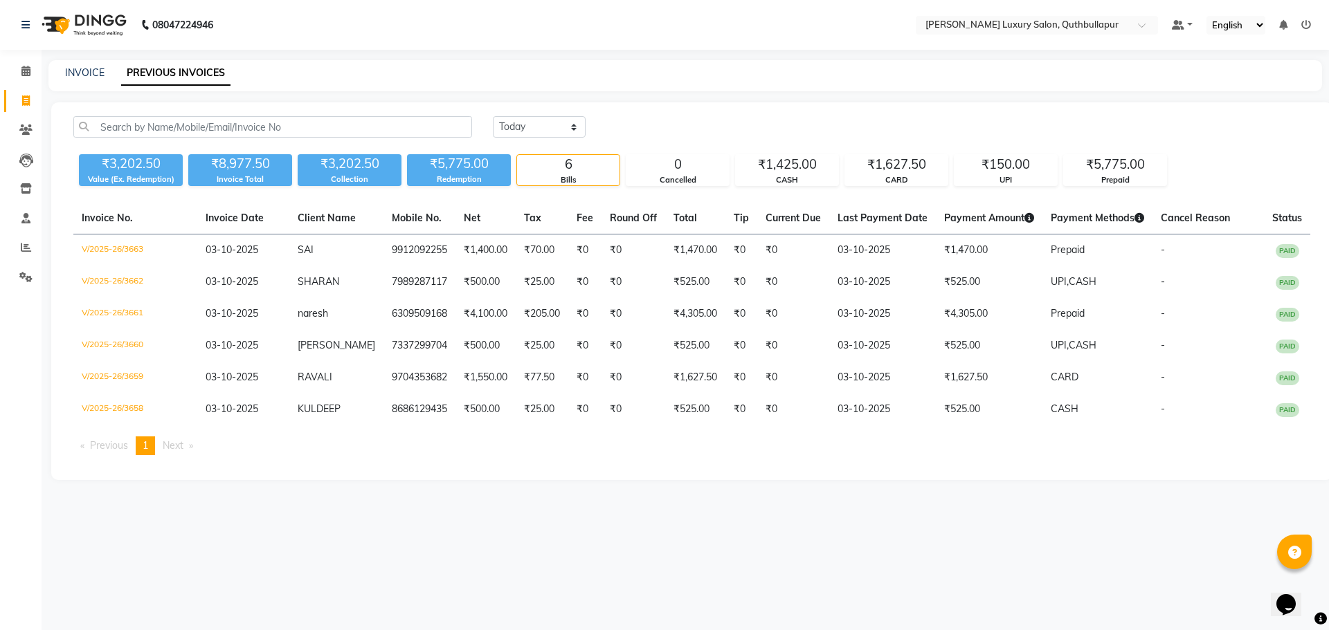
click at [834, 622] on div "08047224946 Select Location × Toni&guy Luxury Salon, Quthbullapur Default Panel…" at bounding box center [664, 315] width 1329 height 630
click at [73, 79] on div "INVOICE" at bounding box center [84, 73] width 39 height 15
click at [79, 77] on link "INVOICE" at bounding box center [84, 72] width 39 height 12
select select "service"
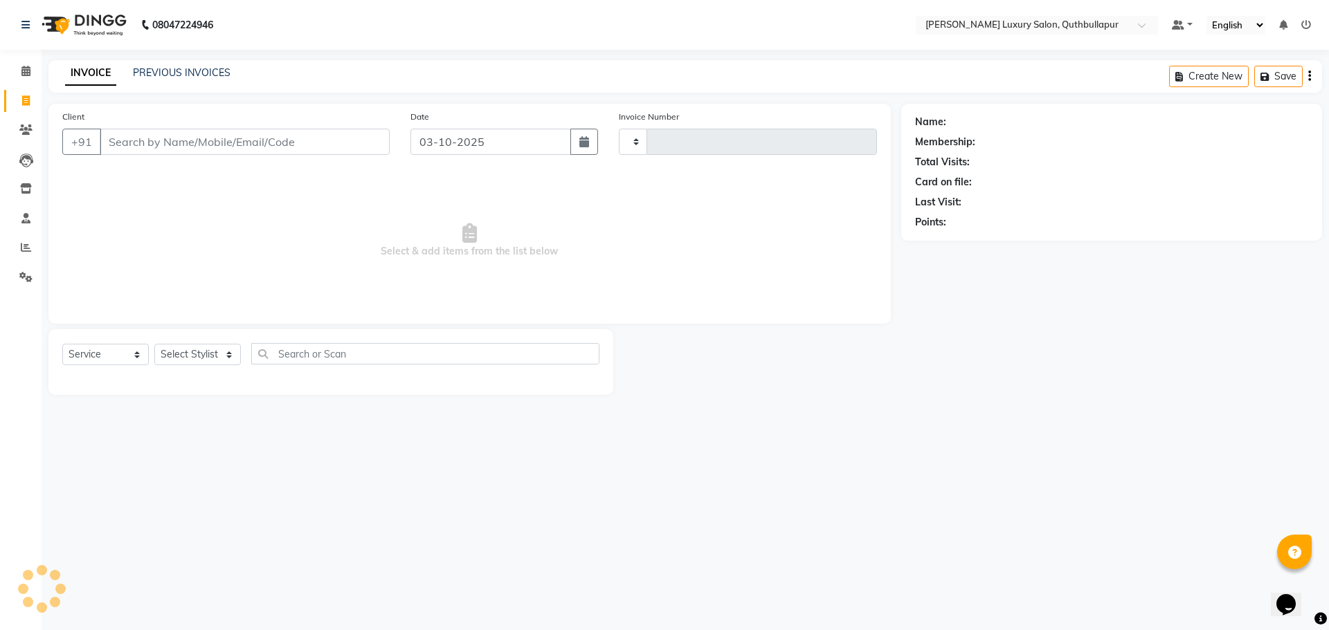
type input "3664"
select select "5816"
click at [190, 355] on select "Select Stylist [PERSON_NAME] SHAKE AHON [PERSON_NAME] [PERSON_NAME] [PERSON_NAM…" at bounding box center [204, 354] width 101 height 21
select select "79363"
click at [154, 344] on select "Select Stylist [PERSON_NAME] SHAKE AHON [PERSON_NAME] [PERSON_NAME] [PERSON_NAM…" at bounding box center [204, 354] width 101 height 21
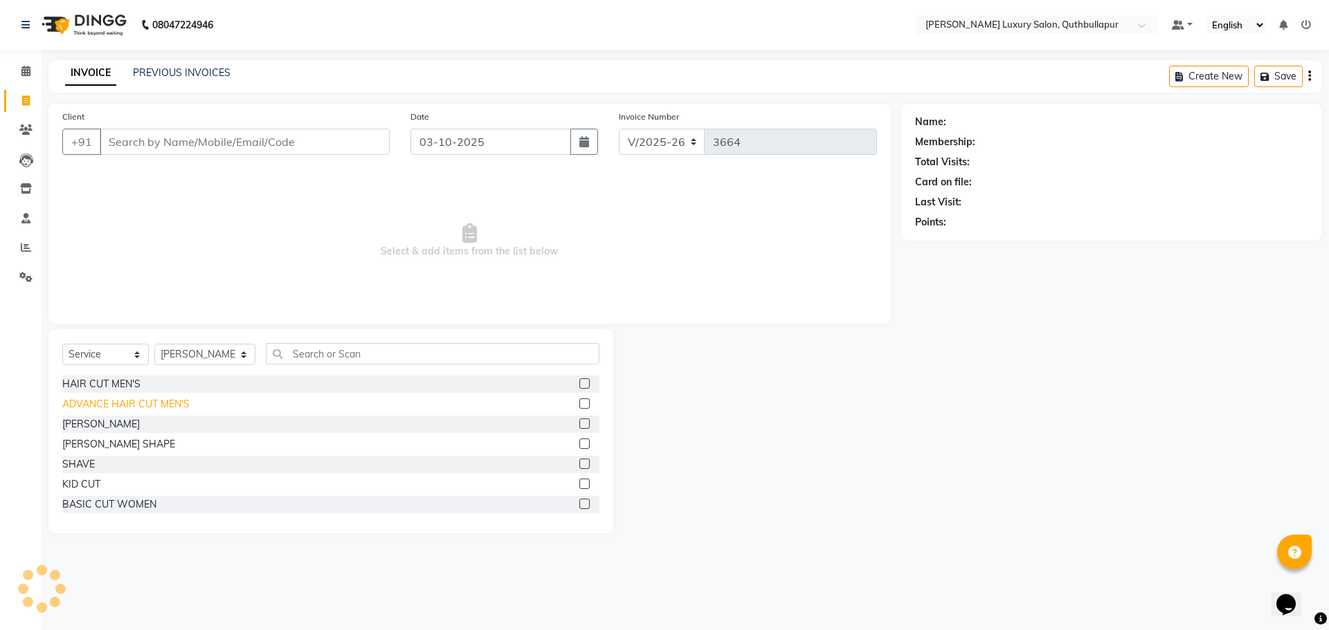
click at [104, 398] on div "ADVANCE HAIR CUT MEN'S" at bounding box center [125, 404] width 127 height 15
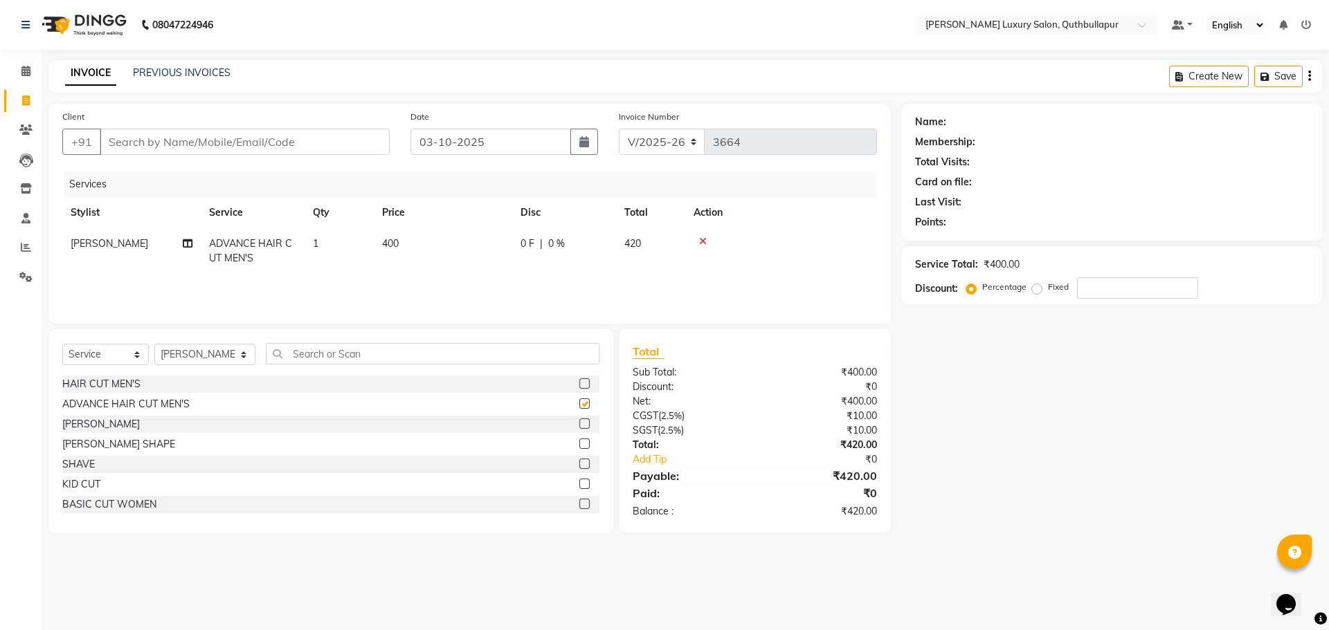
checkbox input "false"
click at [79, 442] on div "[PERSON_NAME] SHAPE" at bounding box center [118, 444] width 113 height 15
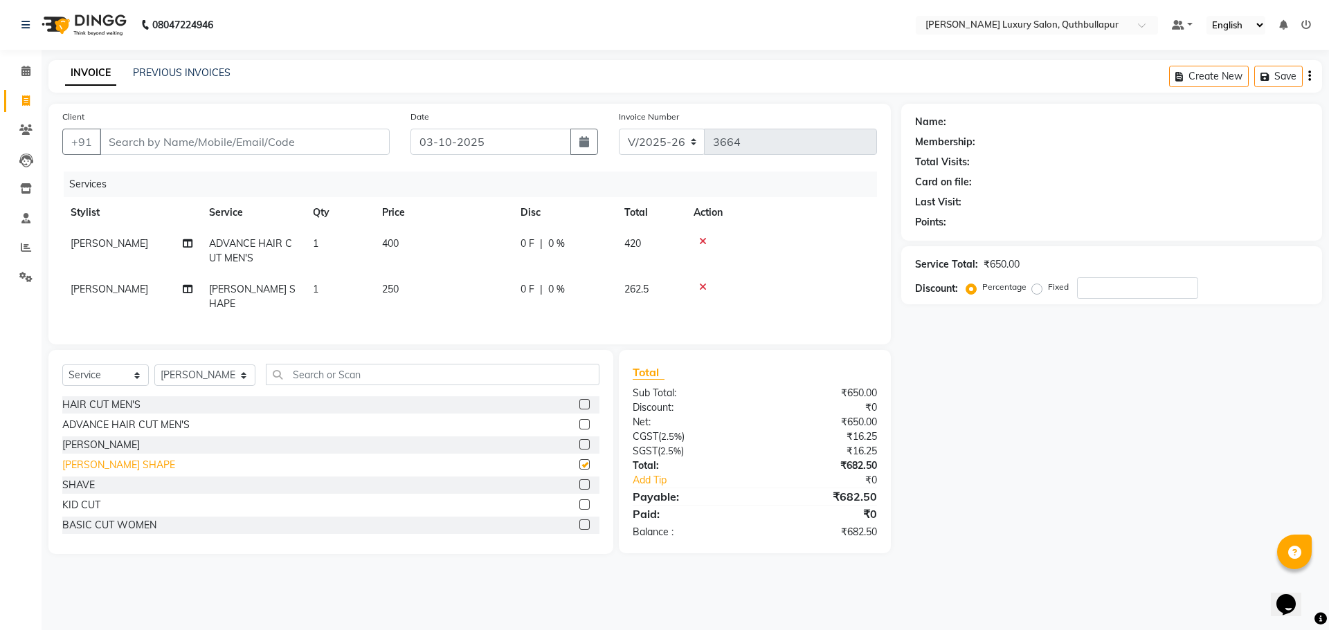
checkbox input "false"
click at [223, 127] on div "Client +91" at bounding box center [226, 137] width 348 height 57
click at [220, 135] on input "Client" at bounding box center [245, 142] width 290 height 26
type input "9"
type input "0"
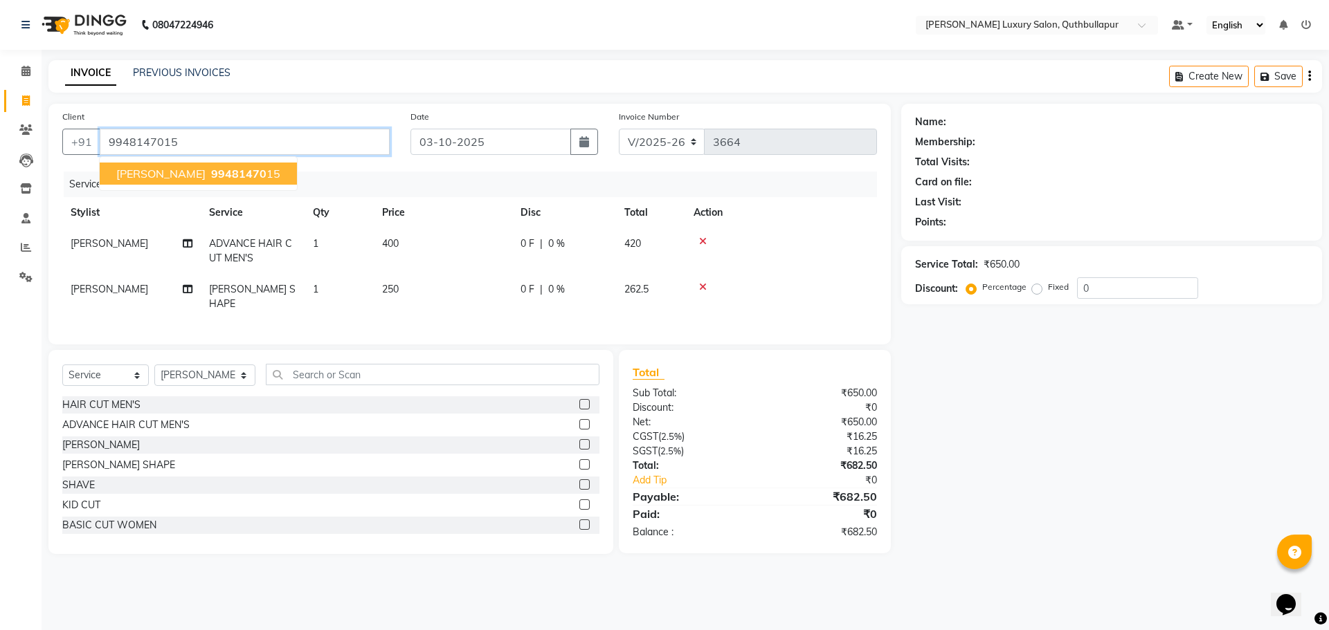
type input "9948147015"
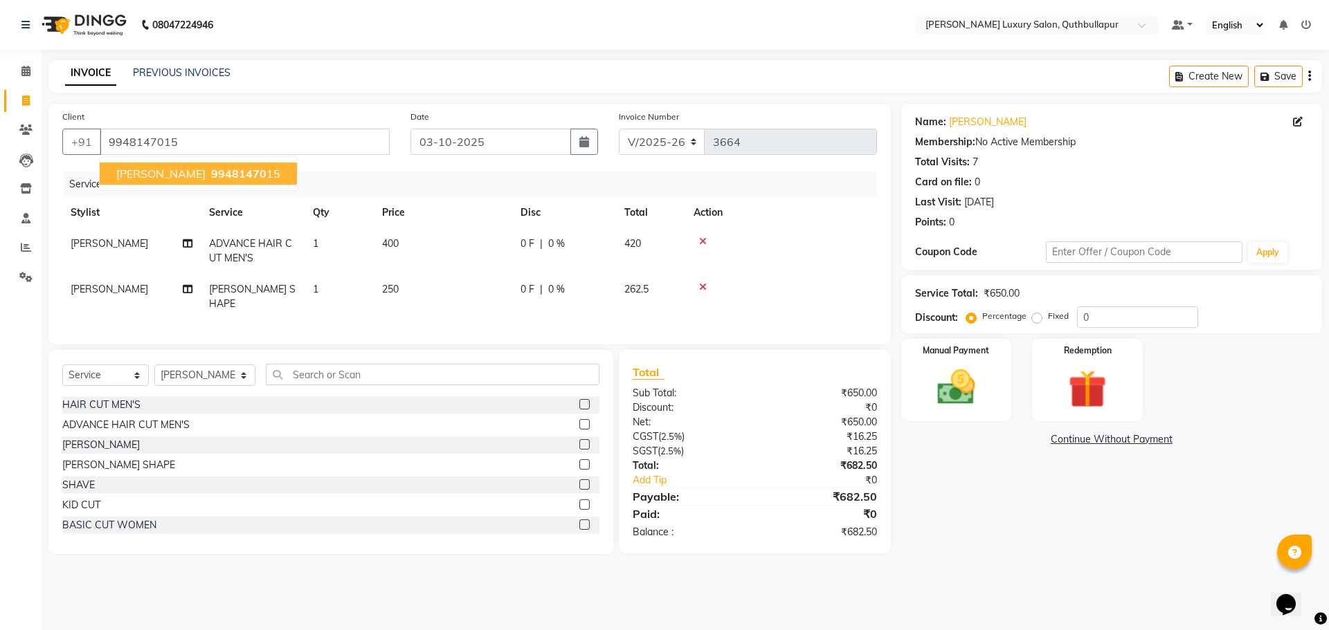
click at [174, 170] on span "[PERSON_NAME]" at bounding box center [160, 174] width 89 height 14
click at [924, 374] on img at bounding box center [956, 388] width 64 height 46
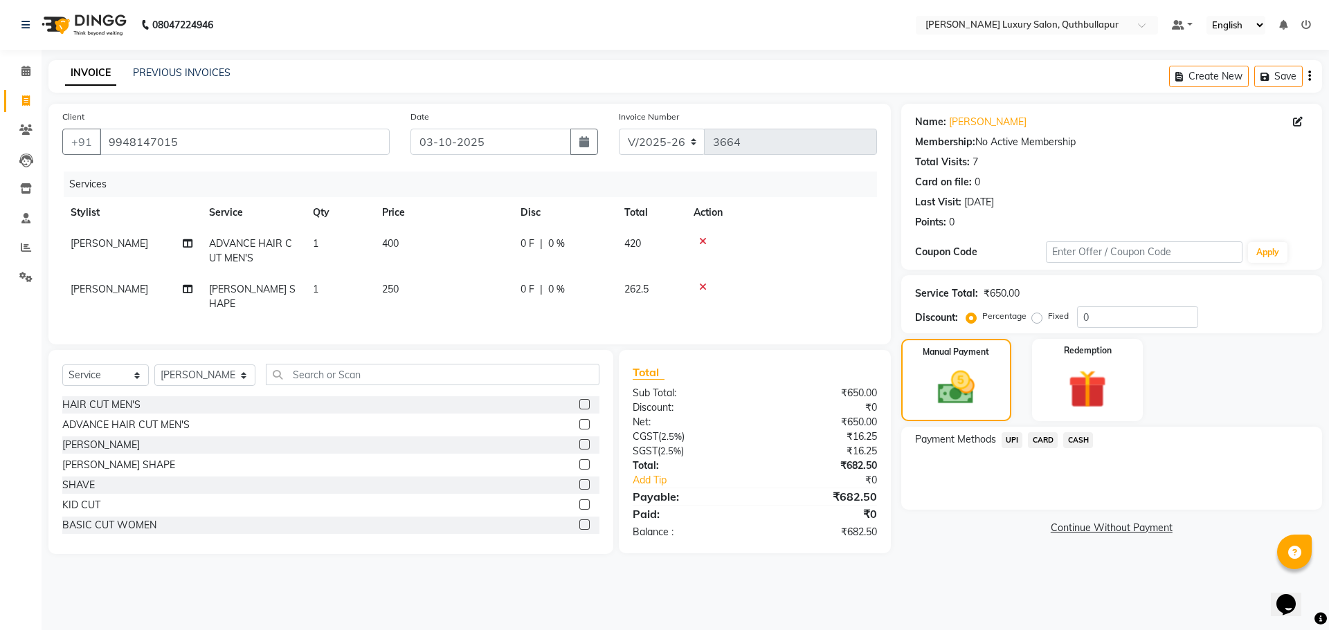
click at [1012, 442] on span "UPI" at bounding box center [1011, 440] width 21 height 16
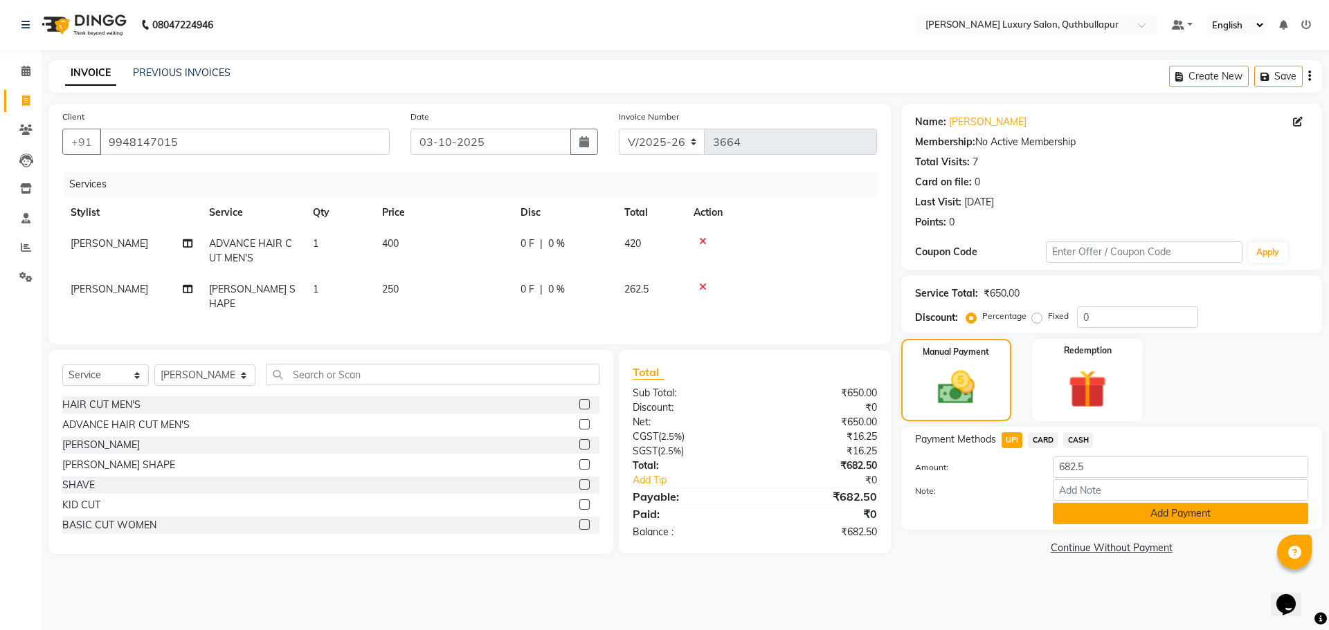
click at [1196, 518] on button "Add Payment" at bounding box center [1180, 513] width 255 height 21
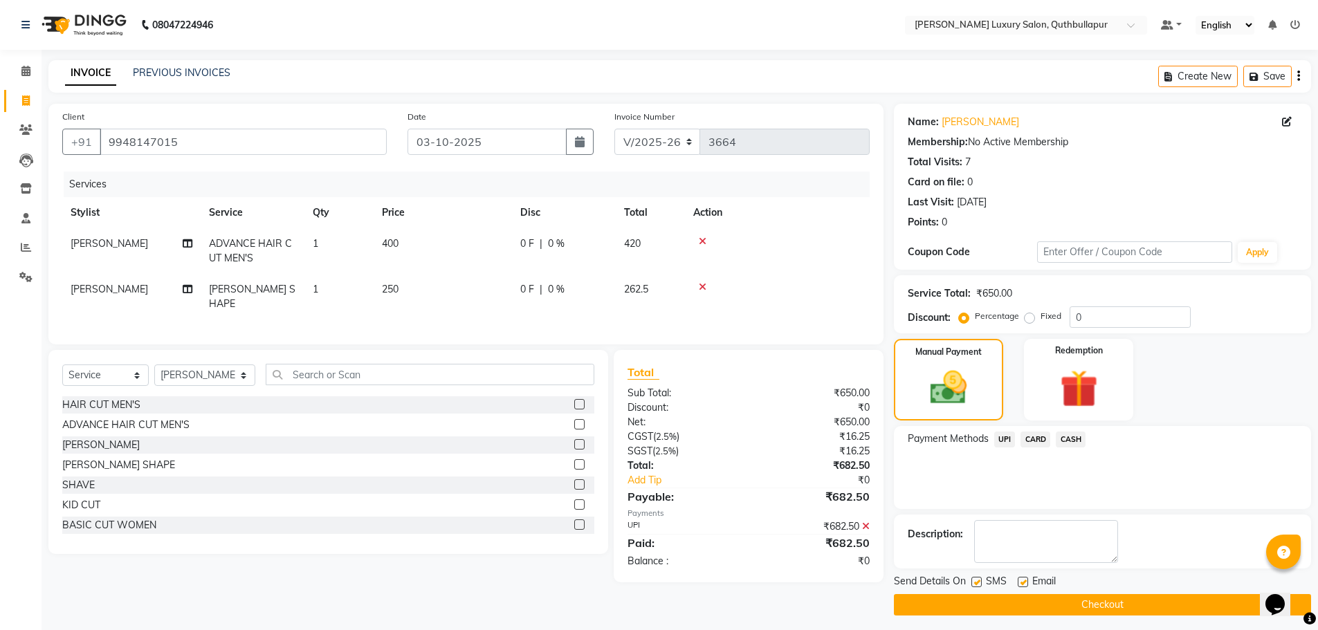
click at [1158, 599] on button "Checkout" at bounding box center [1102, 604] width 417 height 21
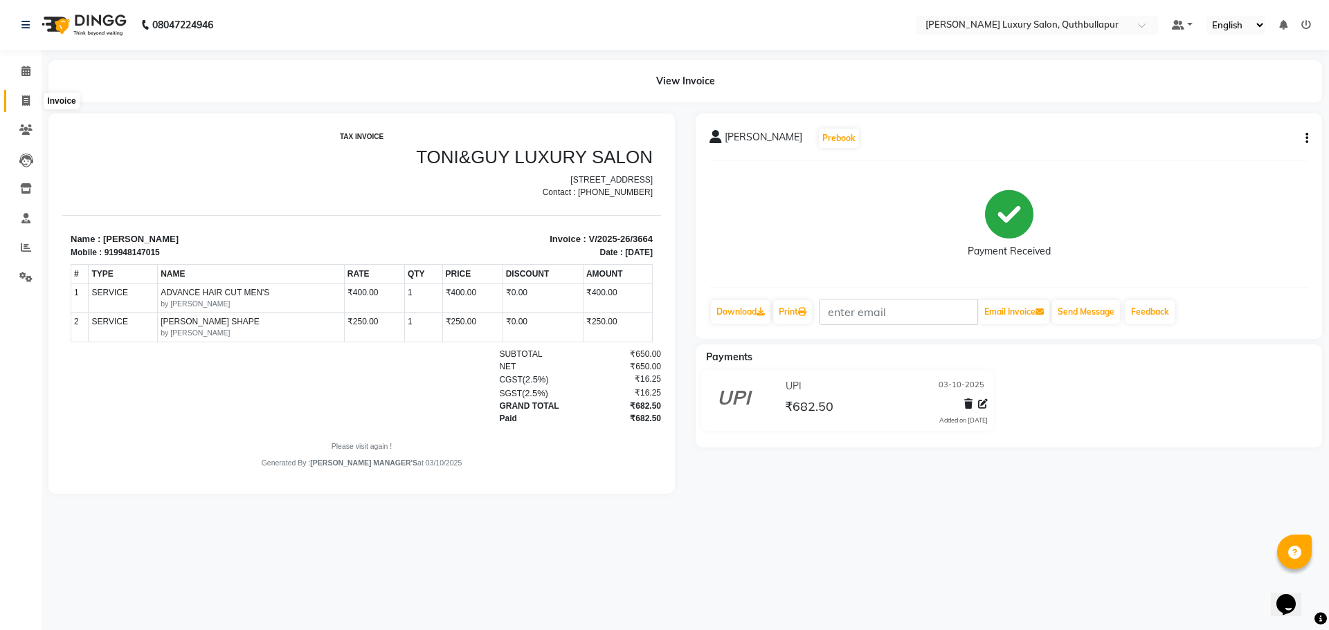
click at [19, 103] on span at bounding box center [26, 101] width 24 height 16
select select "5816"
select select "service"
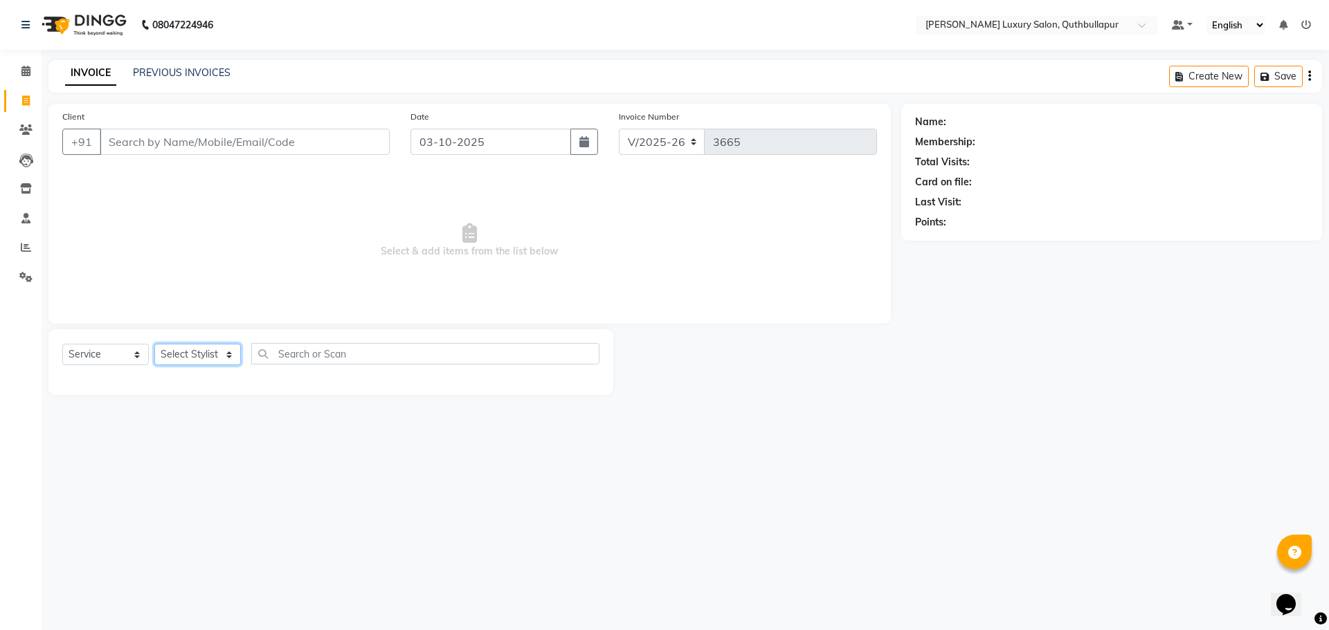
click at [222, 357] on select "Select Stylist" at bounding box center [197, 354] width 86 height 21
select select "75082"
click at [154, 344] on select "Select Stylist [PERSON_NAME] SHAKE AHON [PERSON_NAME] [PERSON_NAME] [PERSON_NAM…" at bounding box center [204, 354] width 101 height 21
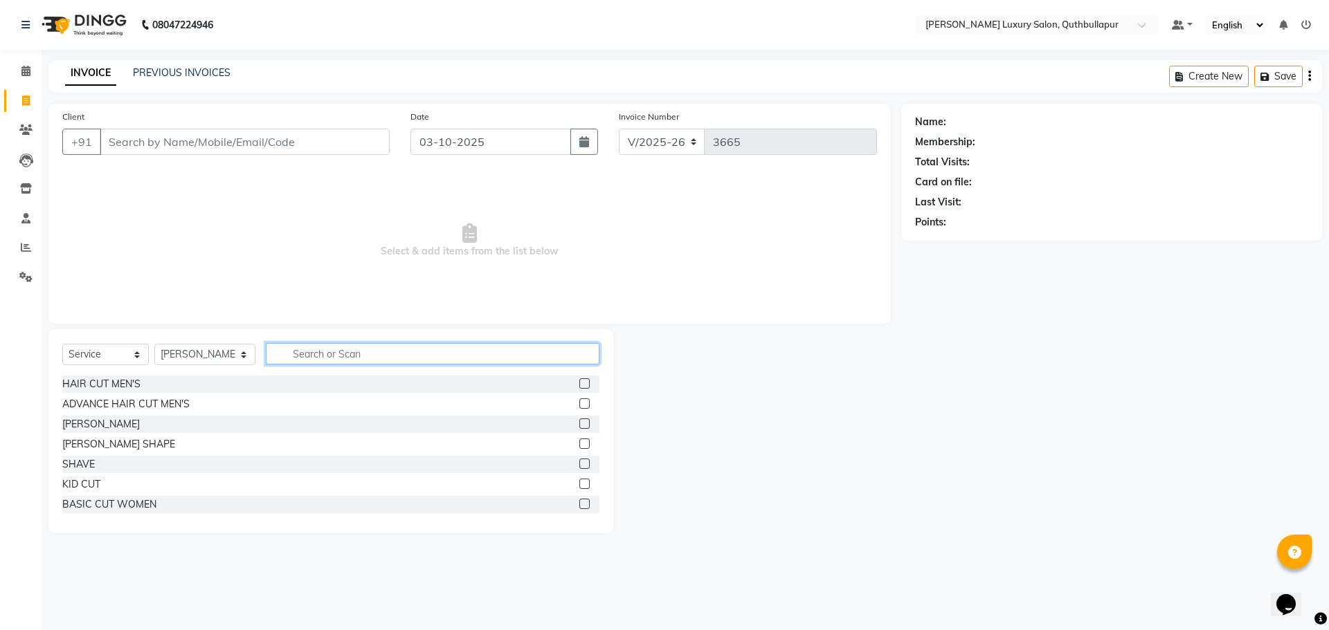
click at [406, 360] on input "text" at bounding box center [433, 353] width 334 height 21
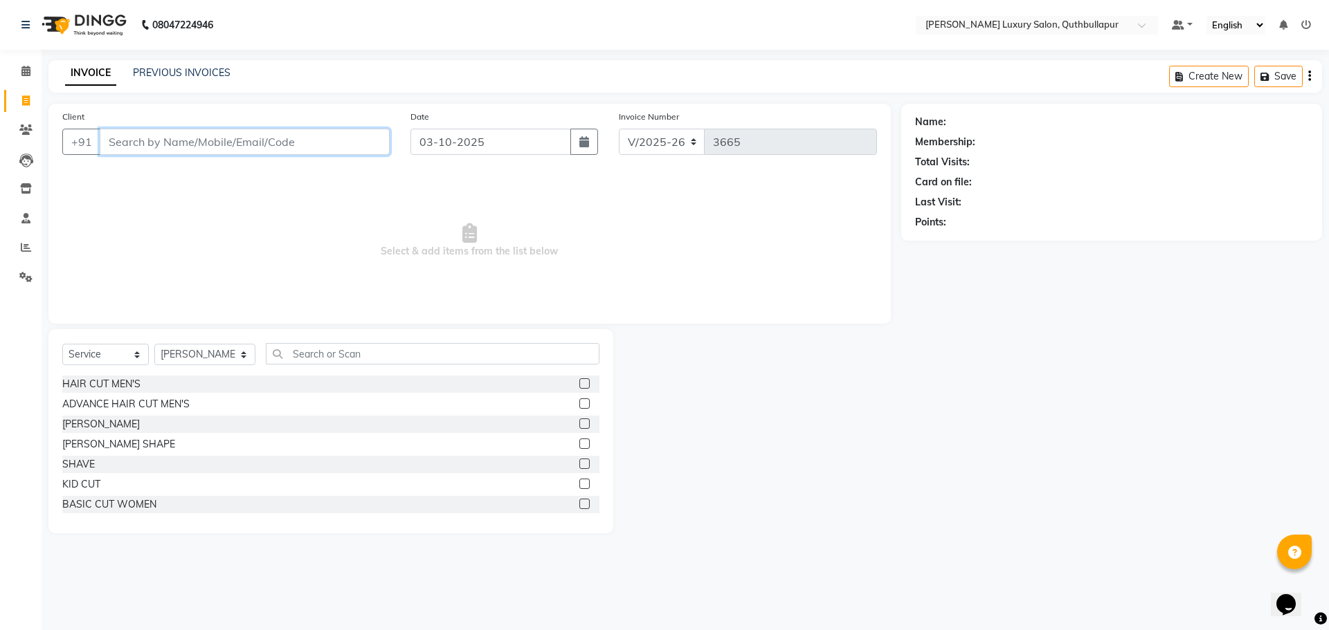
click at [282, 145] on input "Client" at bounding box center [245, 142] width 290 height 26
type input "9948921666"
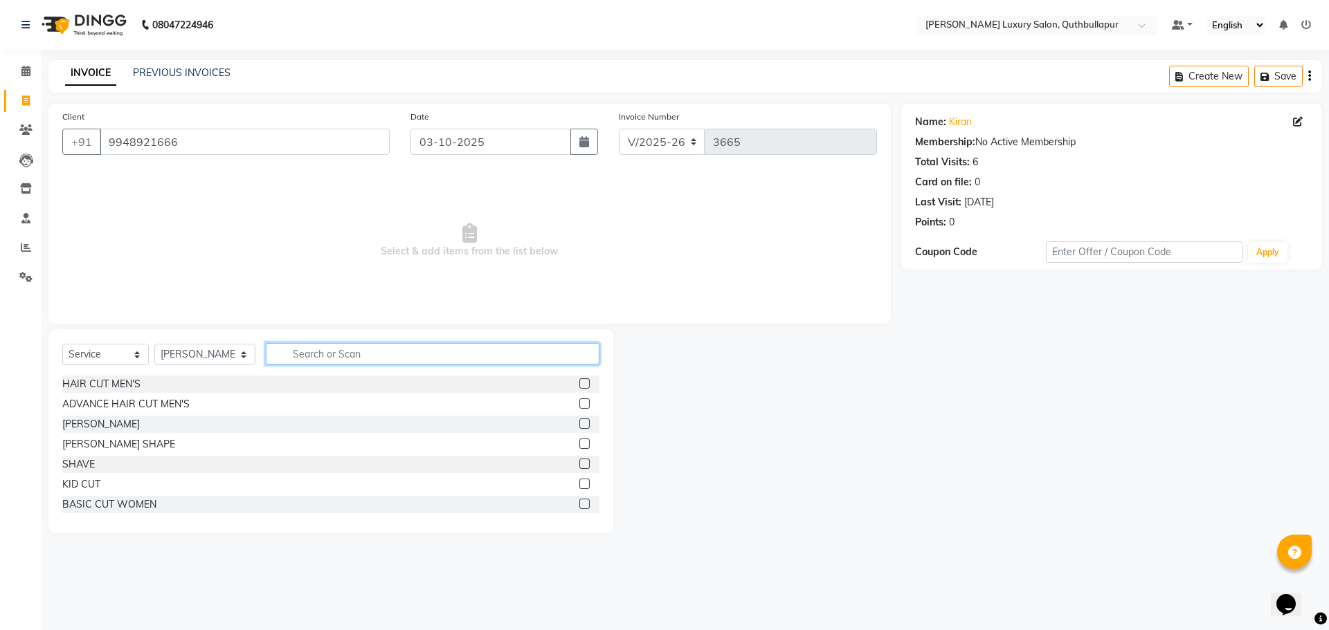
click at [317, 358] on input "text" at bounding box center [433, 353] width 334 height 21
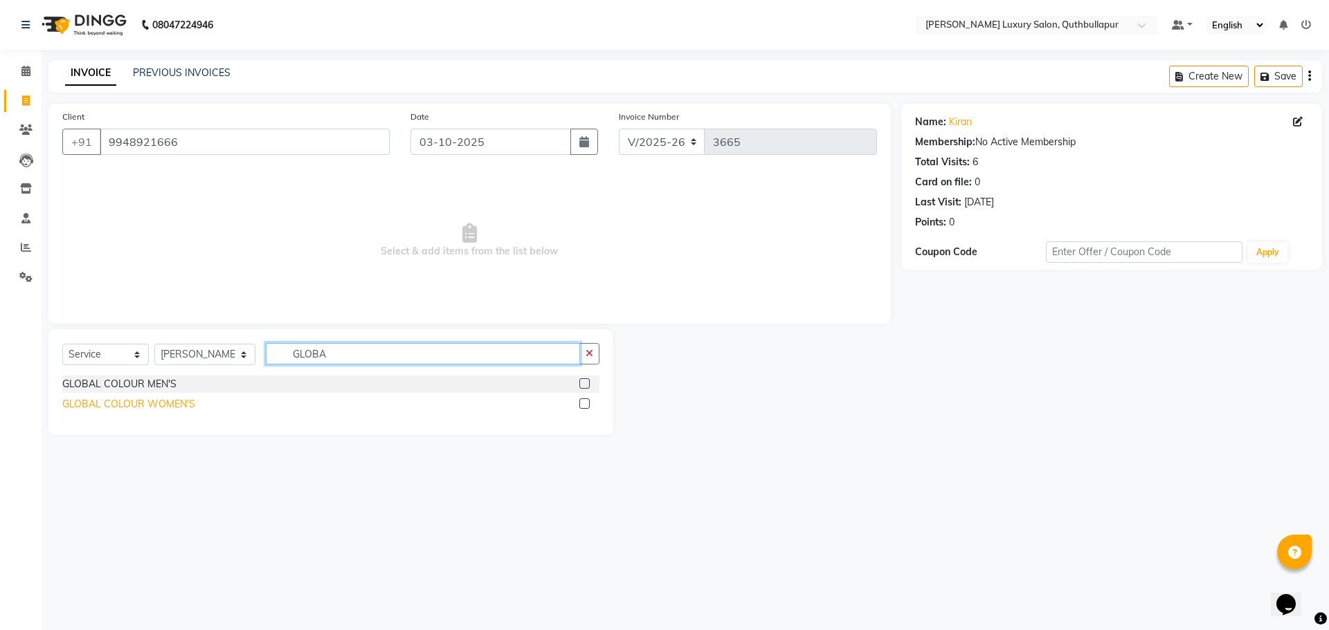
type input "GLOBA"
click at [169, 405] on div "GLOBAL COLOUR WOMEN'S" at bounding box center [128, 404] width 133 height 15
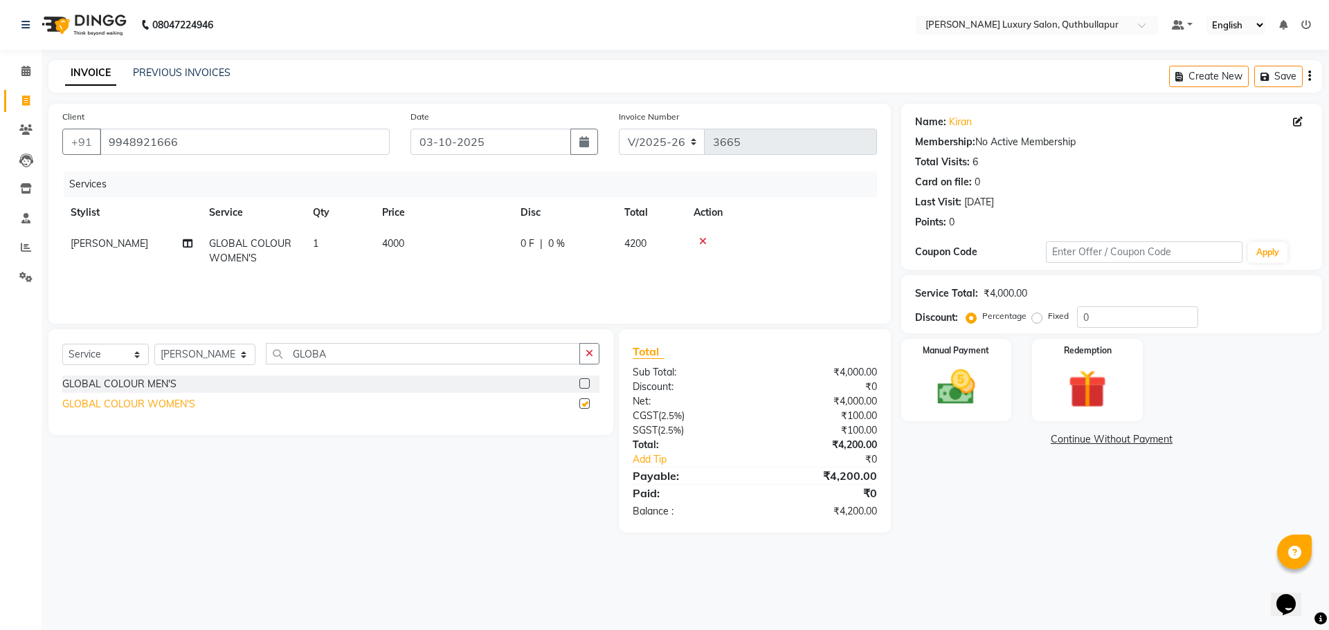
checkbox input "false"
click at [591, 358] on icon "button" at bounding box center [589, 354] width 8 height 10
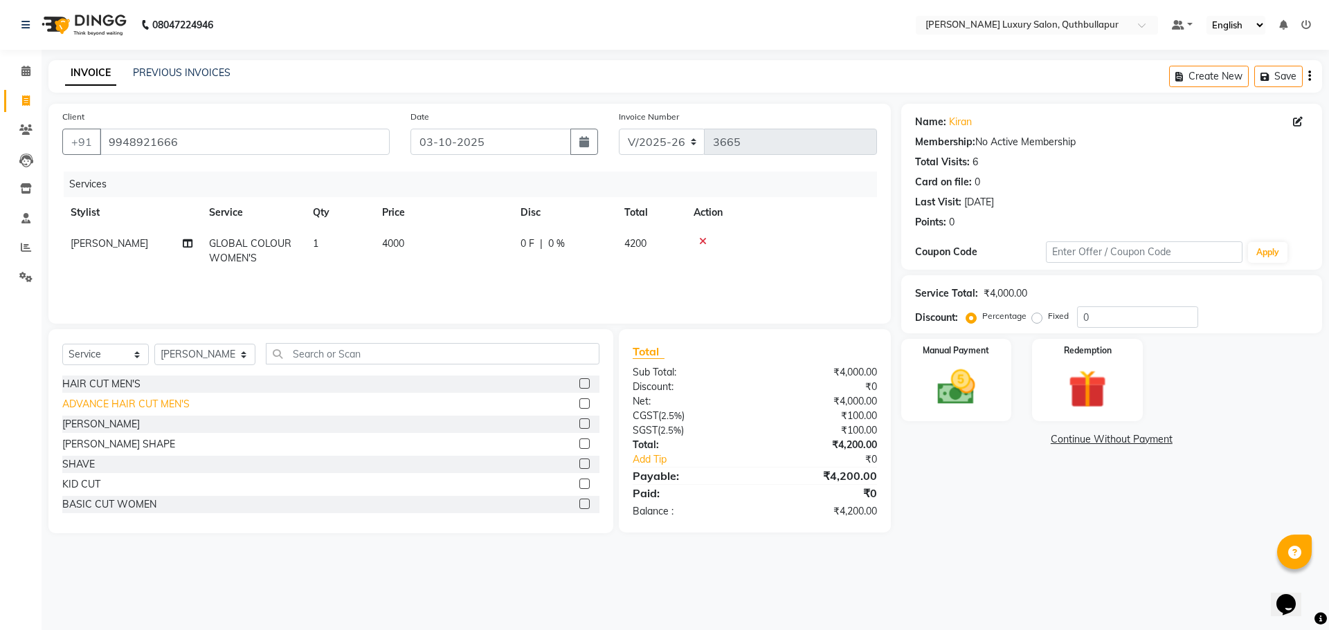
click at [149, 407] on div "ADVANCE HAIR CUT MEN'S" at bounding box center [125, 404] width 127 height 15
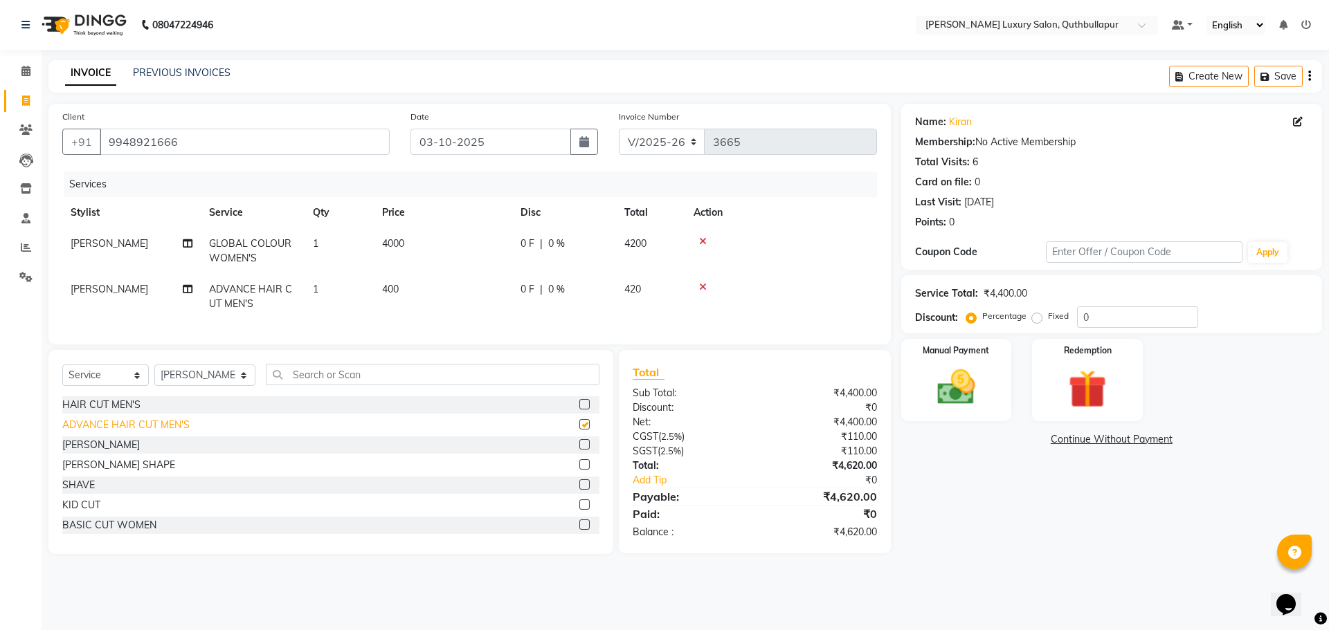
checkbox input "false"
click at [98, 473] on div "[PERSON_NAME] SHAPE" at bounding box center [118, 465] width 113 height 15
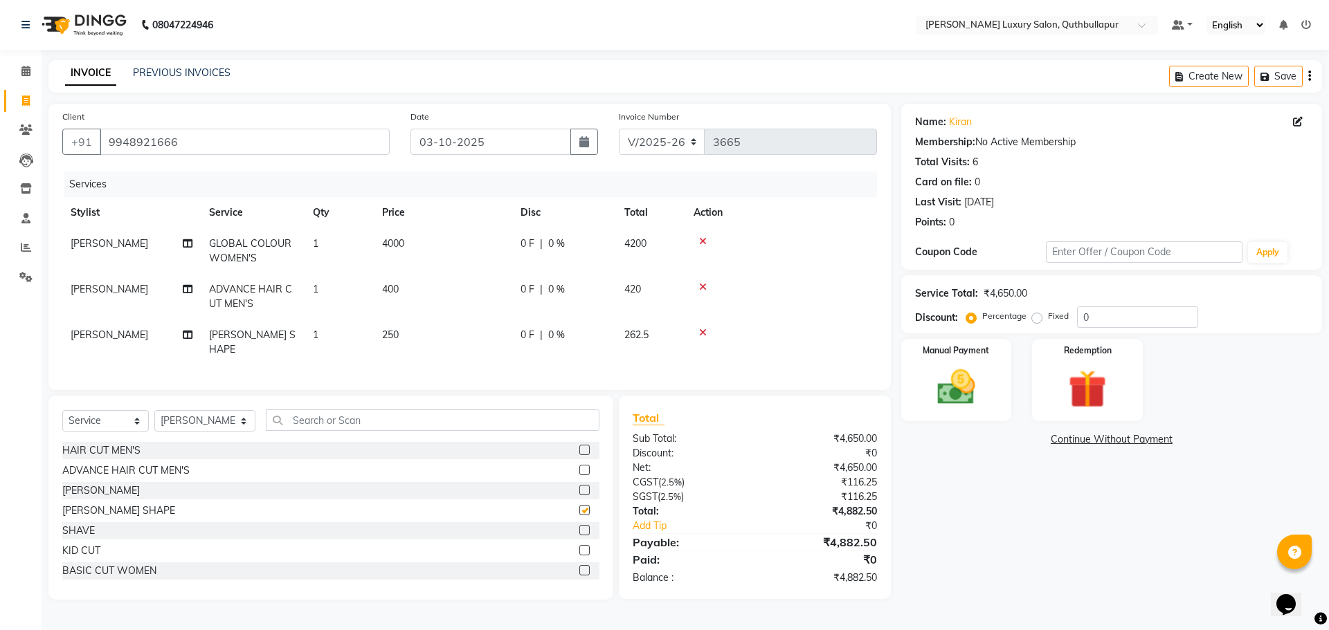
checkbox input "false"
click at [702, 239] on icon at bounding box center [703, 242] width 8 height 10
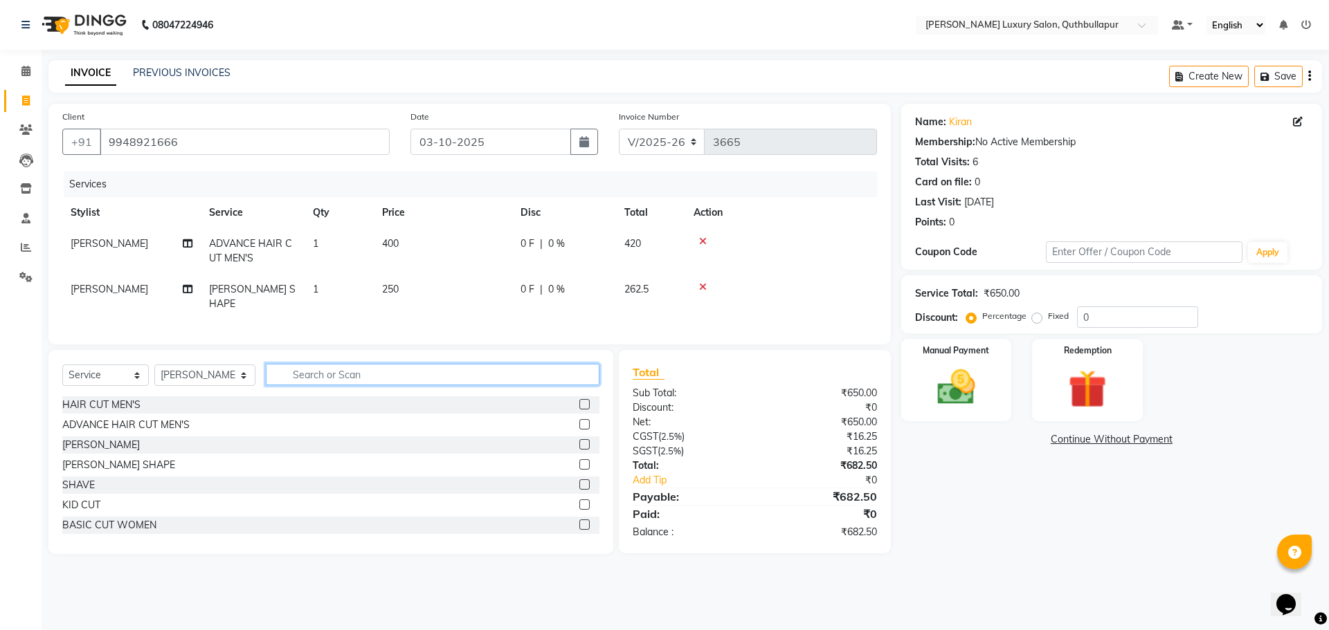
click at [535, 370] on input "text" at bounding box center [433, 374] width 334 height 21
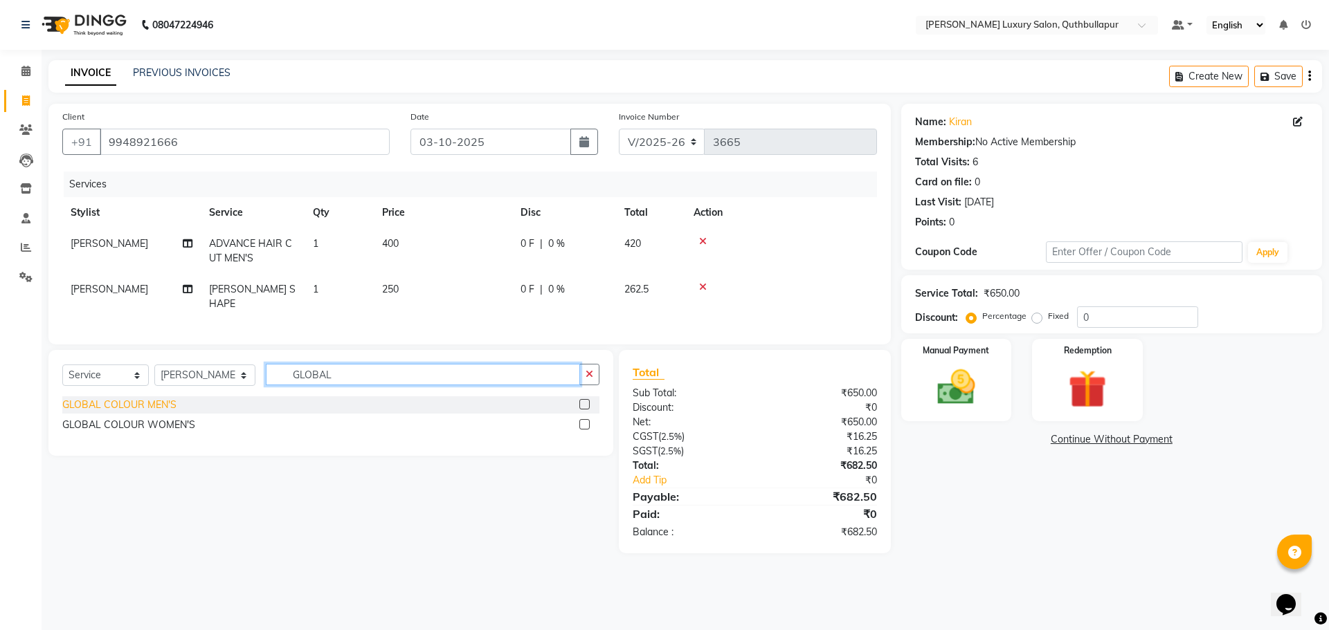
type input "GLOBAL"
click at [164, 401] on div "GLOBAL COLOUR MEN'S" at bounding box center [119, 405] width 114 height 15
checkbox input "false"
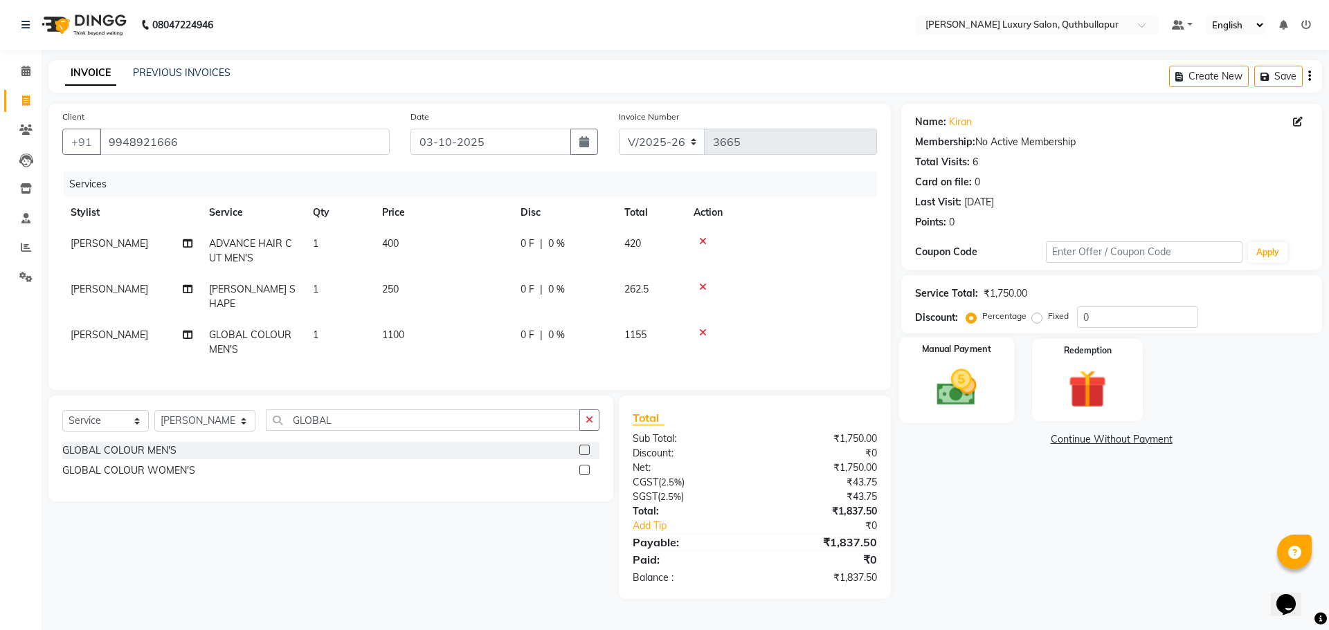
click at [983, 390] on img at bounding box center [956, 388] width 64 height 46
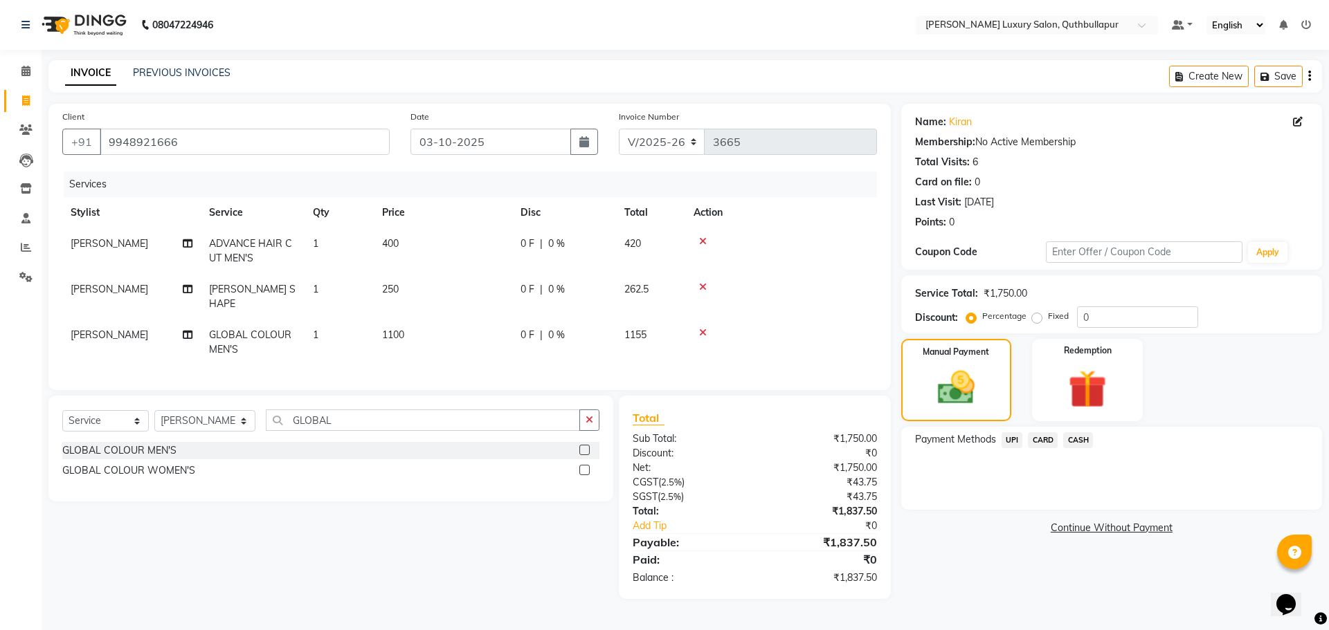
click at [1010, 435] on span "UPI" at bounding box center [1011, 440] width 21 height 16
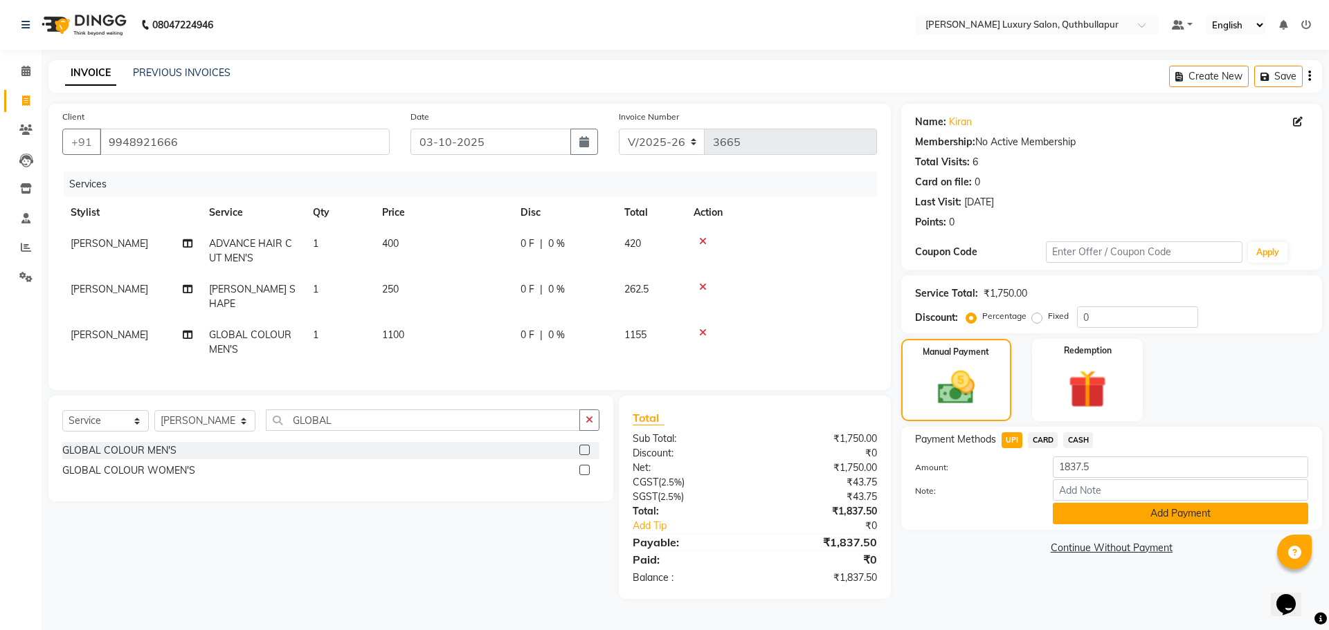
click at [1095, 510] on button "Add Payment" at bounding box center [1180, 513] width 255 height 21
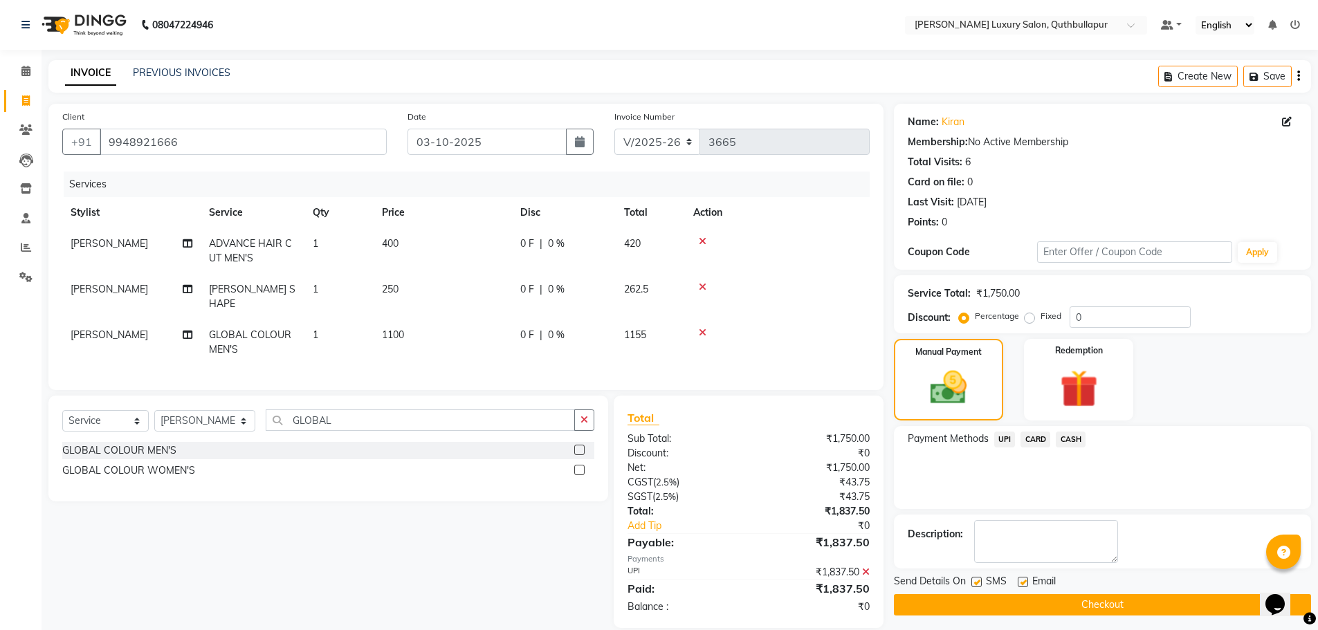
click at [1127, 601] on button "Checkout" at bounding box center [1102, 604] width 417 height 21
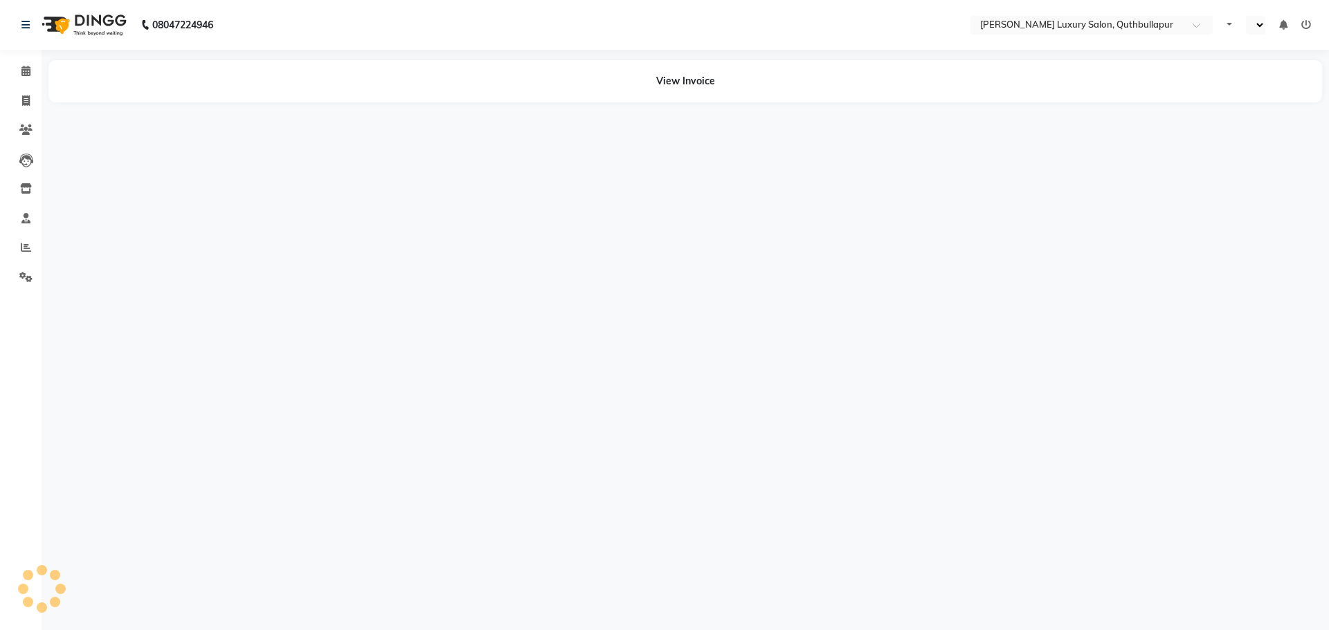
select select "en"
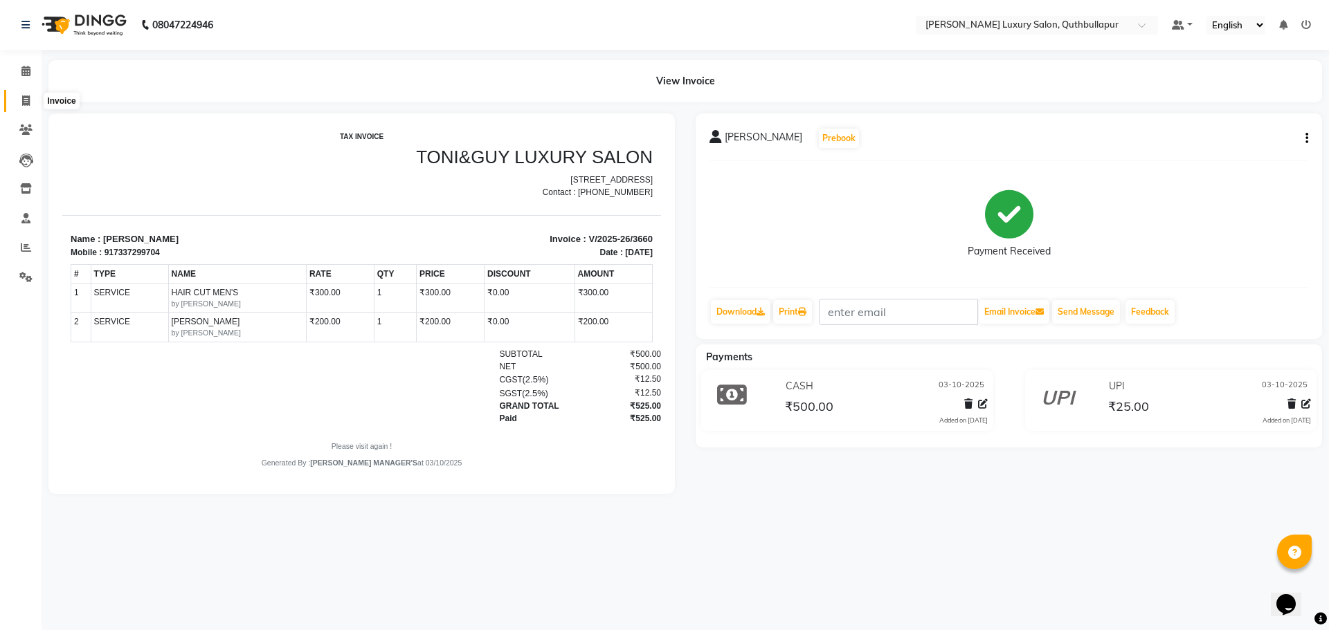
click at [28, 99] on icon at bounding box center [26, 100] width 8 height 10
select select "service"
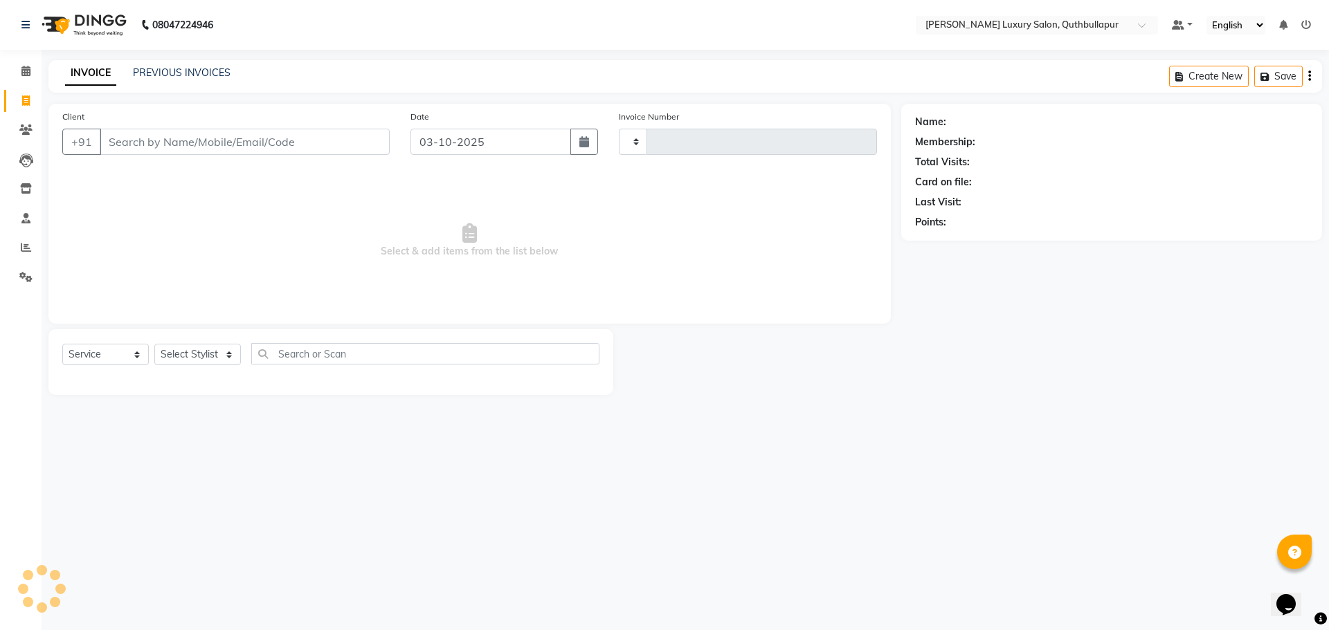
type input "3662"
select select "5816"
click at [132, 145] on input "Client" at bounding box center [245, 142] width 290 height 26
click at [113, 145] on input "Client" at bounding box center [245, 142] width 290 height 26
click at [162, 354] on select "Select Stylist [PERSON_NAME] SHAKE AHON [PERSON_NAME] [PERSON_NAME] [PERSON_NAM…" at bounding box center [204, 354] width 101 height 21
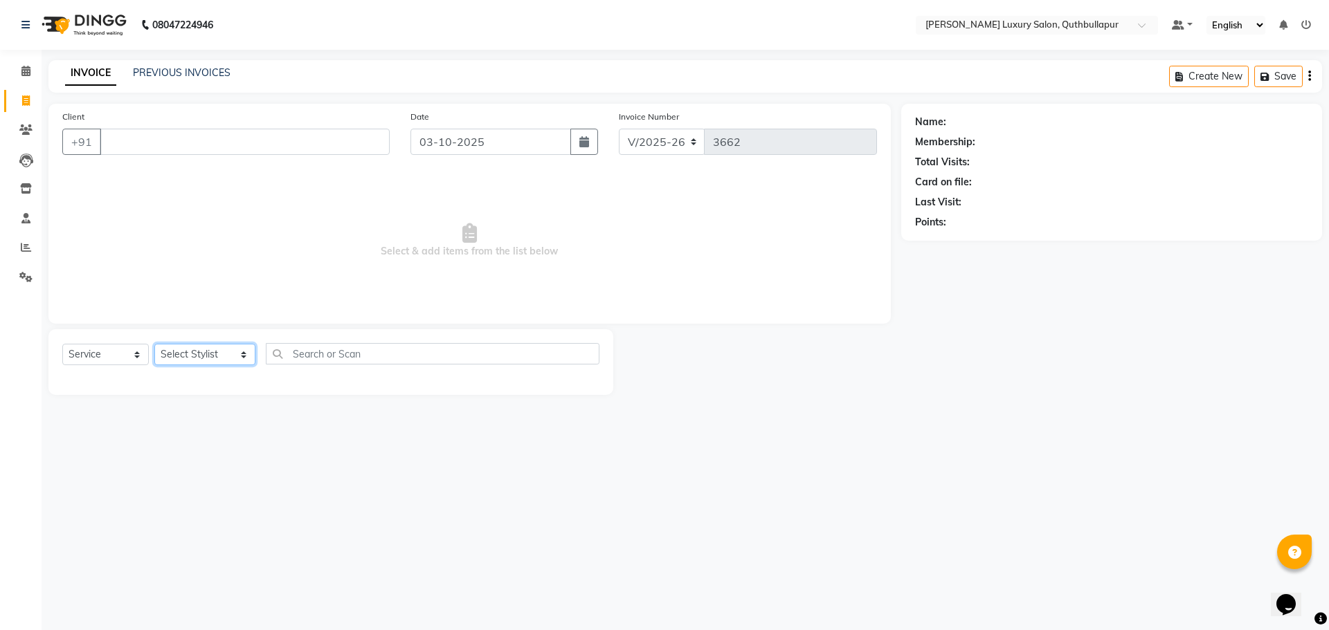
select select "59116"
click at [154, 344] on select "Select Stylist [PERSON_NAME] SHAKE AHON [PERSON_NAME] [PERSON_NAME] [PERSON_NAM…" at bounding box center [204, 354] width 101 height 21
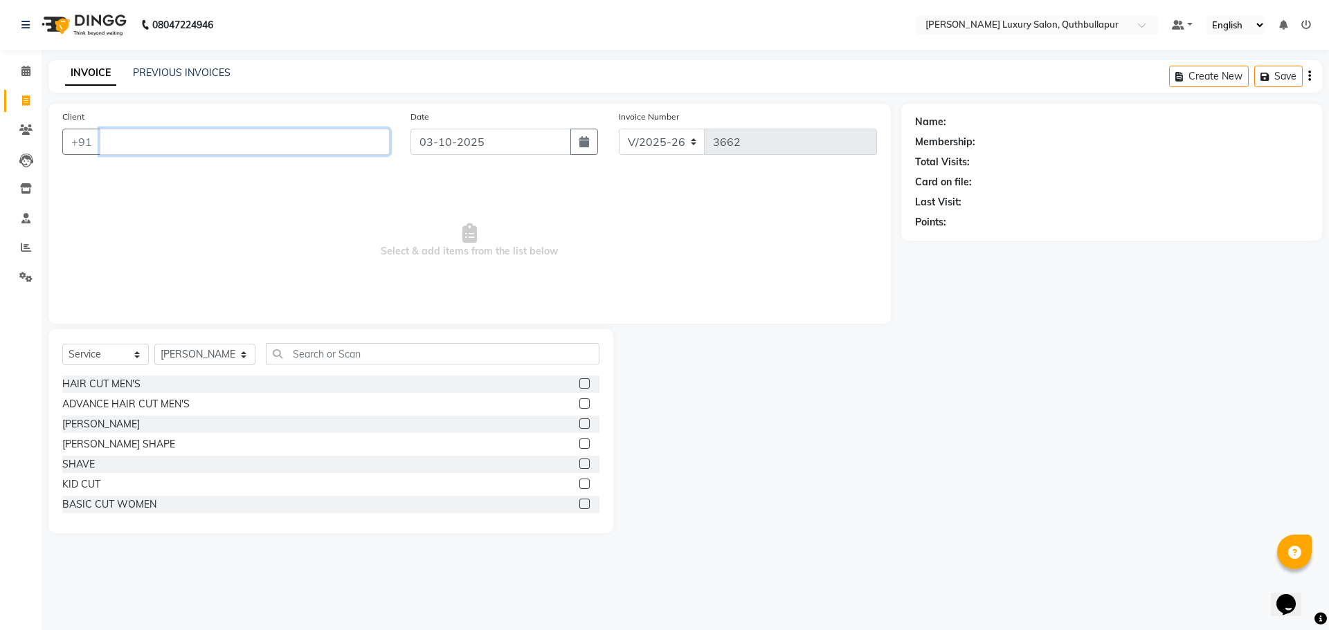
click at [136, 152] on input "Client" at bounding box center [245, 142] width 290 height 26
click at [98, 387] on div "HAIR CUT MEN'S" at bounding box center [101, 384] width 78 height 15
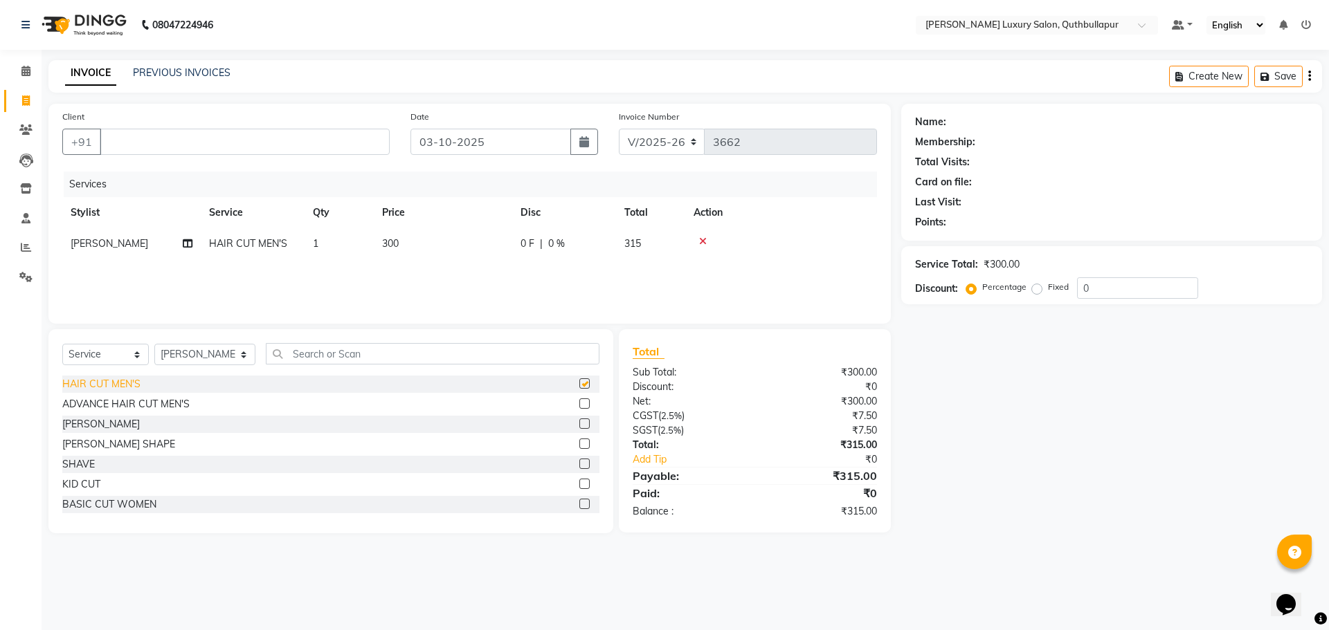
checkbox input "false"
click at [104, 429] on div "[PERSON_NAME]" at bounding box center [330, 424] width 537 height 17
click at [85, 423] on div "[PERSON_NAME]" at bounding box center [101, 424] width 78 height 15
checkbox input "false"
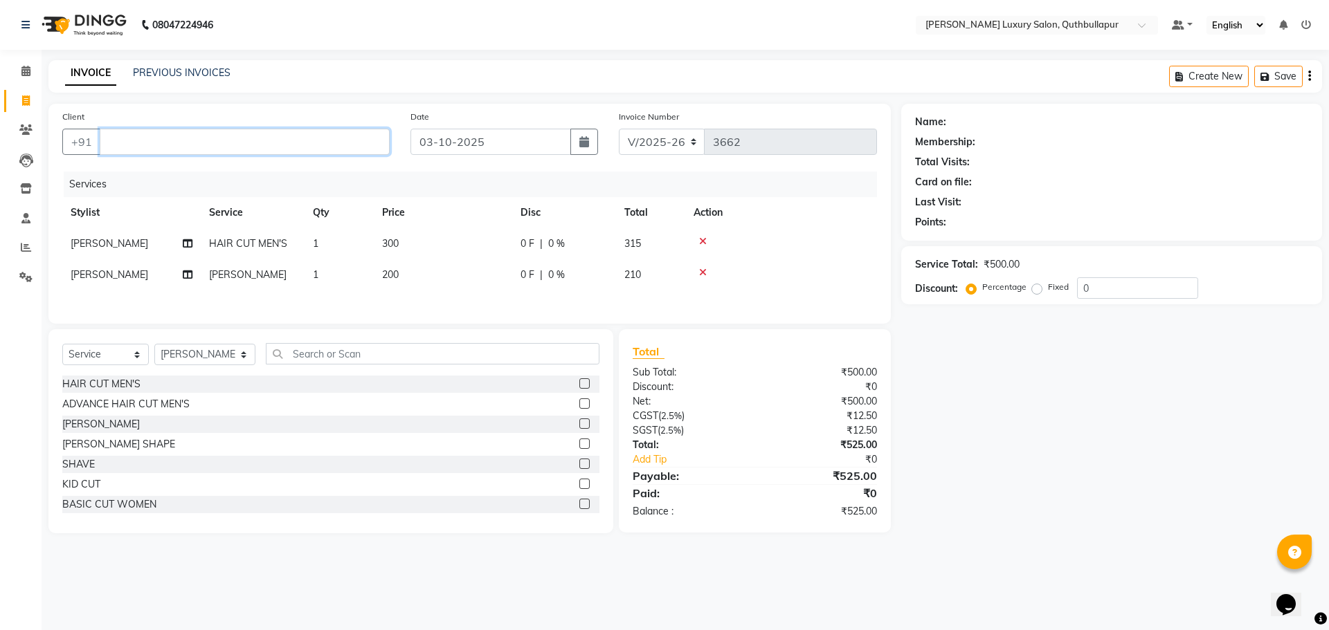
click at [210, 149] on input "Client" at bounding box center [245, 142] width 290 height 26
click at [185, 135] on input "Client" at bounding box center [245, 142] width 290 height 26
click at [185, 172] on span "7989287117" at bounding box center [201, 174] width 69 height 14
type input "7989287117"
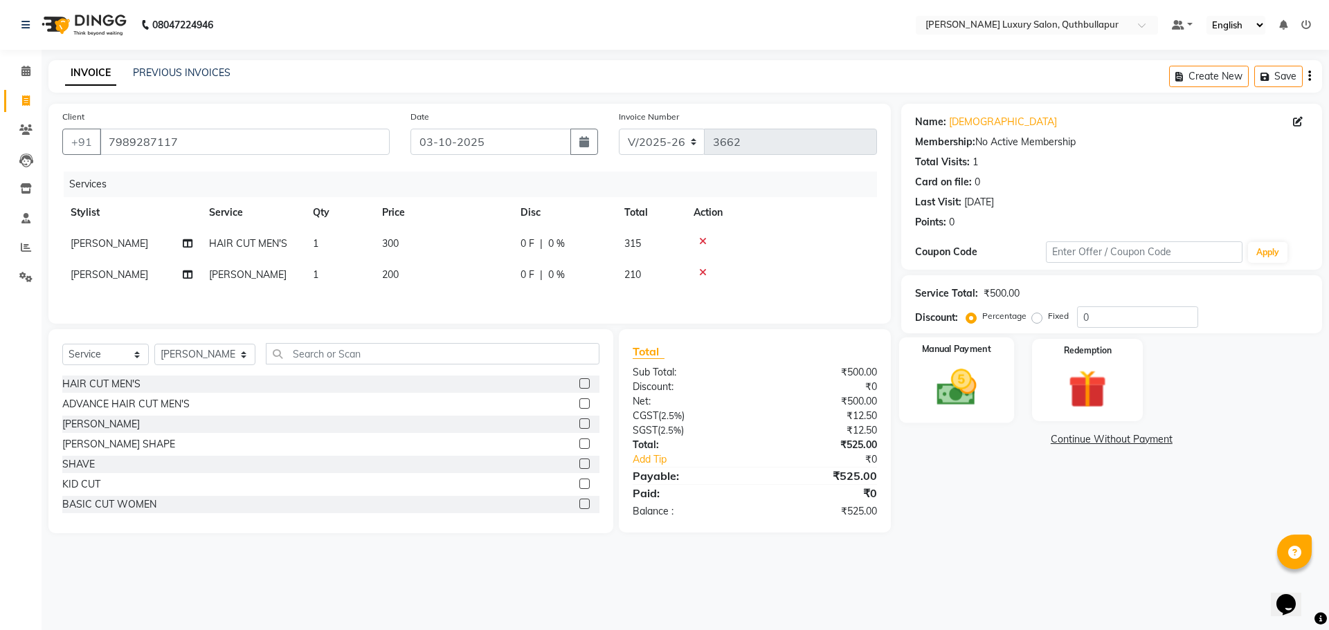
click at [948, 379] on img at bounding box center [956, 388] width 64 height 46
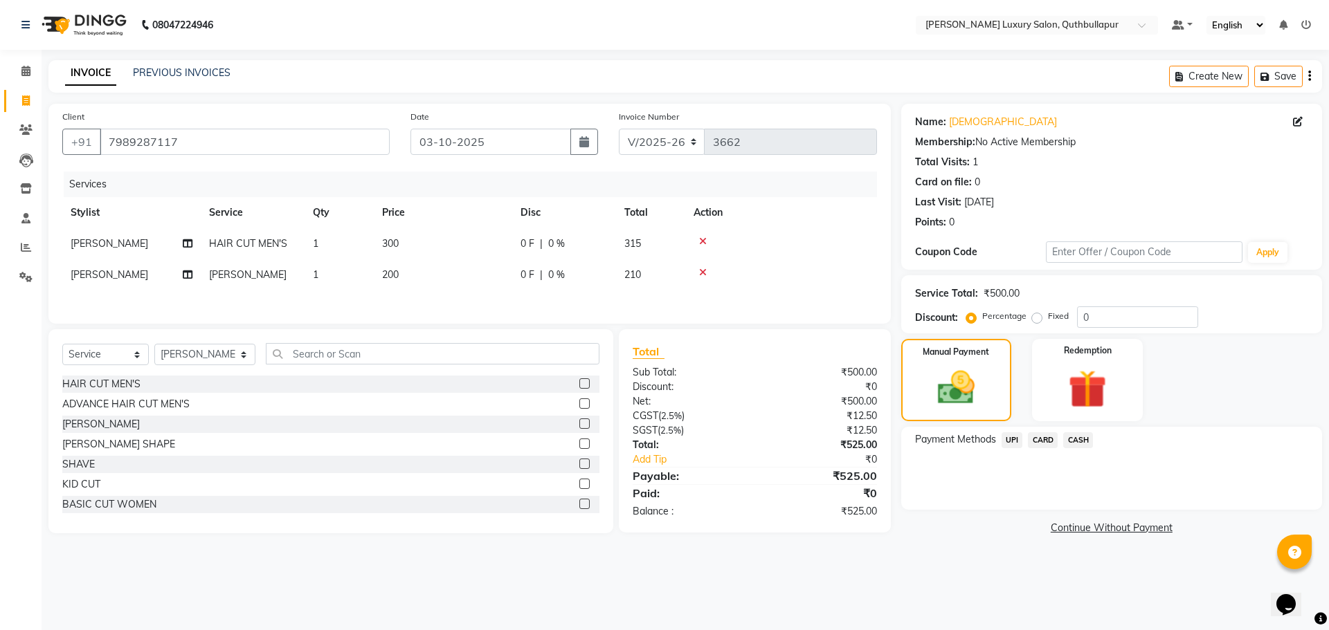
click at [1011, 444] on span "UPI" at bounding box center [1011, 440] width 21 height 16
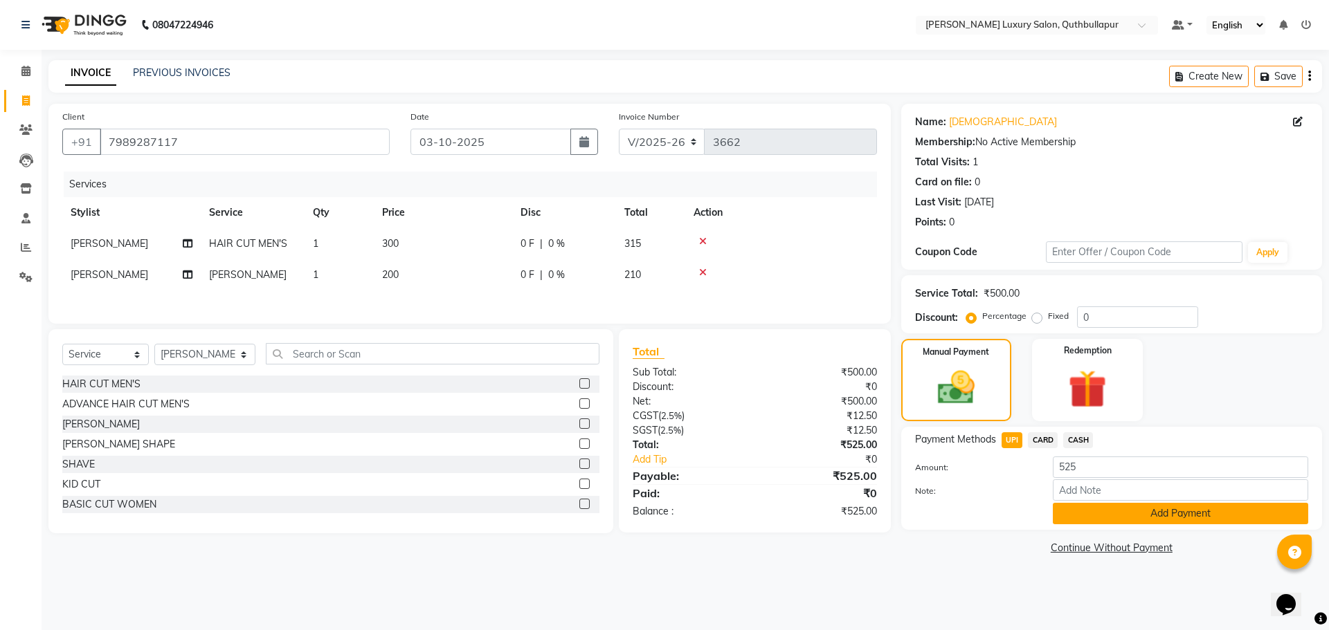
click at [1086, 521] on button "Add Payment" at bounding box center [1180, 513] width 255 height 21
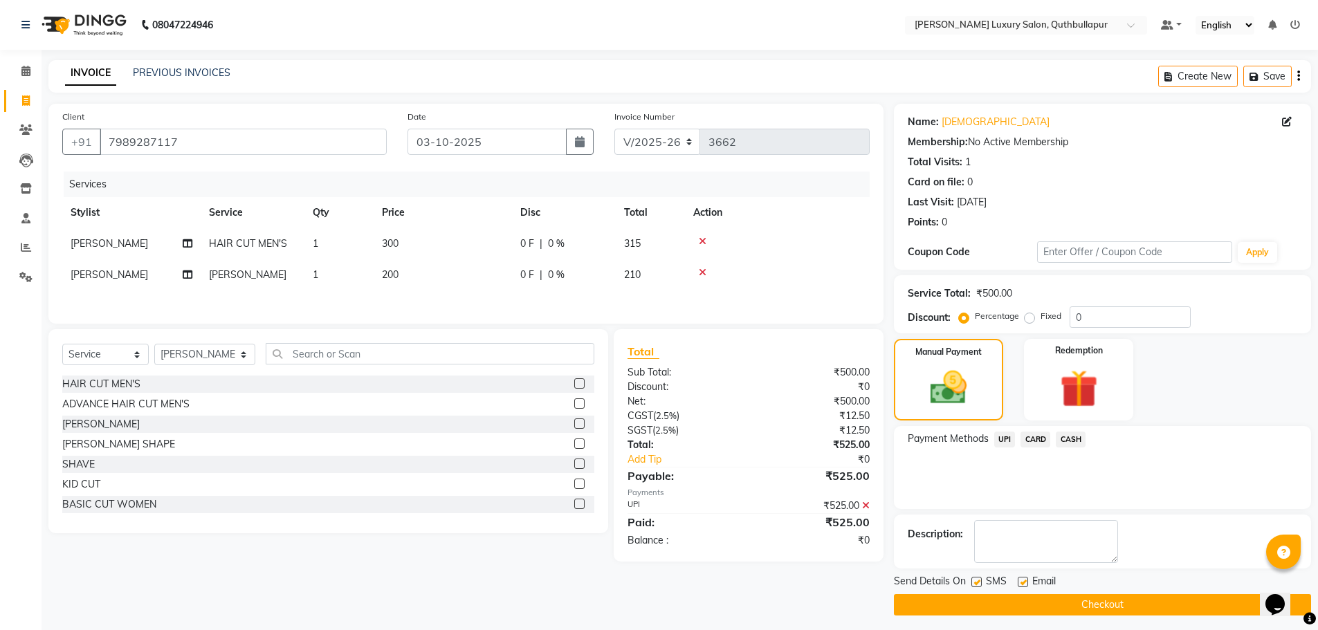
click at [1093, 605] on button "Checkout" at bounding box center [1102, 604] width 417 height 21
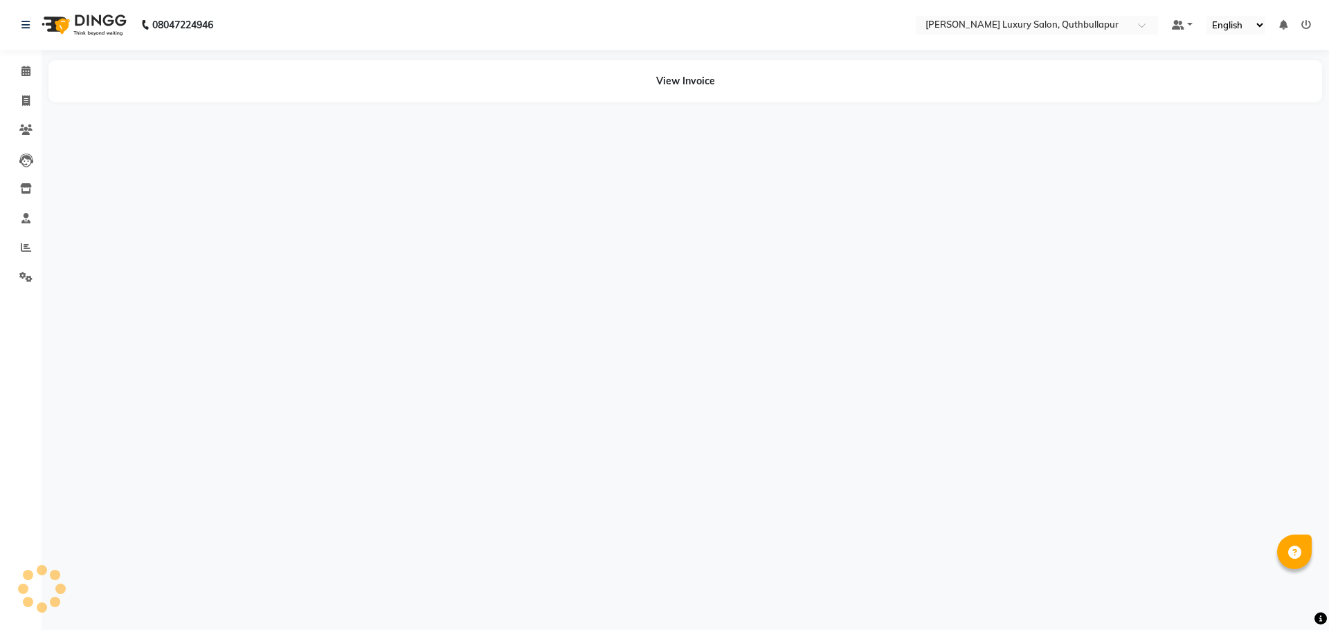
select select "en"
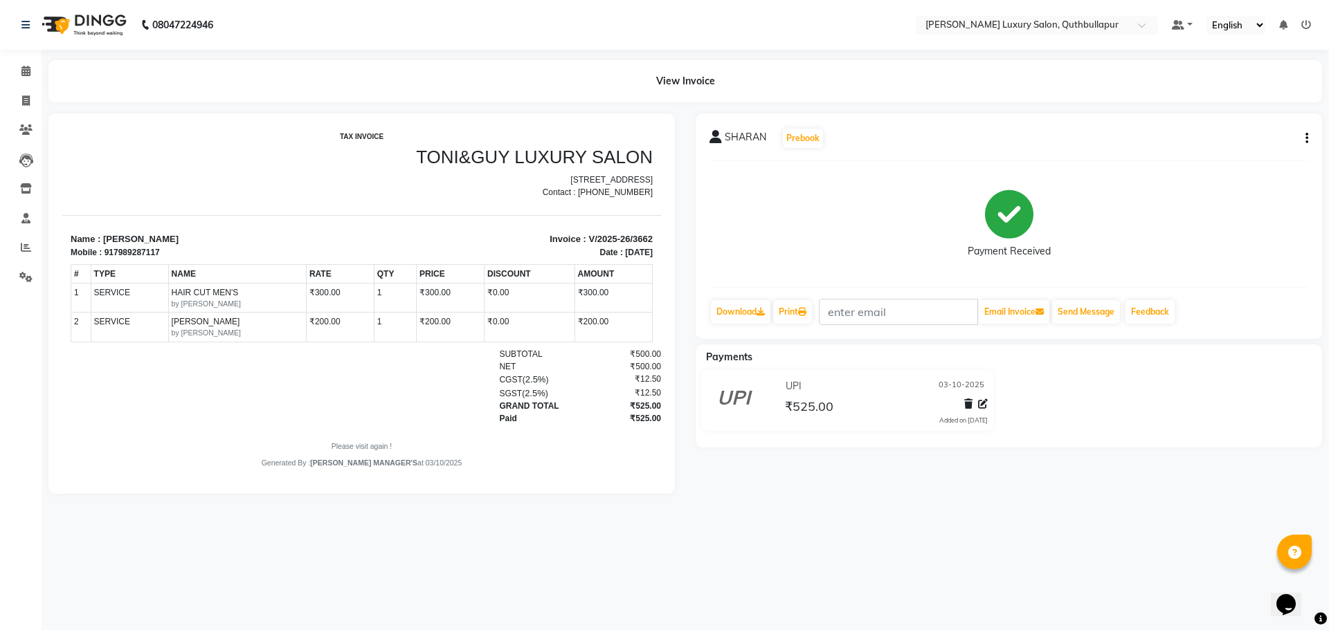
click at [1309, 138] on div "SHARAN Prebook Payment Received Download Print Email Invoice Send Message Feedb…" at bounding box center [1008, 226] width 626 height 226
click at [1305, 139] on icon "button" at bounding box center [1306, 138] width 3 height 1
click at [1226, 163] on div "Edit Invoice" at bounding box center [1237, 155] width 95 height 17
select select "service"
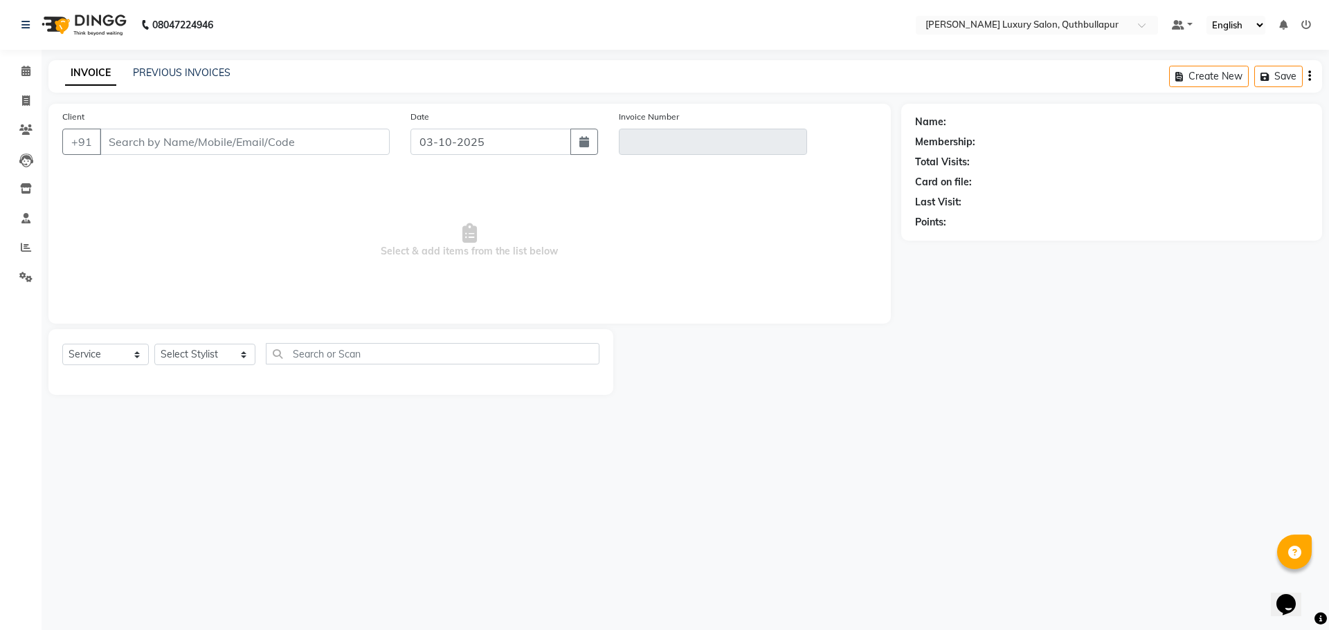
type input "7989287117"
type input "V/2025-26/3662"
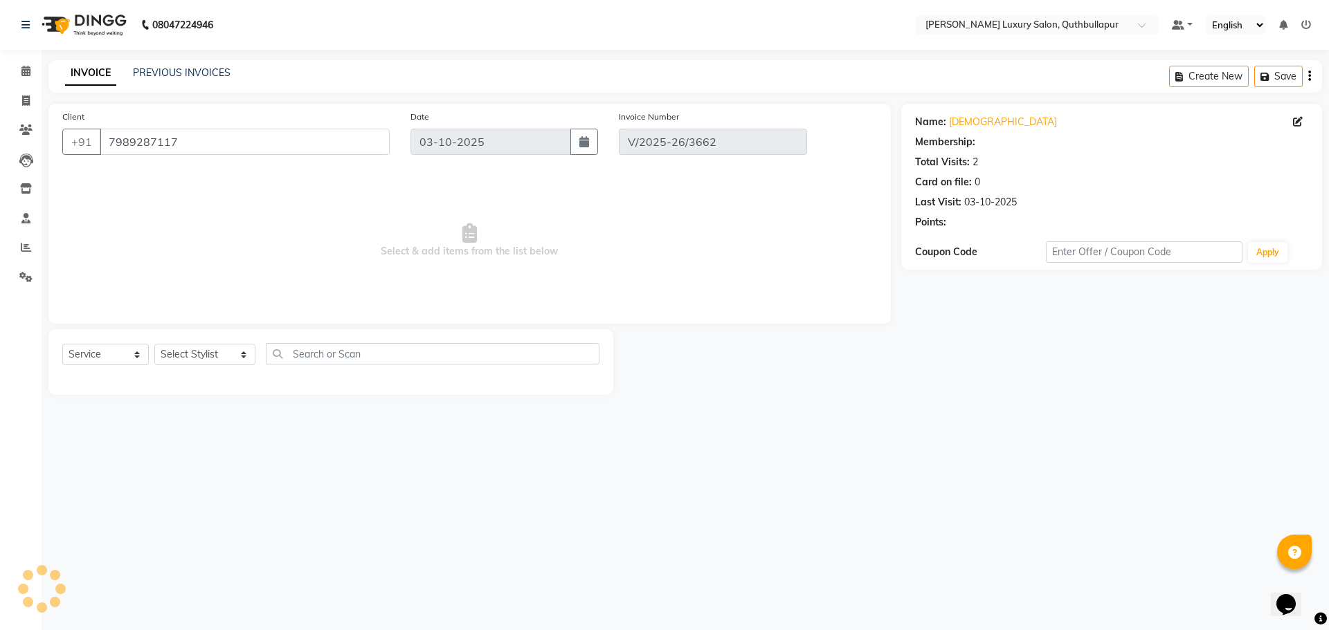
select select "select"
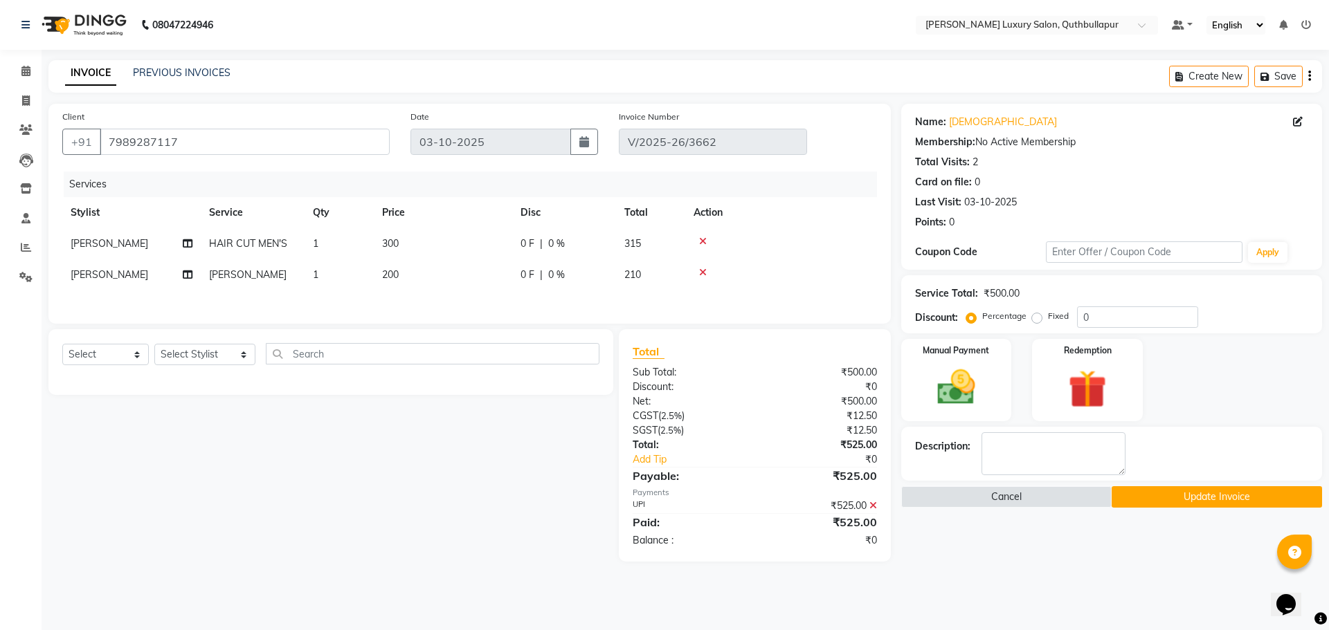
click at [876, 507] on icon at bounding box center [873, 506] width 8 height 10
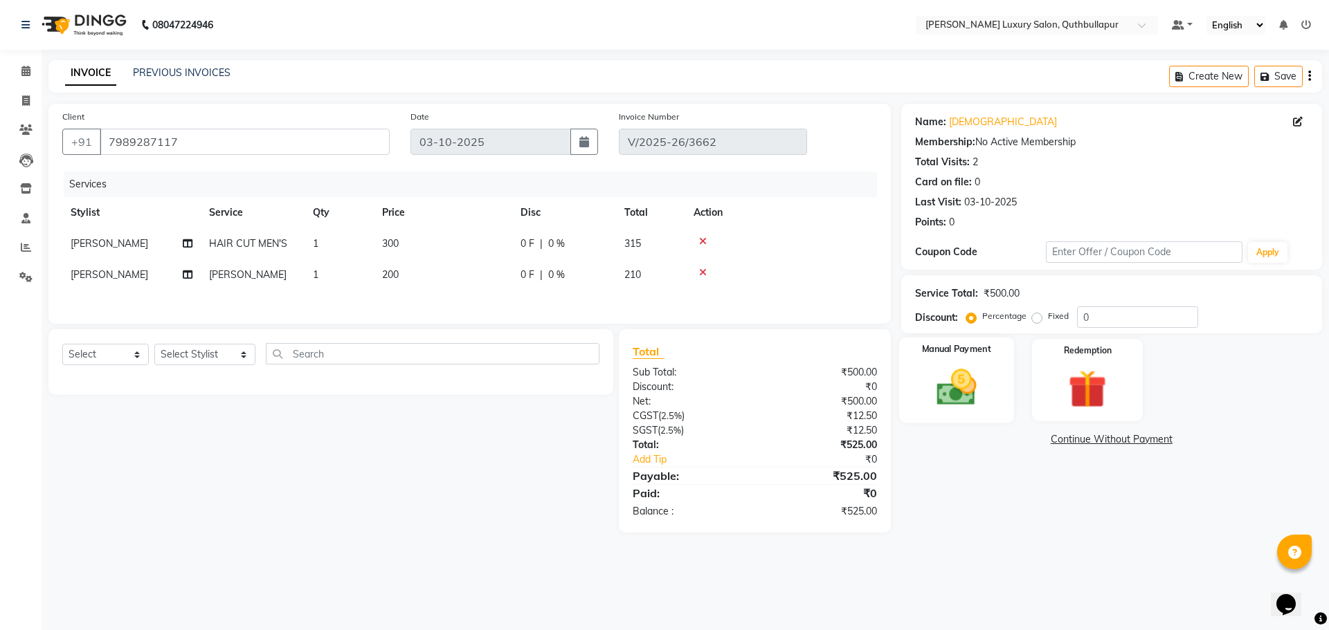
click at [972, 414] on div "Manual Payment" at bounding box center [955, 380] width 115 height 85
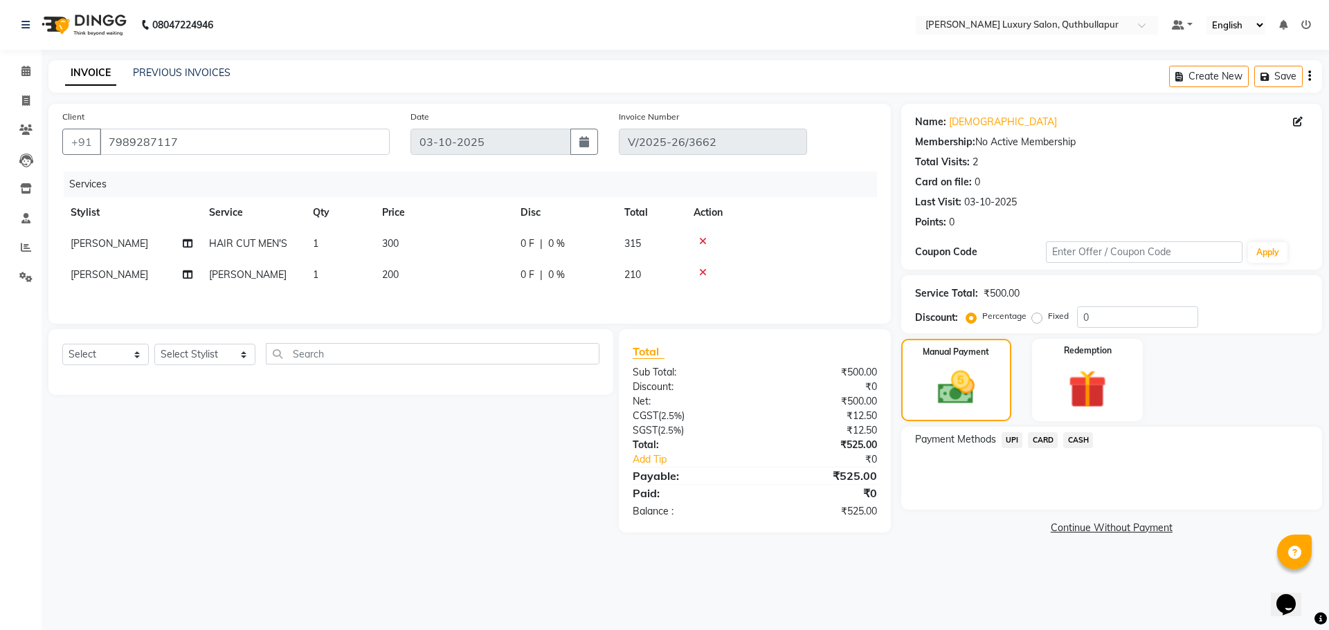
click at [1088, 437] on span "CASH" at bounding box center [1078, 440] width 30 height 16
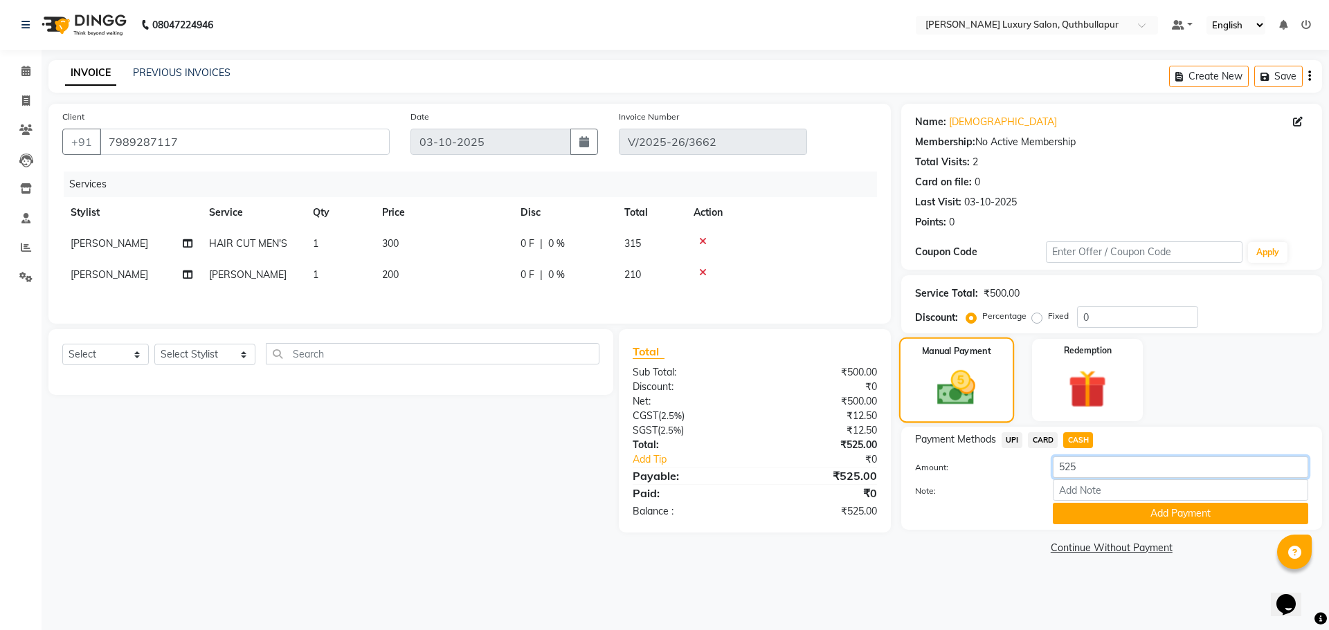
drag, startPoint x: 1097, startPoint y: 470, endPoint x: 903, endPoint y: 412, distance: 202.3
click at [929, 435] on div "Payment Methods UPI CARD CASH Amount: 525 Note: Add Payment" at bounding box center [1111, 478] width 393 height 92
type input "500"
click at [1133, 525] on div "Payment Methods UPI CARD CASH Amount: 500 Note: Add Payment" at bounding box center [1111, 478] width 421 height 103
click at [1134, 513] on button "Add Payment" at bounding box center [1180, 513] width 255 height 21
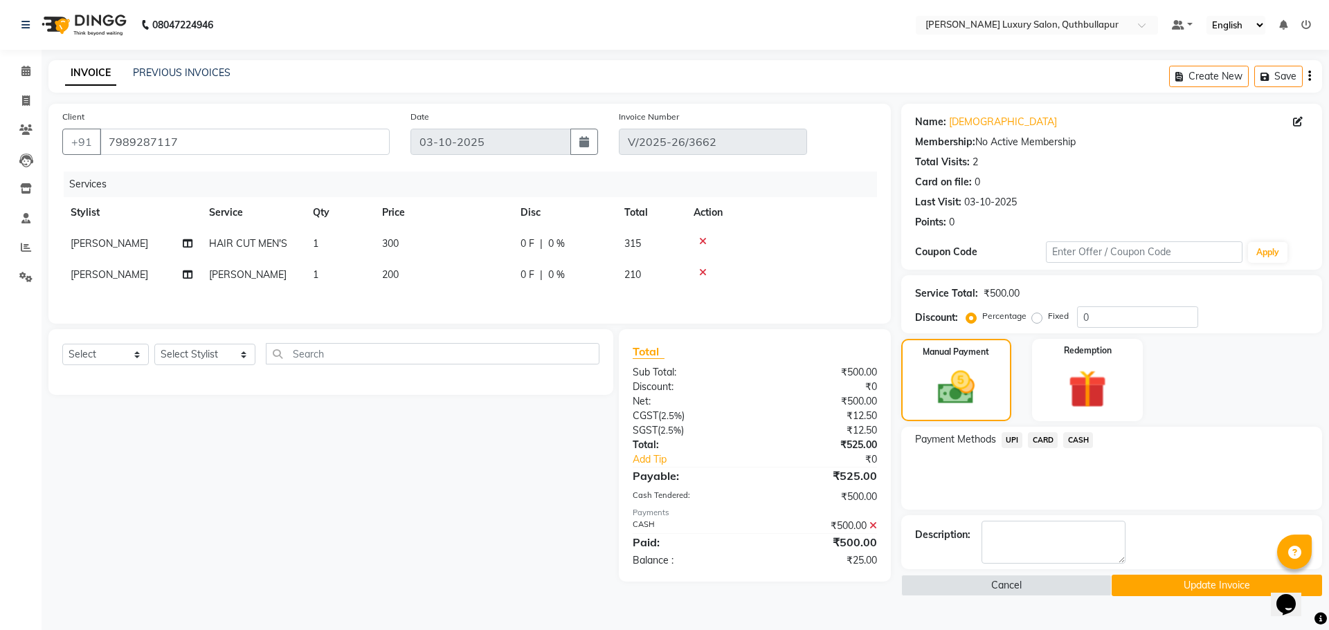
click at [1009, 434] on span "UPI" at bounding box center [1011, 440] width 21 height 16
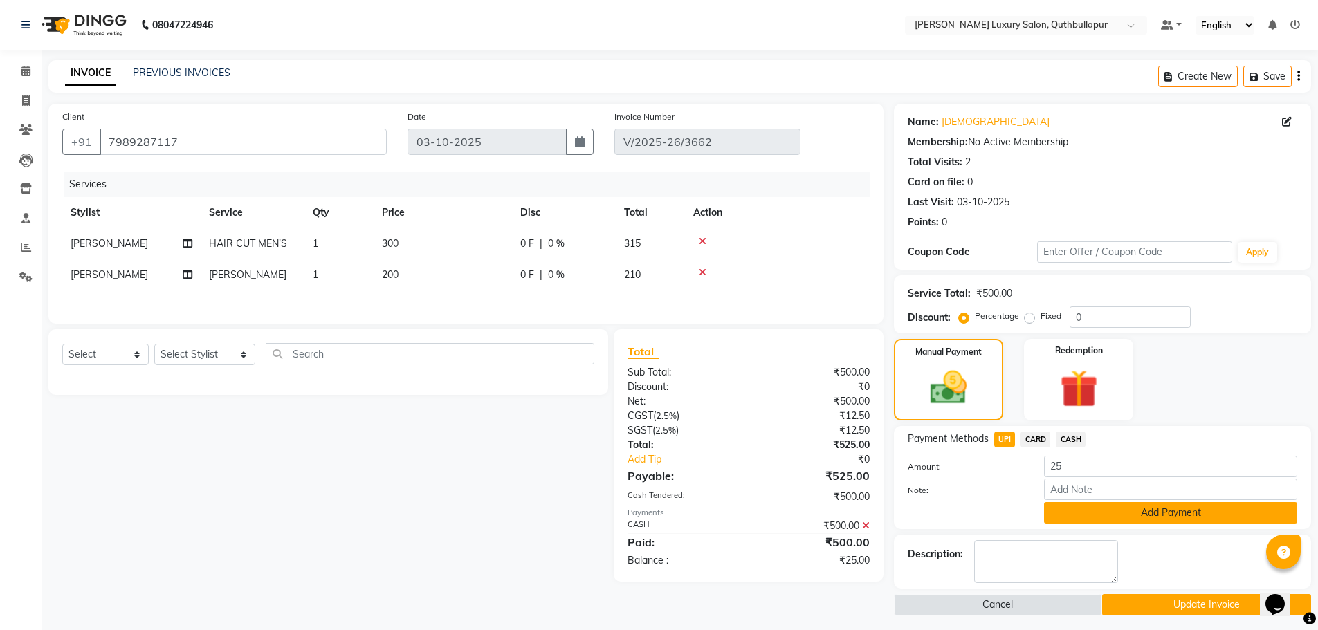
click at [1145, 512] on button "Add Payment" at bounding box center [1170, 512] width 253 height 21
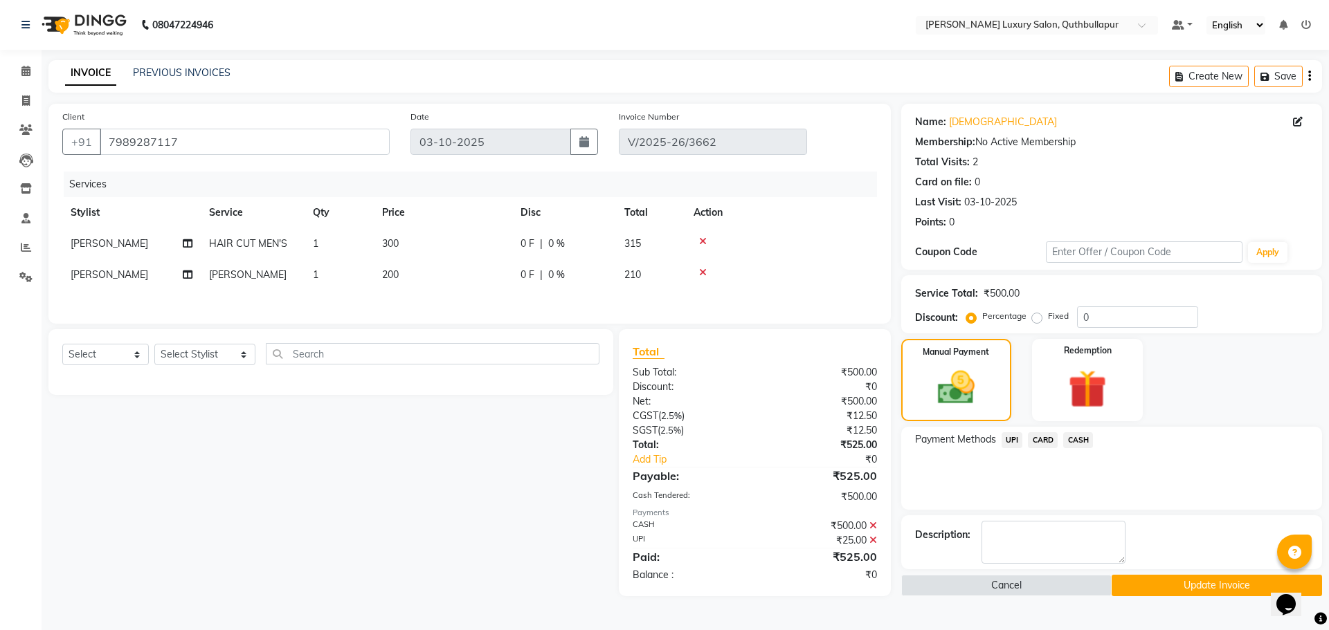
click at [872, 529] on icon at bounding box center [873, 526] width 8 height 10
click at [871, 509] on icon at bounding box center [873, 506] width 8 height 10
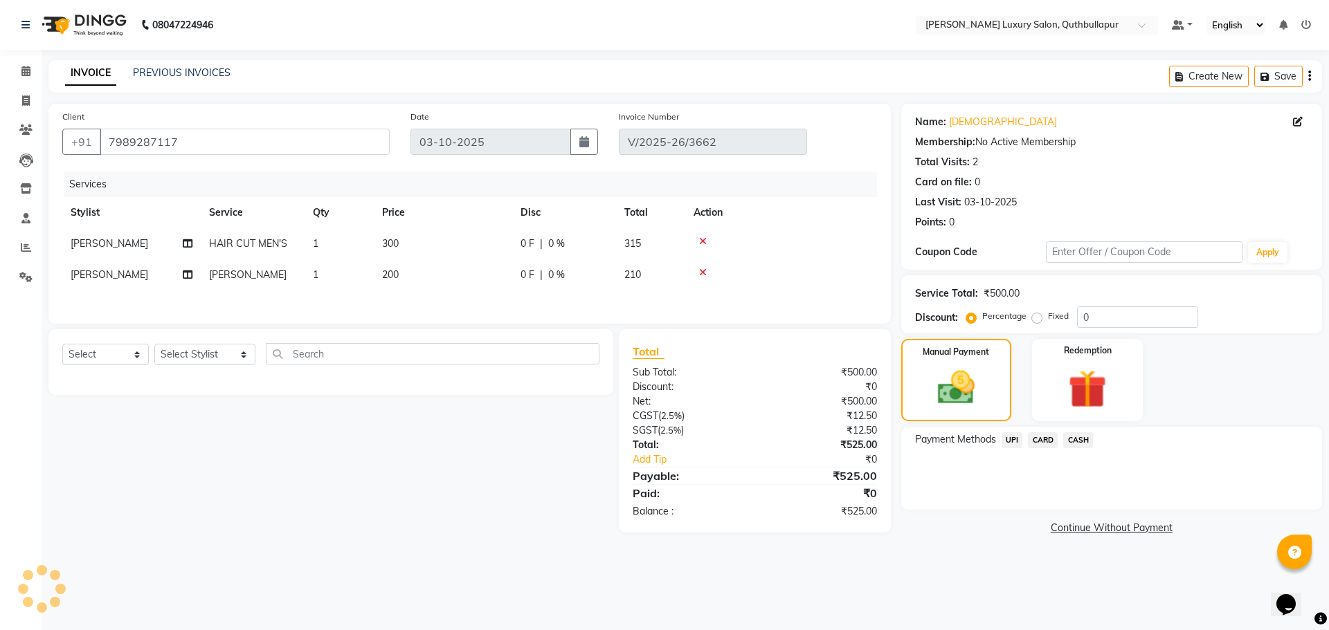
click at [1073, 435] on span "CASH" at bounding box center [1078, 440] width 30 height 16
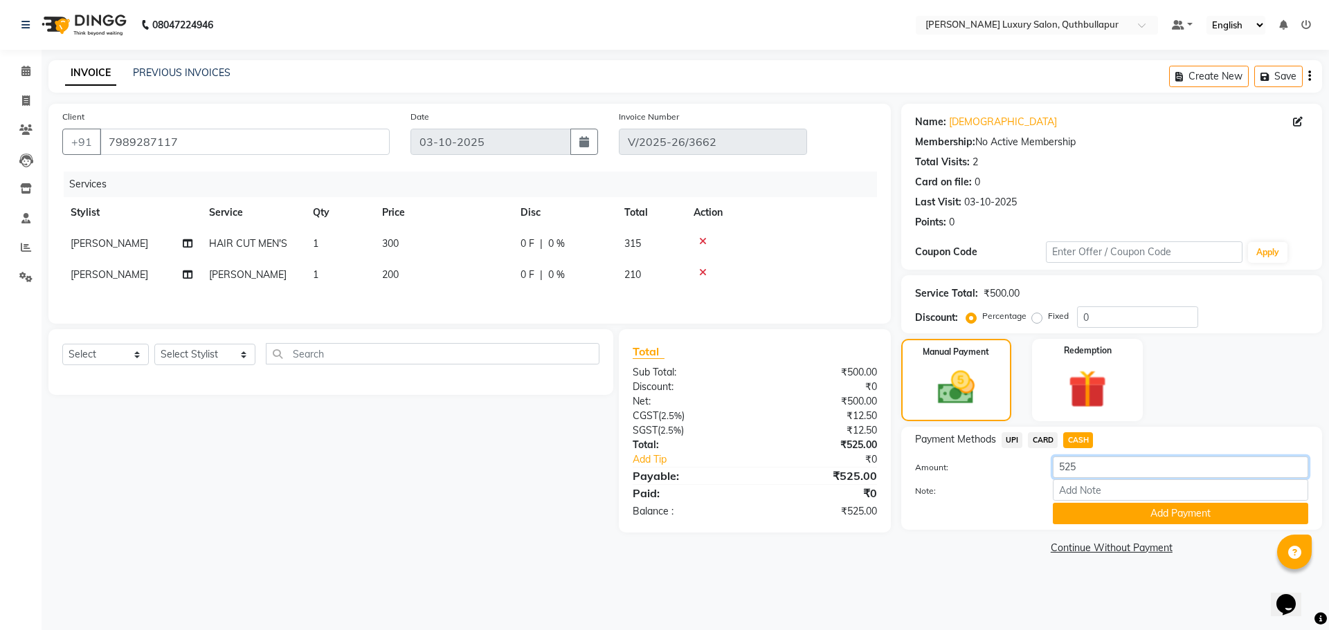
drag, startPoint x: 1105, startPoint y: 459, endPoint x: 999, endPoint y: 448, distance: 107.1
click at [1066, 468] on input "525" at bounding box center [1180, 467] width 255 height 21
type input "5"
type input "400"
click at [1093, 506] on button "Add Payment" at bounding box center [1180, 513] width 255 height 21
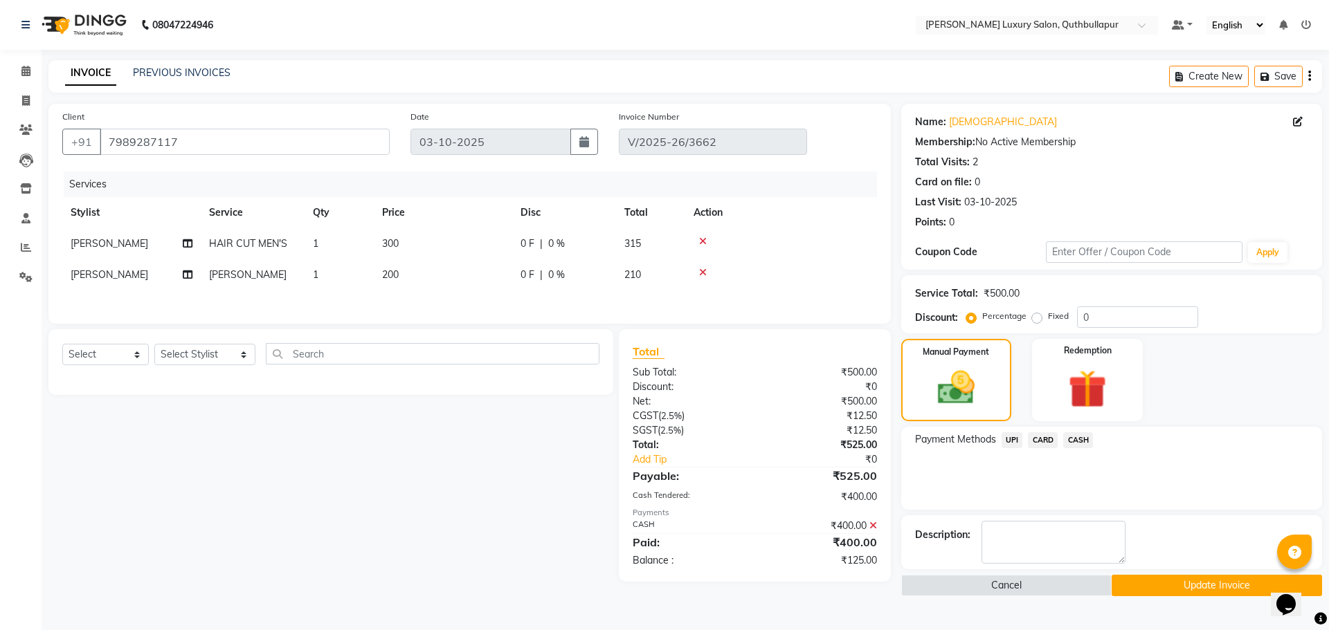
click at [1007, 439] on span "UPI" at bounding box center [1011, 440] width 21 height 16
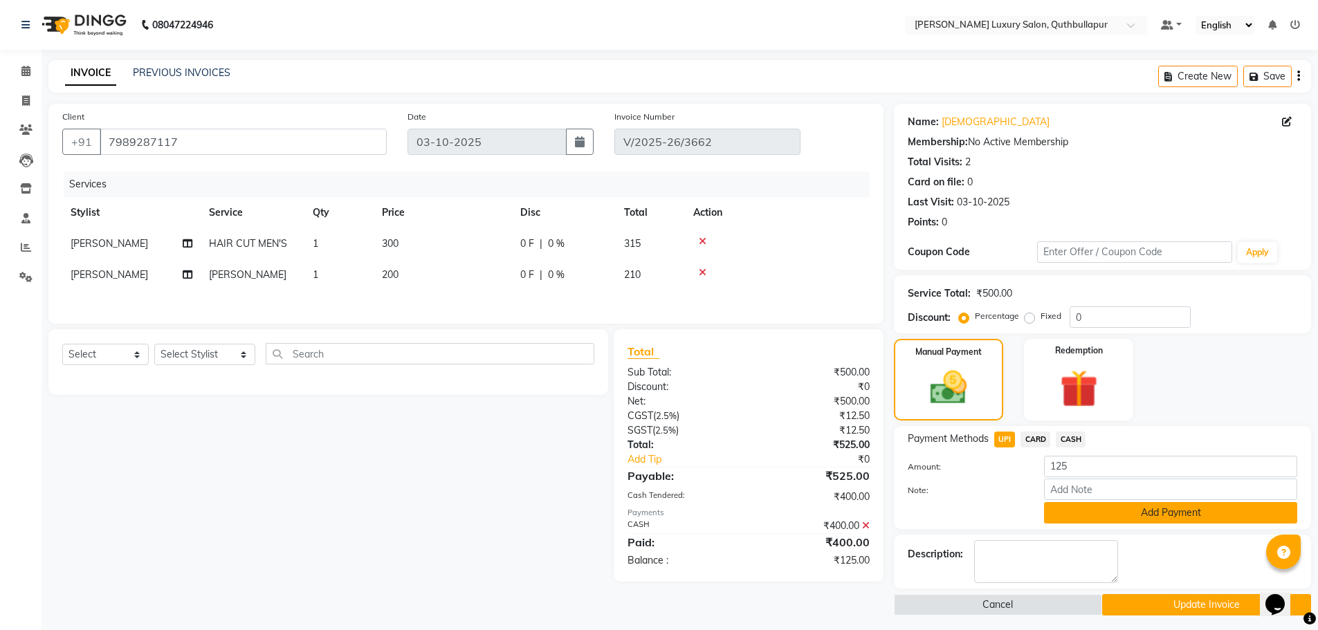
click at [1194, 514] on button "Add Payment" at bounding box center [1170, 512] width 253 height 21
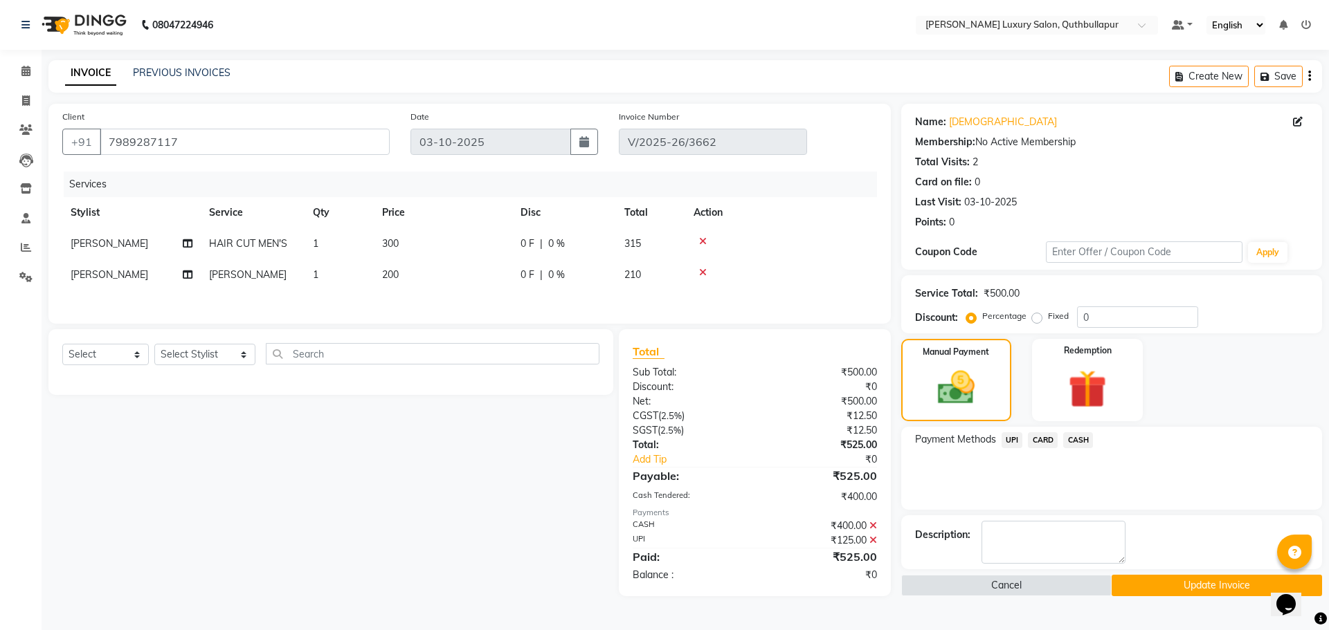
click at [1192, 586] on button "Update Invoice" at bounding box center [1216, 585] width 210 height 21
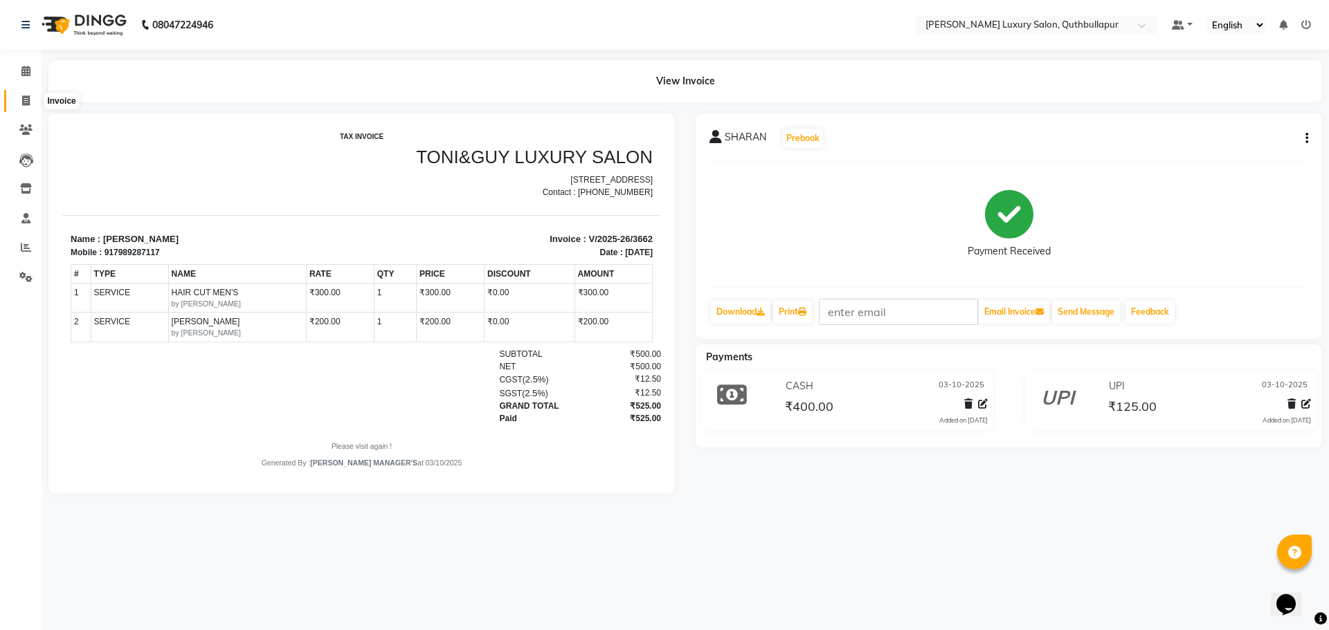
click at [31, 98] on span at bounding box center [26, 101] width 24 height 16
select select "5816"
select select "service"
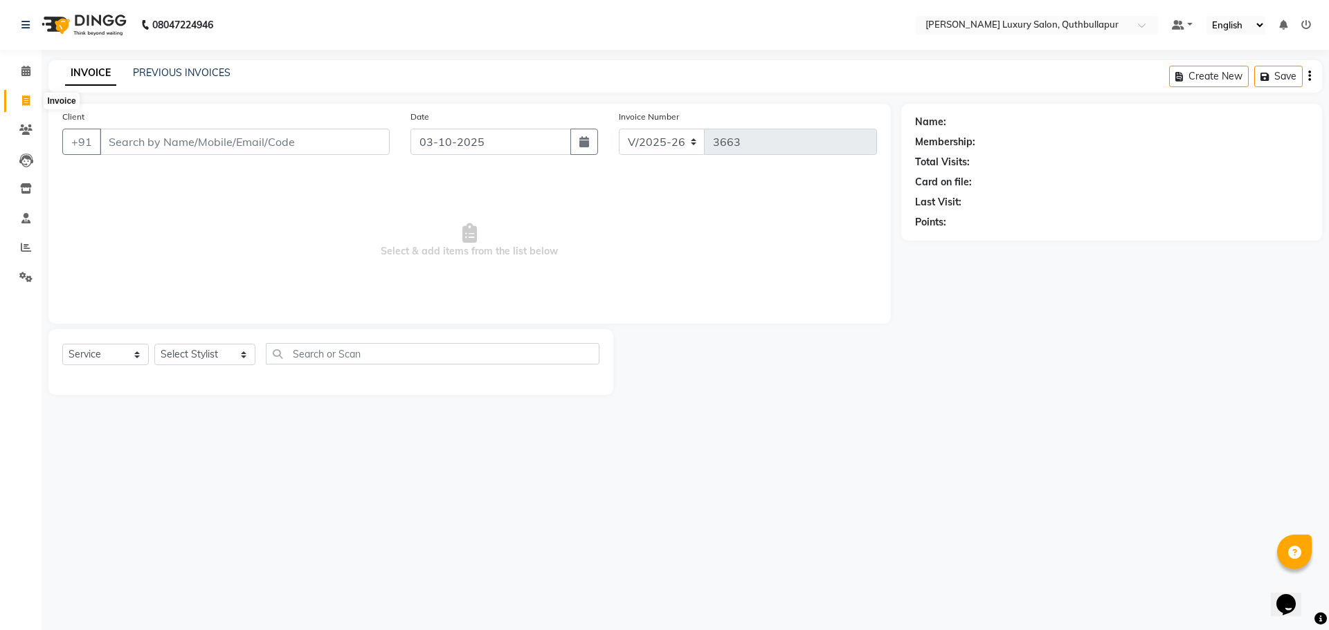
click at [22, 104] on icon at bounding box center [26, 100] width 8 height 10
select select "5816"
select select "service"
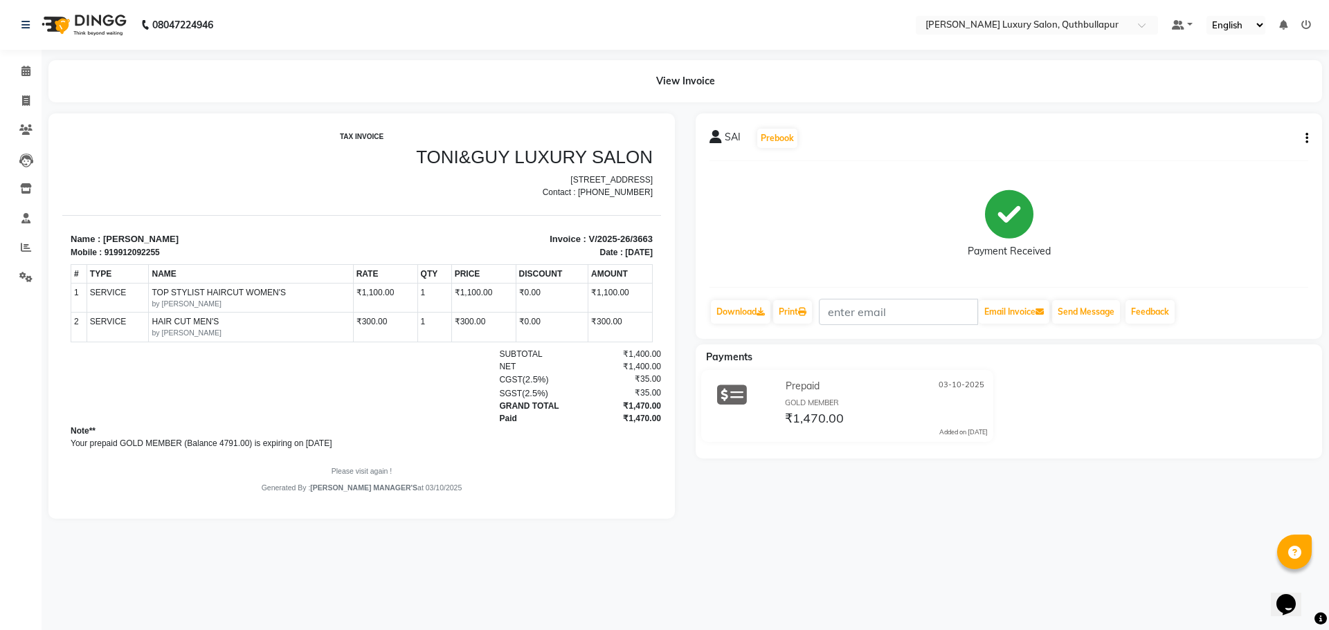
click at [731, 397] on icon at bounding box center [732, 395] width 30 height 26
click at [24, 101] on icon at bounding box center [26, 100] width 8 height 10
select select "service"
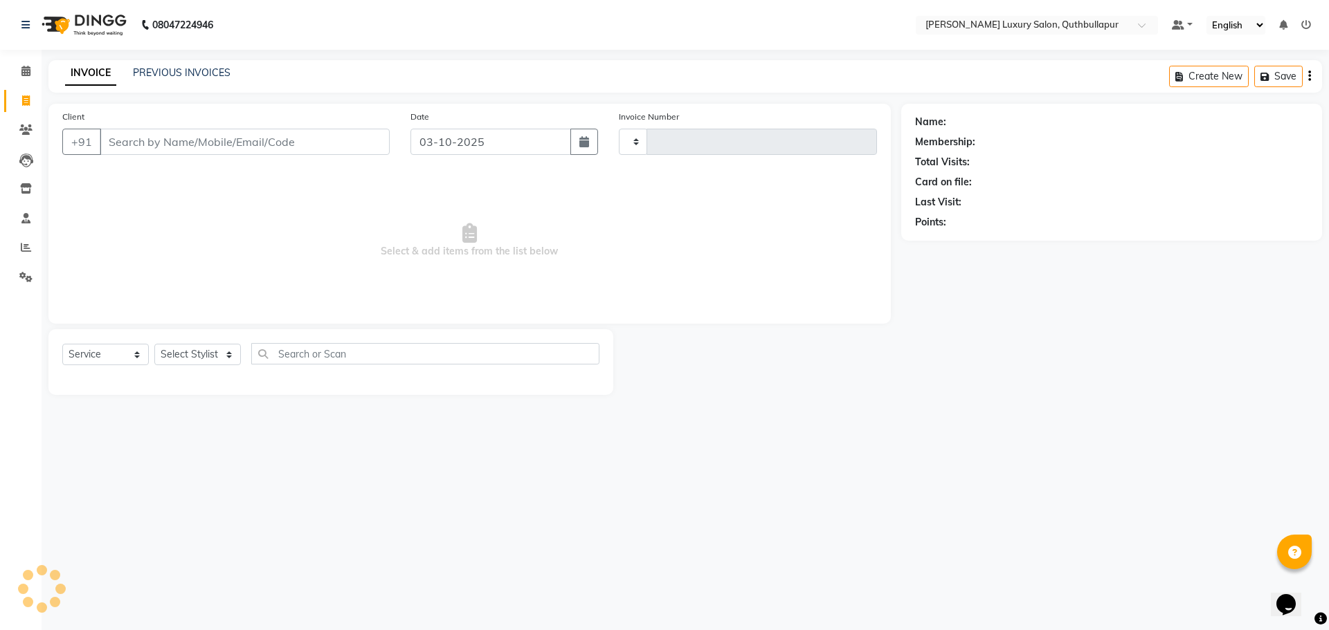
type input "3664"
select select "5816"
click at [207, 359] on select "Select Stylist [PERSON_NAME] SHAKE AHON [PERSON_NAME] [PERSON_NAME] [PERSON_NAM…" at bounding box center [204, 354] width 101 height 21
select select "54483"
click at [154, 344] on select "Select Stylist [PERSON_NAME] SHAKE AHON [PERSON_NAME] [PERSON_NAME] [PERSON_NAM…" at bounding box center [204, 354] width 101 height 21
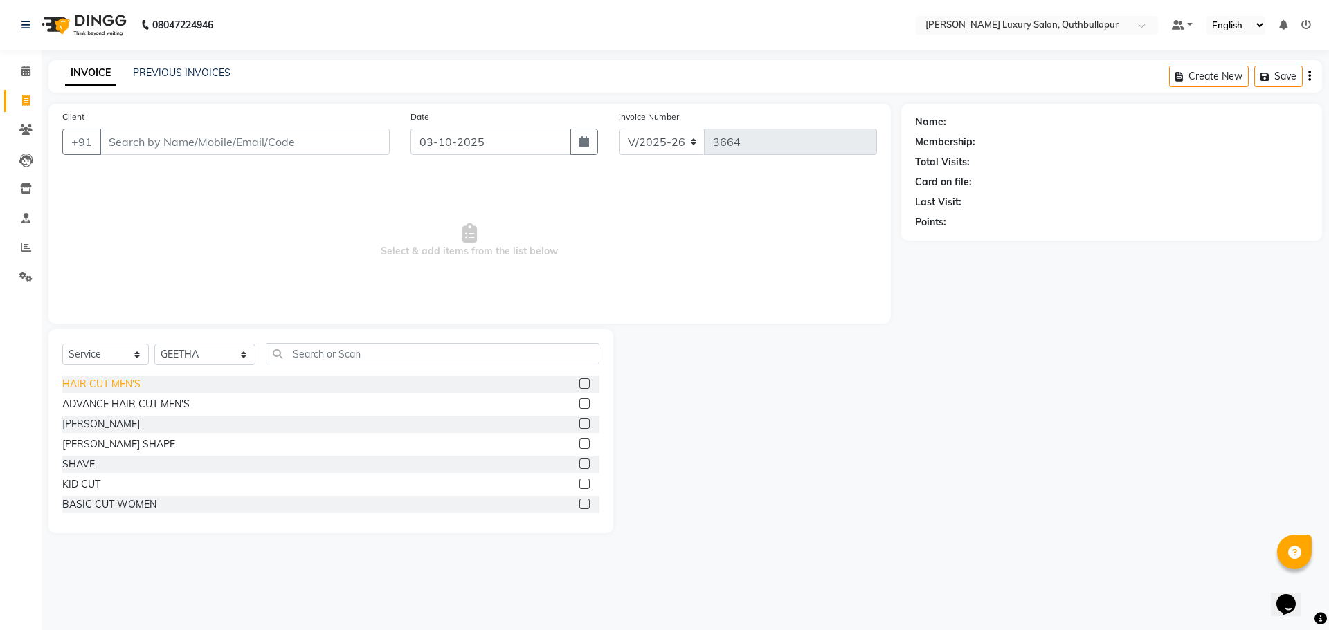
click at [109, 385] on div "HAIR CUT MEN'S" at bounding box center [101, 384] width 78 height 15
checkbox input "false"
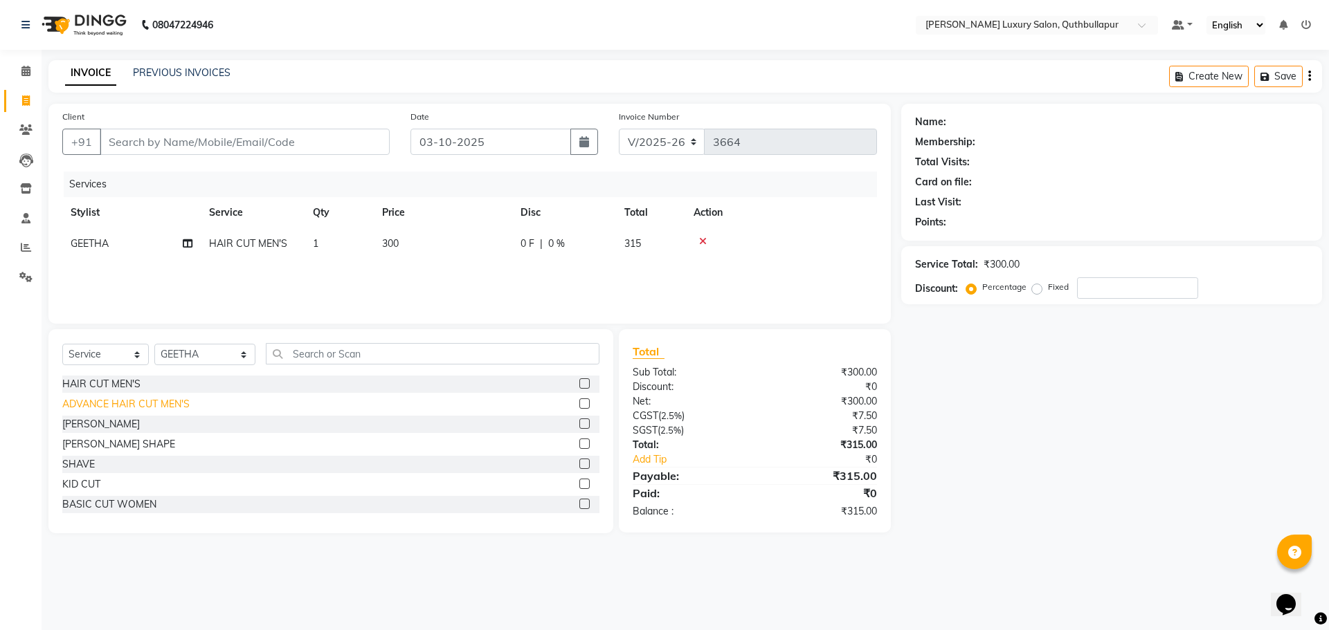
click at [184, 401] on div "ADVANCE HAIR CUT MEN'S" at bounding box center [125, 404] width 127 height 15
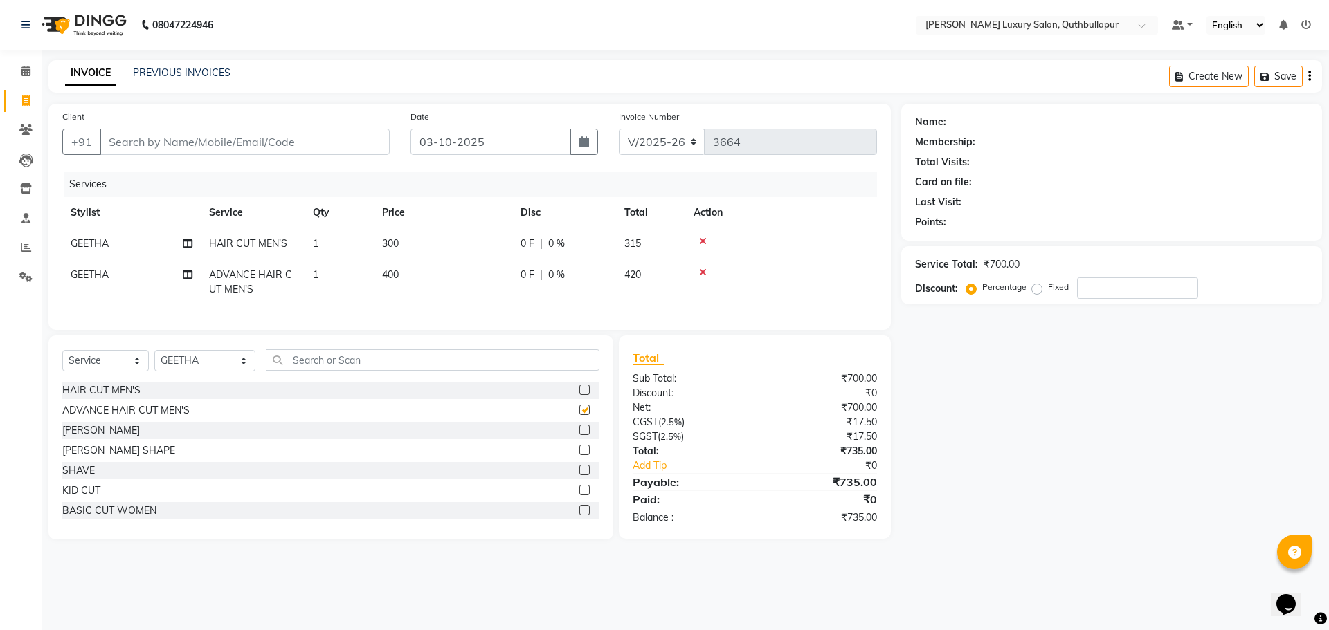
checkbox input "false"
click at [26, 73] on icon at bounding box center [25, 71] width 9 height 10
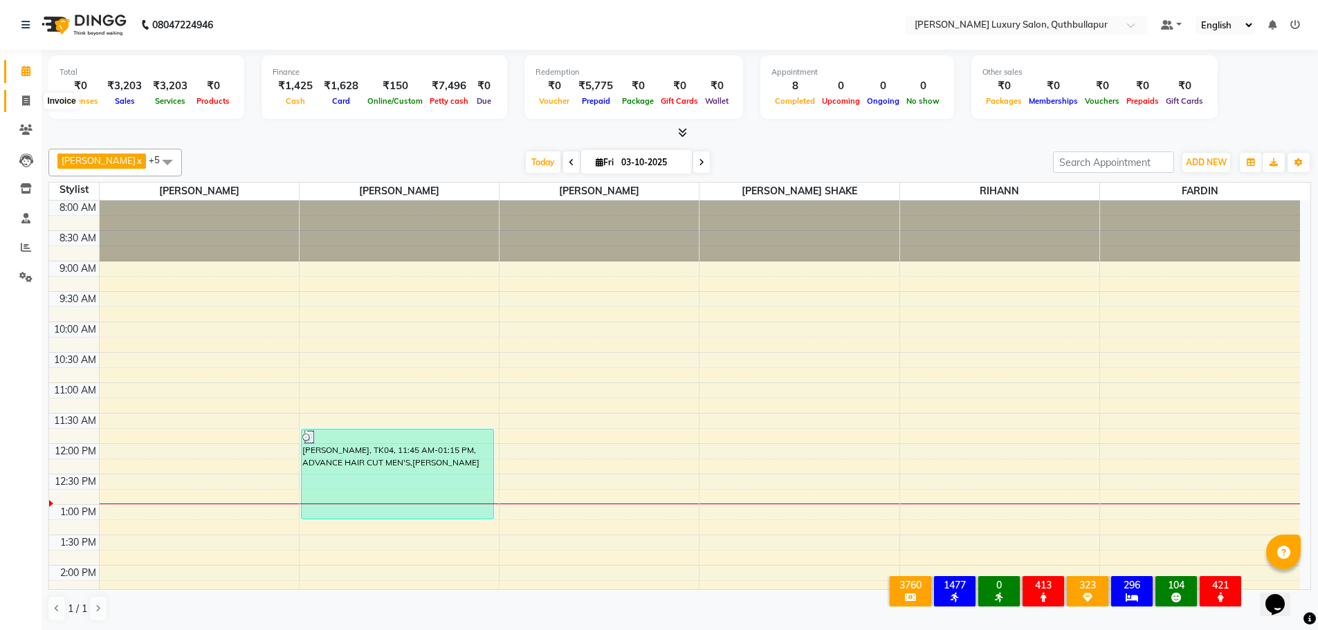
click at [31, 108] on span at bounding box center [26, 101] width 24 height 16
select select "service"
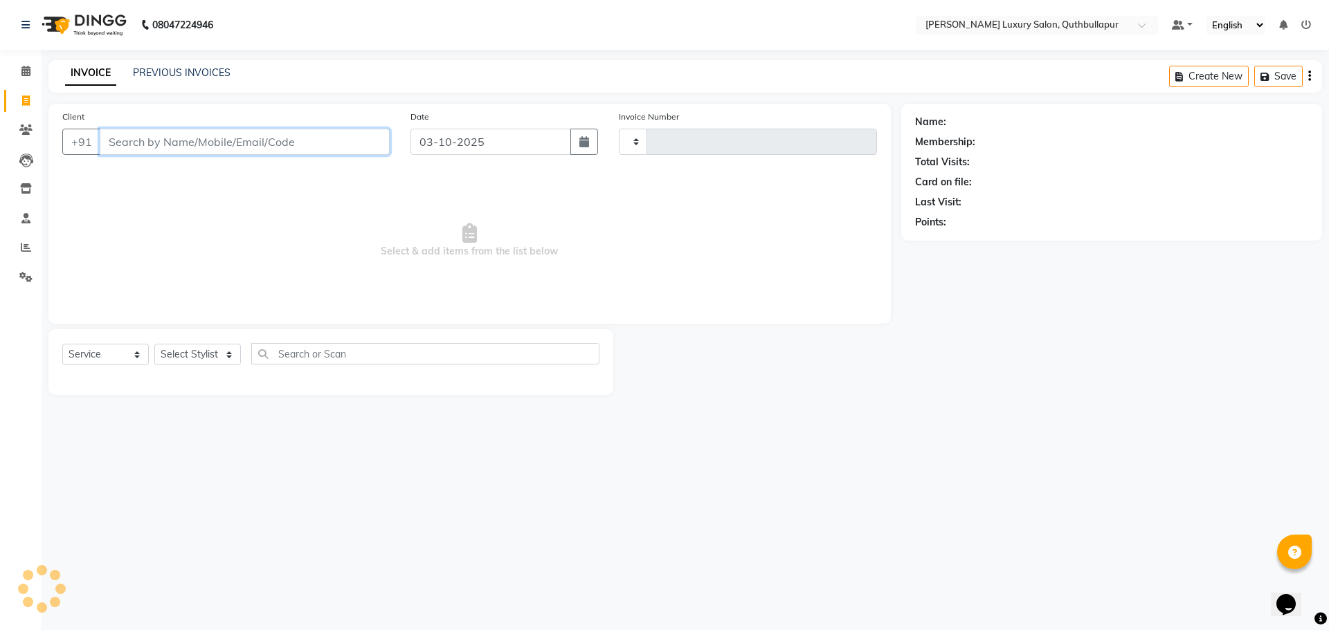
click at [106, 138] on input "Client" at bounding box center [245, 142] width 290 height 26
type input "3664"
select select "5816"
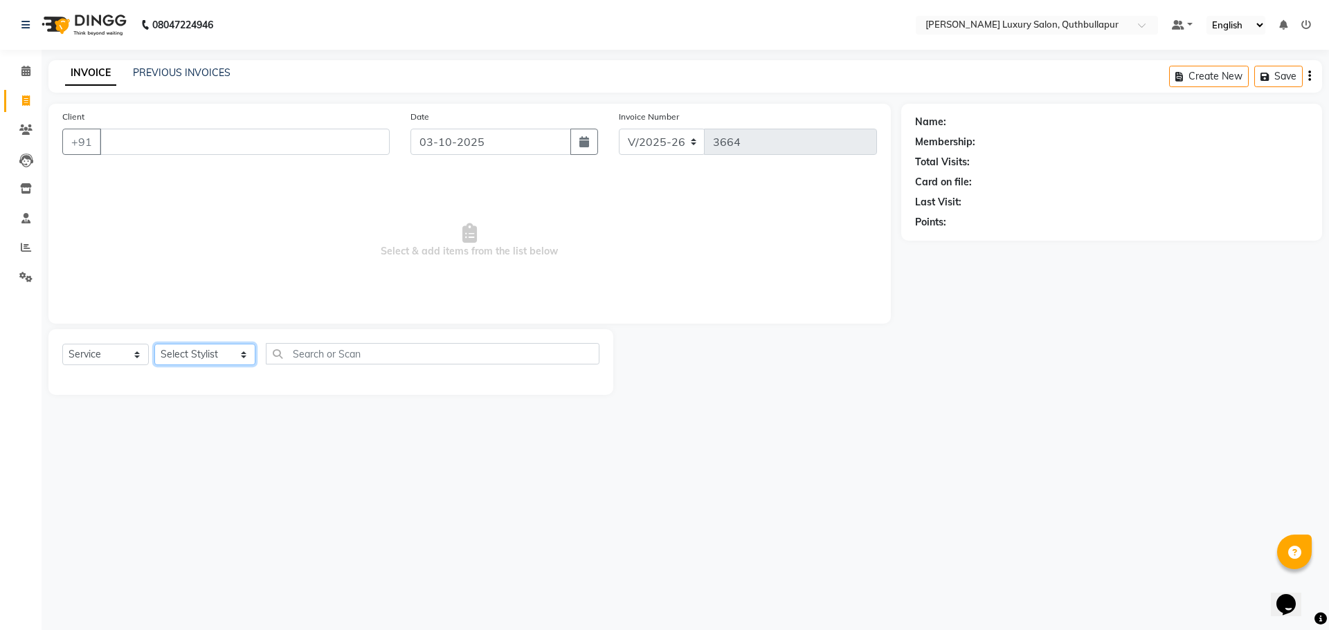
click at [228, 353] on select "Select Stylist [PERSON_NAME] SHAKE AHON [PERSON_NAME] [PERSON_NAME] [PERSON_NAM…" at bounding box center [204, 354] width 101 height 21
select select "54483"
click at [154, 344] on select "Select Stylist [PERSON_NAME] SHAKE AHON [PERSON_NAME] [PERSON_NAME] [PERSON_NAM…" at bounding box center [204, 354] width 101 height 21
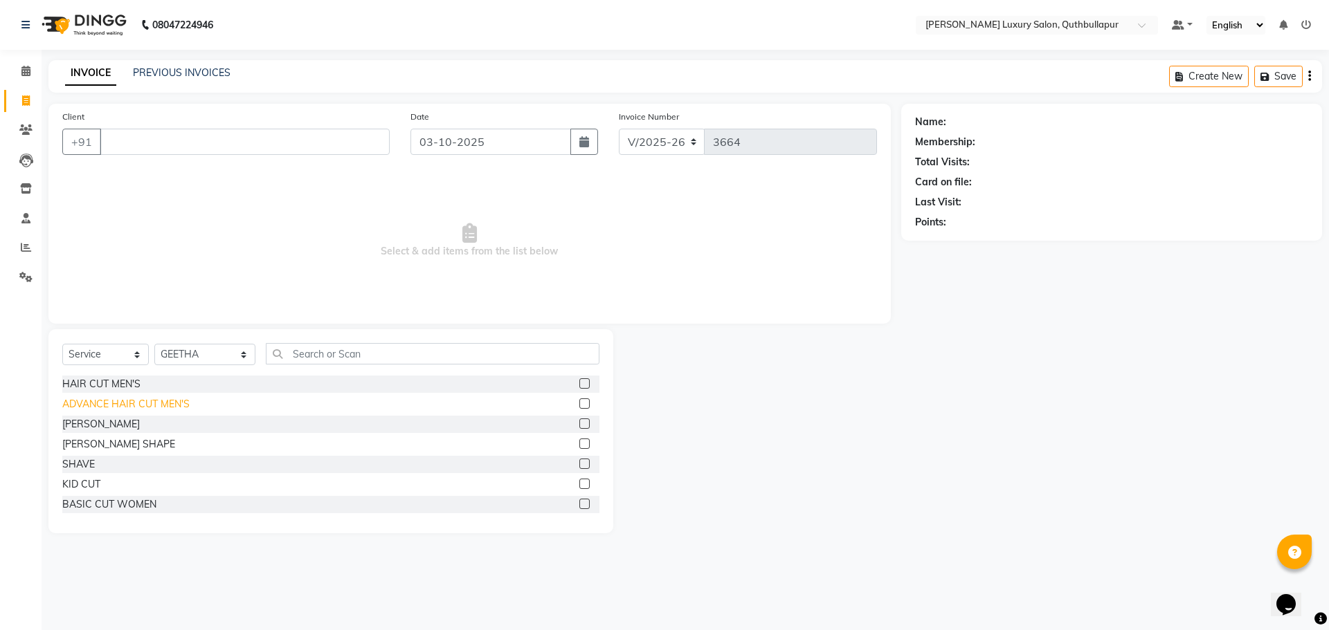
click at [109, 399] on div "ADVANCE HAIR CUT MEN'S" at bounding box center [125, 404] width 127 height 15
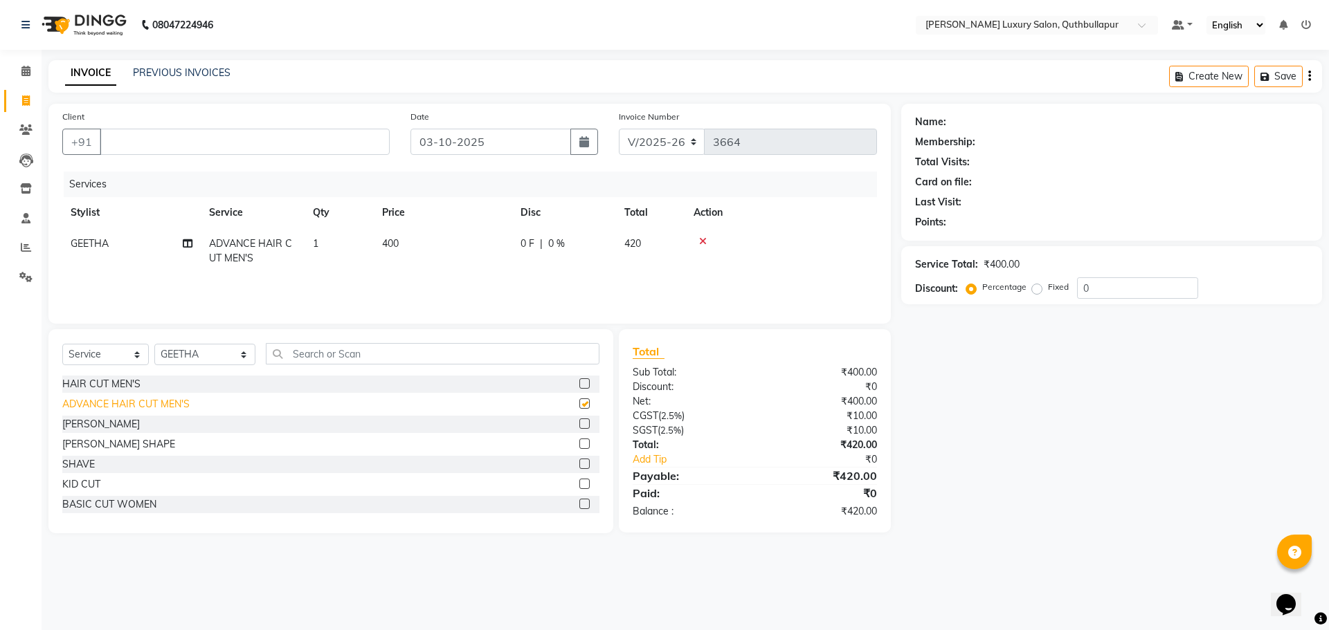
checkbox input "false"
click at [116, 448] on div "[PERSON_NAME] SHAPE" at bounding box center [118, 444] width 113 height 15
checkbox input "false"
